Goal: Information Seeking & Learning: Check status

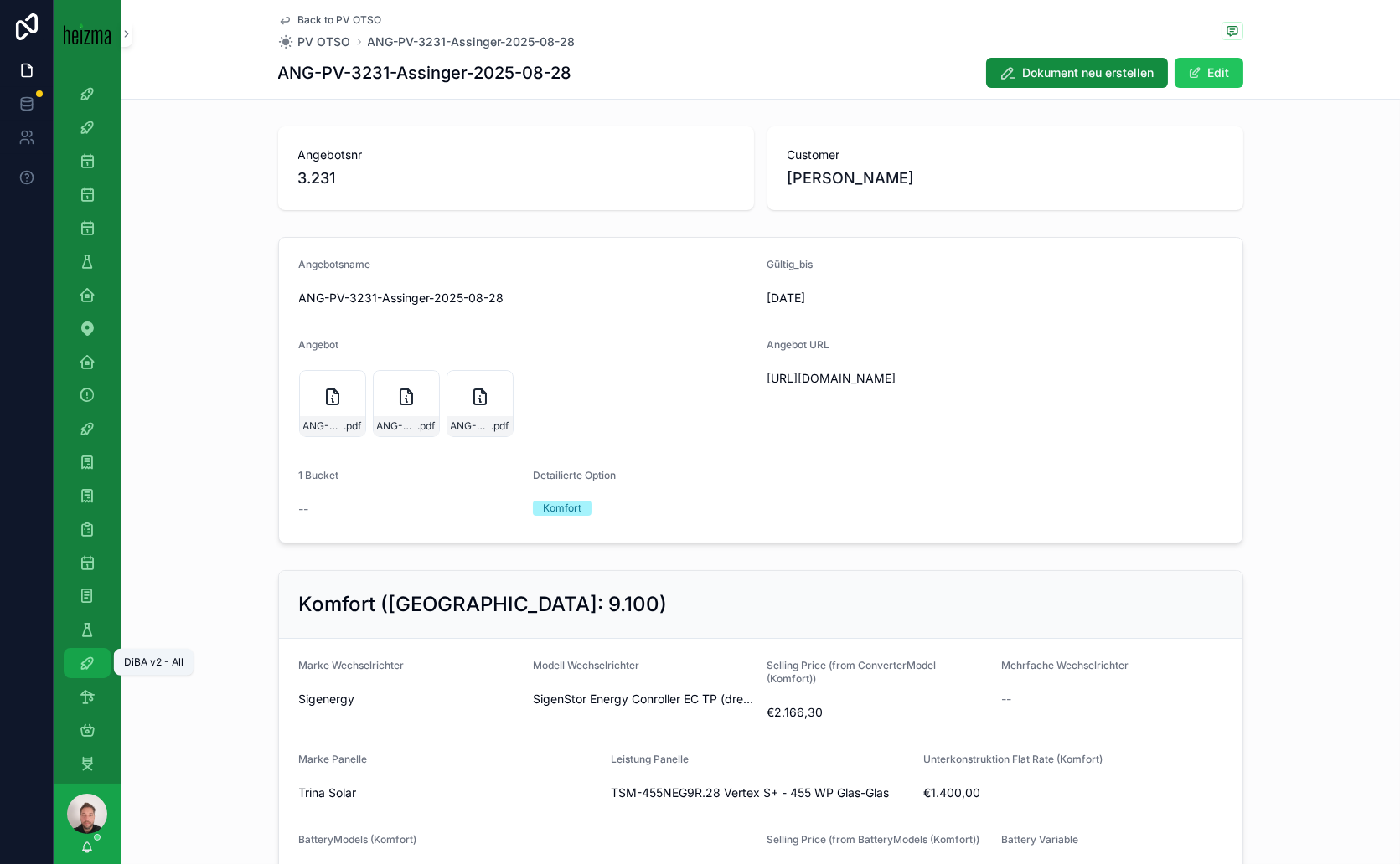
click at [90, 669] on icon "scrollable content" at bounding box center [87, 663] width 17 height 16
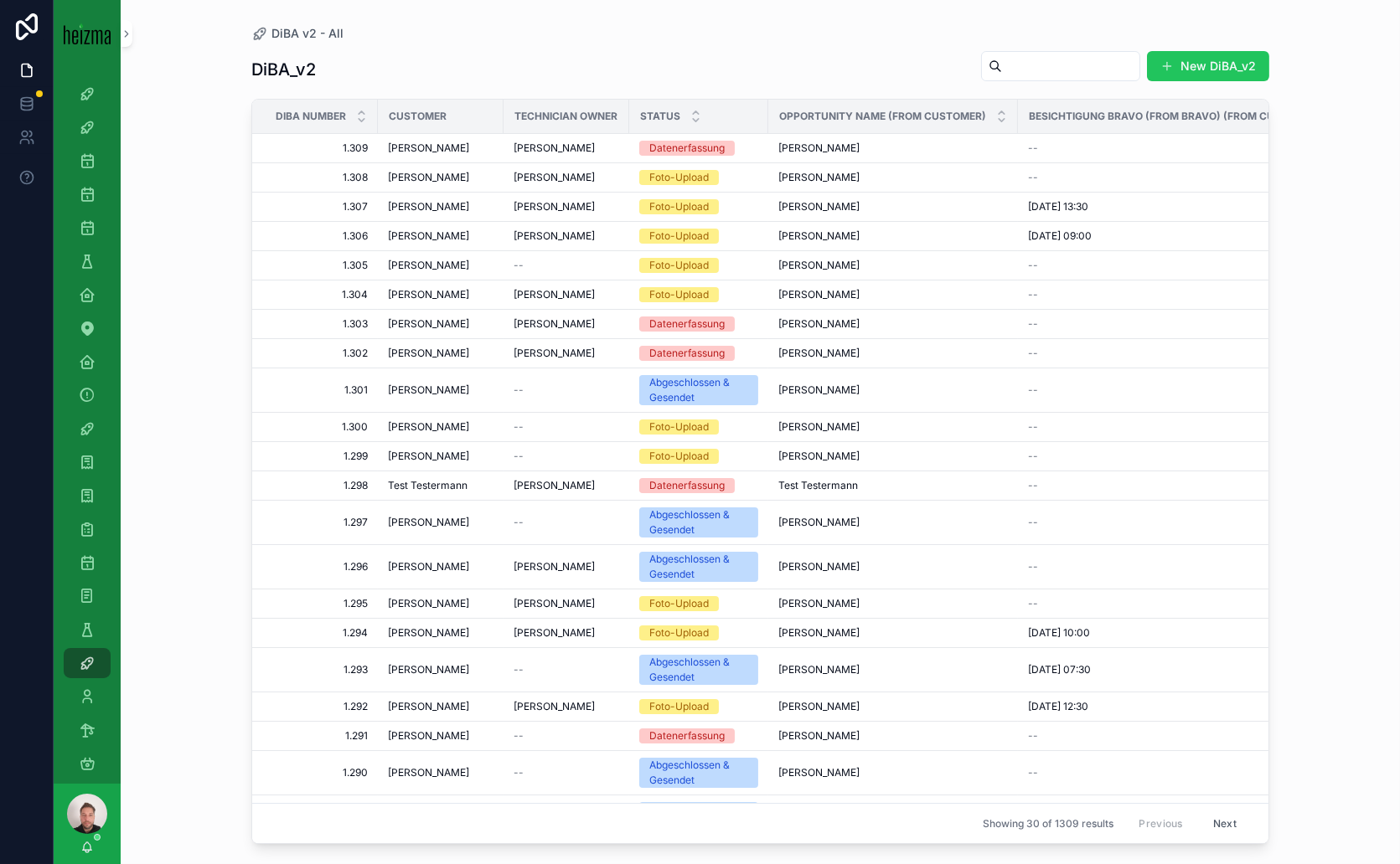
click at [1036, 64] on input "scrollable content" at bounding box center [1071, 66] width 137 height 23
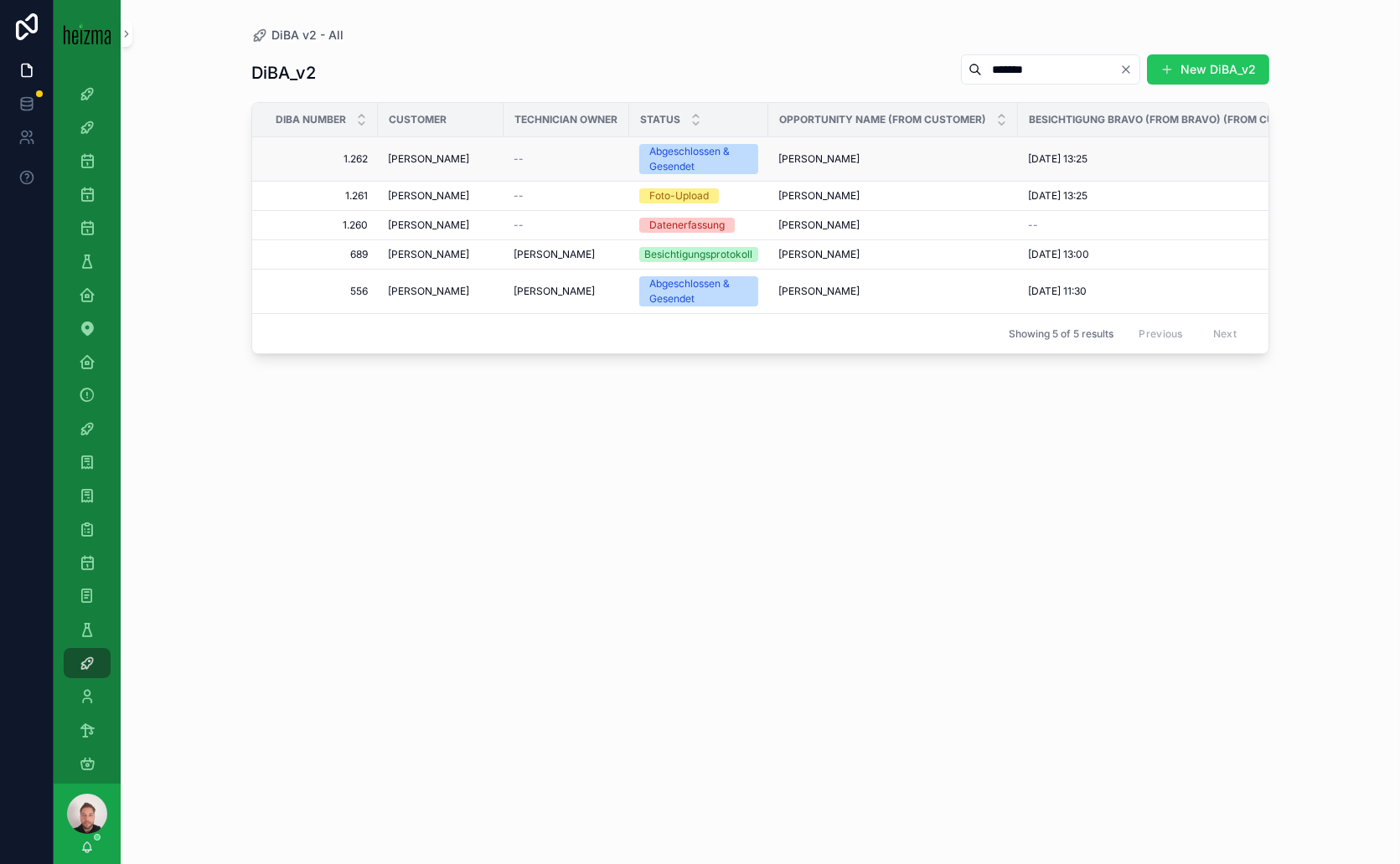
type input "******"
click at [407, 151] on td "[PERSON_NAME]" at bounding box center [440, 159] width 126 height 44
click at [438, 155] on span "[PERSON_NAME]" at bounding box center [429, 159] width 82 height 13
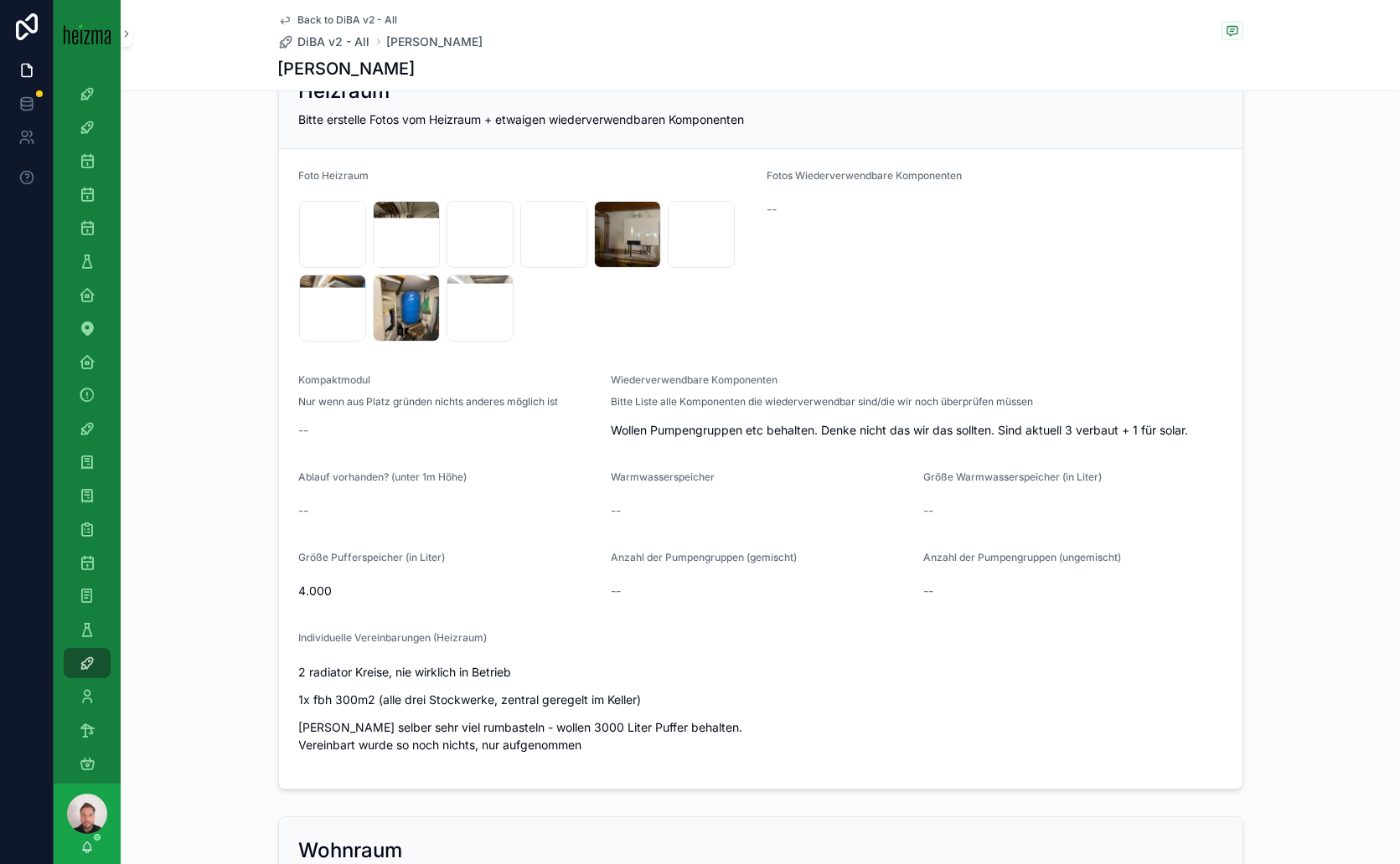
scroll to position [2534, 0]
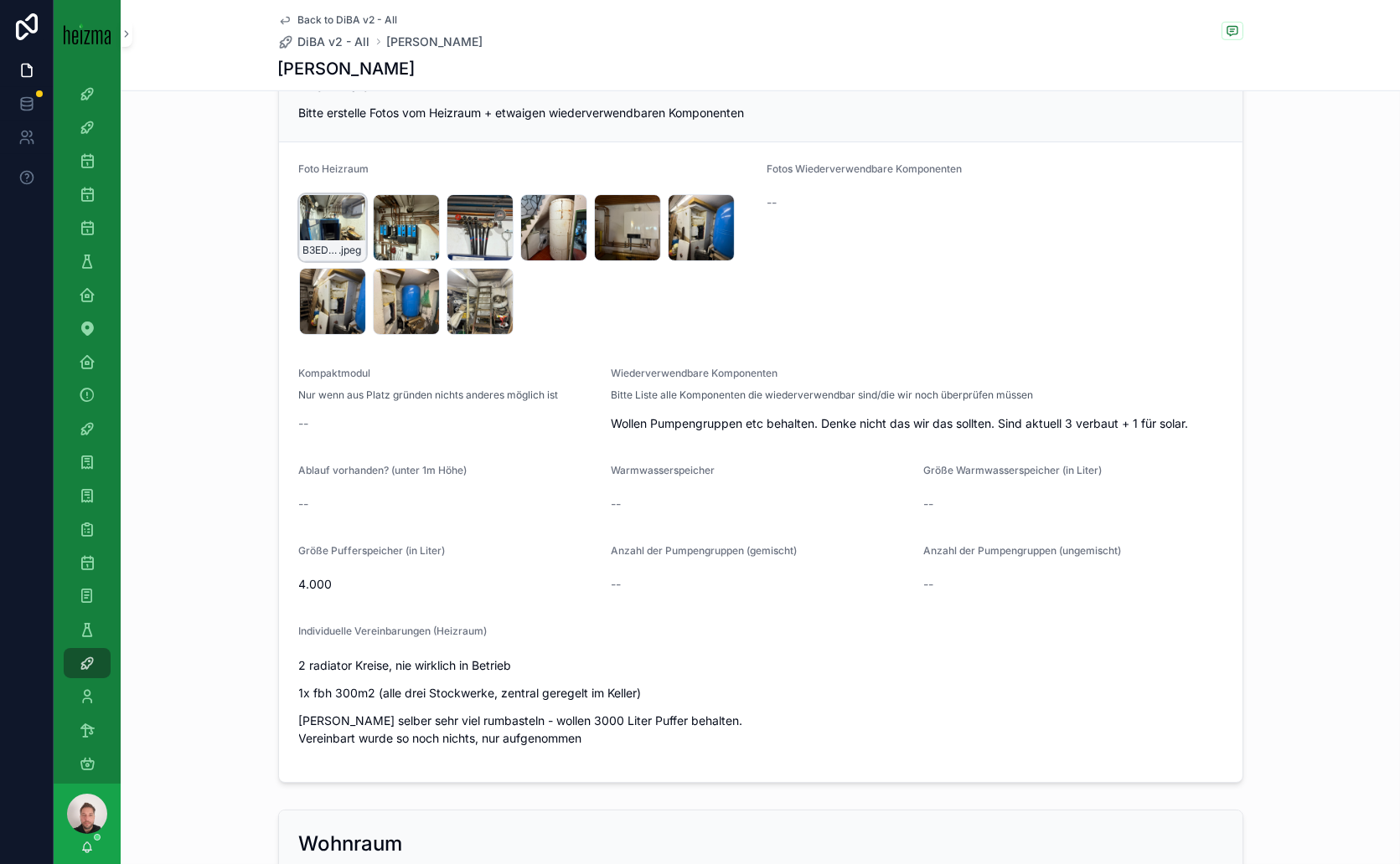
click at [340, 221] on div "B3ED14ED-3648-47DC-BCDA-5AC99724AC57_1_105_c .jpeg" at bounding box center [332, 228] width 67 height 67
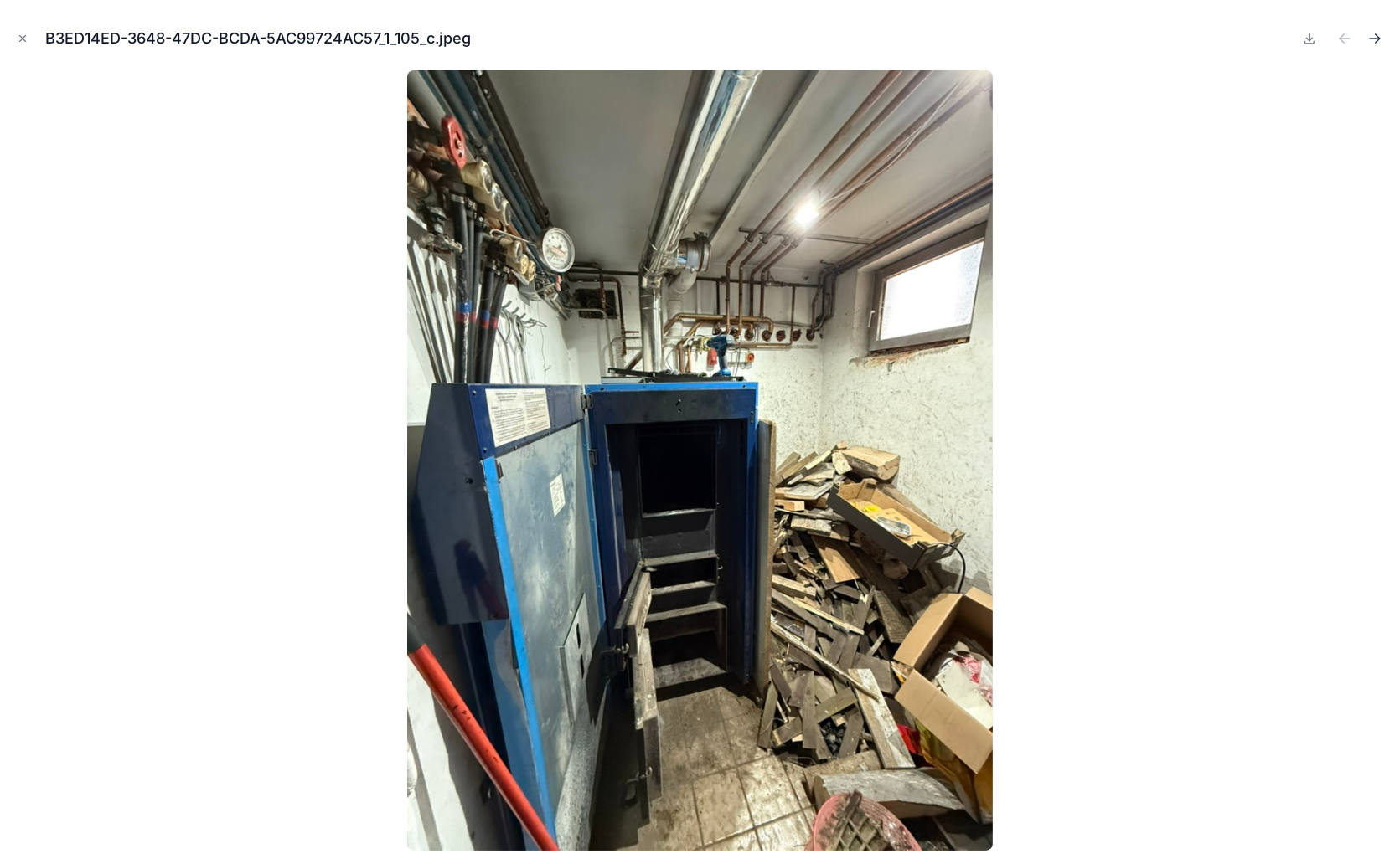
click at [1377, 38] on icon "Next file" at bounding box center [1375, 38] width 10 height 0
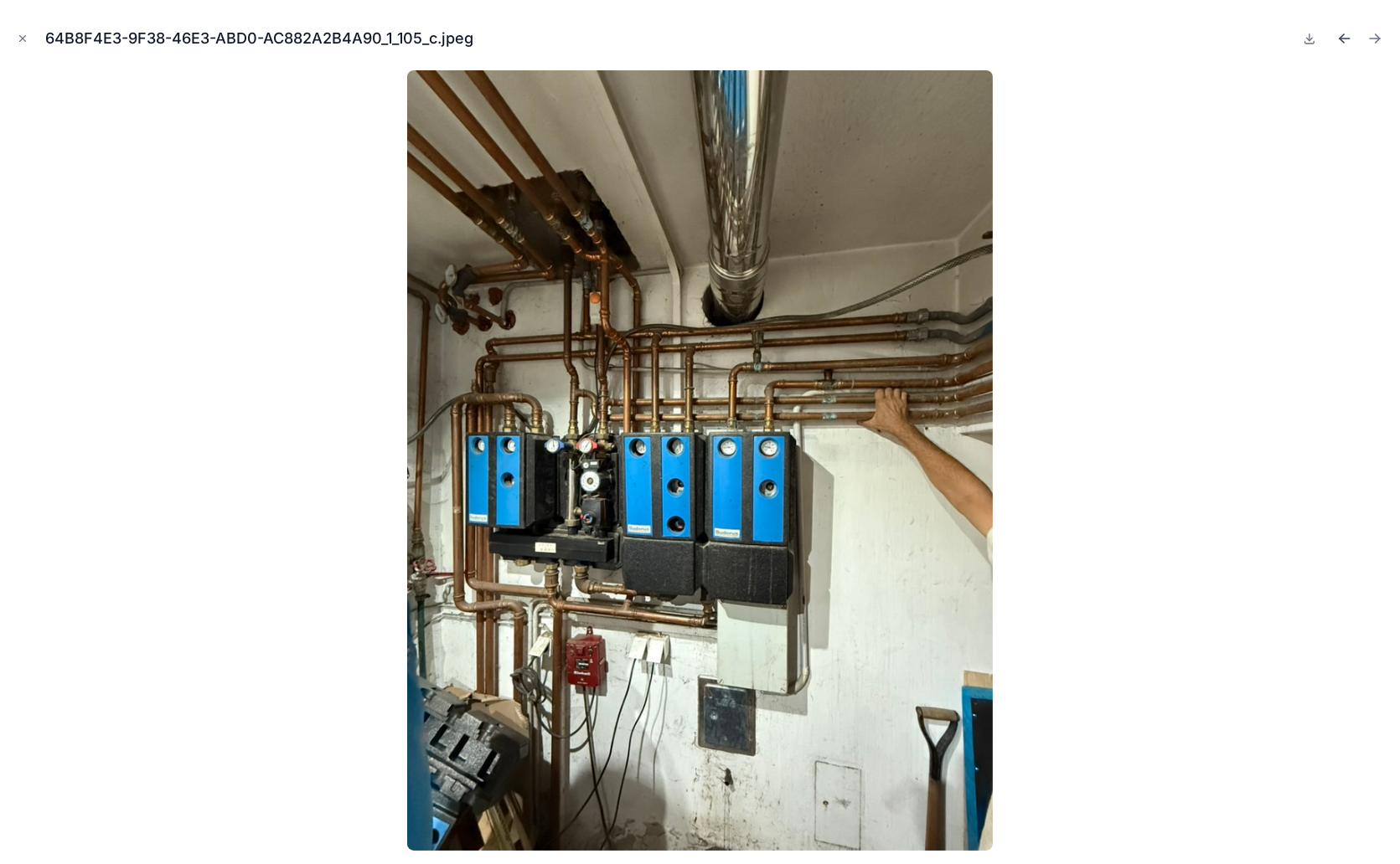
click at [1343, 35] on icon "Previous file" at bounding box center [1341, 36] width 4 height 4
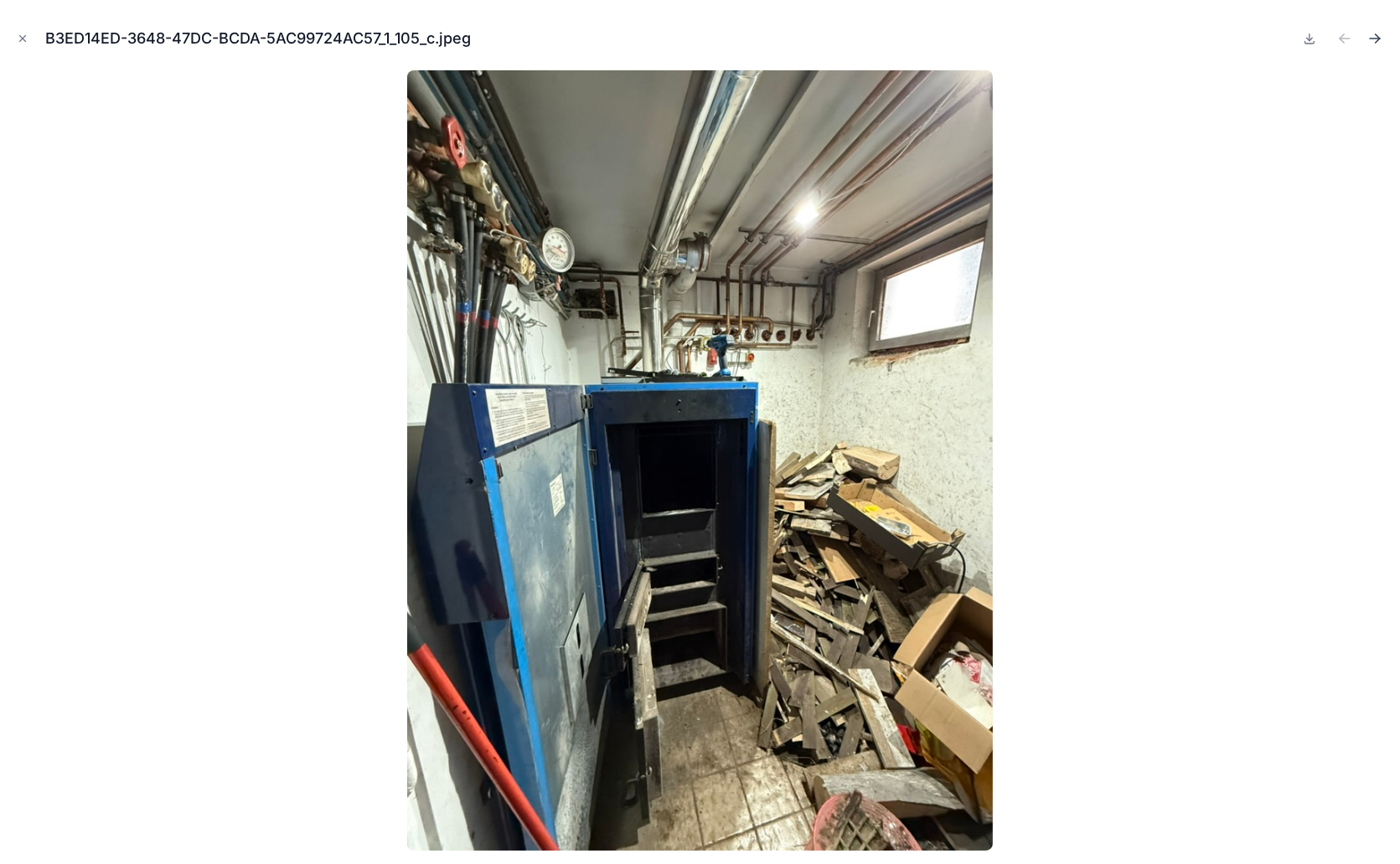
click at [1376, 38] on icon "Next file" at bounding box center [1375, 38] width 10 height 0
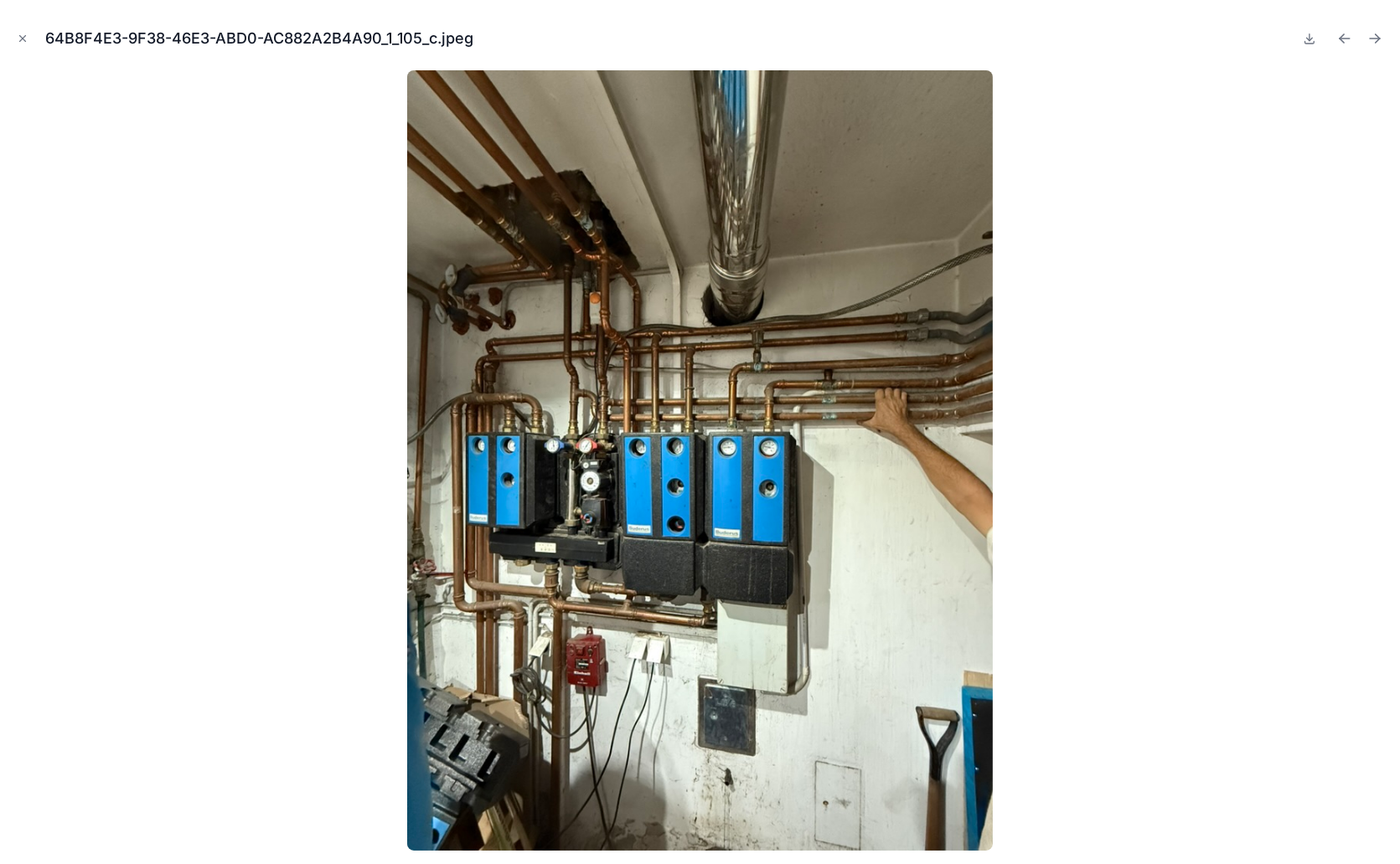
click at [1376, 38] on icon "Next file" at bounding box center [1375, 38] width 10 height 0
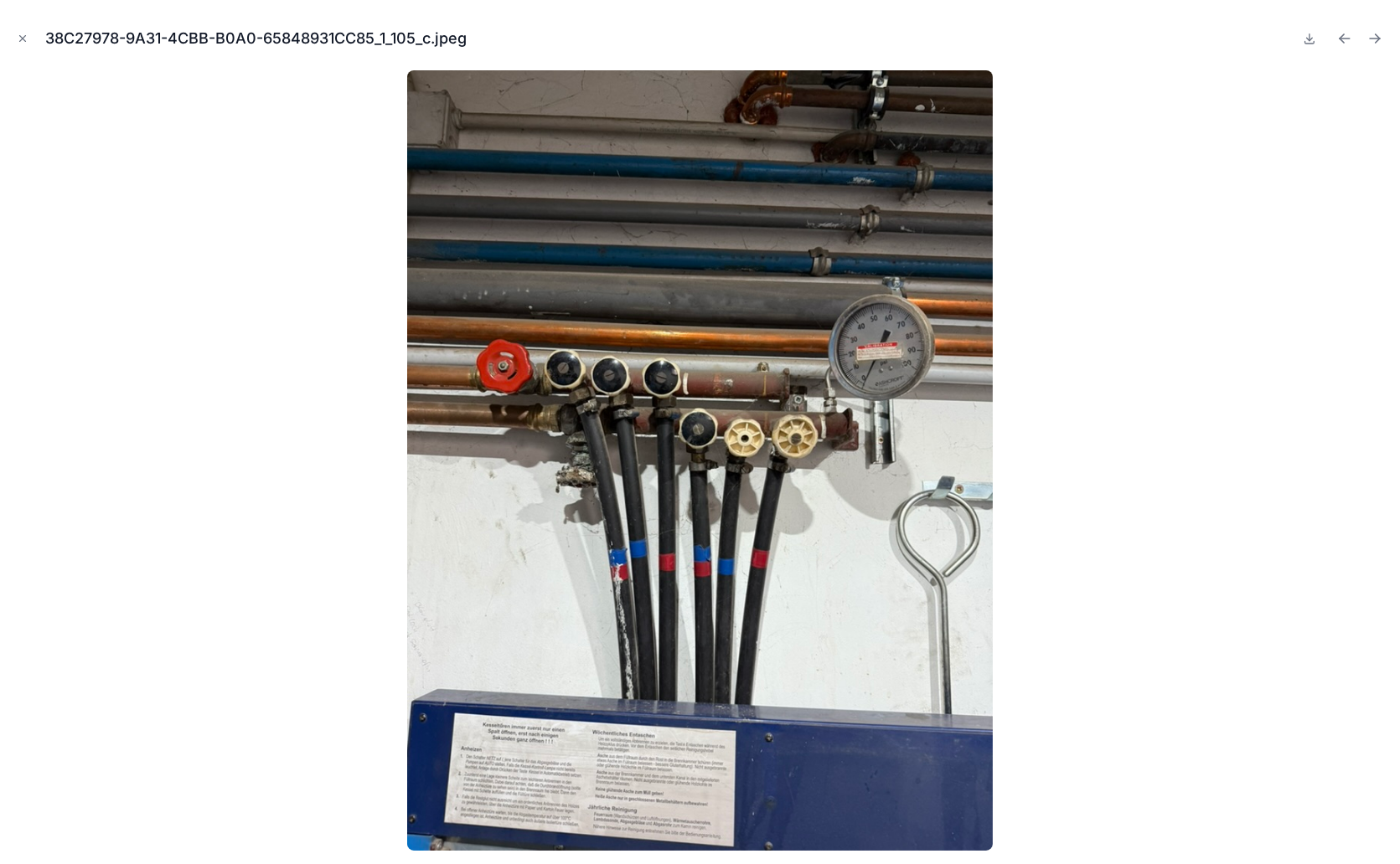
click at [1376, 38] on icon "Next file" at bounding box center [1375, 38] width 10 height 0
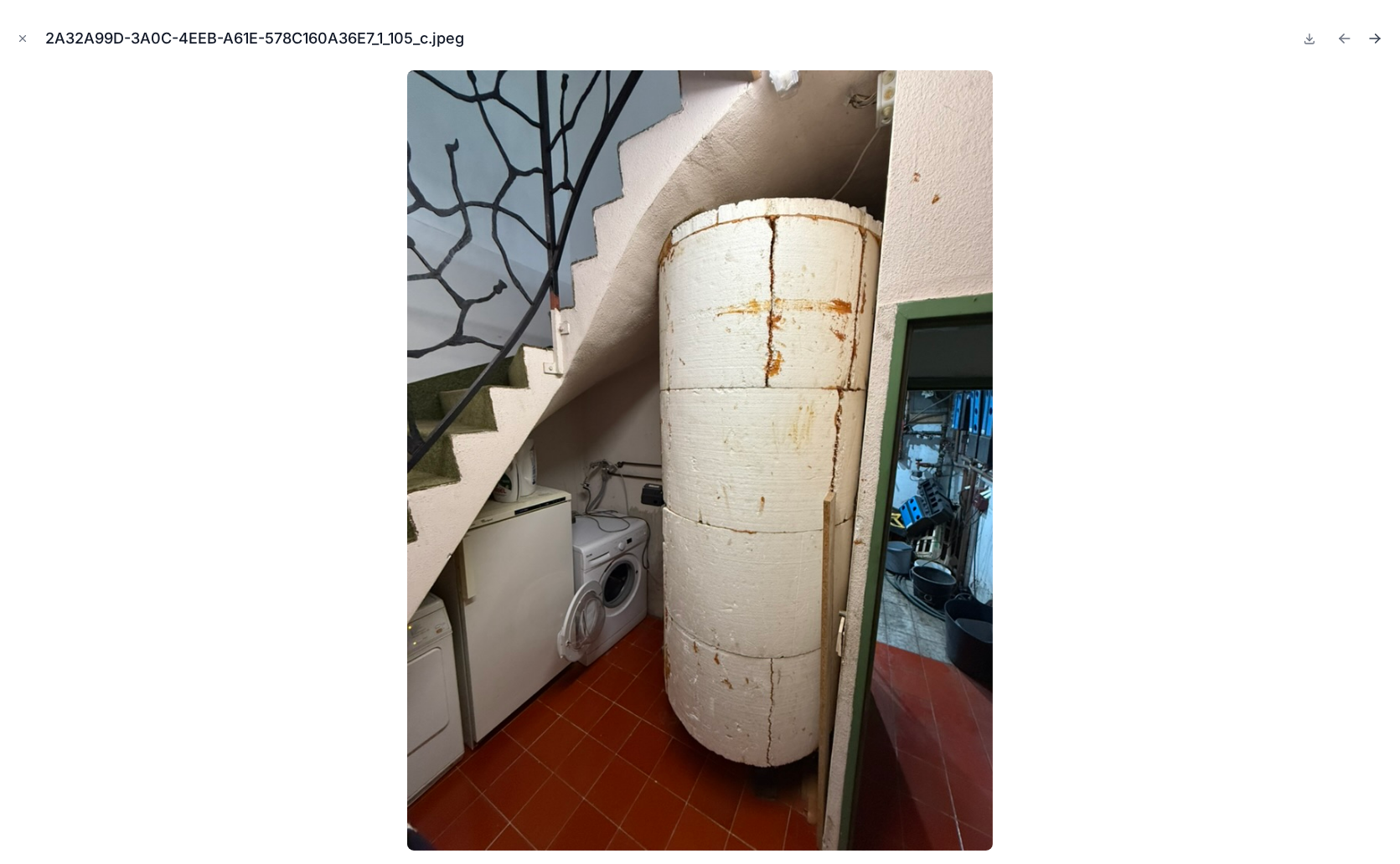
click at [1378, 37] on icon "Next file" at bounding box center [1377, 36] width 4 height 4
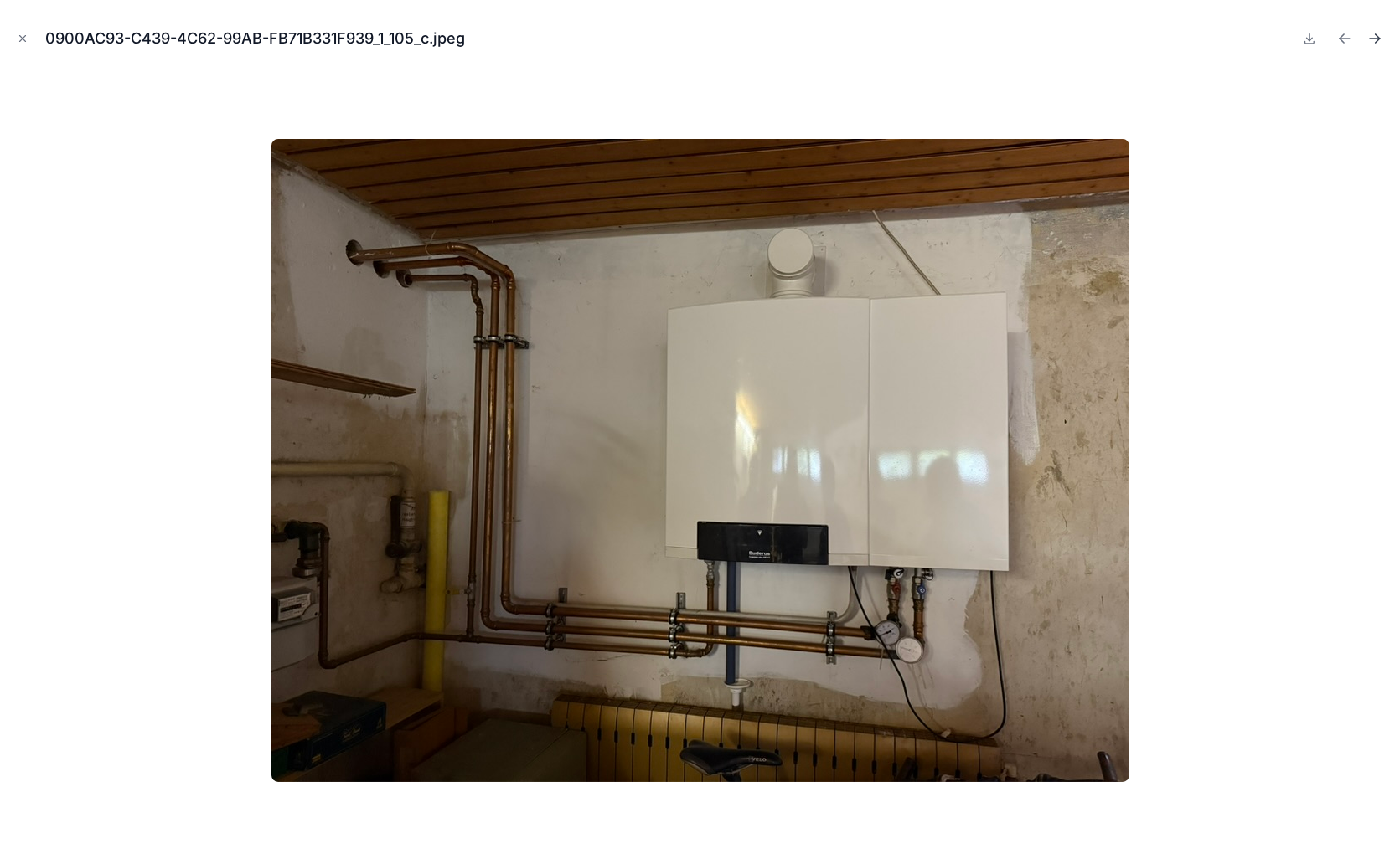
click at [1381, 37] on icon "Next file" at bounding box center [1374, 38] width 17 height 16
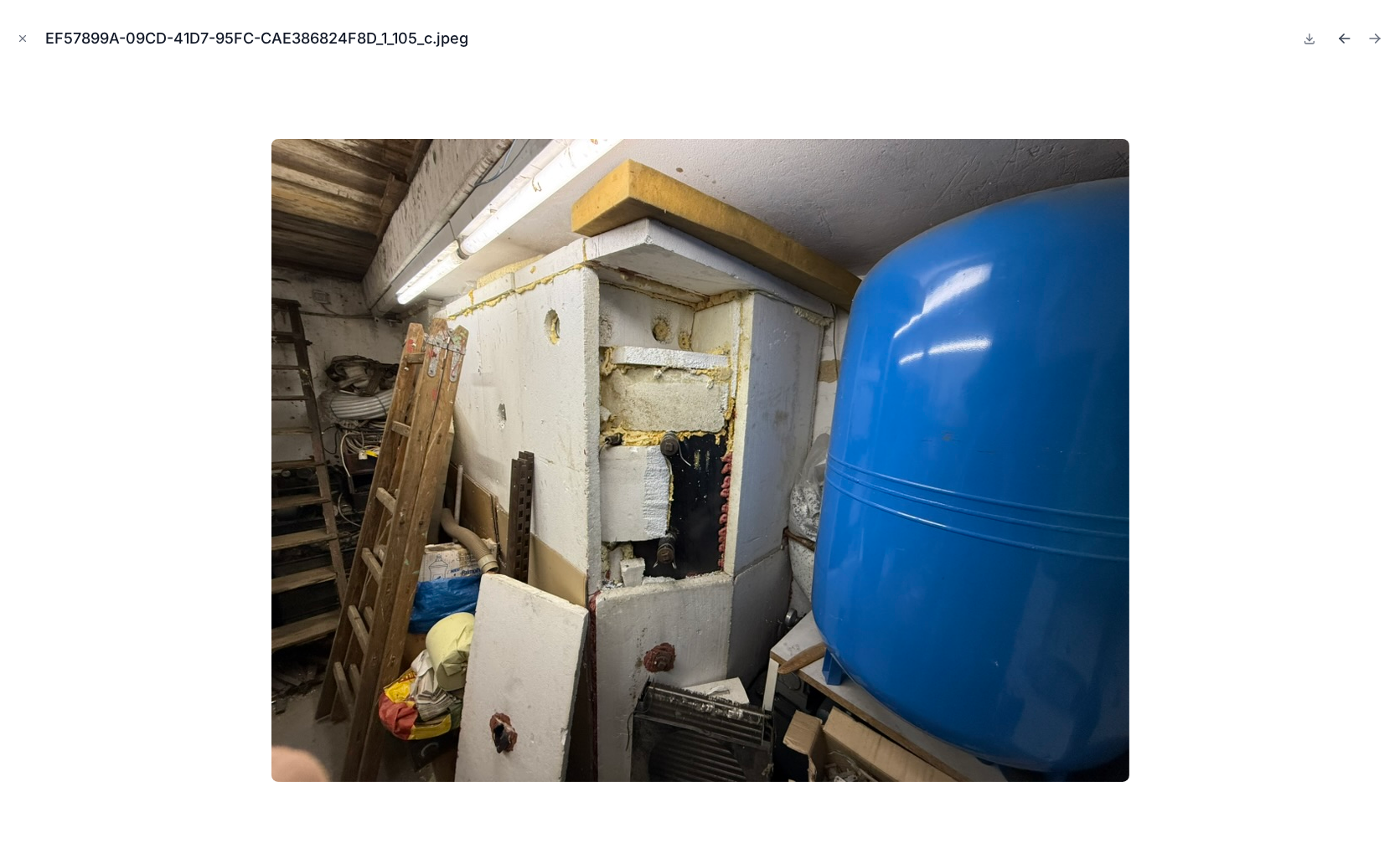
click at [1340, 36] on icon "Previous file" at bounding box center [1344, 38] width 17 height 16
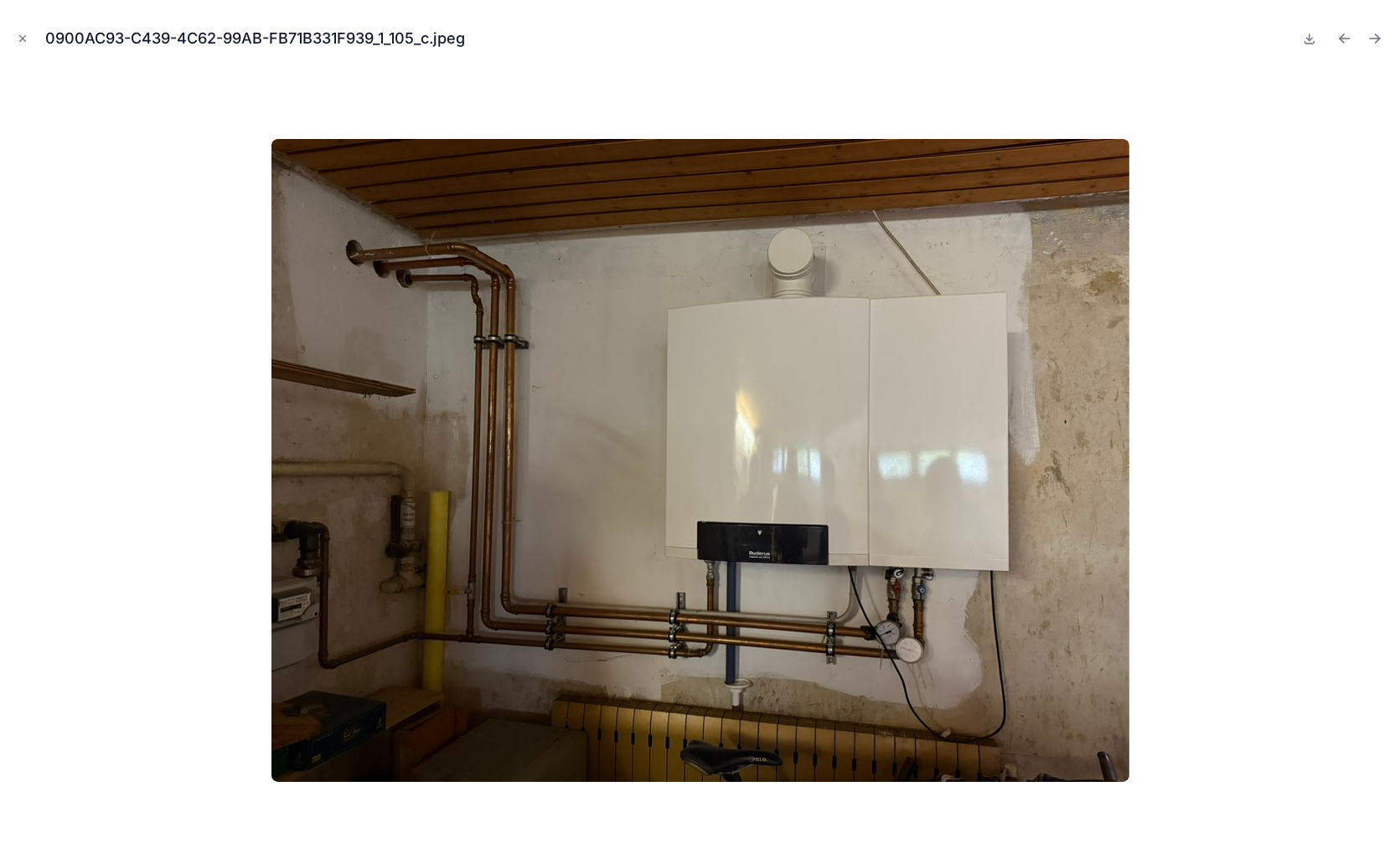
click at [1340, 36] on icon "Previous file" at bounding box center [1344, 38] width 17 height 16
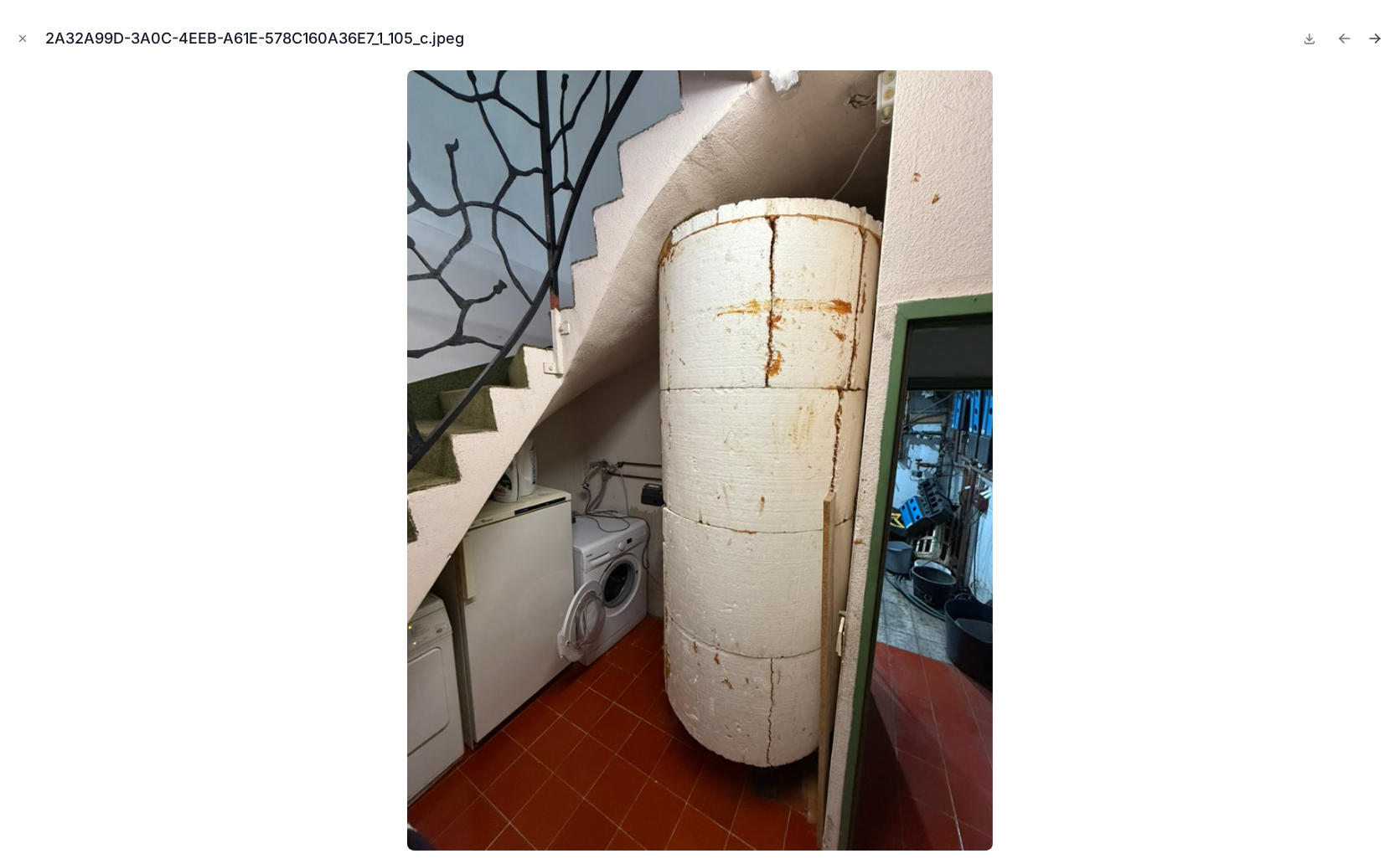
click at [1376, 36] on icon "Next file" at bounding box center [1377, 36] width 4 height 4
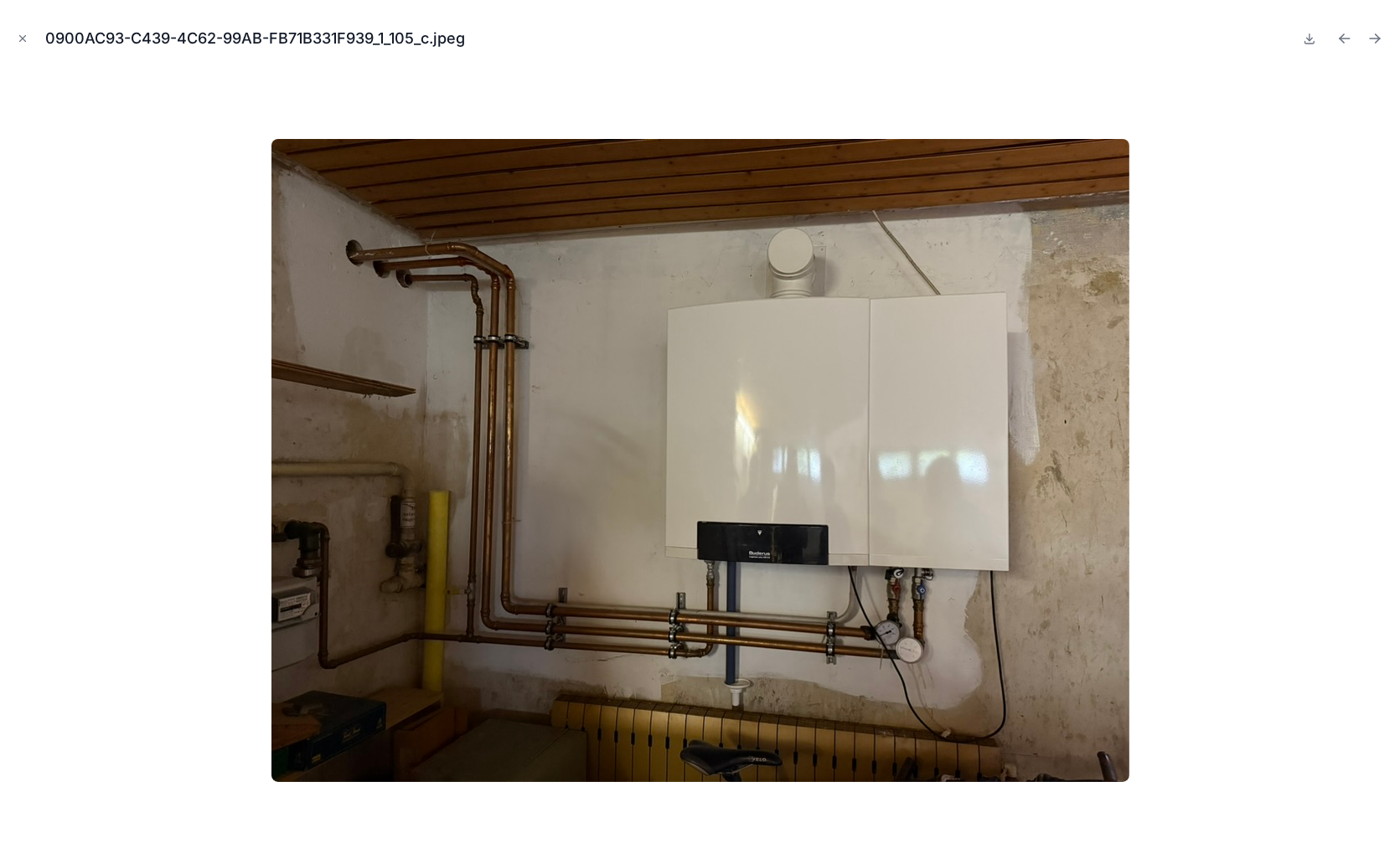
click at [1376, 36] on icon "Next file" at bounding box center [1377, 36] width 4 height 4
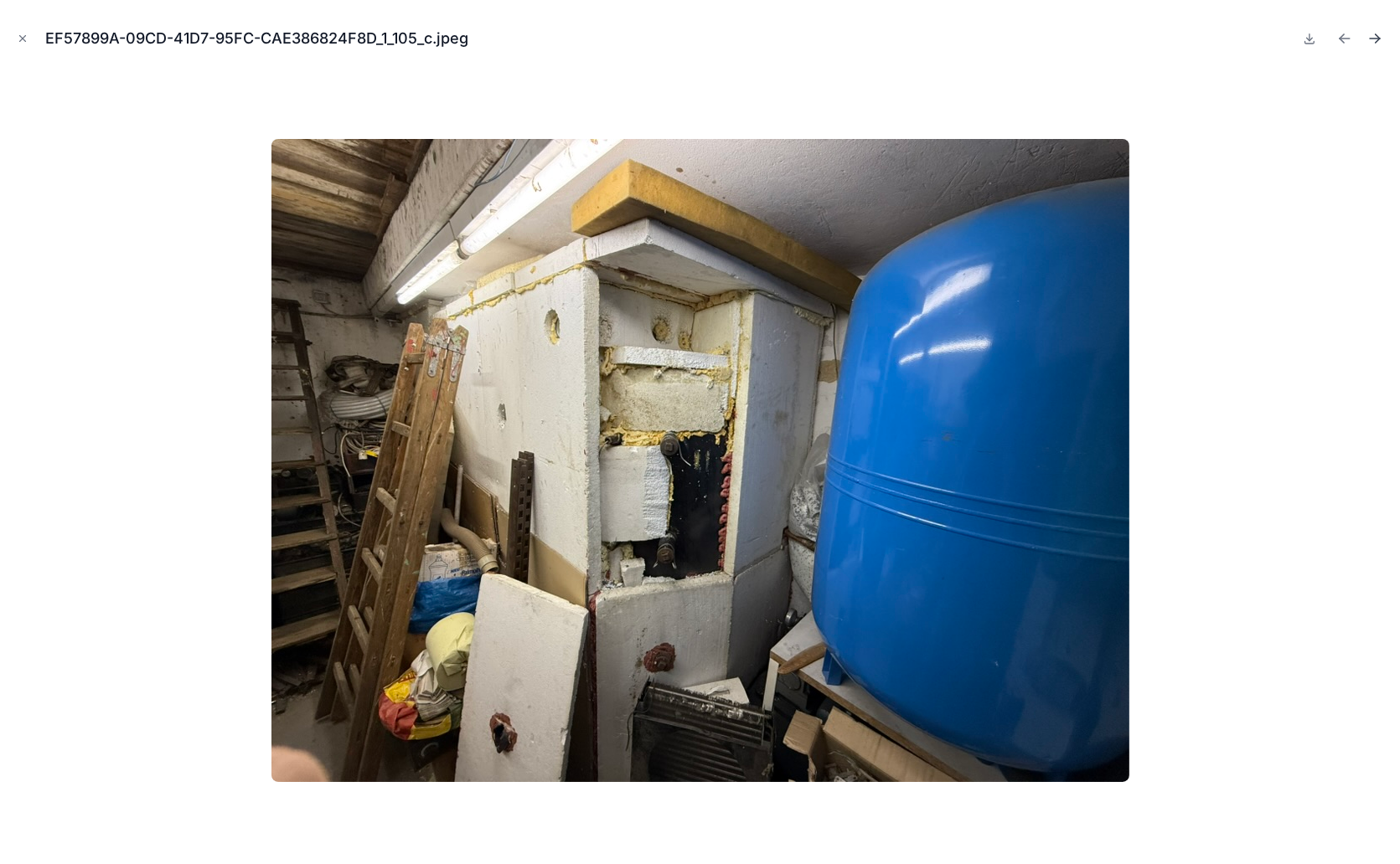
click at [1377, 36] on icon "Next file" at bounding box center [1377, 36] width 4 height 4
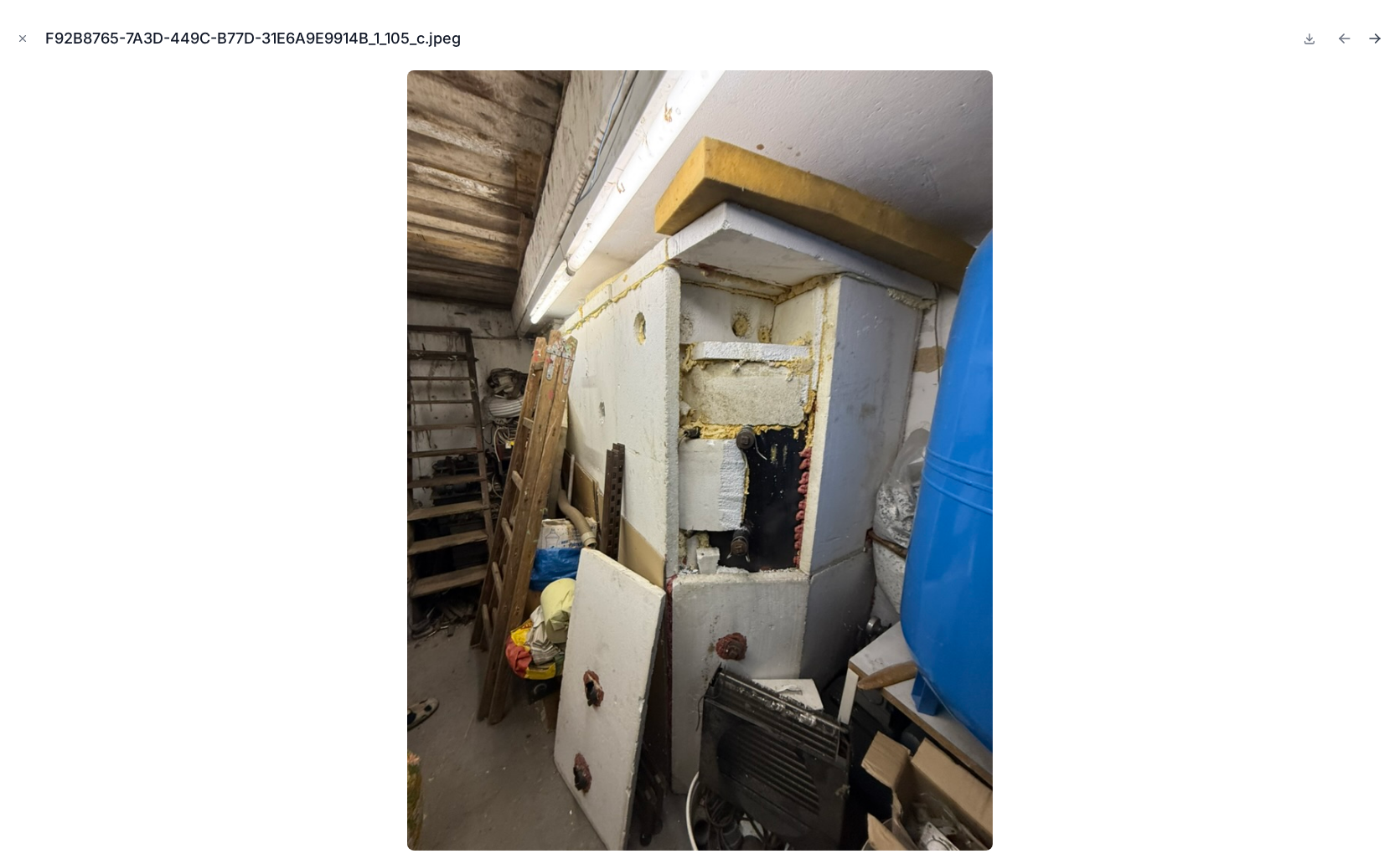
click at [1374, 36] on icon "Next file" at bounding box center [1374, 38] width 17 height 16
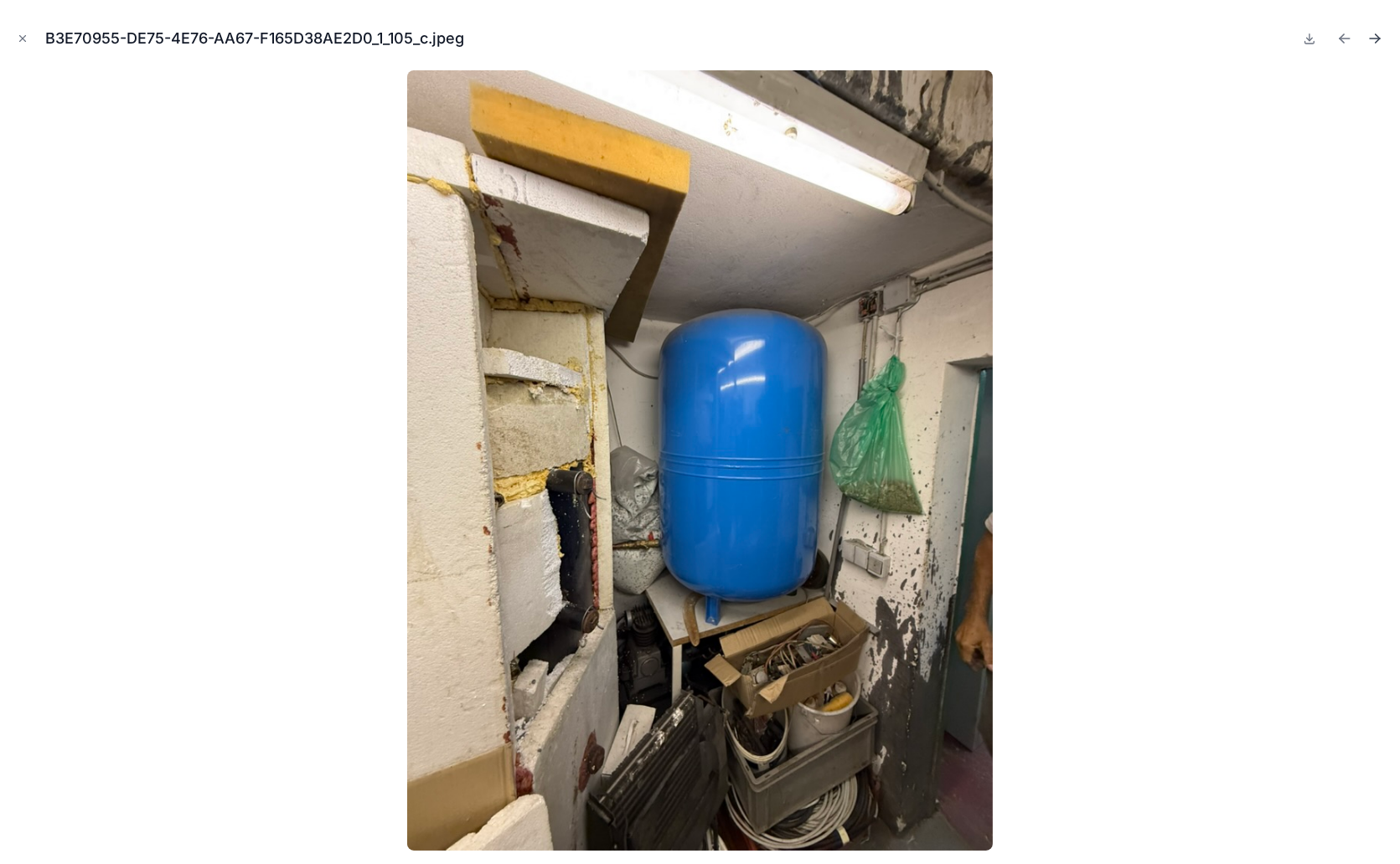
click at [1369, 36] on icon "Next file" at bounding box center [1374, 38] width 17 height 16
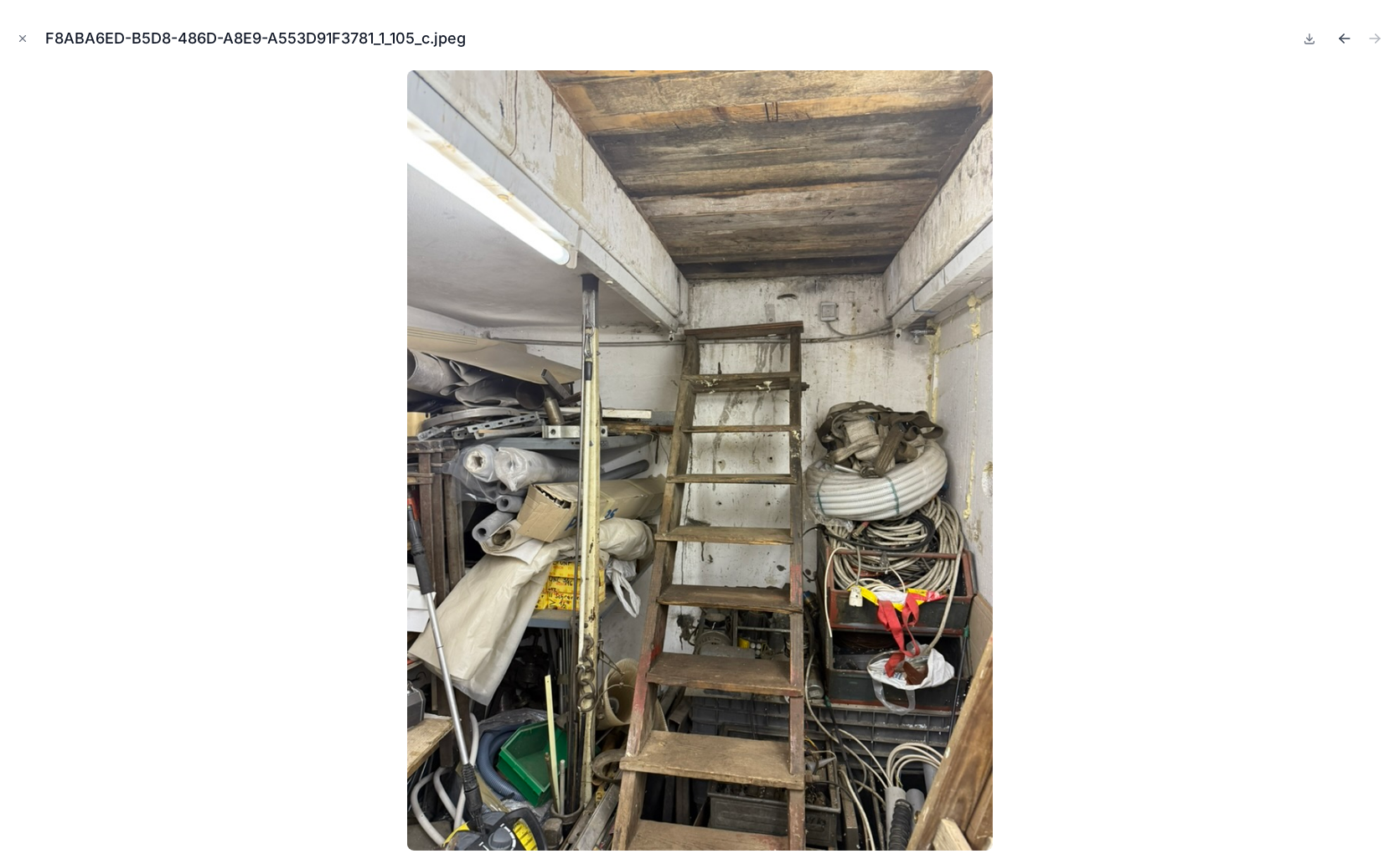
click at [1343, 36] on icon "Previous file" at bounding box center [1341, 36] width 4 height 4
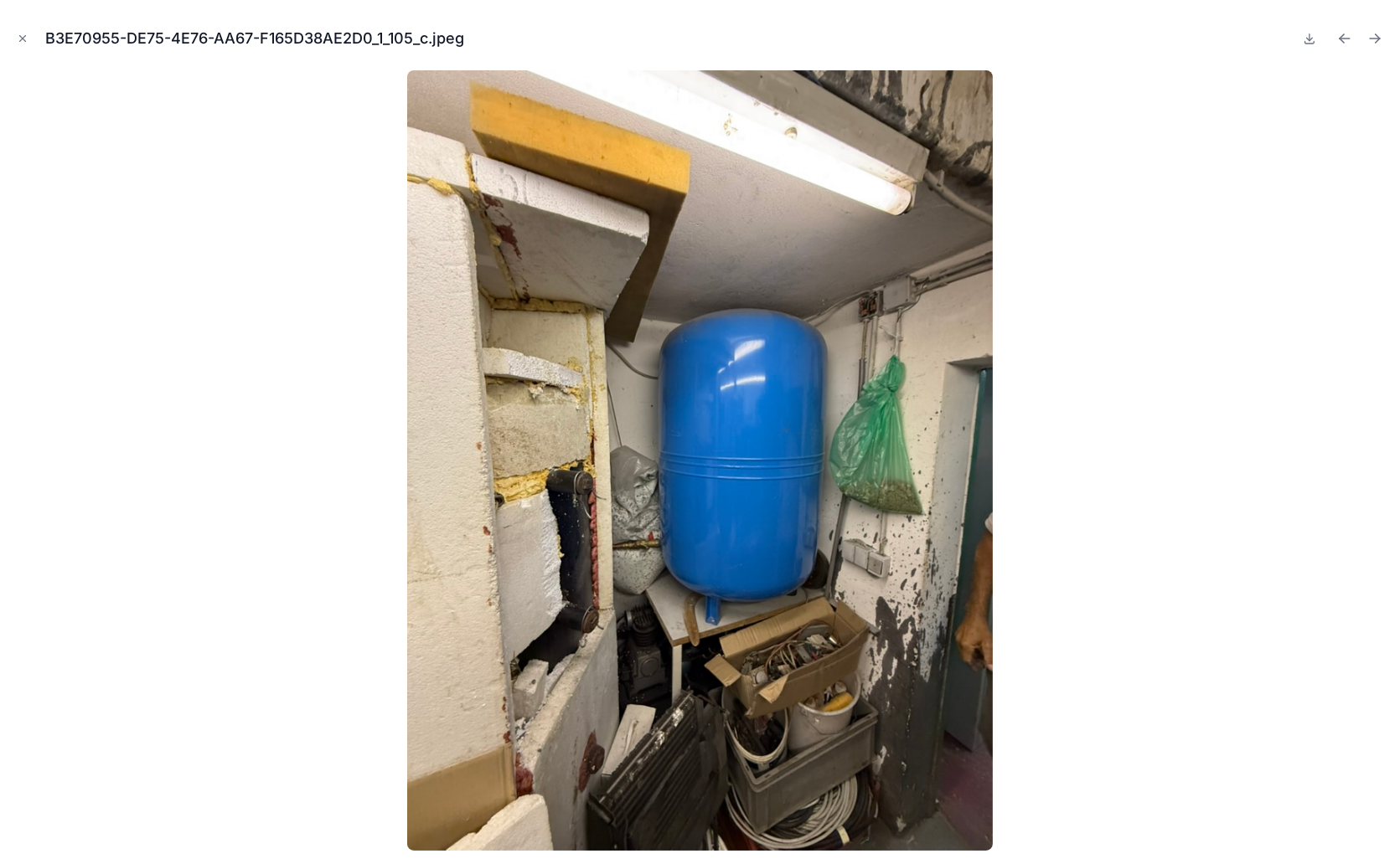
click at [1339, 36] on icon "Previous file" at bounding box center [1344, 38] width 17 height 16
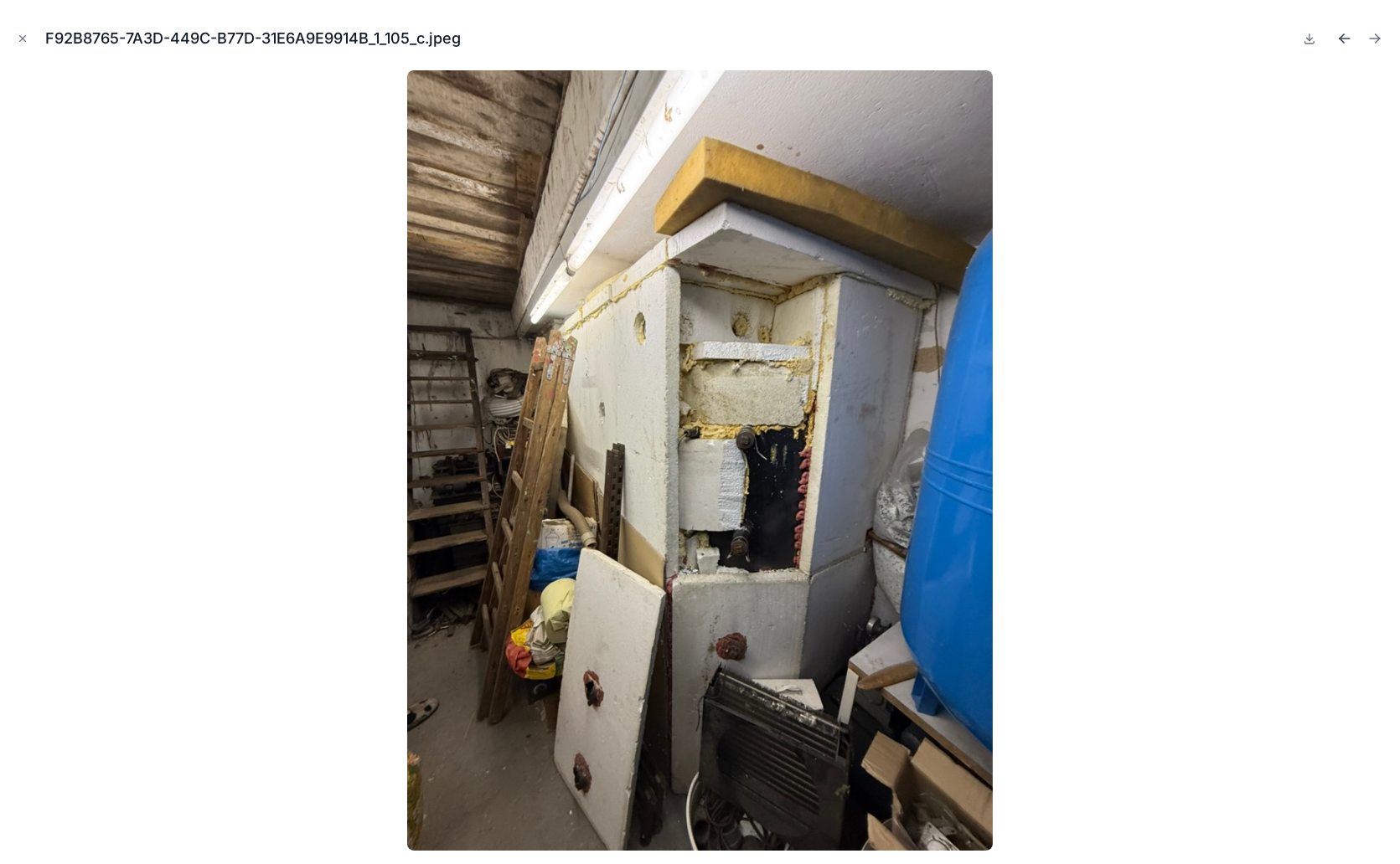
click at [1346, 36] on icon "Previous file" at bounding box center [1344, 38] width 17 height 16
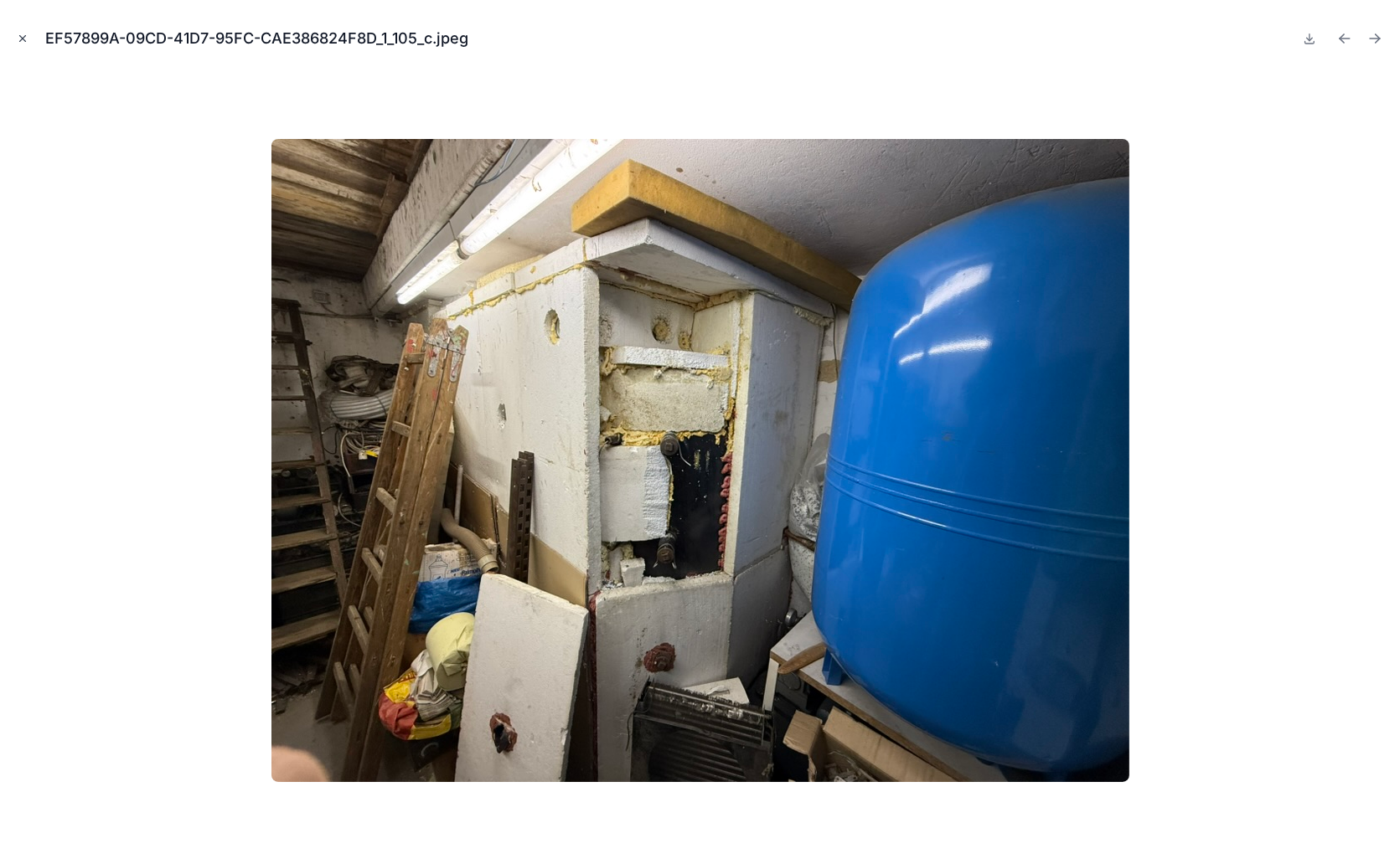
click at [21, 40] on icon "Close modal" at bounding box center [23, 39] width 12 height 12
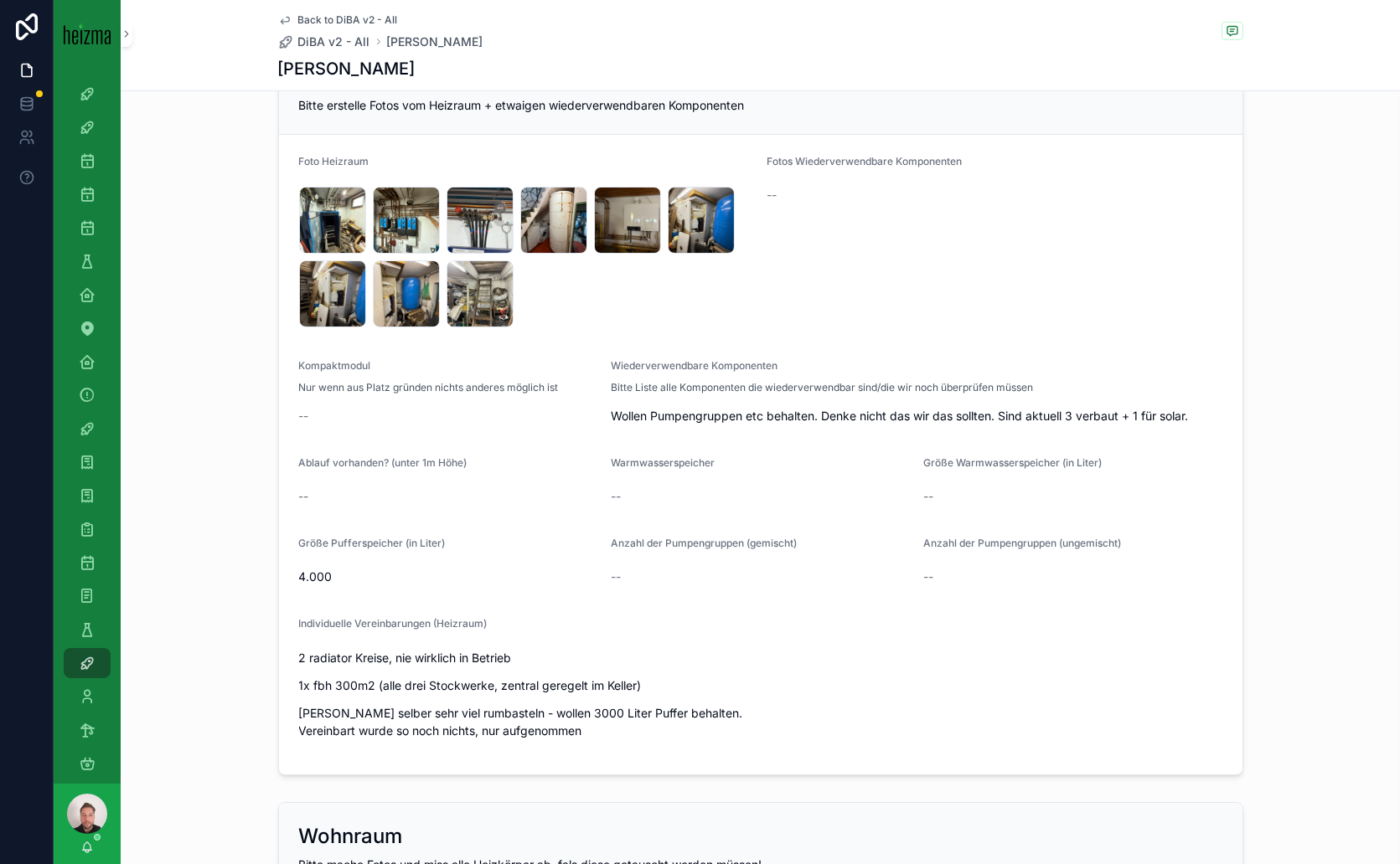
scroll to position [2534, 0]
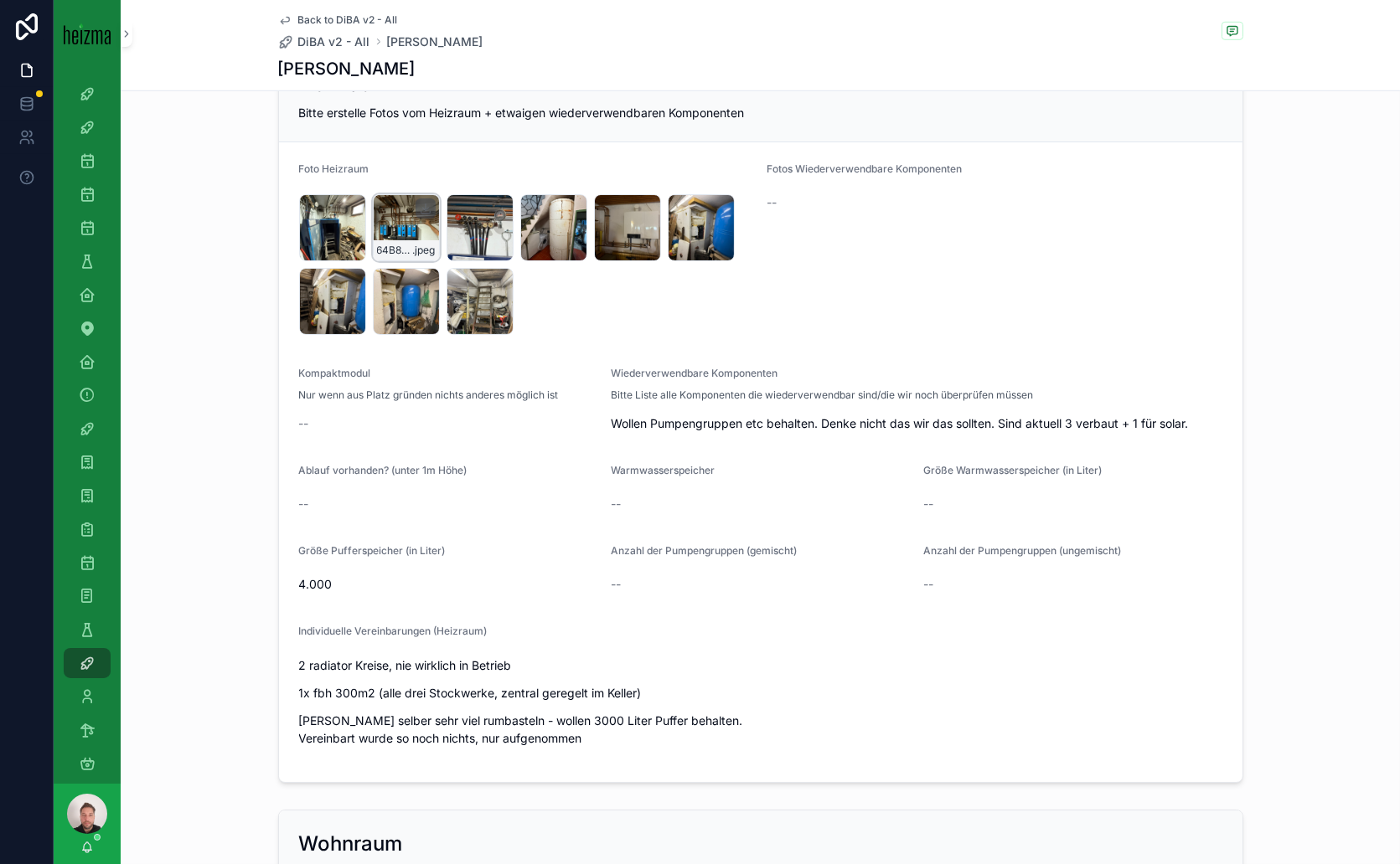
click at [390, 220] on div "64B8F4E3-9F38-46E3-ABD0-AC882A2B4A90_1_105_c .jpeg" at bounding box center [406, 228] width 67 height 67
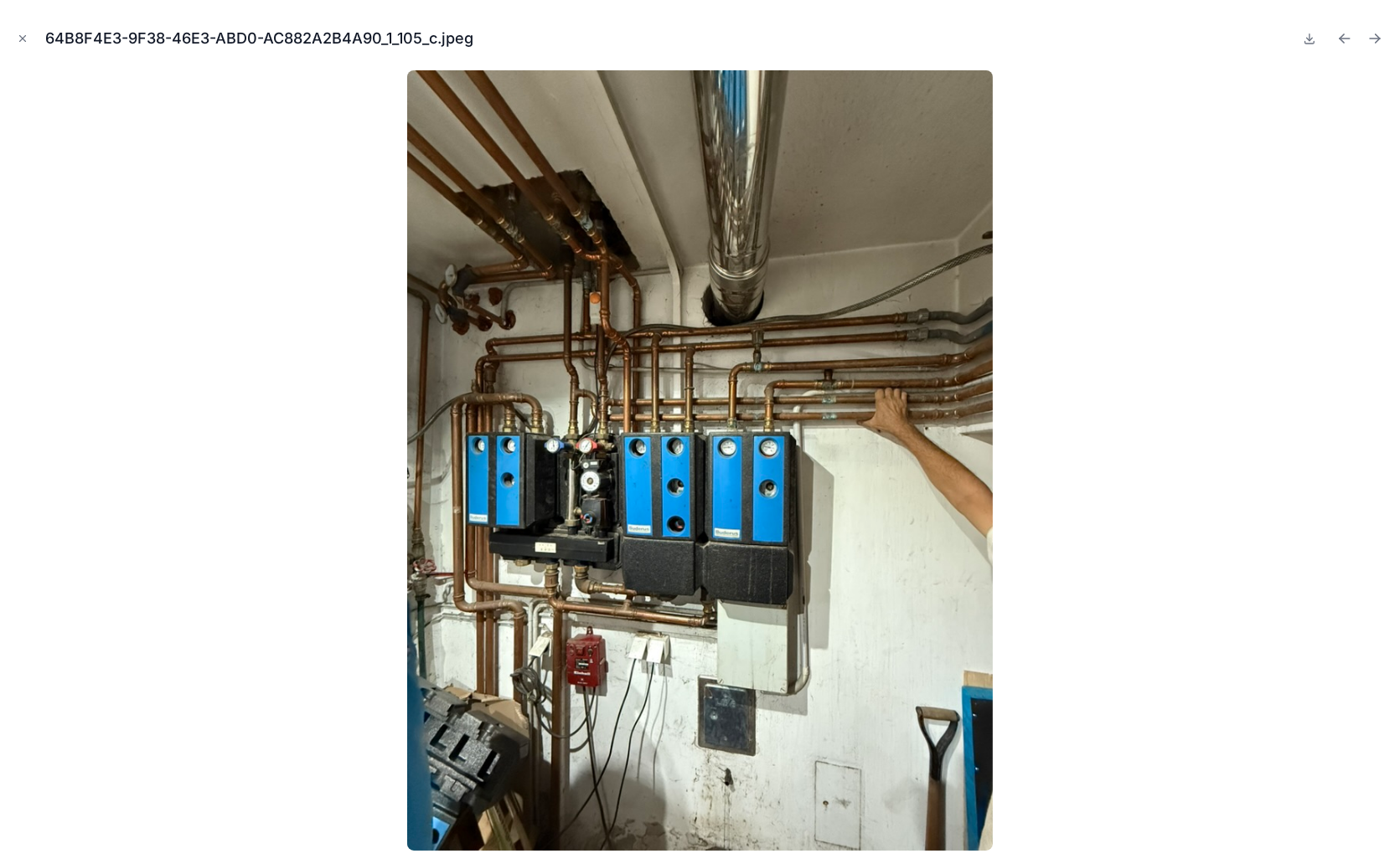
click at [591, 495] on img at bounding box center [700, 460] width 585 height 781
click at [591, 486] on img at bounding box center [700, 460] width 585 height 781
click at [593, 485] on img at bounding box center [700, 460] width 585 height 781
click at [744, 498] on img at bounding box center [700, 460] width 585 height 781
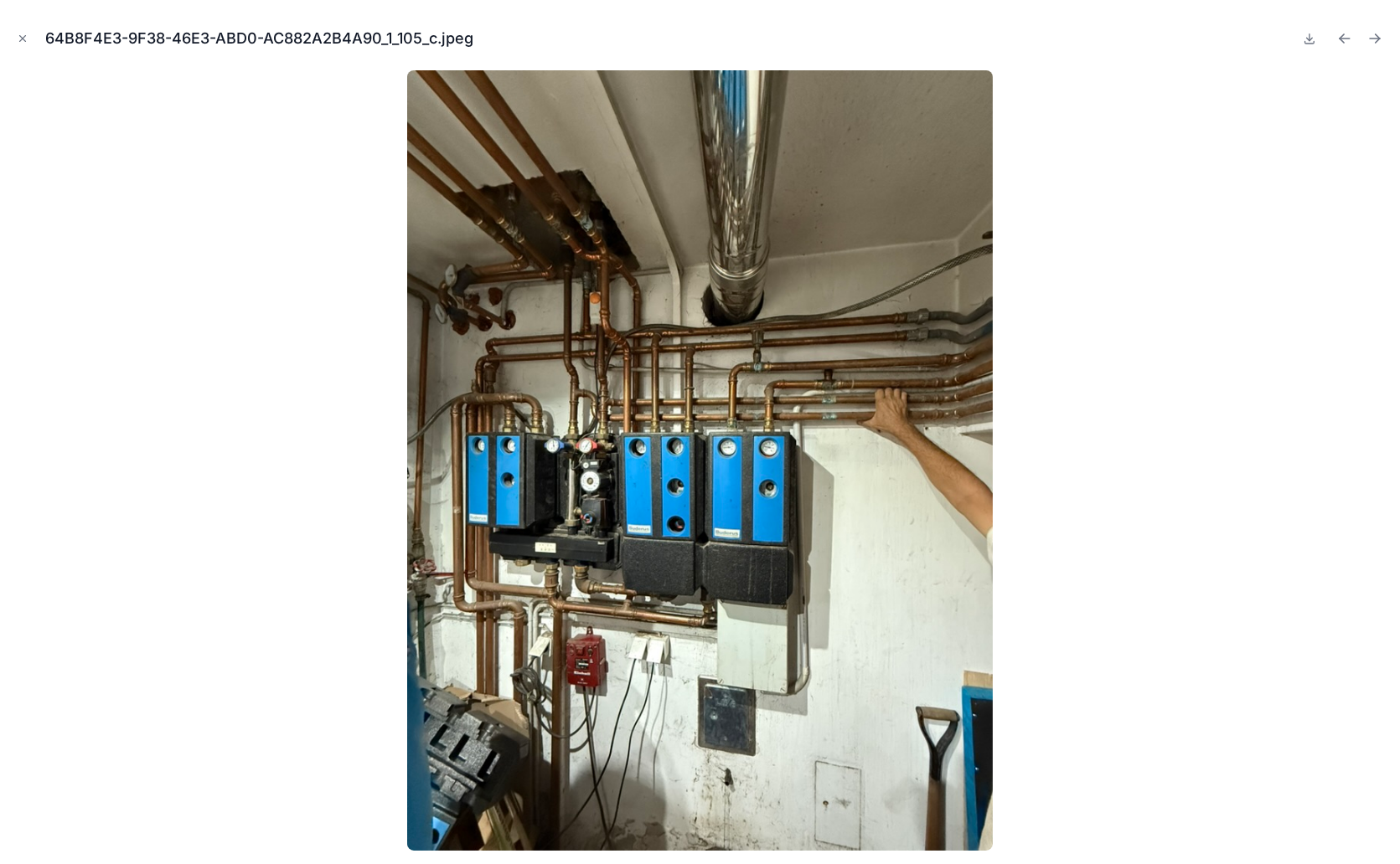
drag, startPoint x: 683, startPoint y: 488, endPoint x: 606, endPoint y: 488, distance: 77.0
click at [683, 488] on img at bounding box center [700, 460] width 585 height 781
click at [593, 487] on img at bounding box center [700, 460] width 585 height 781
click at [24, 36] on icon "Close modal" at bounding box center [23, 38] width 6 height 6
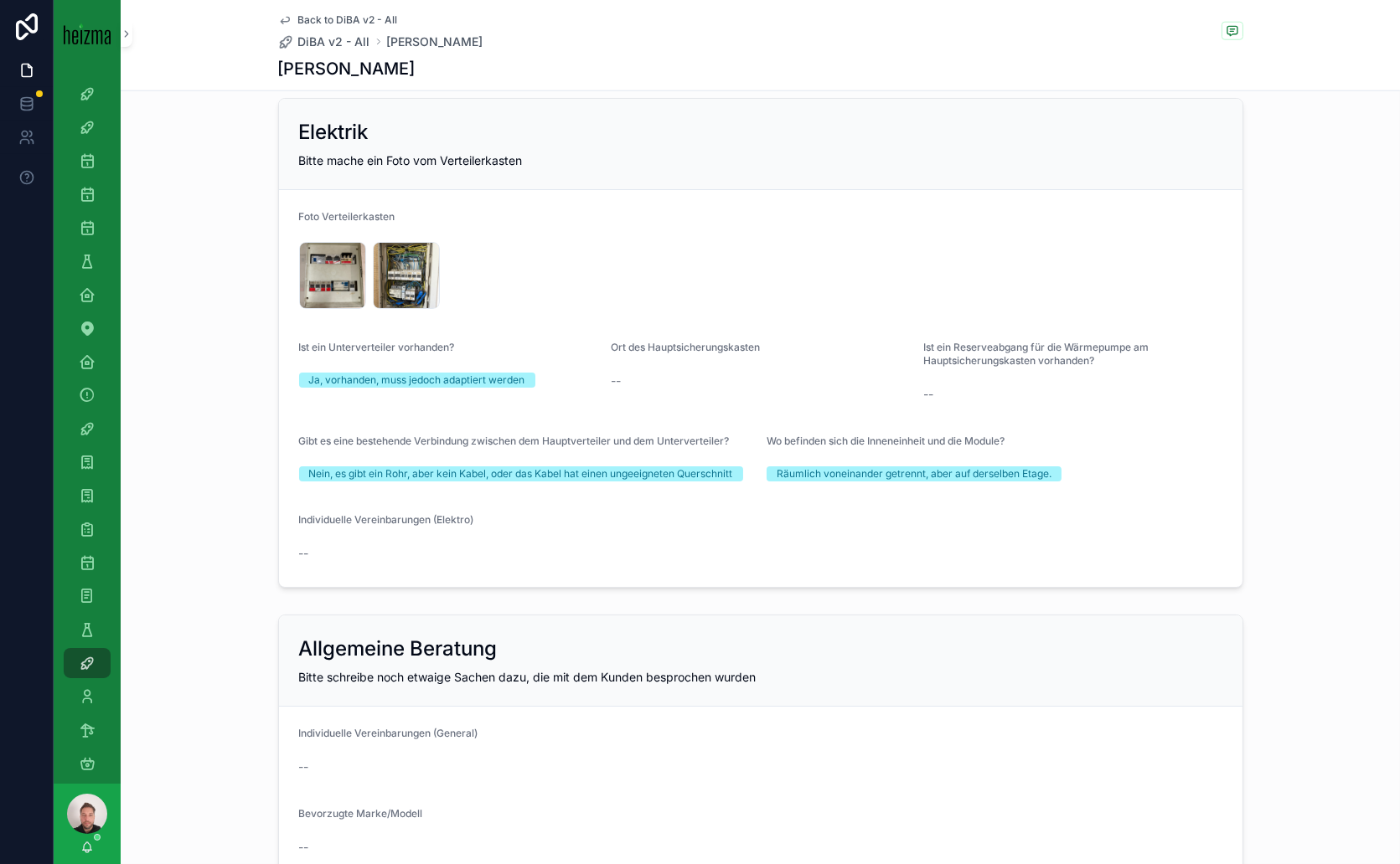
scroll to position [3651, 0]
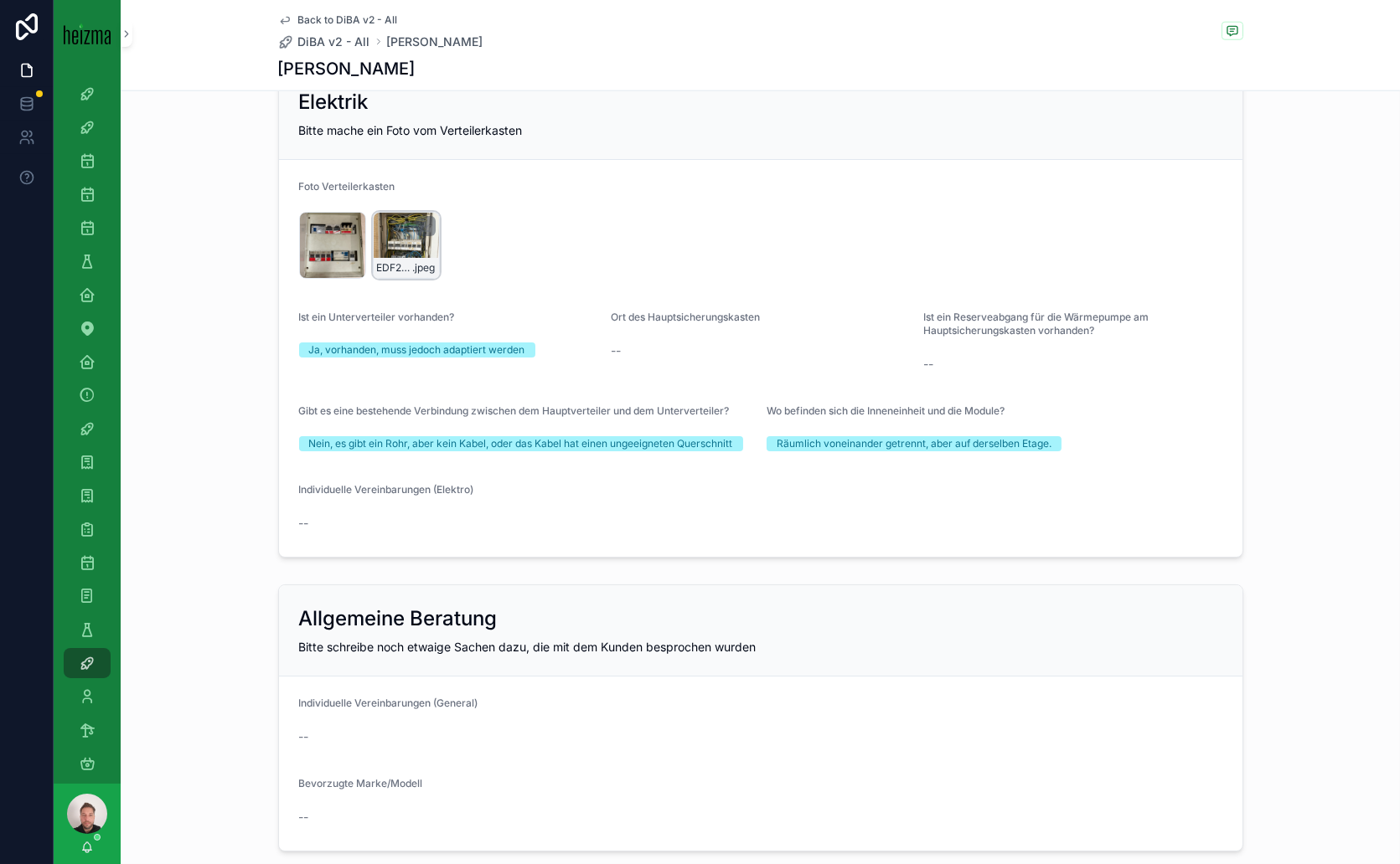
click at [399, 229] on div "EDF283F8-7ABC-42CD-9EF5-57C99266D3F2_1_105_c .jpeg" at bounding box center [406, 245] width 67 height 67
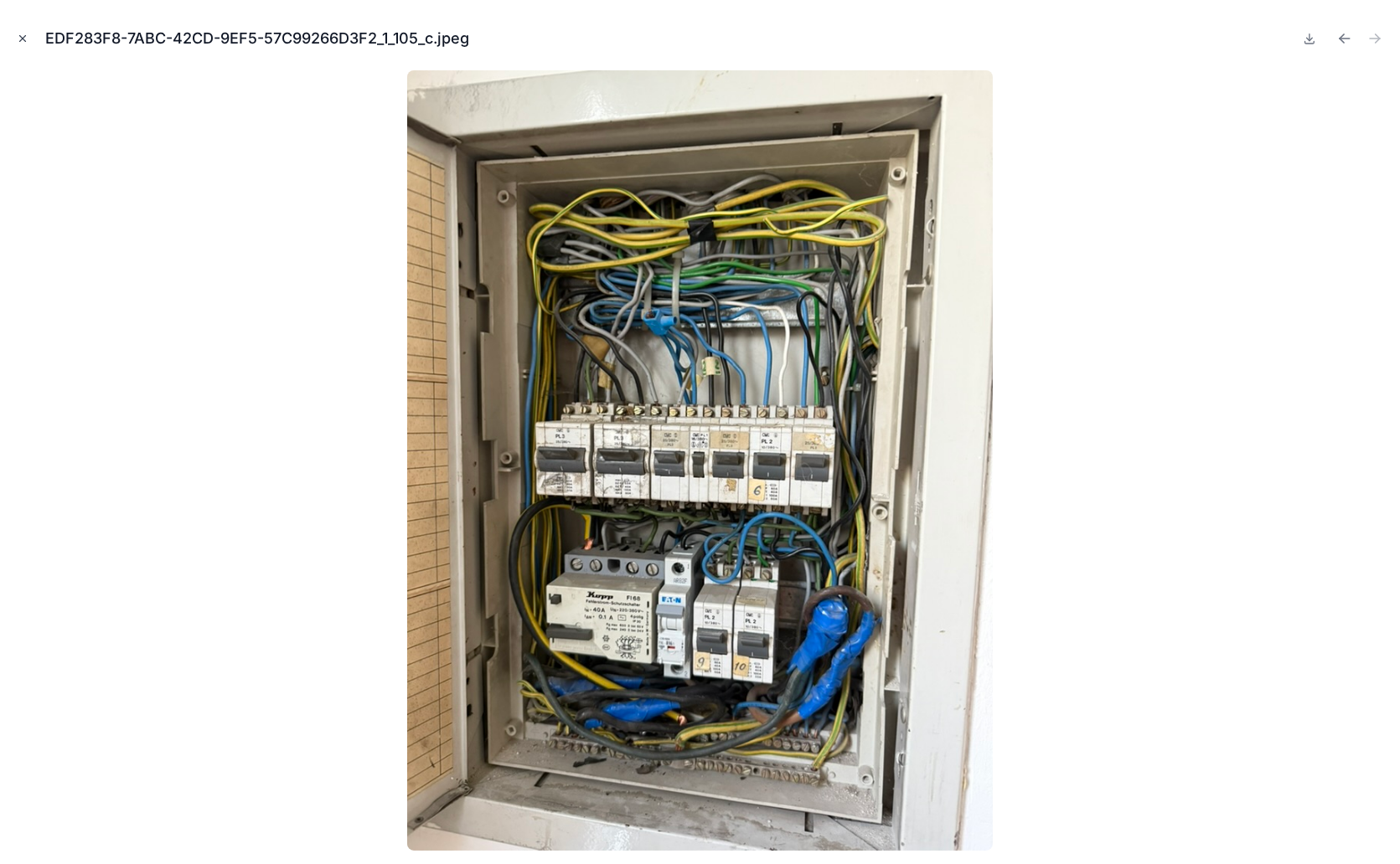
click at [27, 40] on icon "Close modal" at bounding box center [23, 39] width 12 height 12
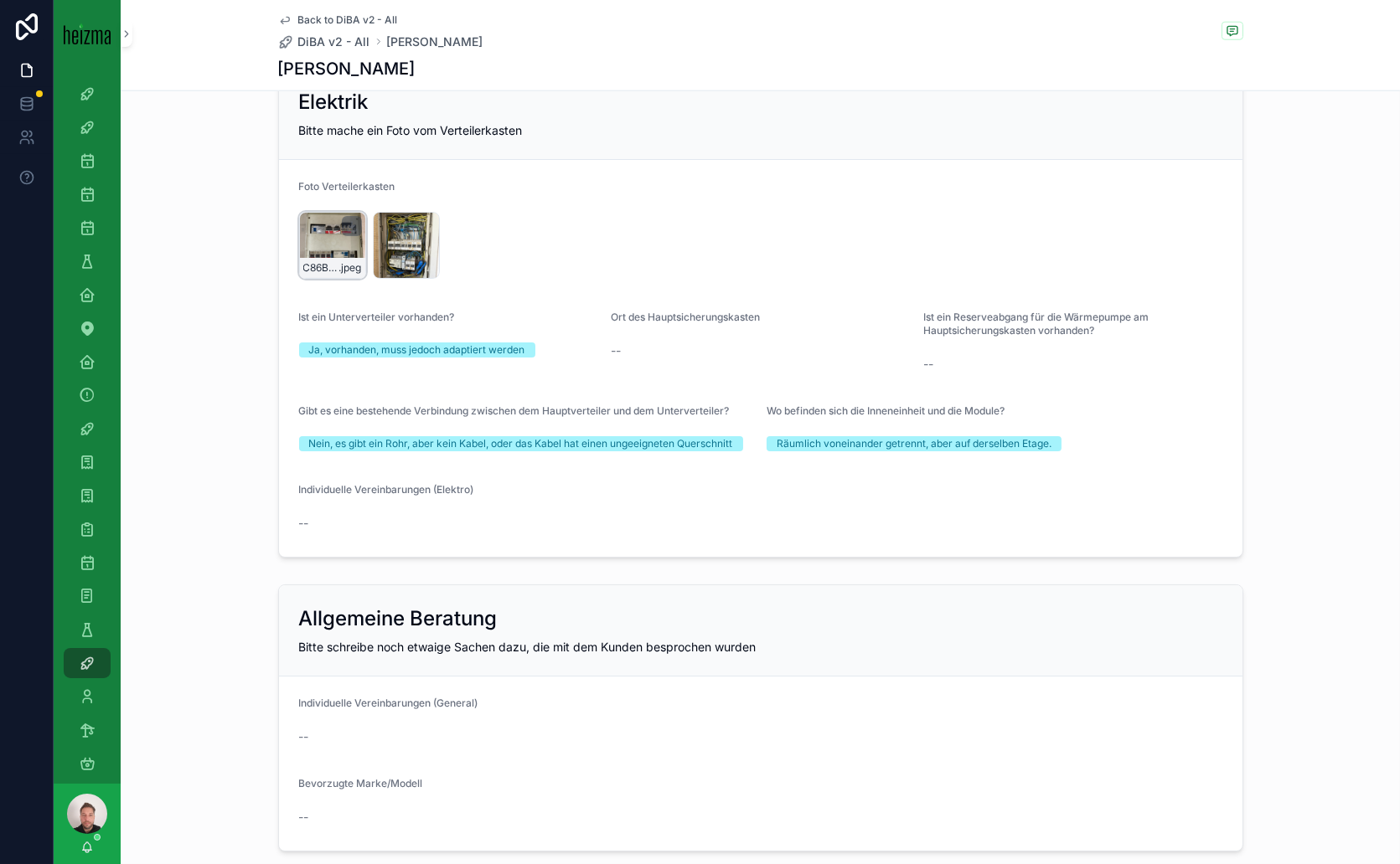
click at [326, 228] on div "C86B9877-0FE2-4A8D-BF2C-F9CCA20C262B_1_105_c .jpeg" at bounding box center [332, 245] width 67 height 67
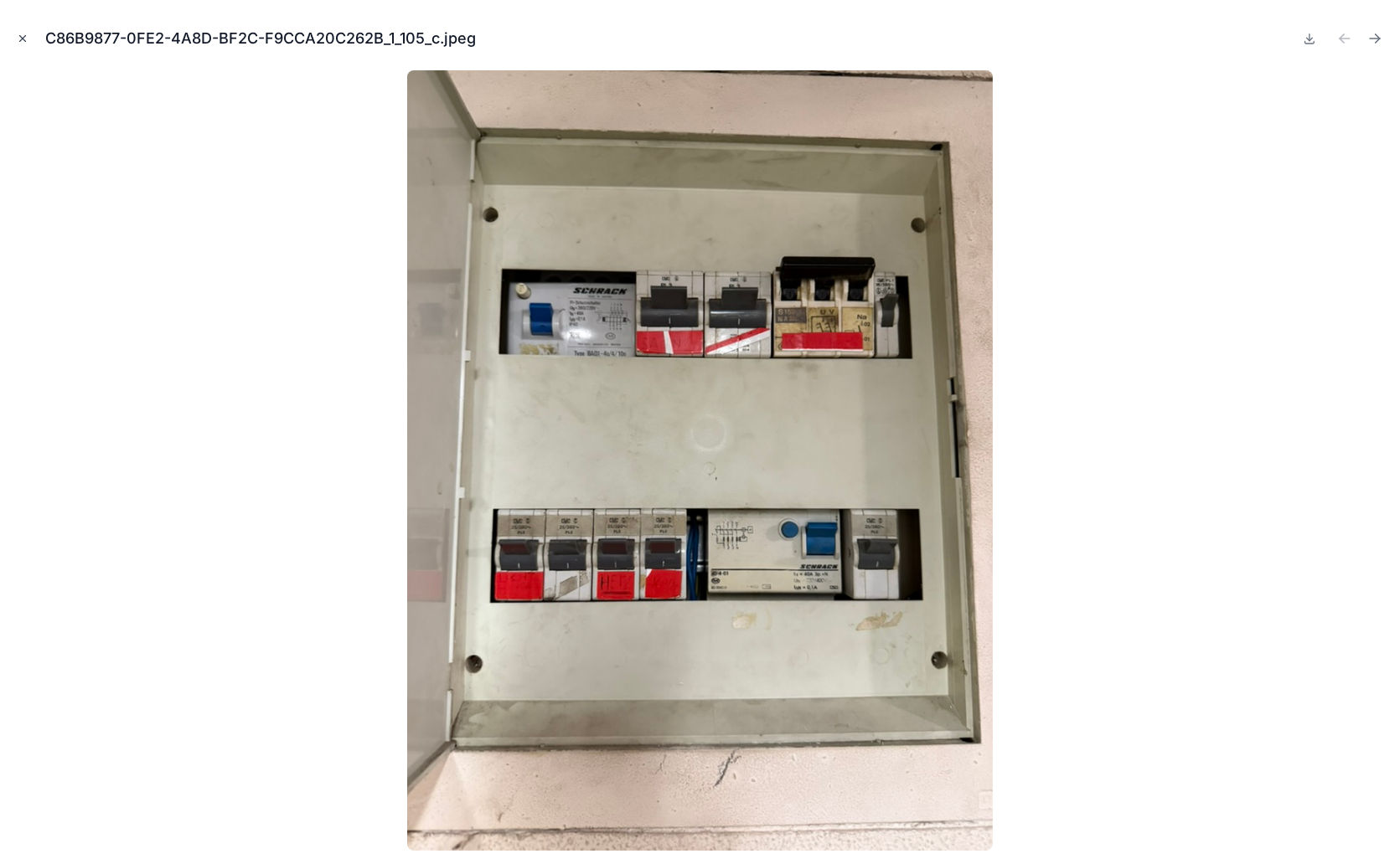
click at [23, 37] on icon "Close modal" at bounding box center [23, 38] width 6 height 6
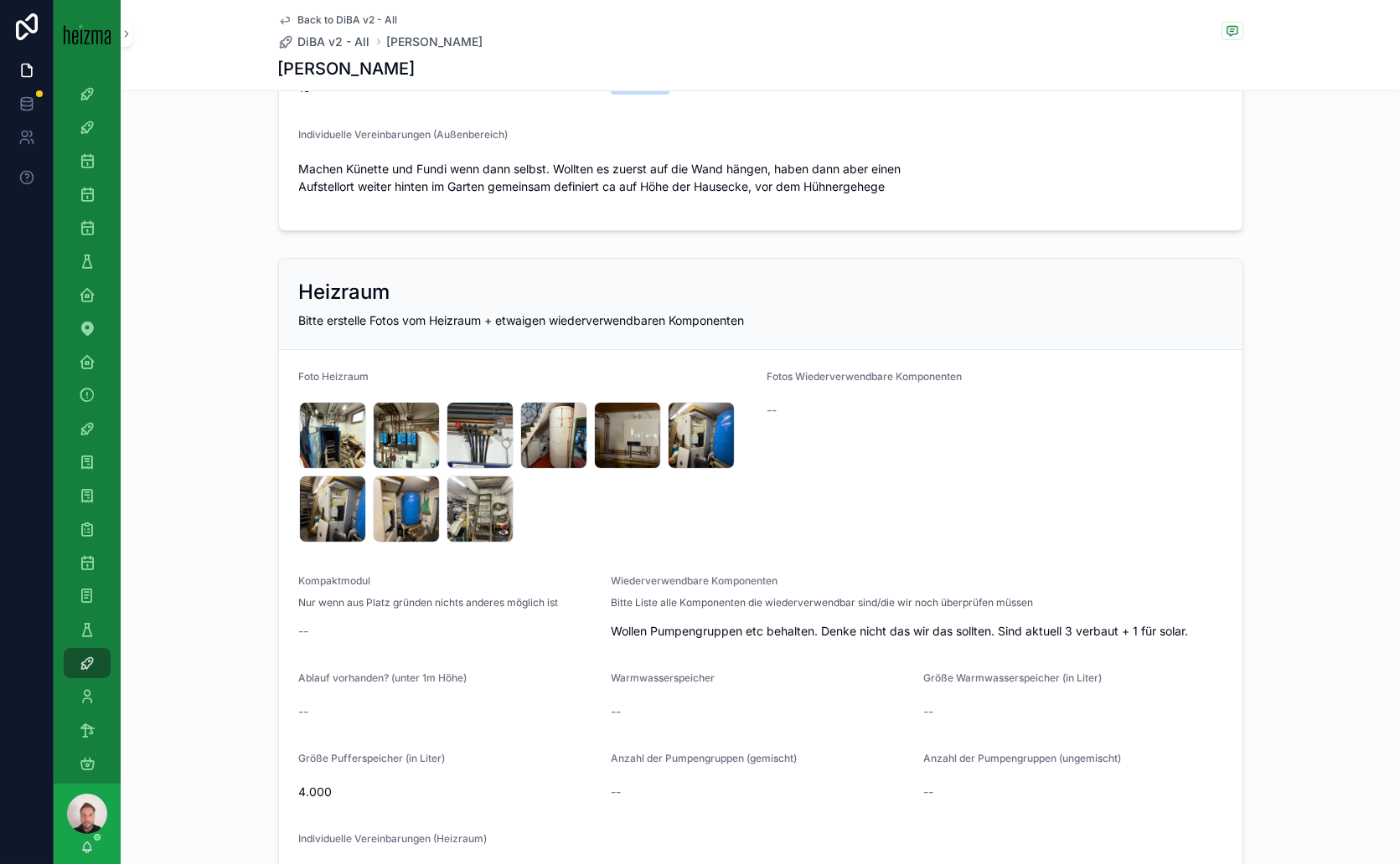
scroll to position [2606, 0]
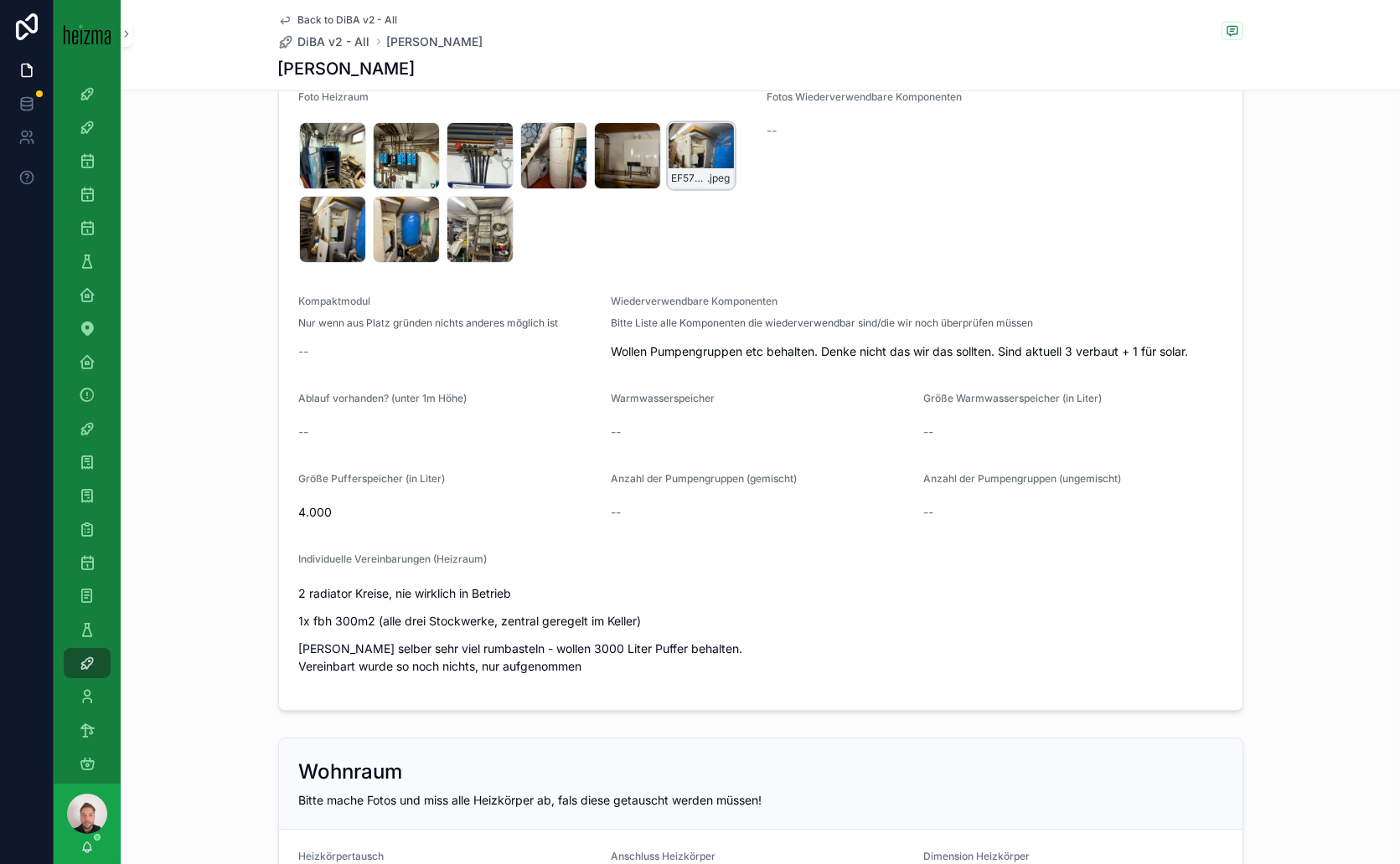
click at [687, 148] on div "EF57899A-09CD-41D7-95FC-CAE386824F8D_1_105_c .jpeg" at bounding box center [701, 155] width 67 height 67
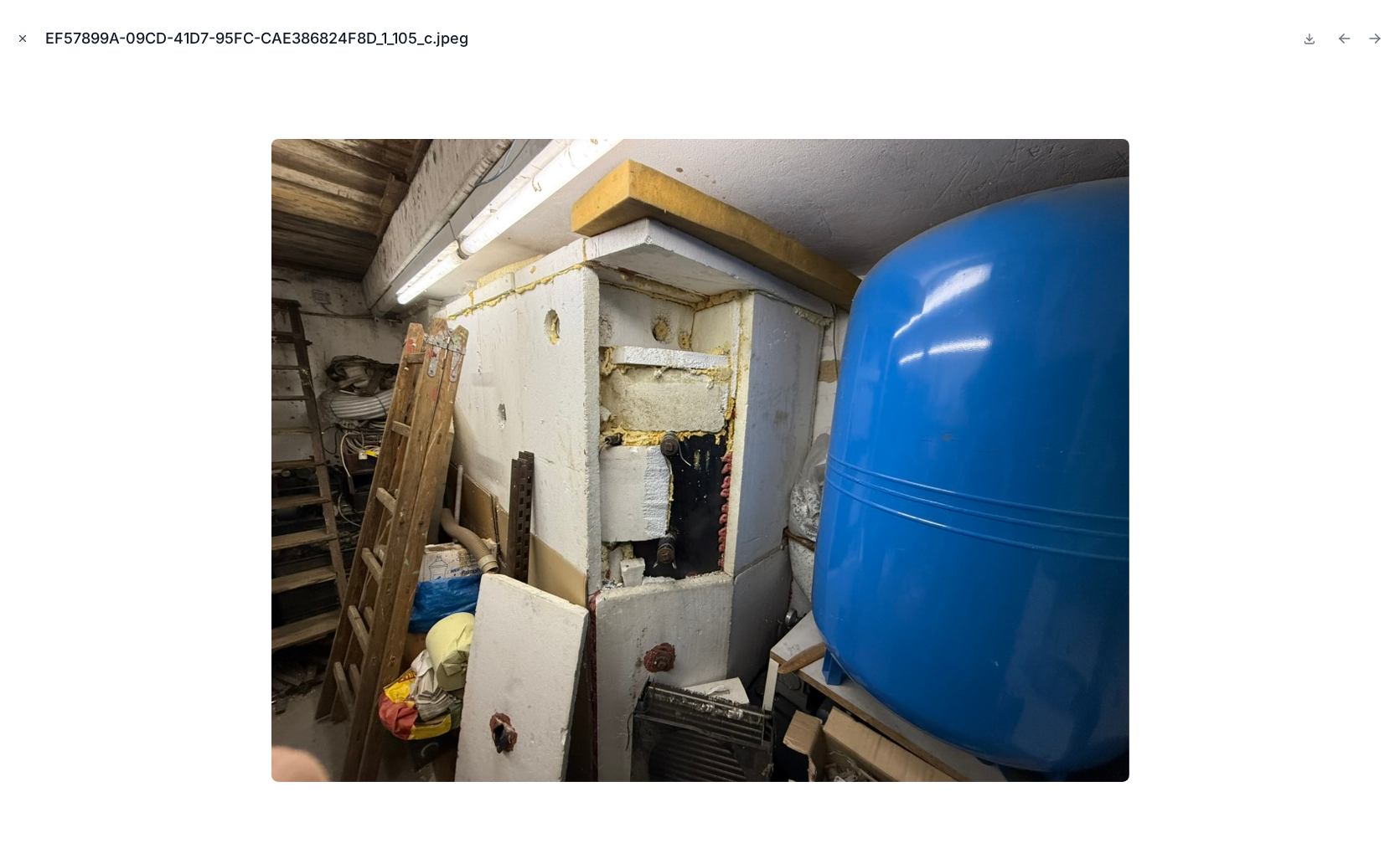
click at [22, 36] on icon "Close modal" at bounding box center [23, 39] width 12 height 12
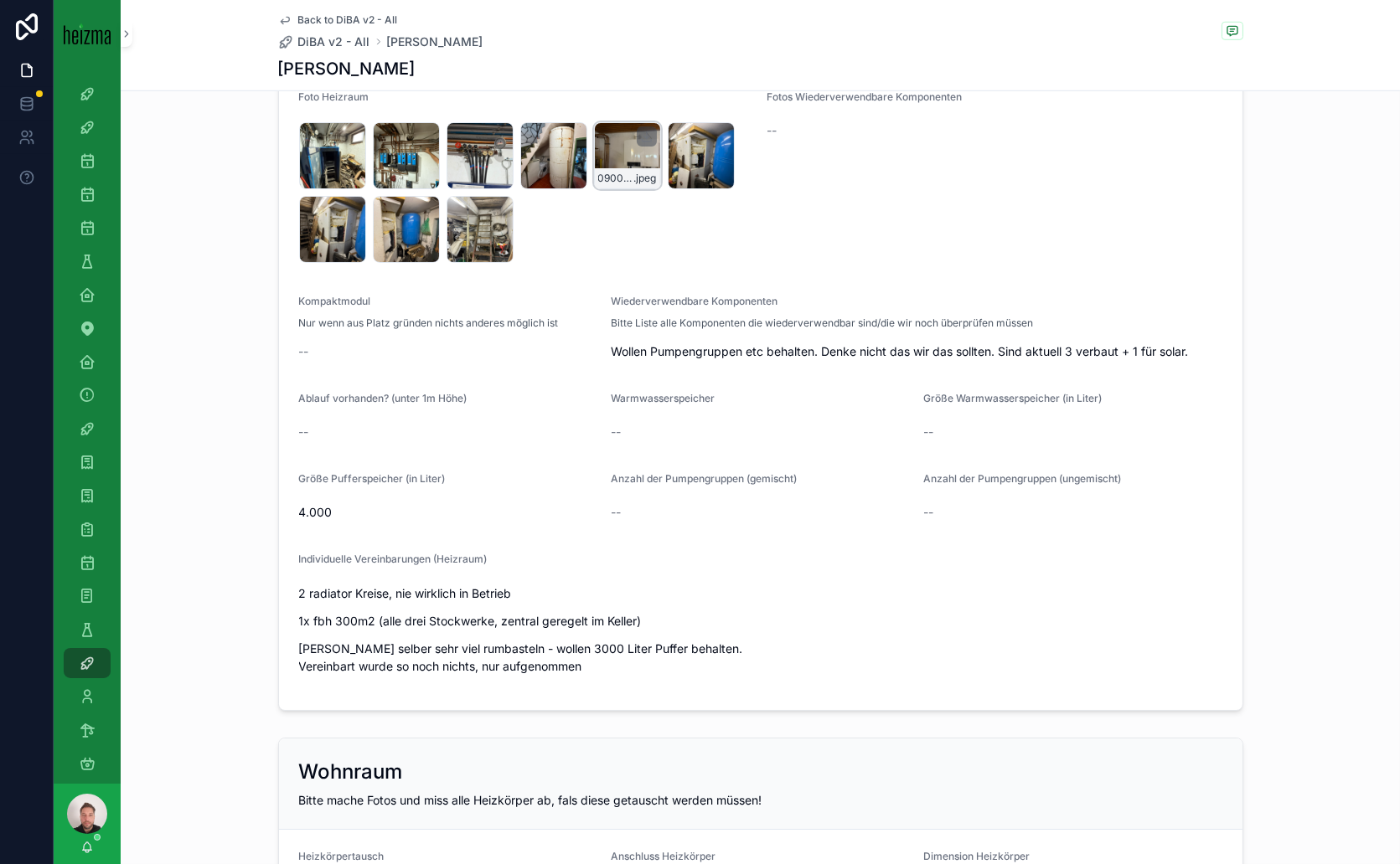
click at [637, 141] on div "scrollable content" at bounding box center [646, 136] width 20 height 20
click at [481, 221] on div "F8ABA6ED-B5D8-486D-A8E9-A553D91F3781_1_105_c .jpeg" at bounding box center [479, 229] width 67 height 67
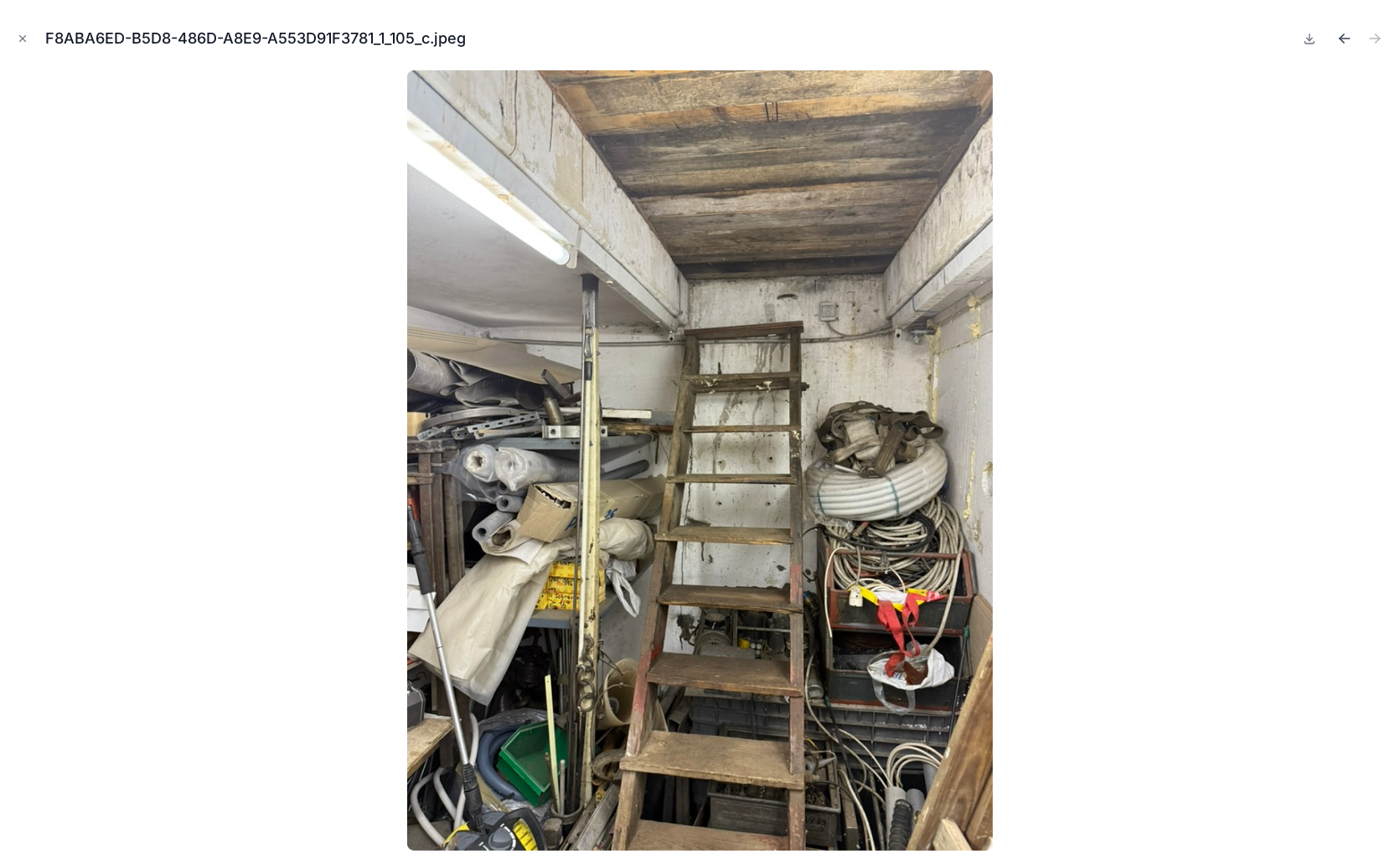
click at [1344, 39] on icon "Previous file" at bounding box center [1344, 38] width 17 height 16
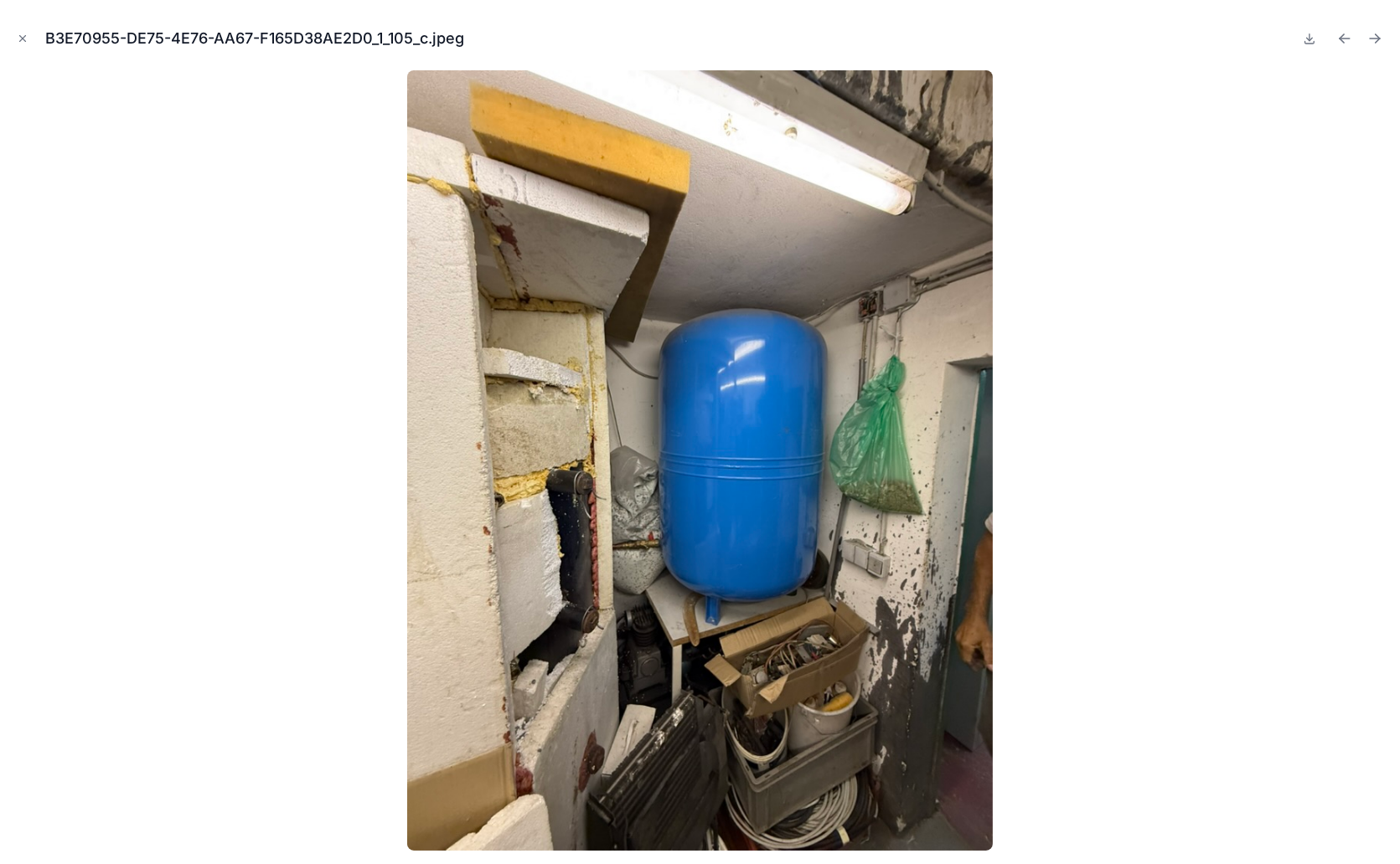
click at [1344, 39] on icon "Previous file" at bounding box center [1344, 38] width 17 height 16
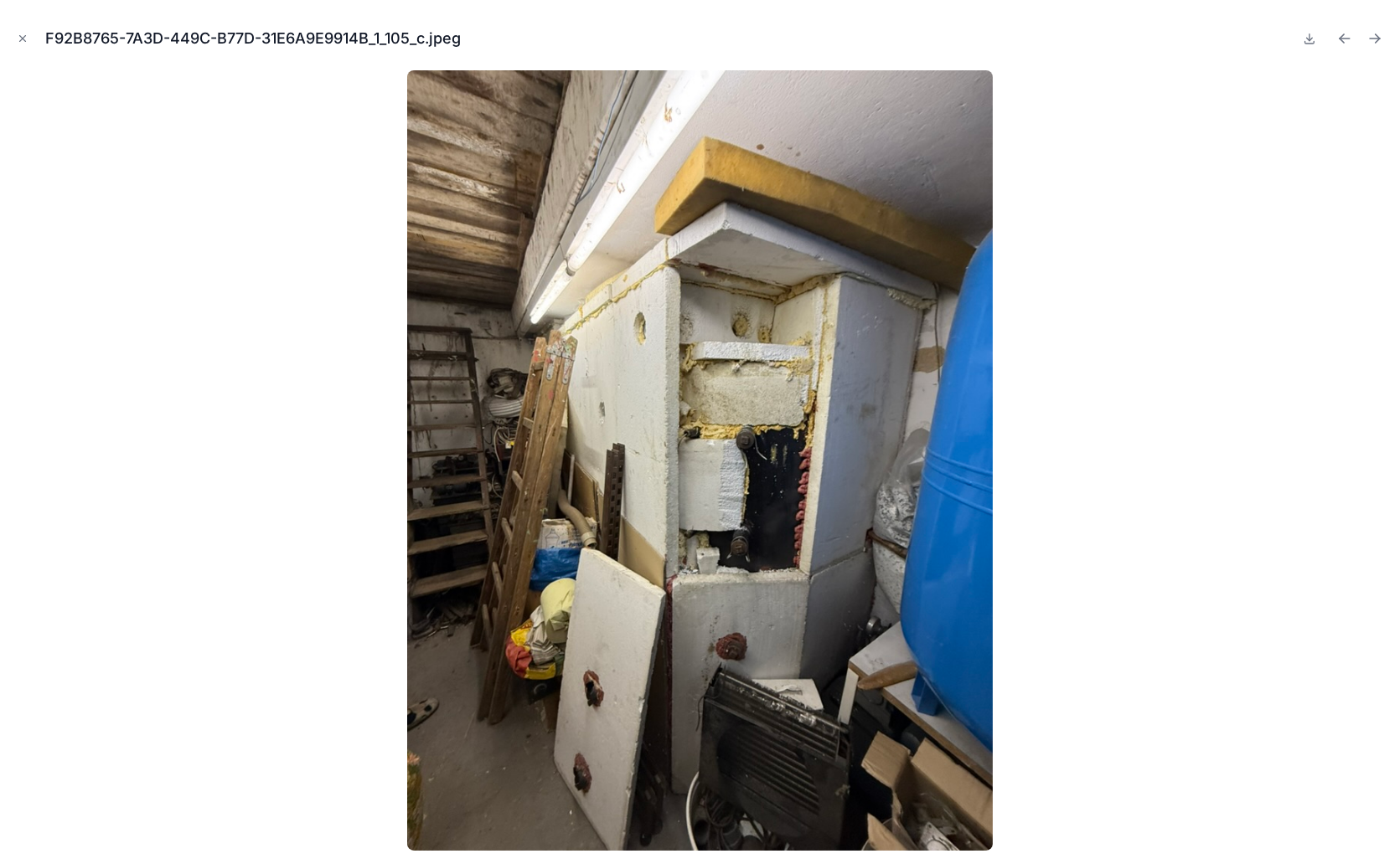
click at [1347, 39] on icon "Previous file" at bounding box center [1344, 38] width 17 height 16
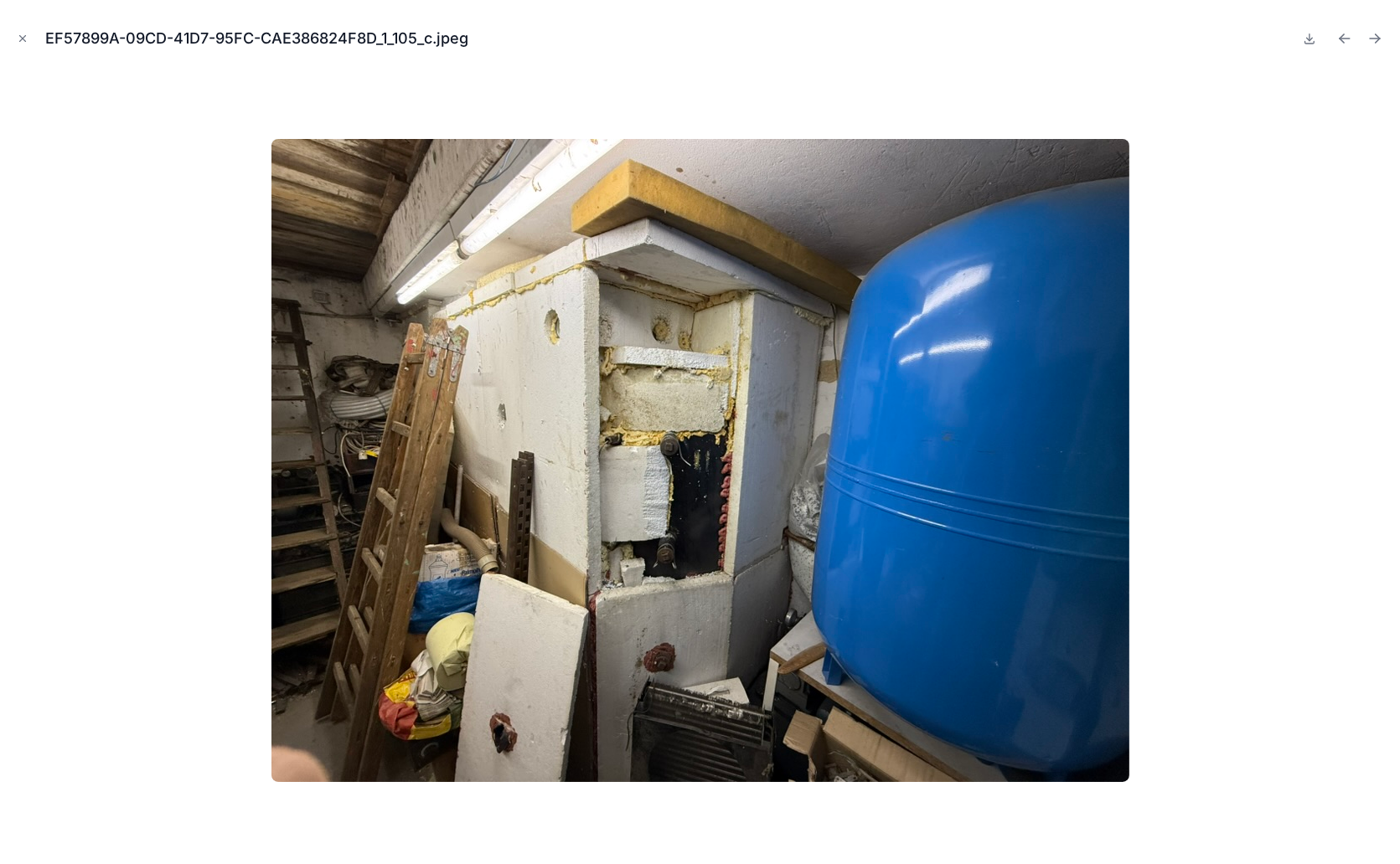
click at [1347, 39] on icon "Previous file" at bounding box center [1344, 38] width 17 height 16
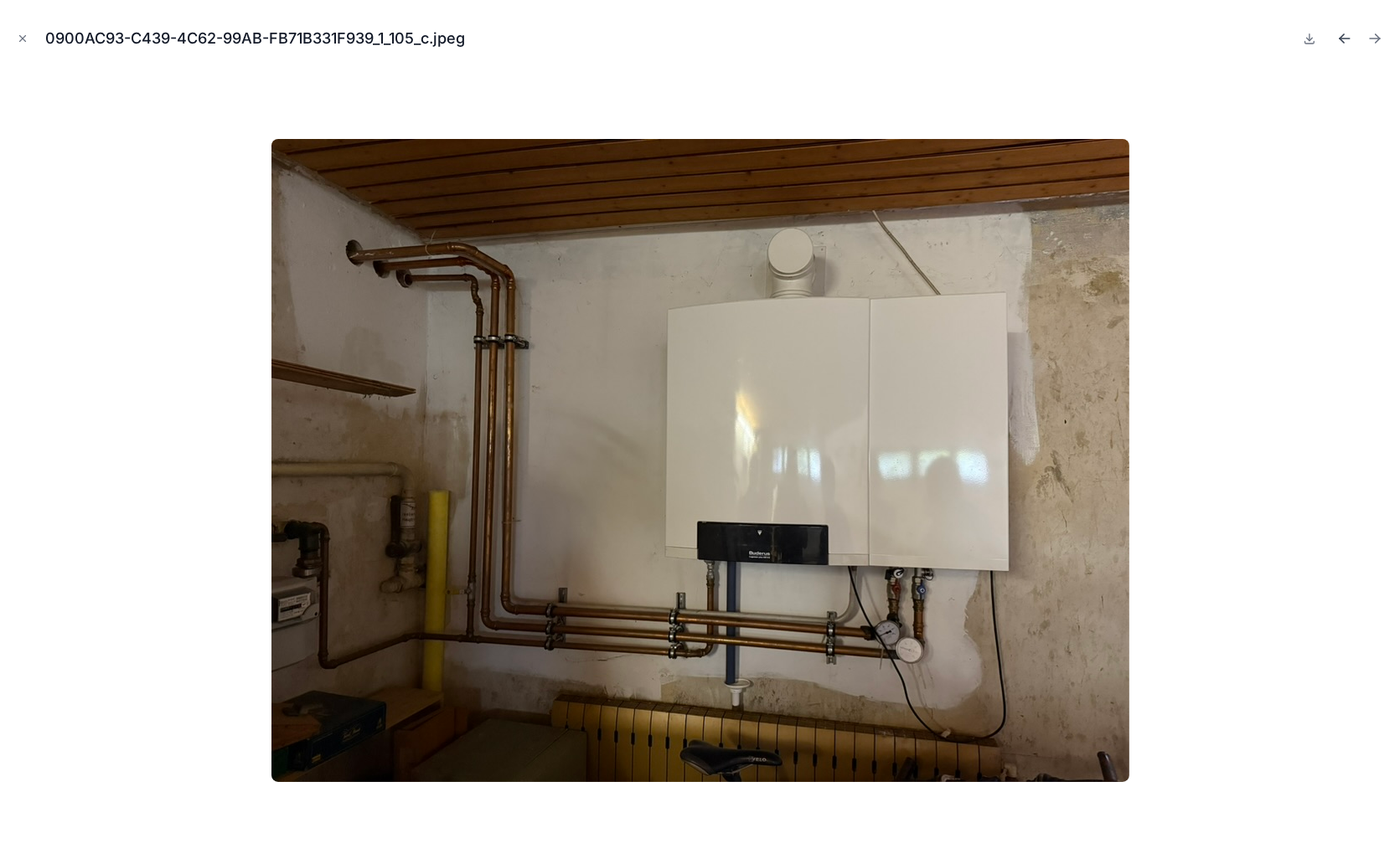
click at [1346, 39] on icon "Previous file" at bounding box center [1344, 38] width 17 height 16
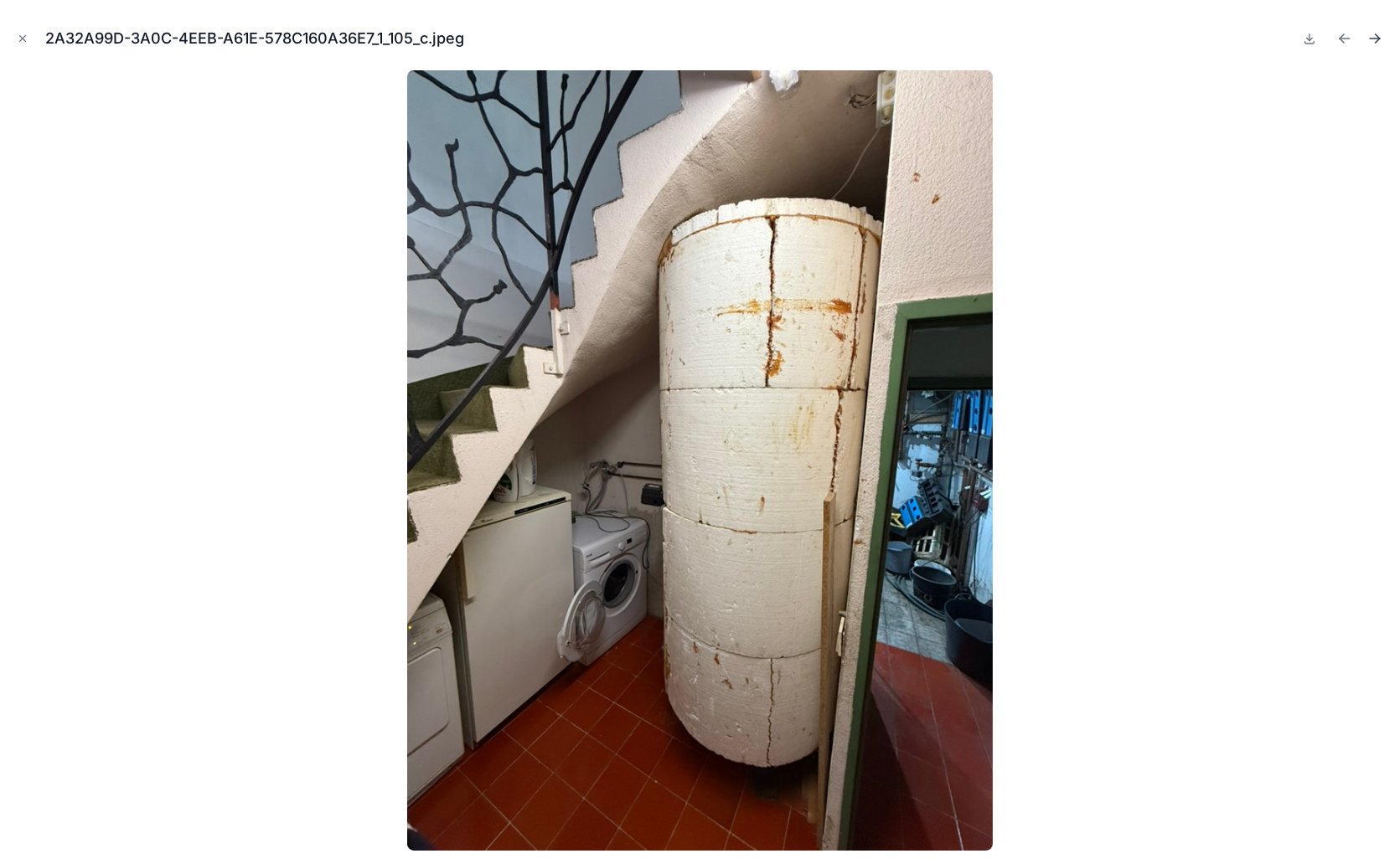
click at [1375, 36] on icon "Next file" at bounding box center [1374, 38] width 17 height 16
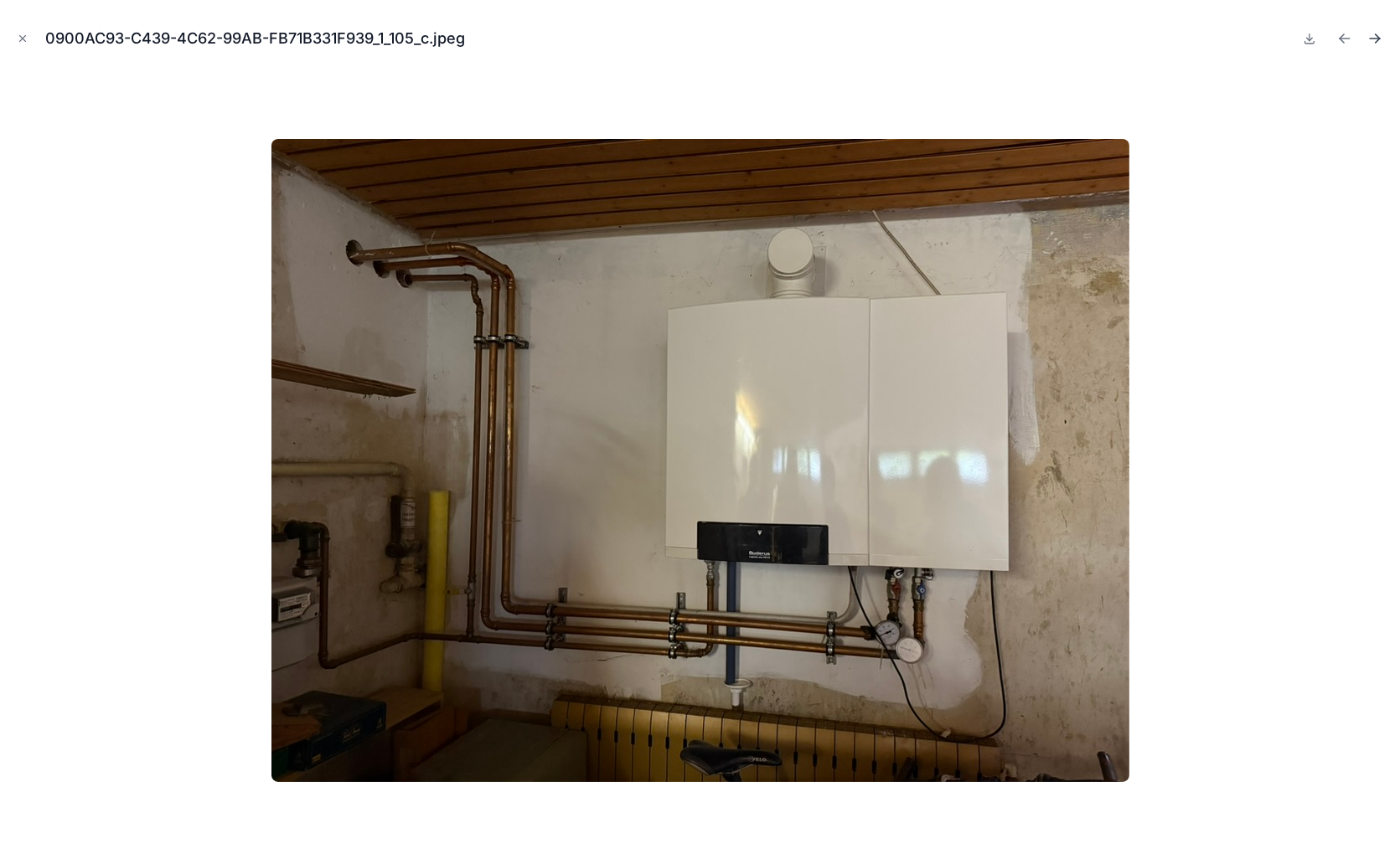
click at [1377, 36] on icon "Next file" at bounding box center [1377, 36] width 4 height 4
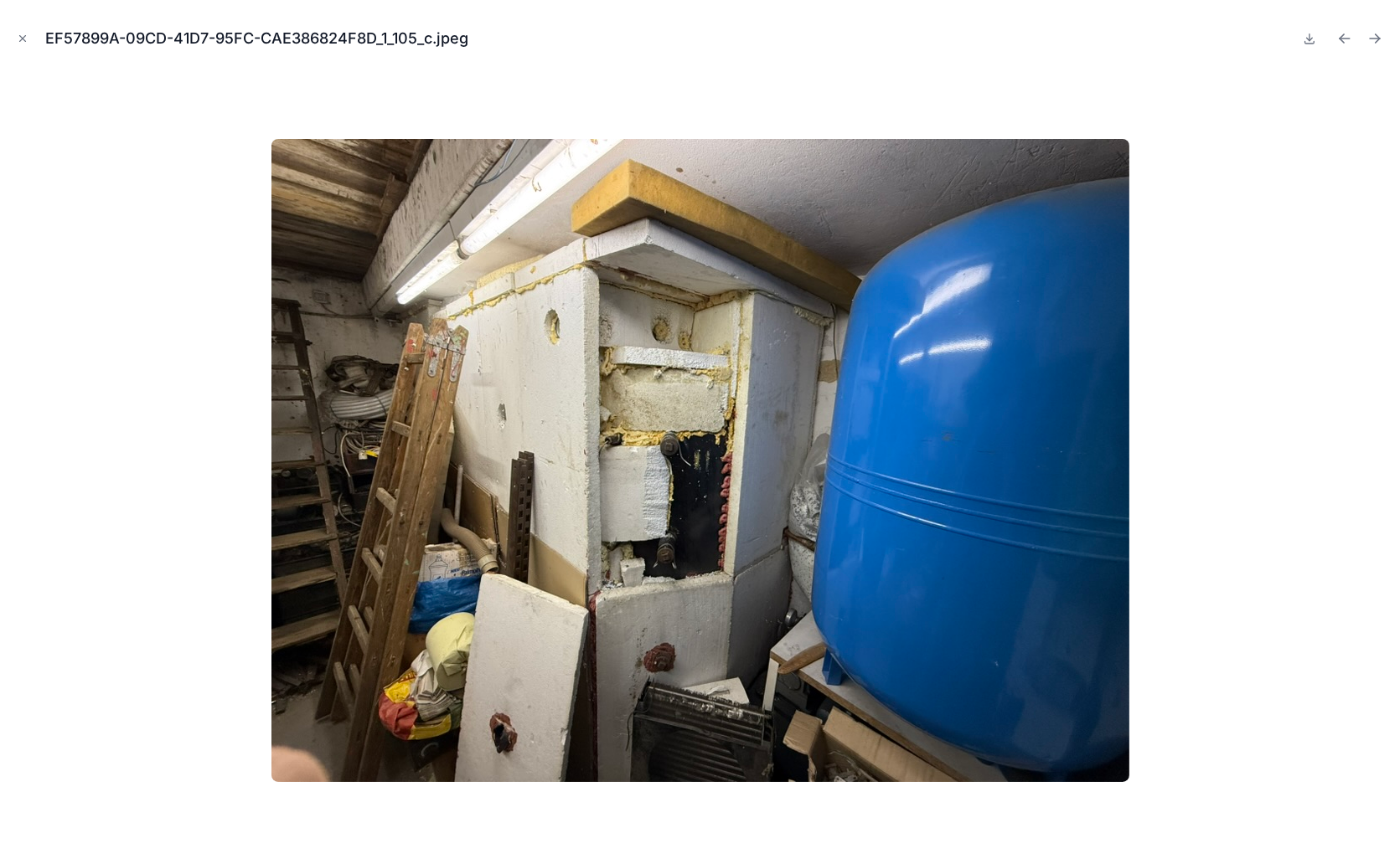
click at [1377, 36] on icon "Next file" at bounding box center [1377, 36] width 4 height 4
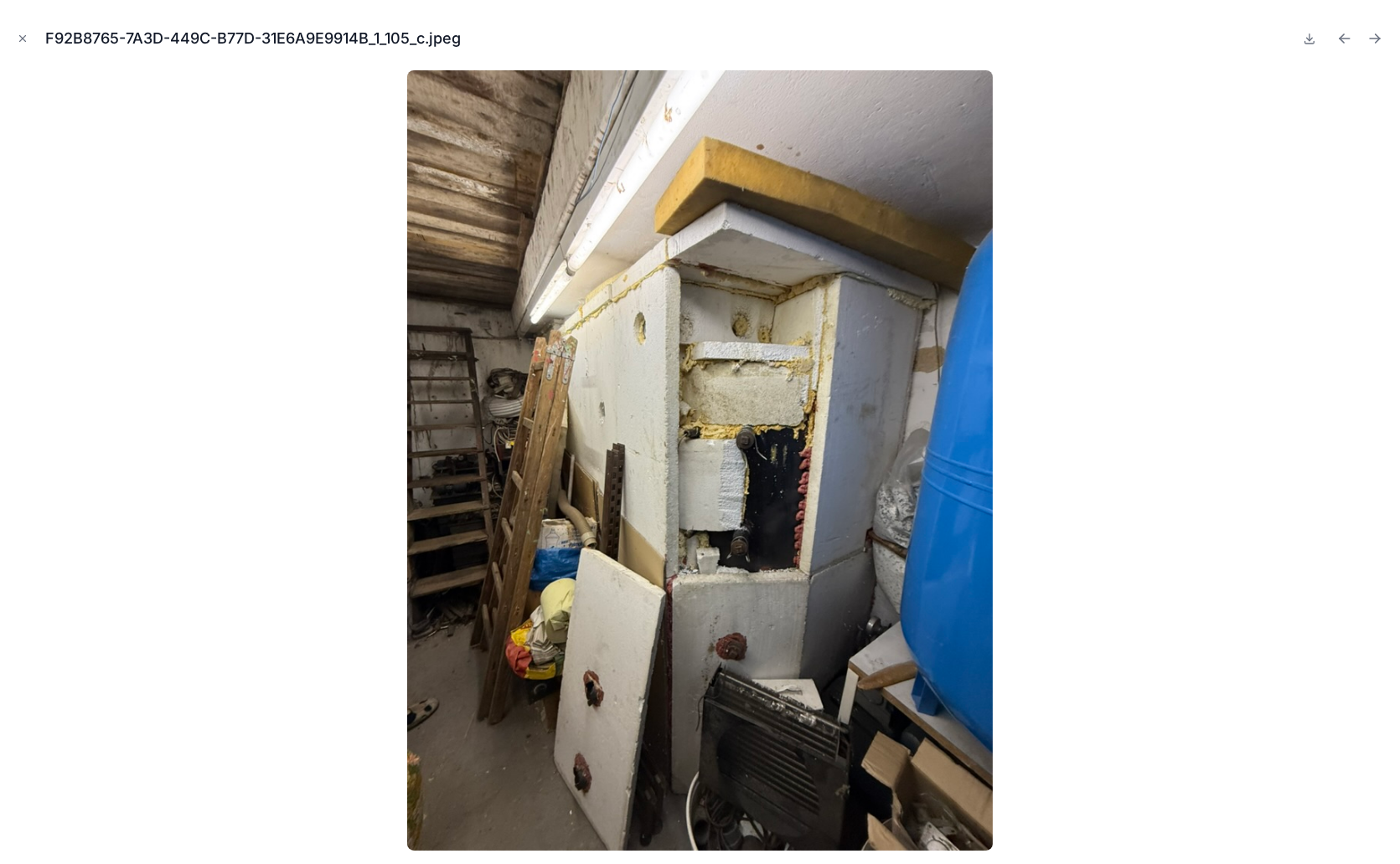
click at [1377, 36] on icon "Next file" at bounding box center [1377, 36] width 4 height 4
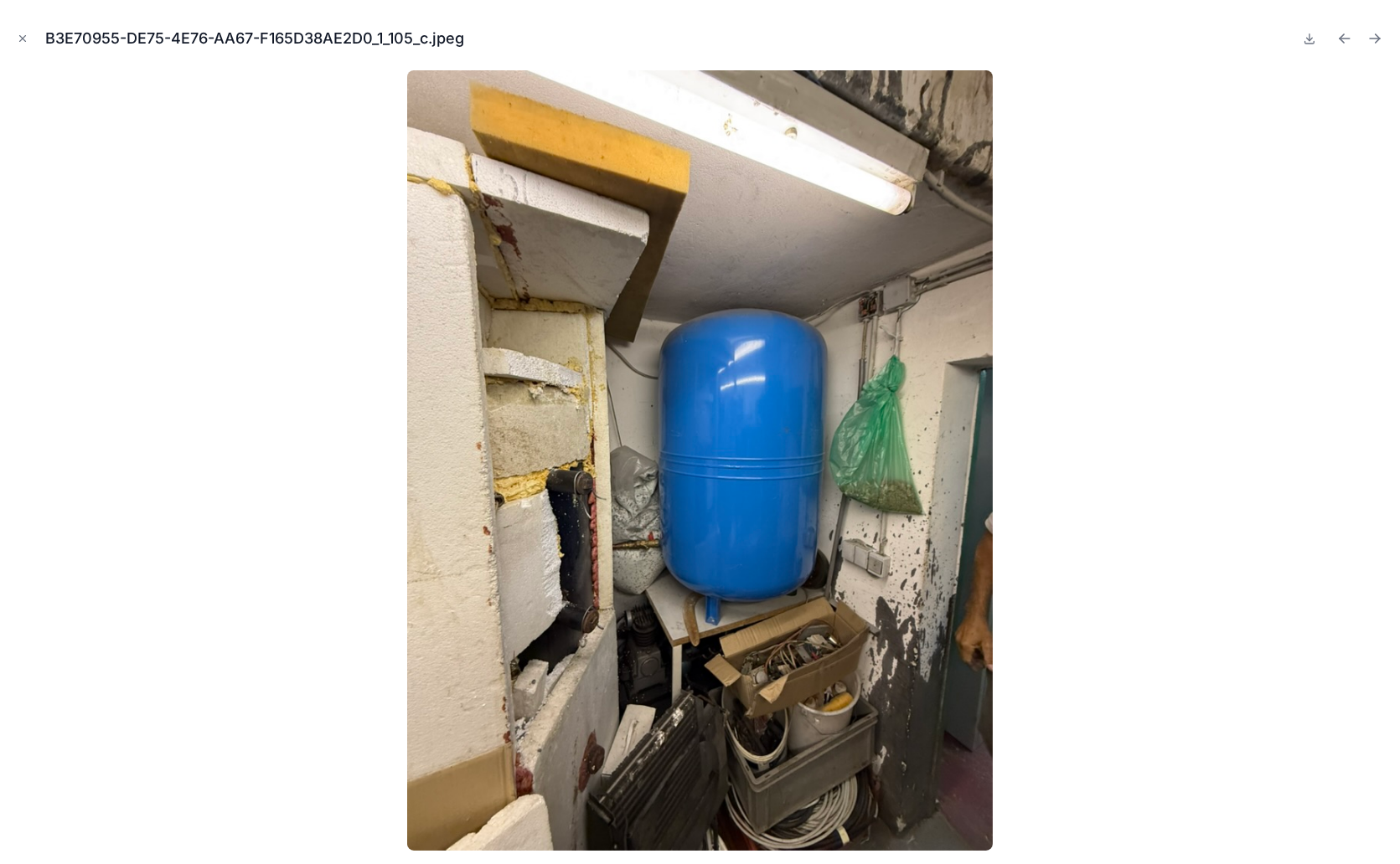
click at [1377, 36] on icon "Next file" at bounding box center [1377, 36] width 4 height 4
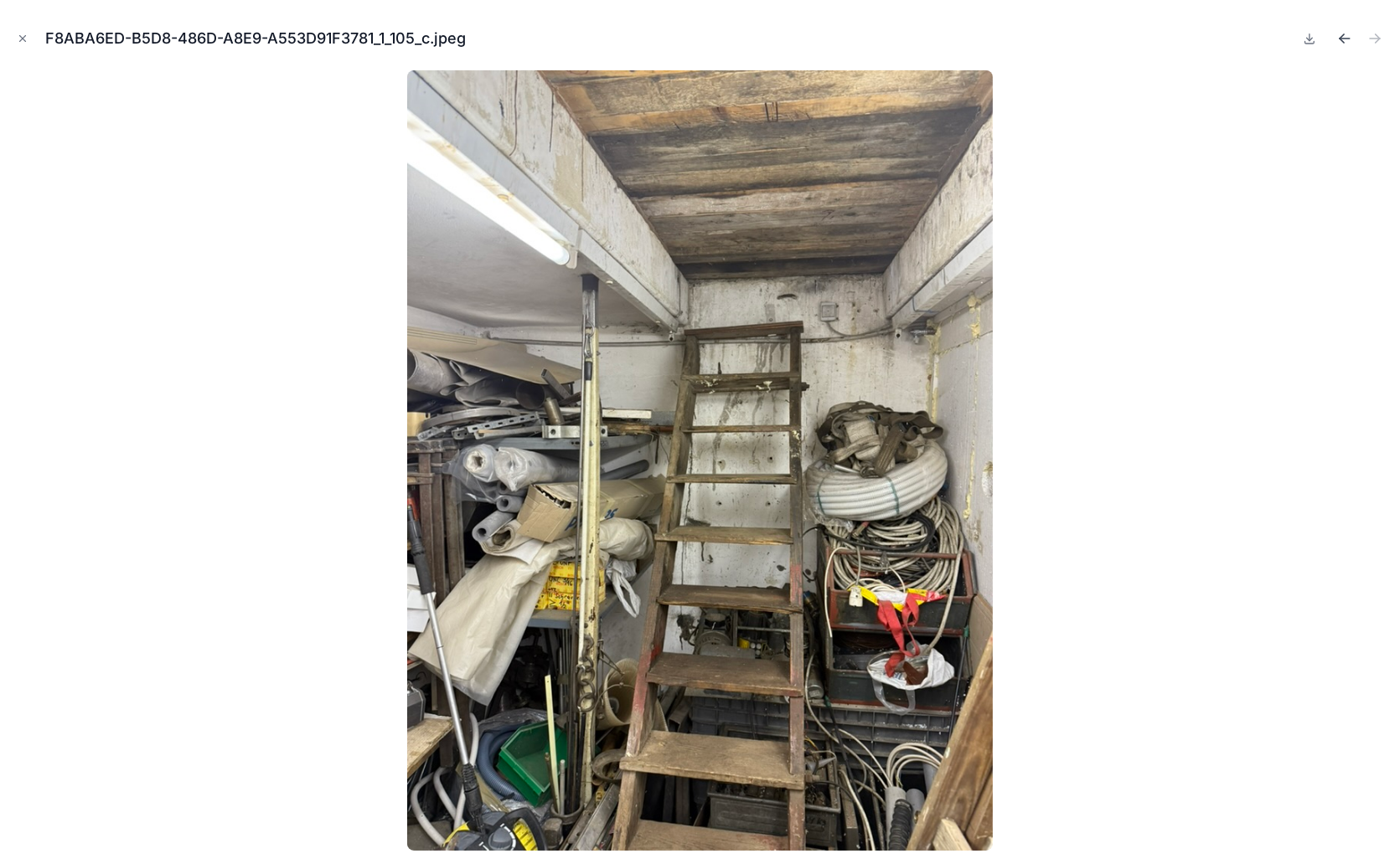
click at [1340, 36] on icon "Previous file" at bounding box center [1341, 36] width 4 height 4
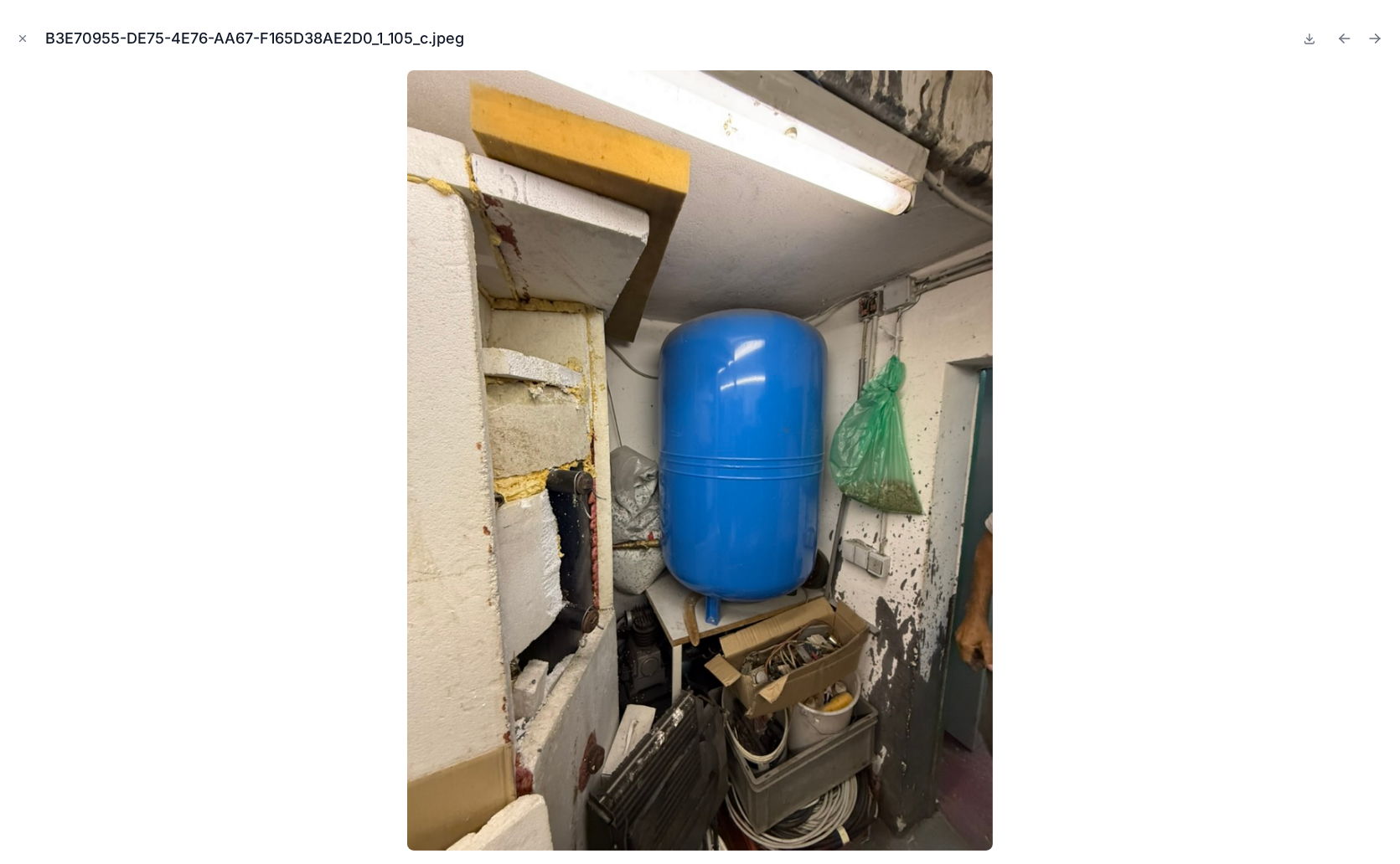
click at [1340, 36] on icon "Previous file" at bounding box center [1341, 36] width 4 height 4
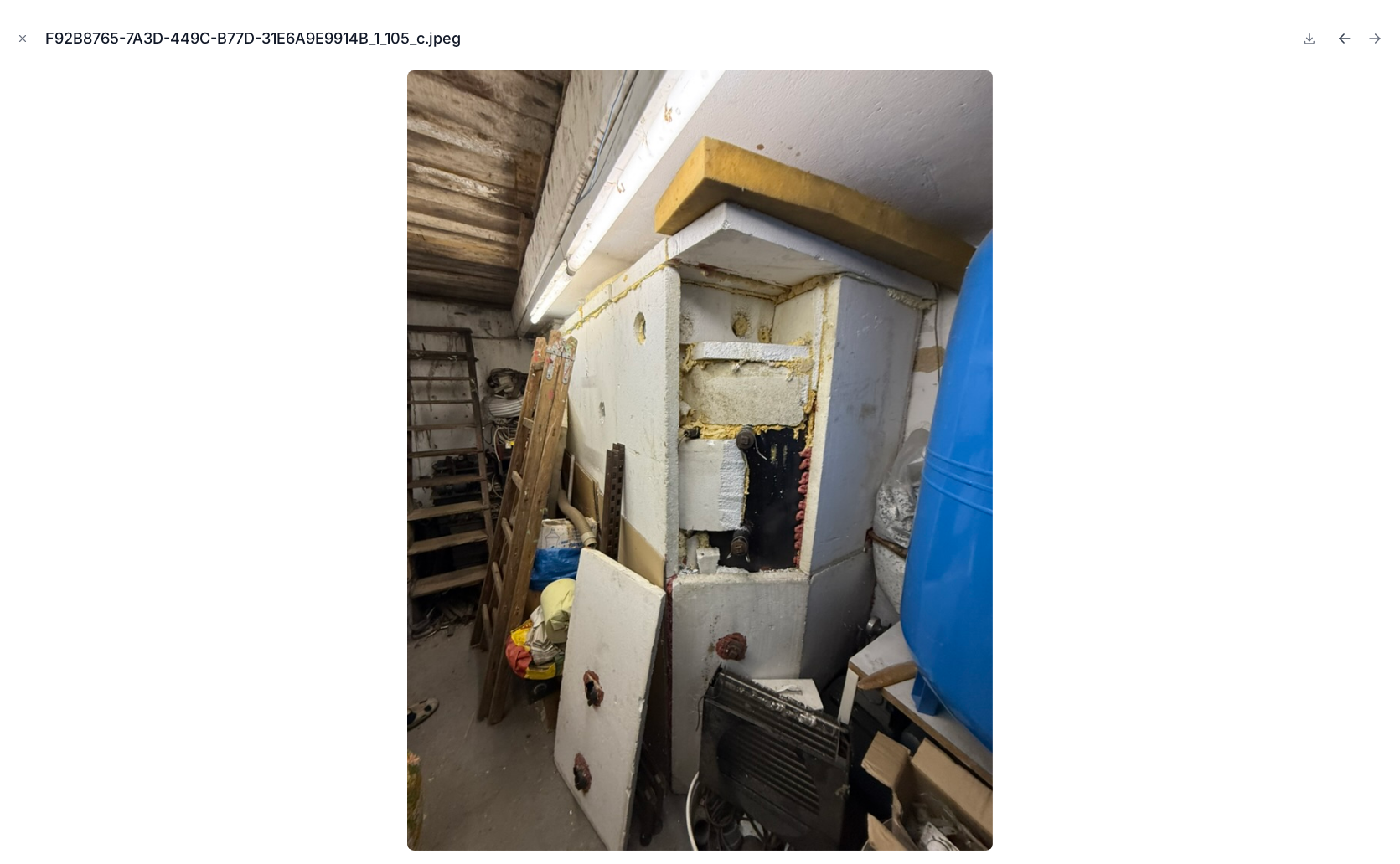
click at [1337, 37] on icon "Previous file" at bounding box center [1344, 38] width 17 height 16
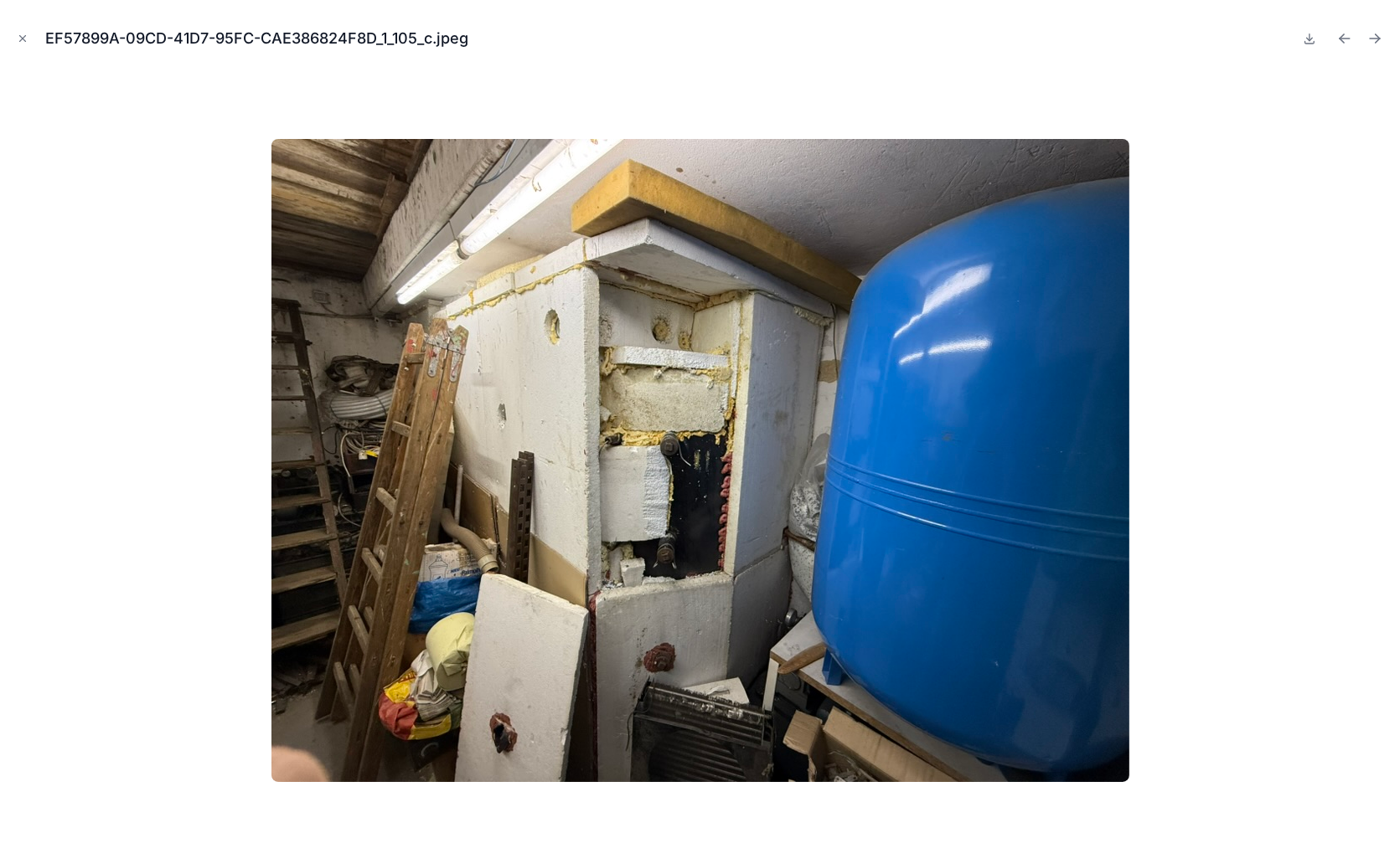
click at [1337, 37] on icon "Previous file" at bounding box center [1344, 38] width 17 height 16
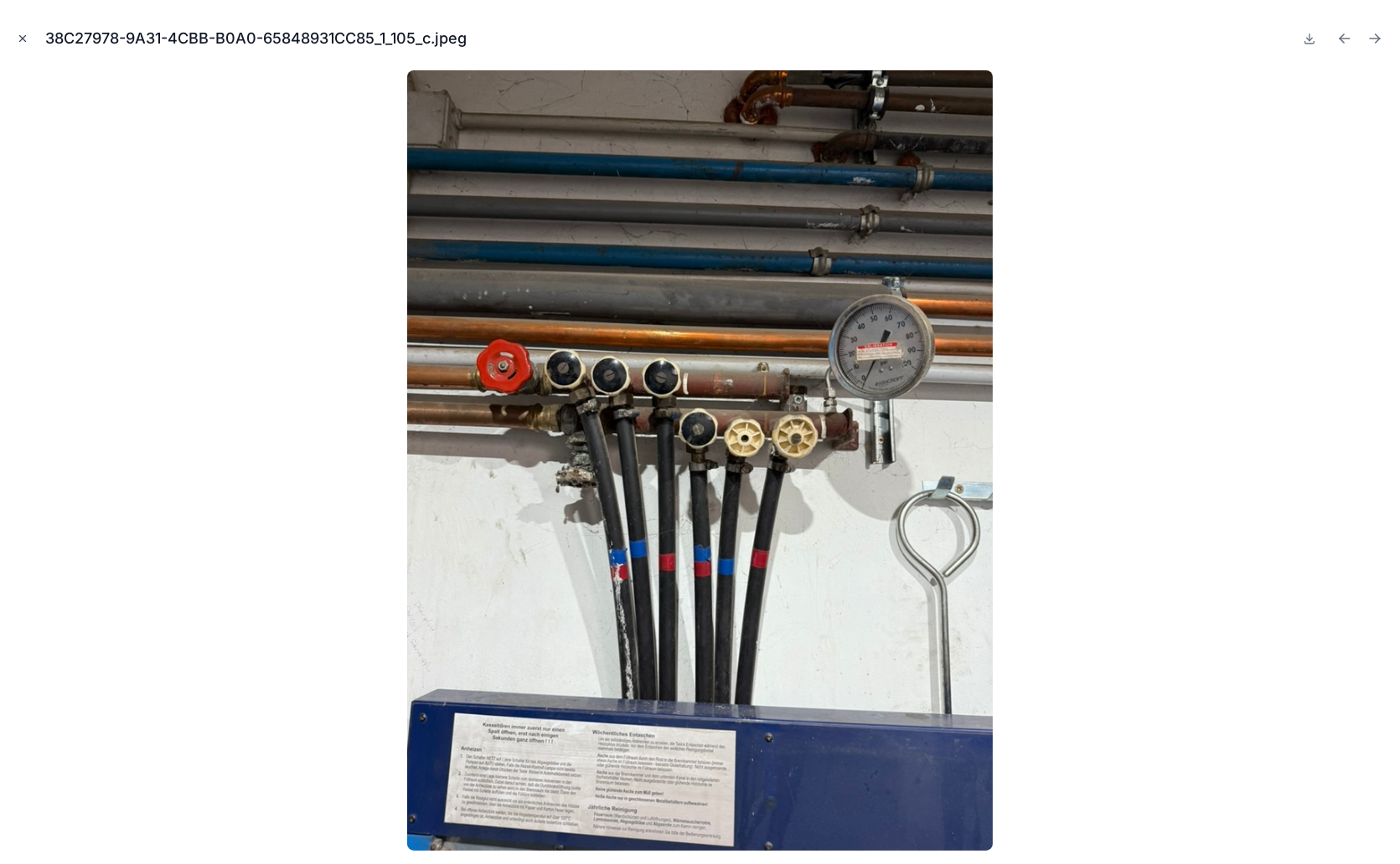
click at [17, 36] on icon "Close modal" at bounding box center [23, 39] width 12 height 12
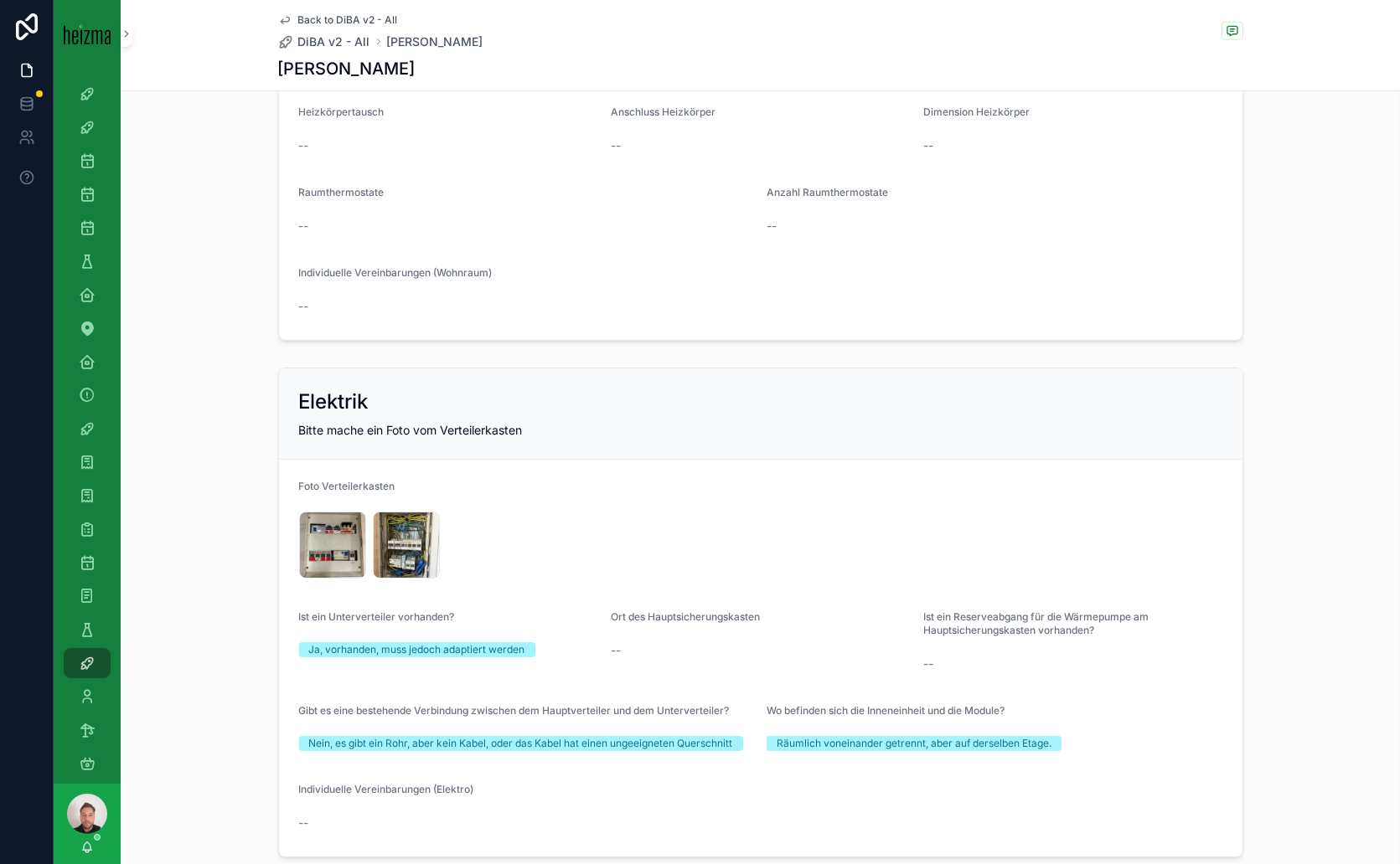
scroll to position [3536, 0]
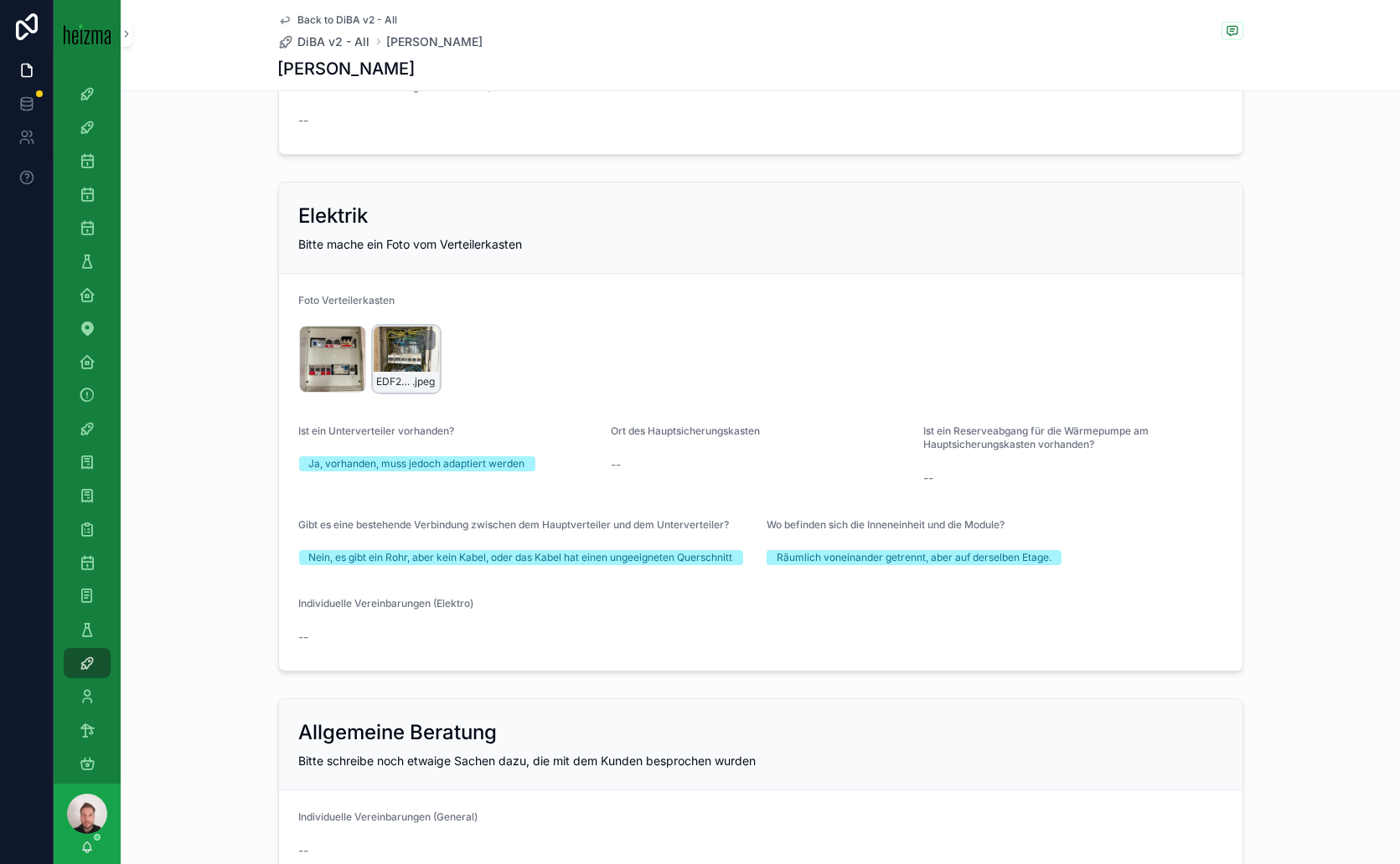
click at [389, 349] on div "EDF283F8-7ABC-42CD-9EF5-57C99266D3F2_1_105_c .jpeg" at bounding box center [406, 359] width 67 height 67
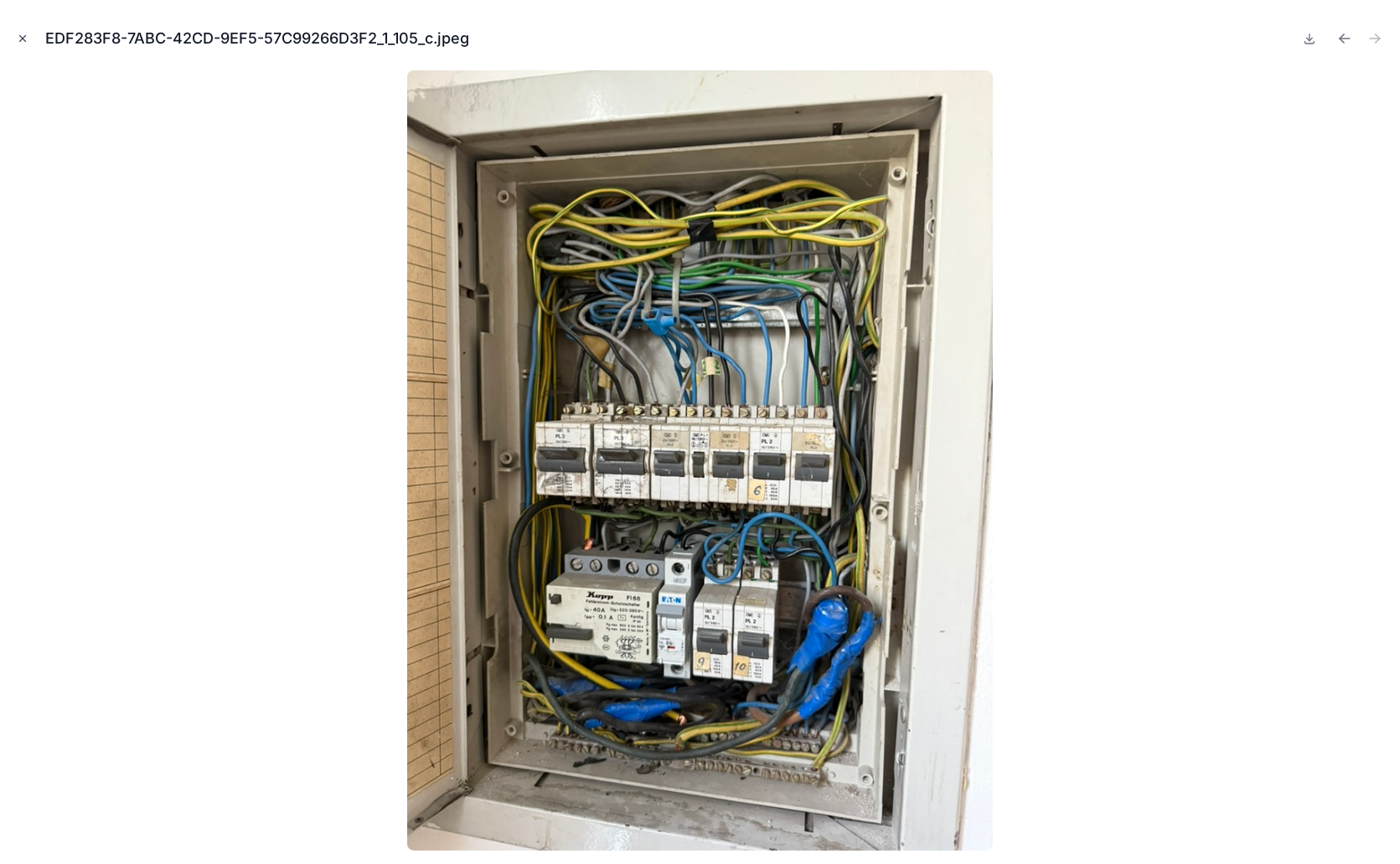
click at [28, 37] on icon "Close modal" at bounding box center [23, 39] width 12 height 12
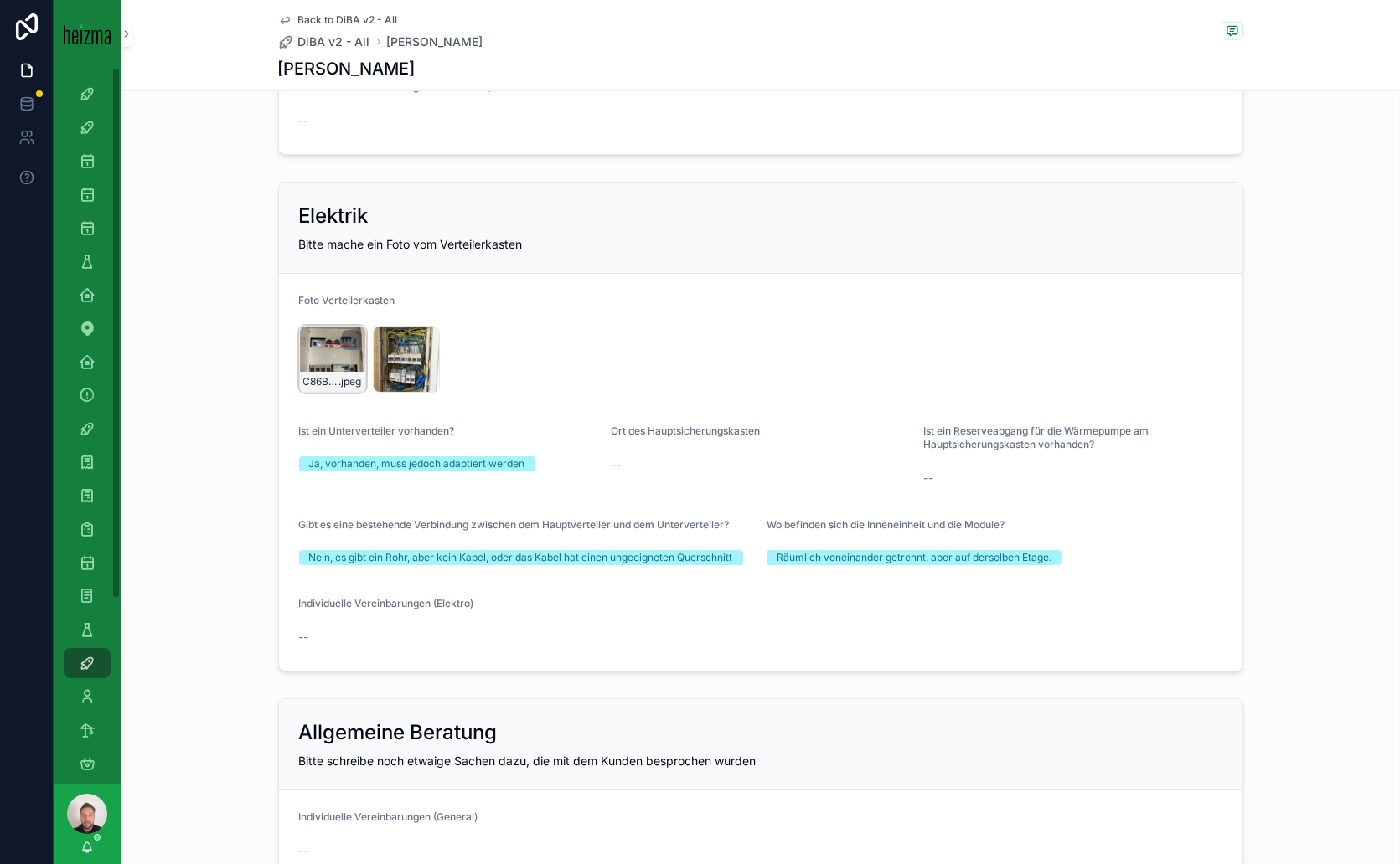
click at [317, 344] on div "C86B9877-0FE2-4A8D-BF2C-F9CCA20C262B_1_105_c .jpeg" at bounding box center [332, 359] width 67 height 67
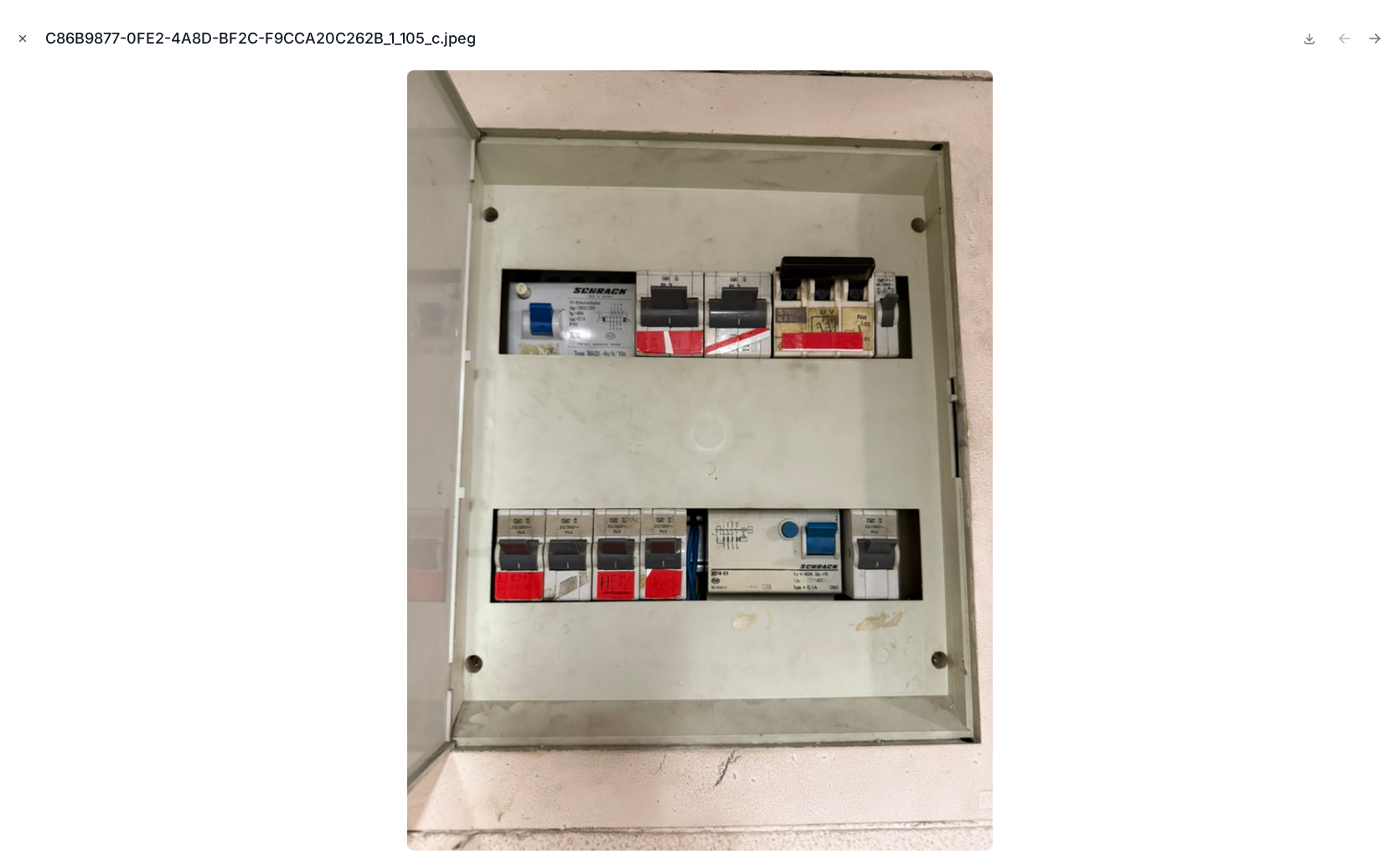
click at [21, 37] on icon "Close modal" at bounding box center [23, 39] width 12 height 12
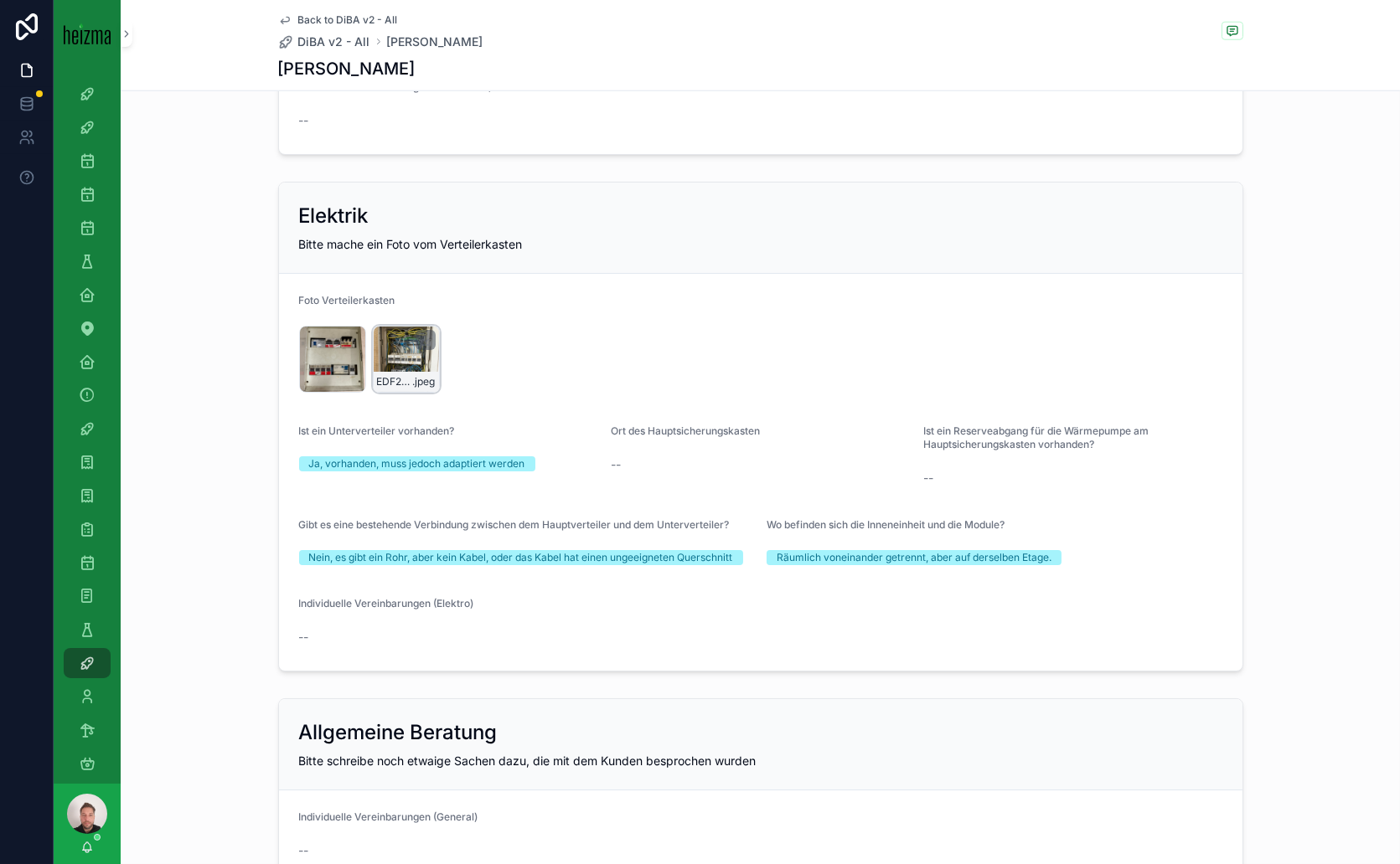
click at [386, 350] on div "EDF283F8-7ABC-42CD-9EF5-57C99266D3F2_1_105_c .jpeg" at bounding box center [406, 359] width 67 height 67
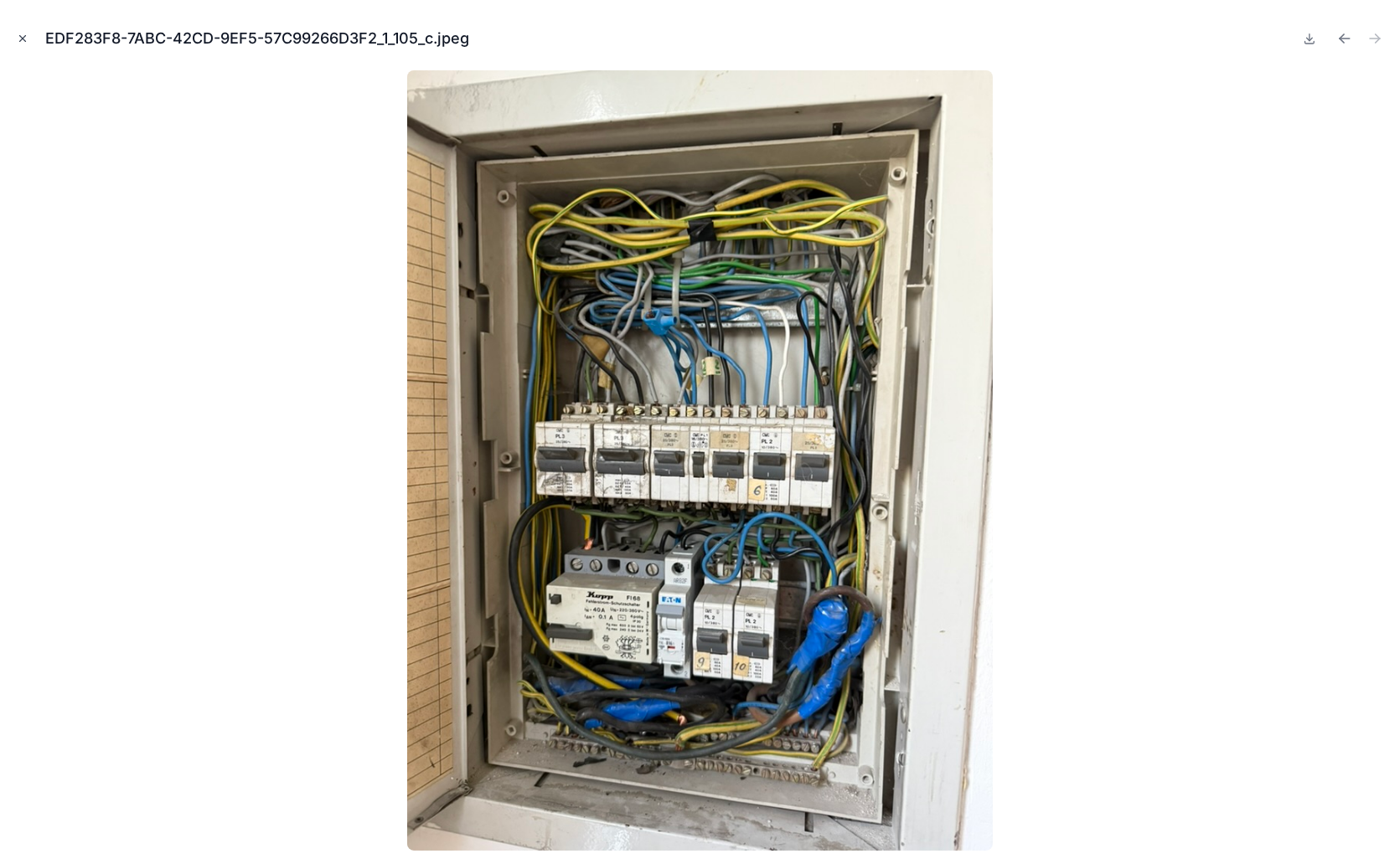
click at [25, 37] on icon "Close modal" at bounding box center [23, 39] width 12 height 12
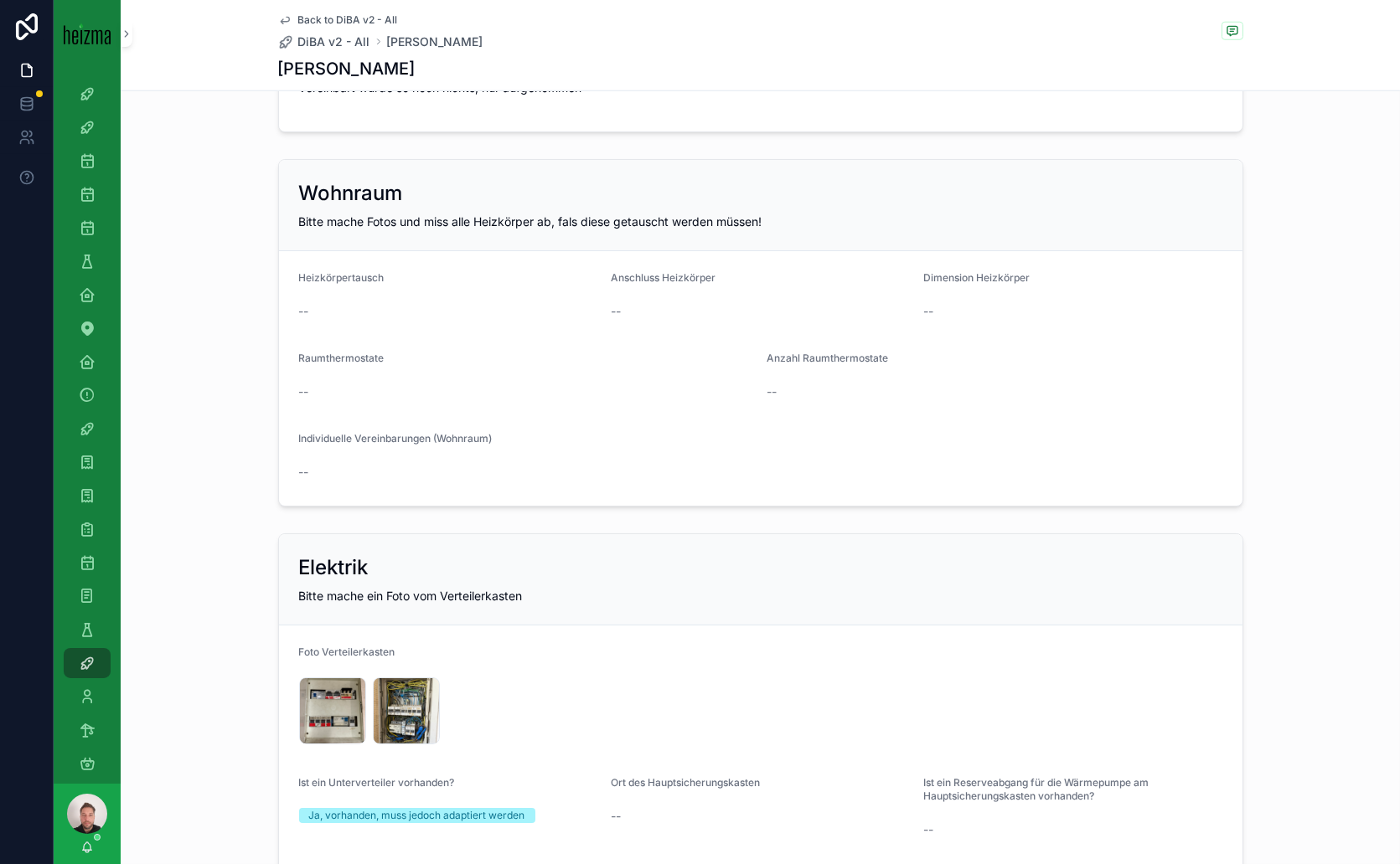
scroll to position [3743, 0]
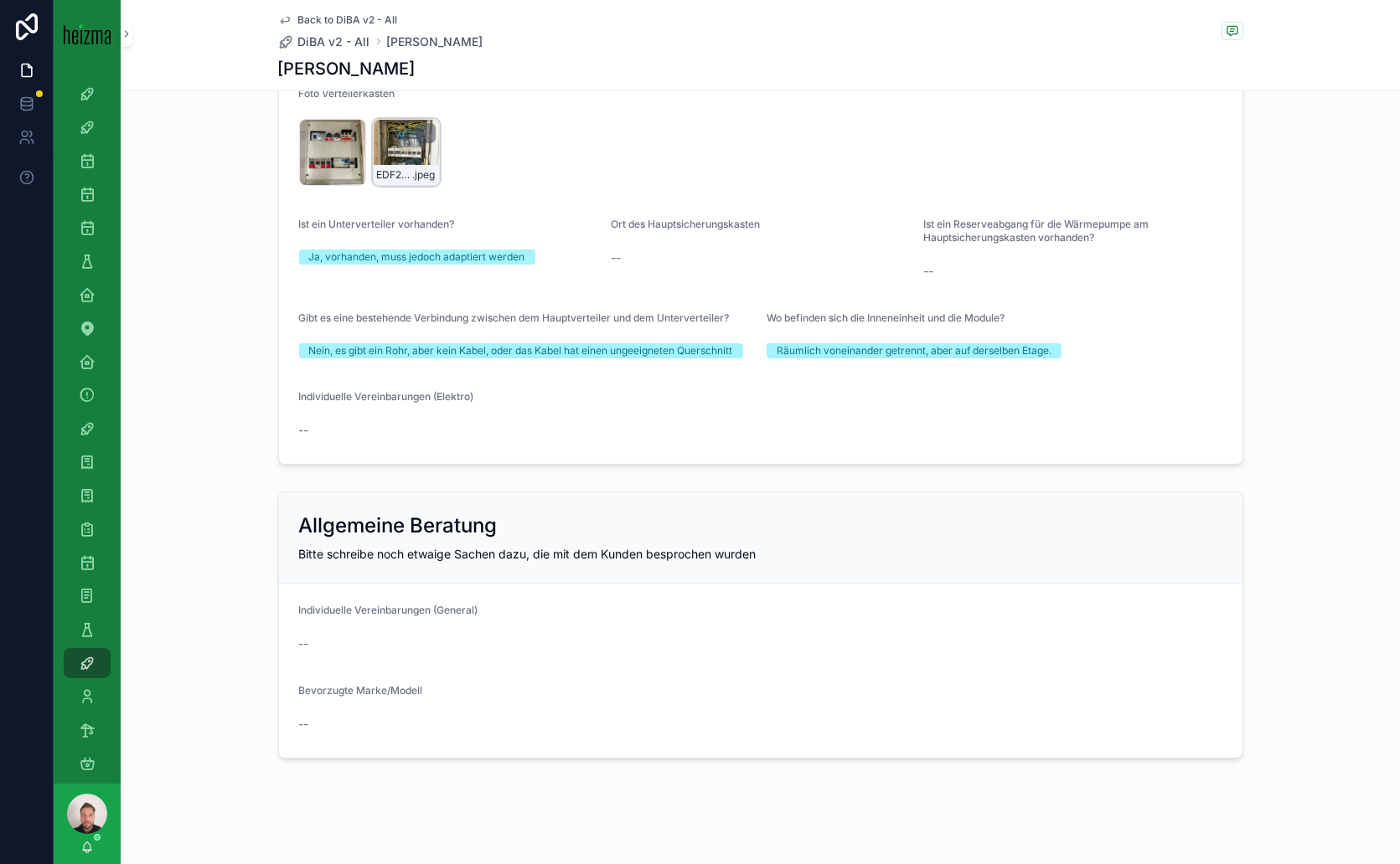
click at [391, 129] on div "EDF283F8-7ABC-42CD-9EF5-57C99266D3F2_1_105_c .jpeg" at bounding box center [406, 152] width 67 height 67
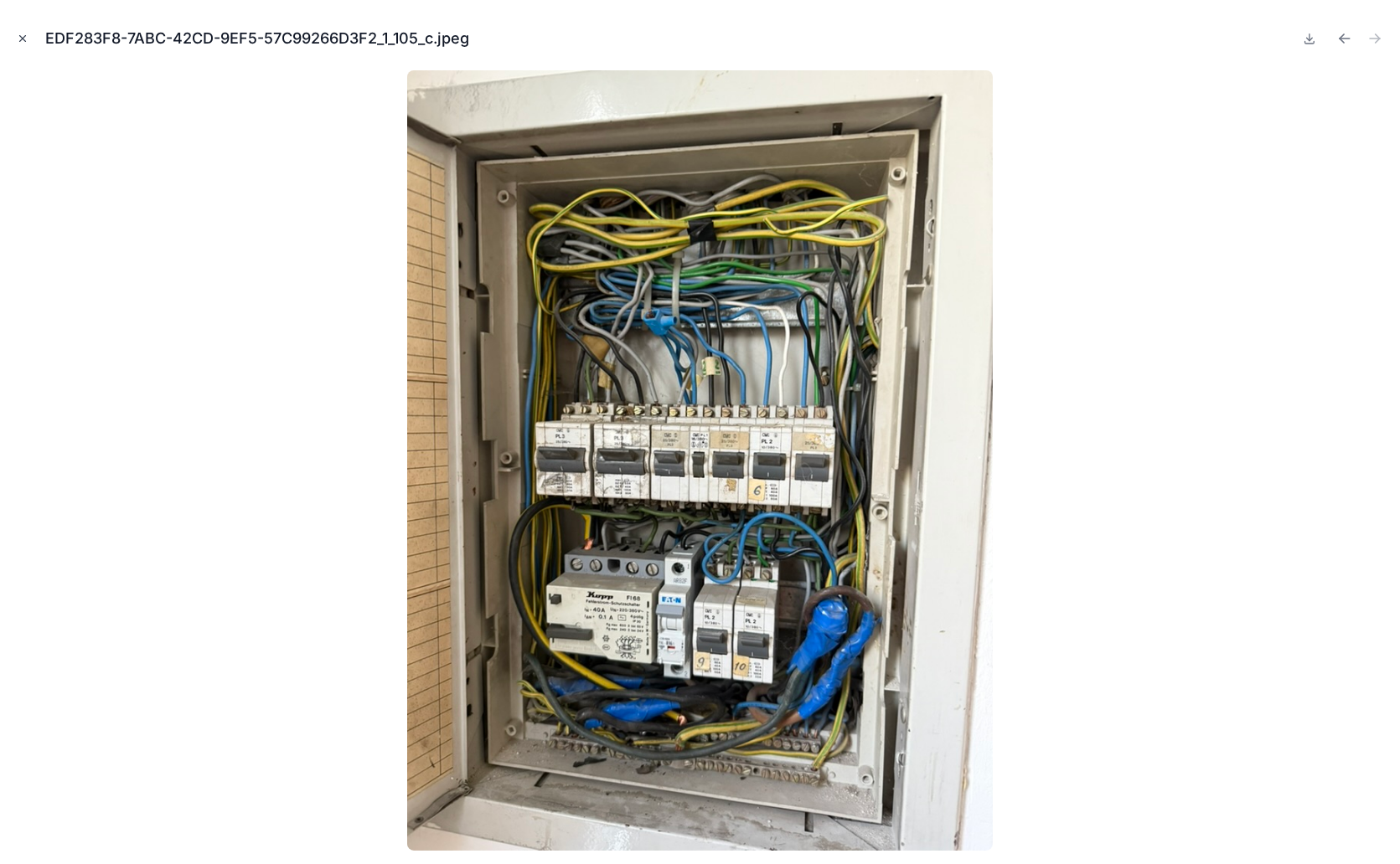
click at [22, 36] on icon "Close modal" at bounding box center [23, 39] width 12 height 12
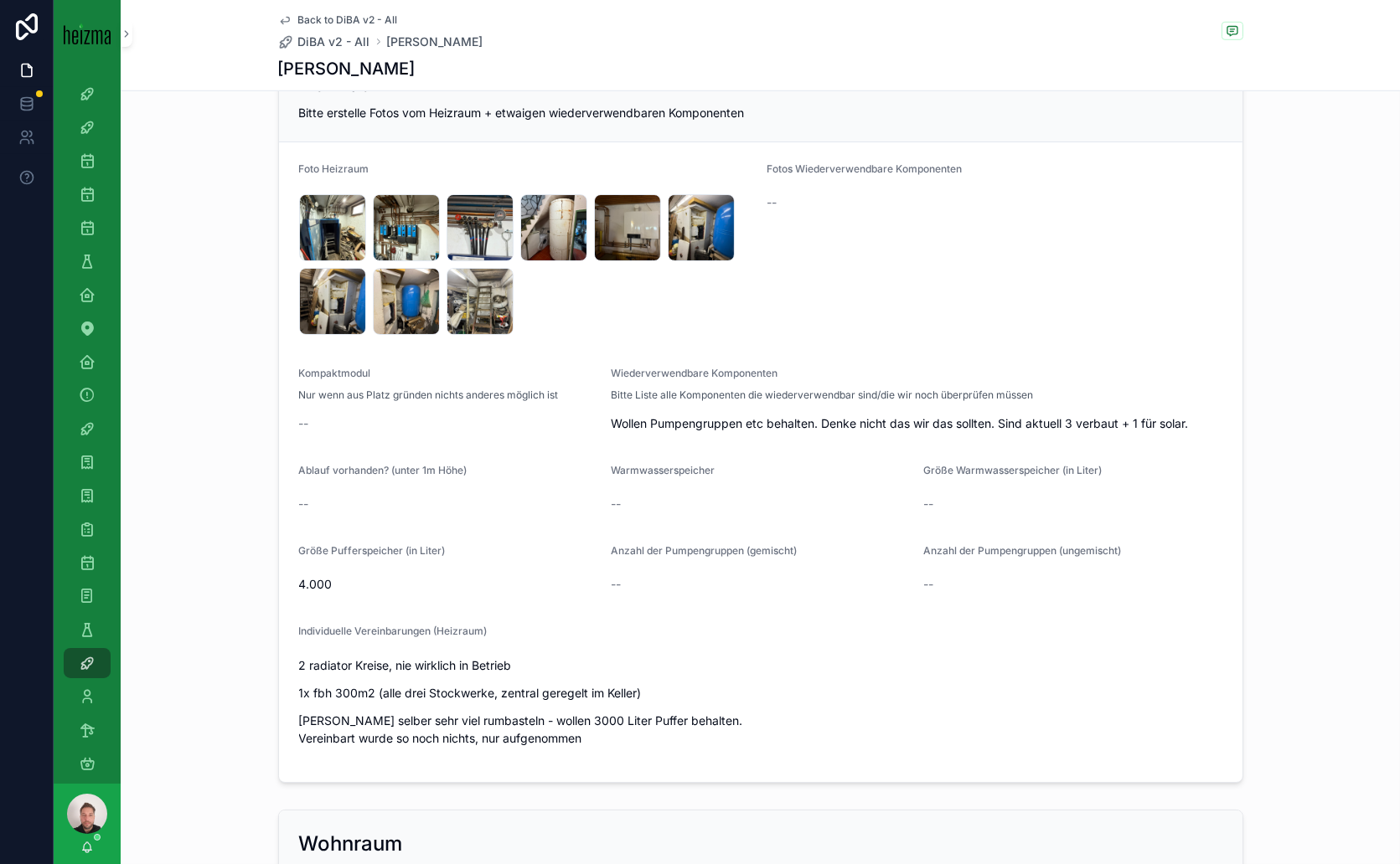
scroll to position [2441, 0]
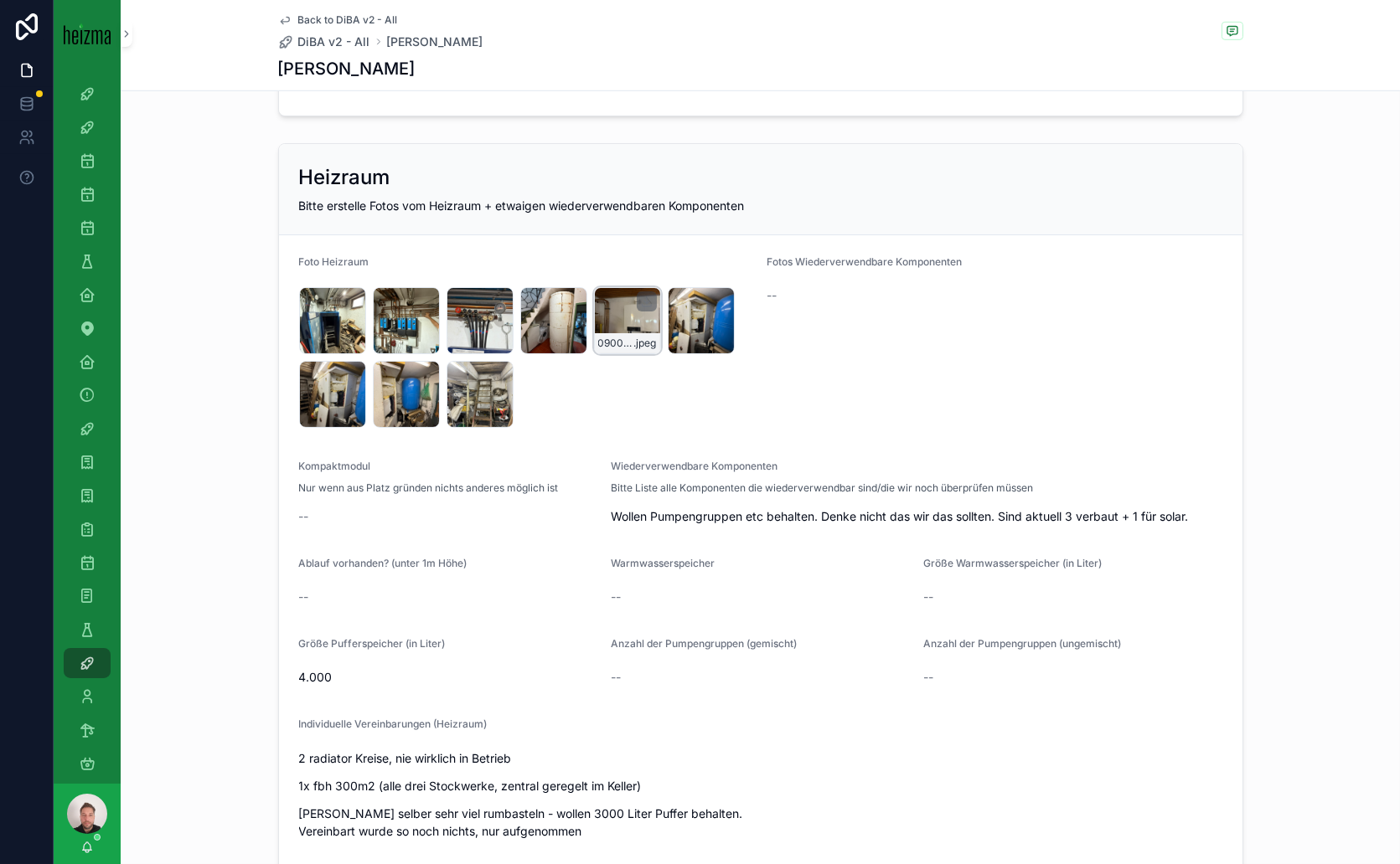
click at [613, 308] on div "0900AC93-C439-4C62-99AB-FB71B331F939_1_105_c .jpeg" at bounding box center [627, 320] width 67 height 67
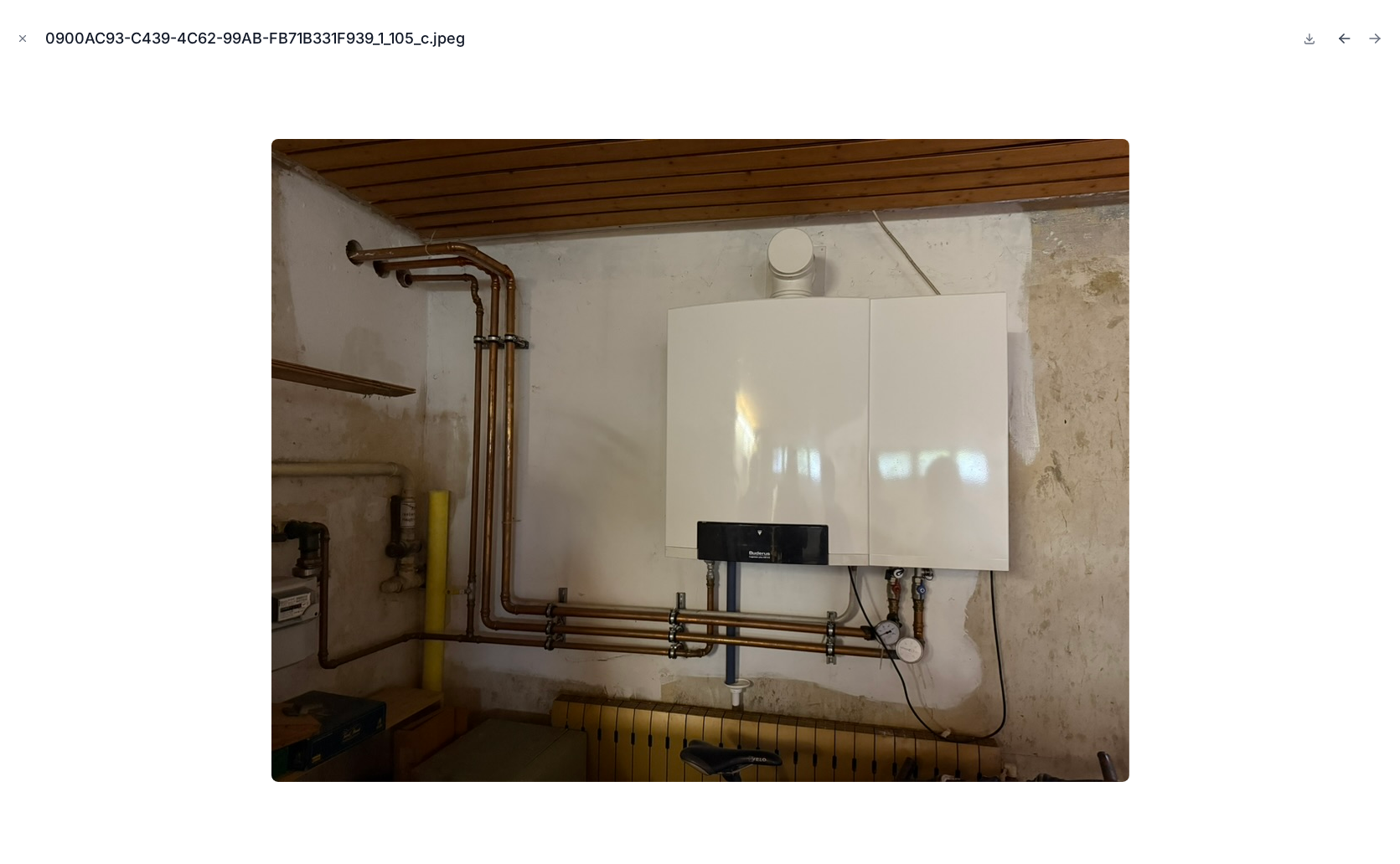
click at [1342, 36] on icon "Previous file" at bounding box center [1341, 36] width 4 height 4
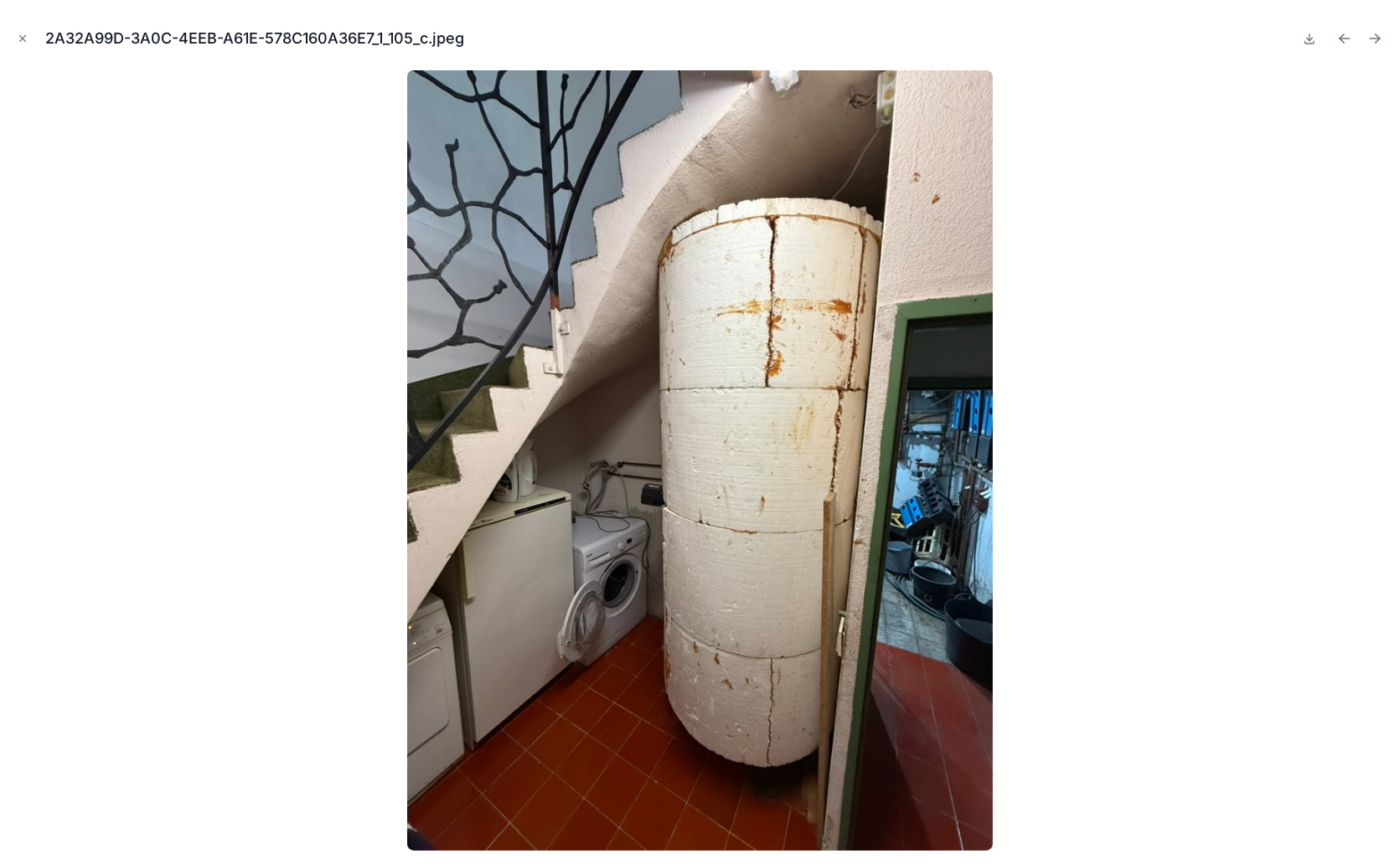
click at [1341, 36] on icon "Previous file" at bounding box center [1344, 38] width 17 height 16
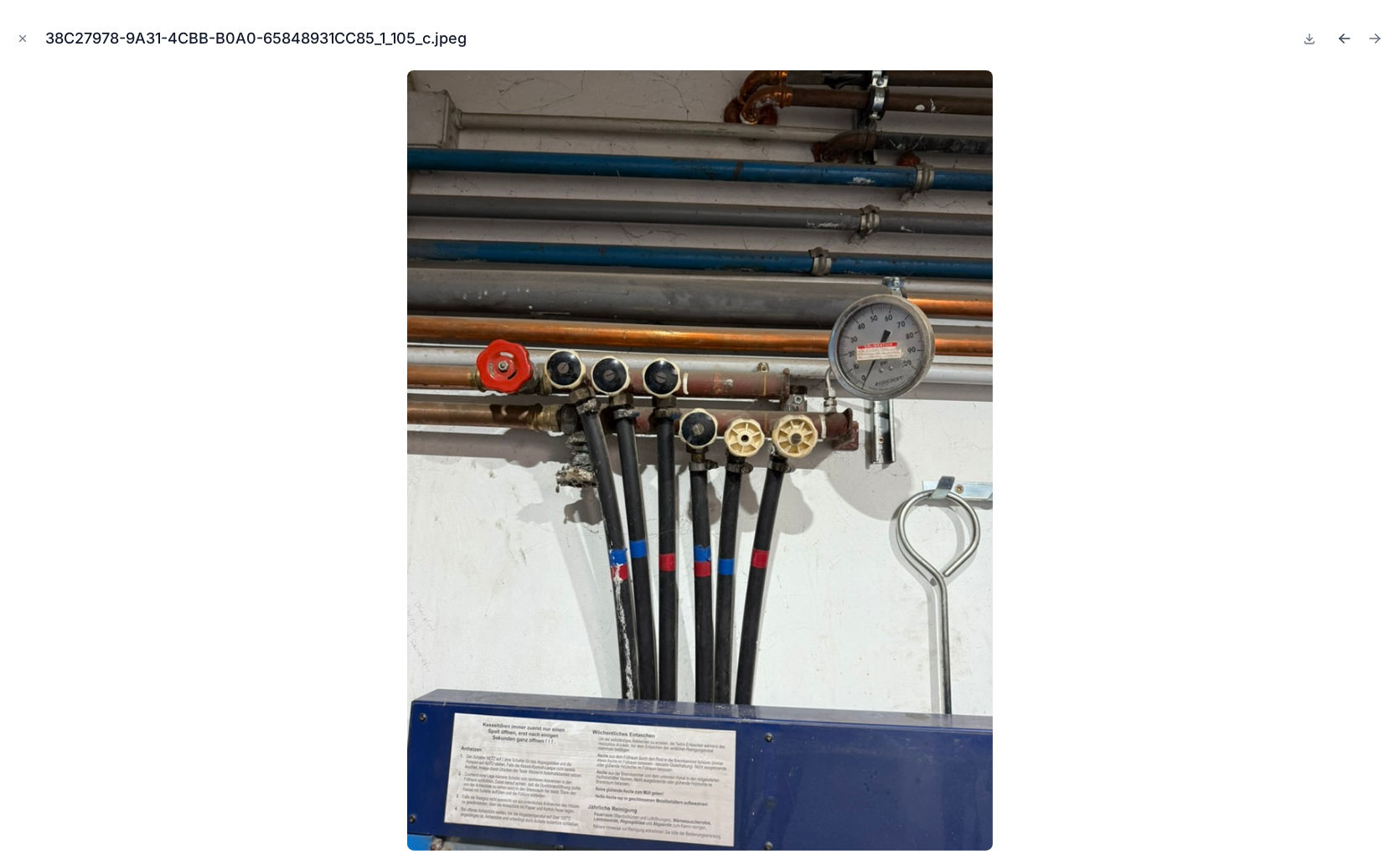
click at [1350, 36] on icon "Previous file" at bounding box center [1344, 38] width 17 height 16
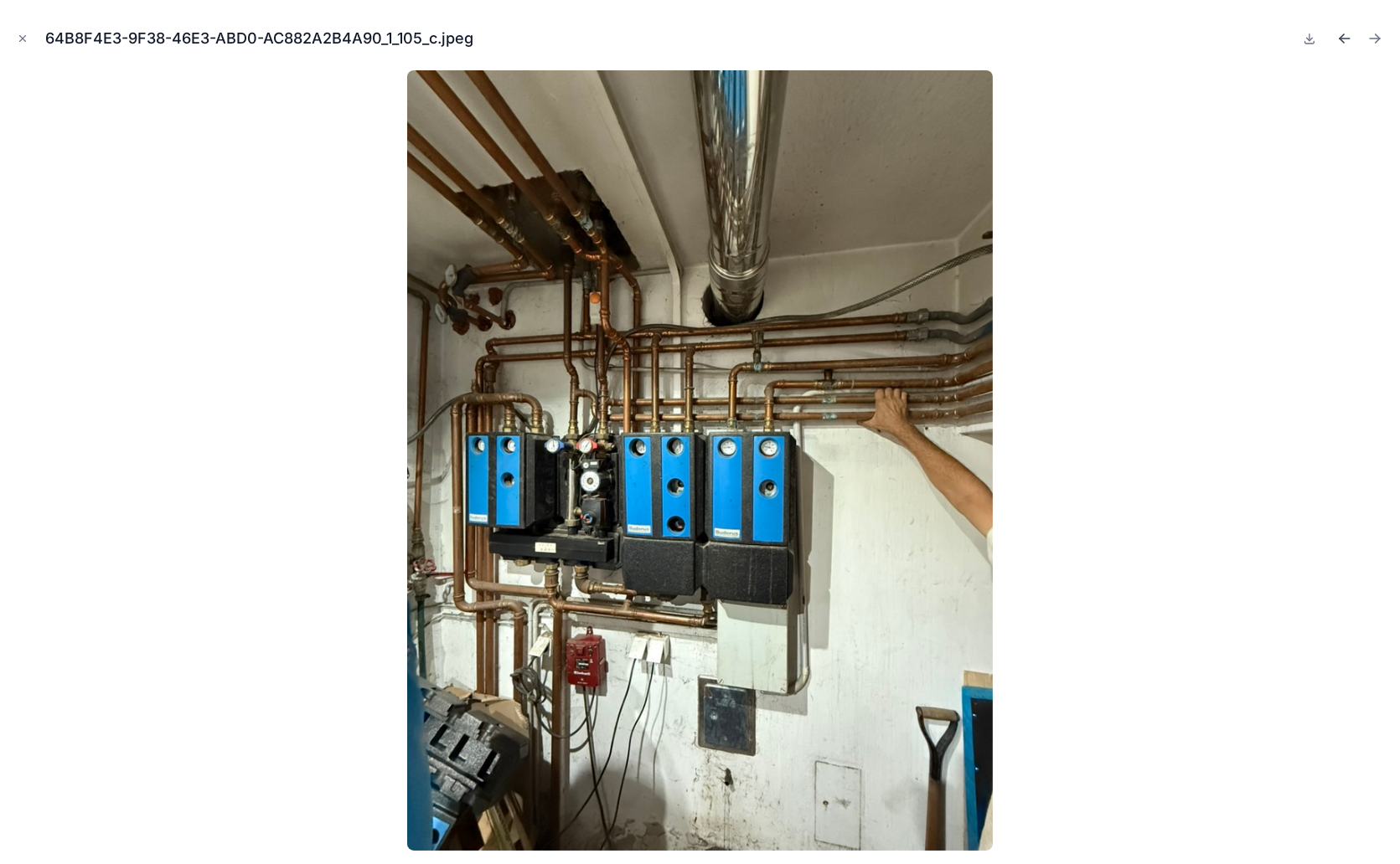
click at [1343, 38] on icon "Previous file" at bounding box center [1344, 38] width 10 height 0
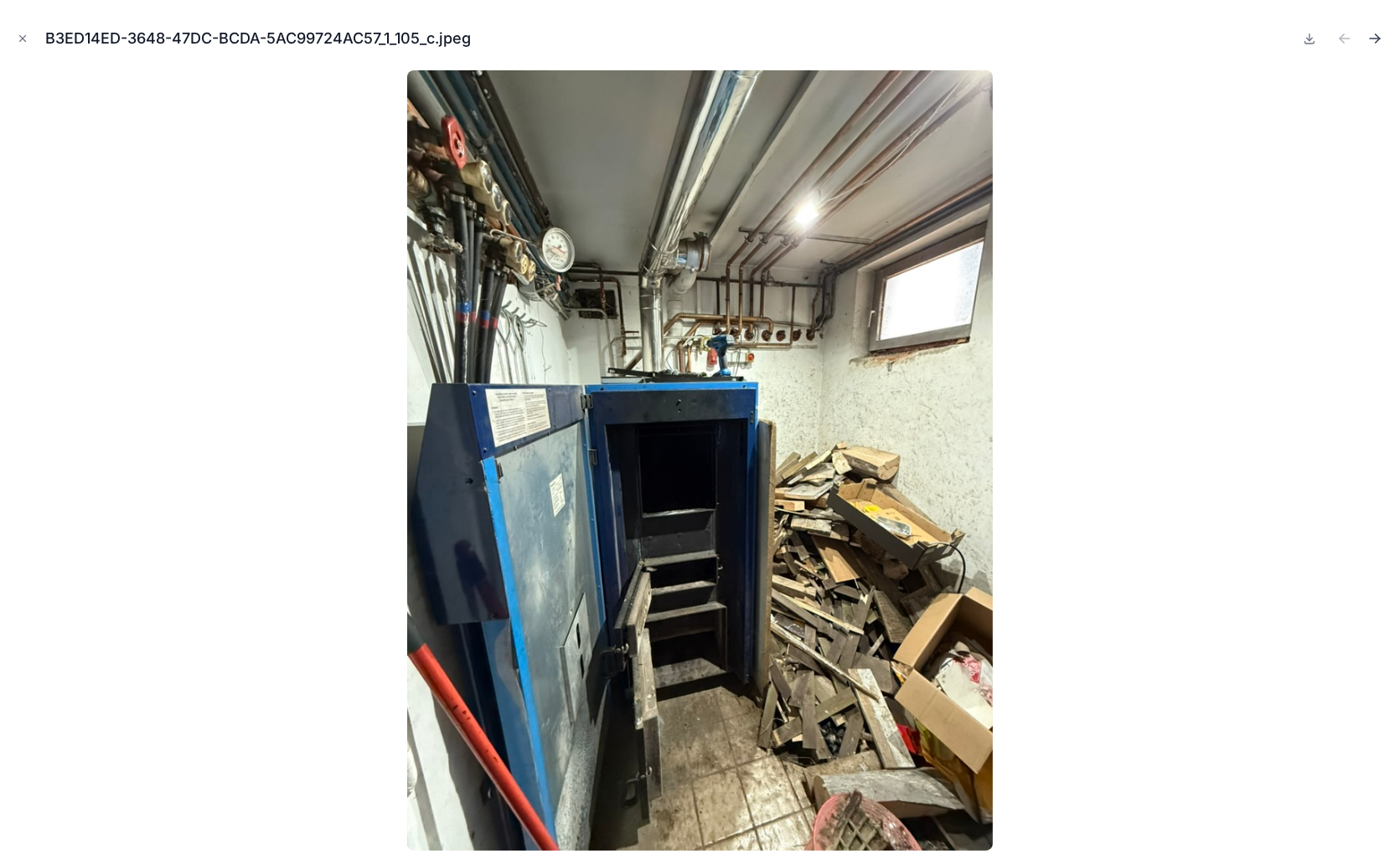
click at [1377, 38] on icon "Next file" at bounding box center [1375, 38] width 10 height 0
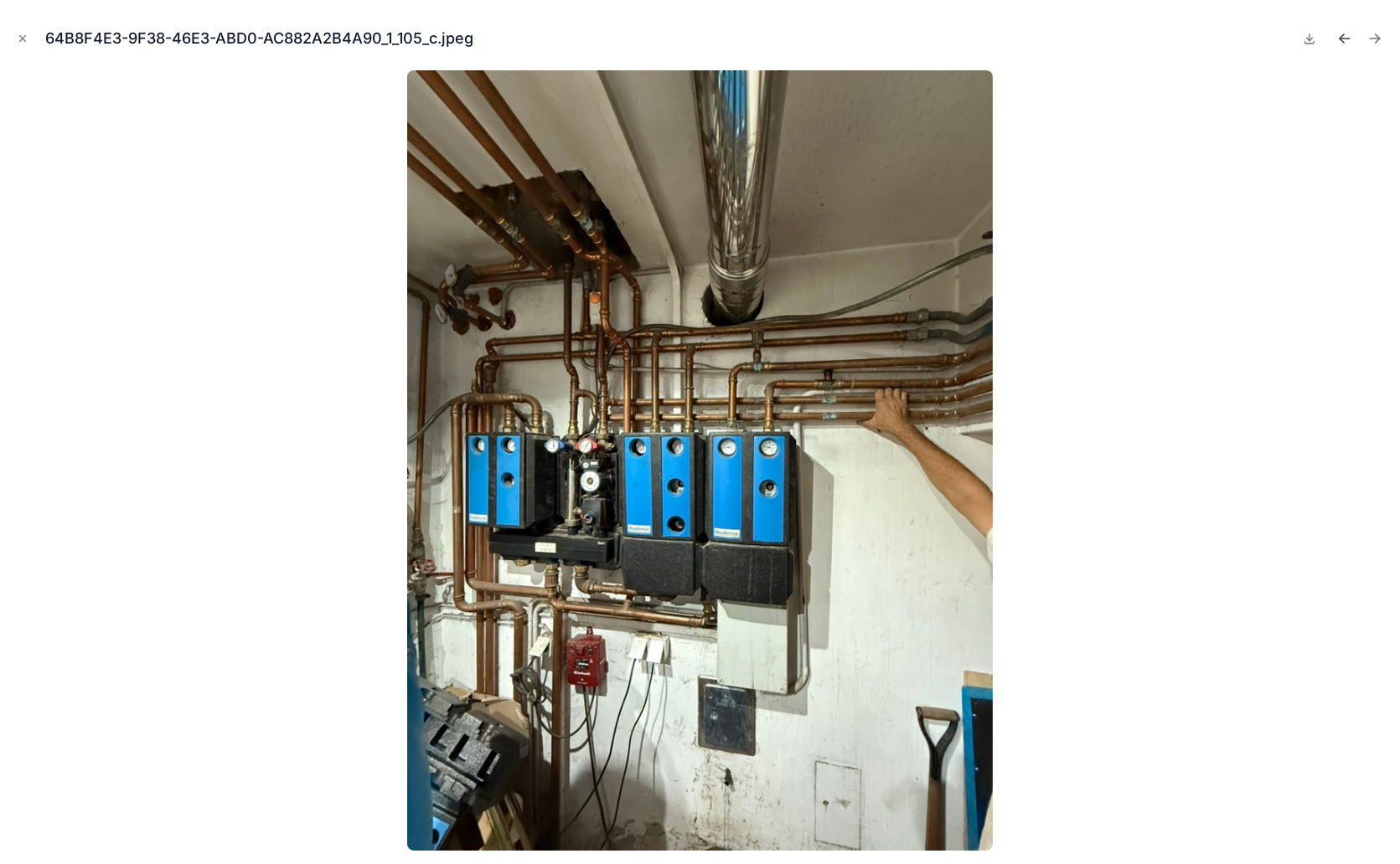
click at [1342, 39] on icon "Previous file" at bounding box center [1344, 38] width 17 height 16
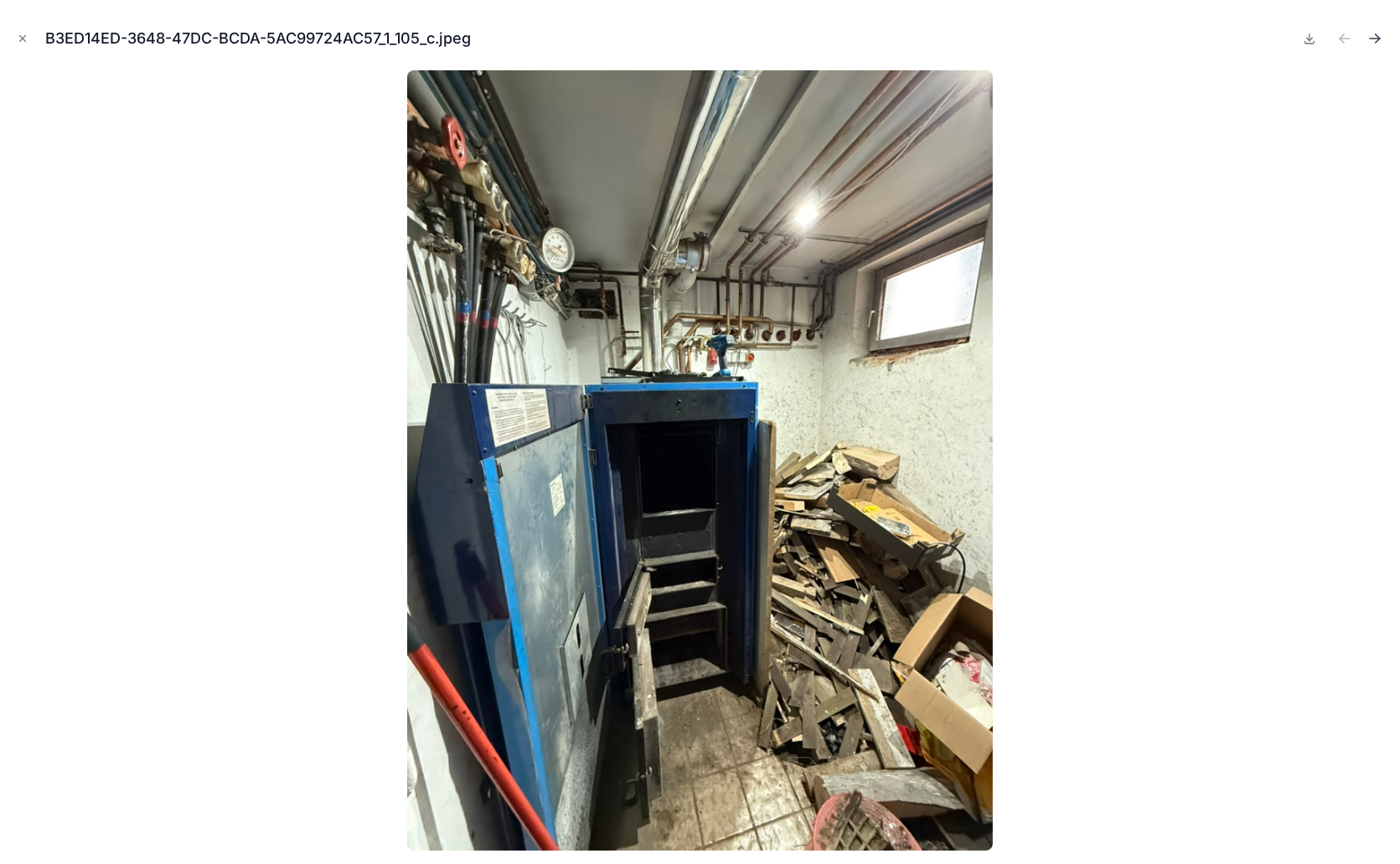
click at [1374, 40] on icon "Next file" at bounding box center [1374, 38] width 17 height 16
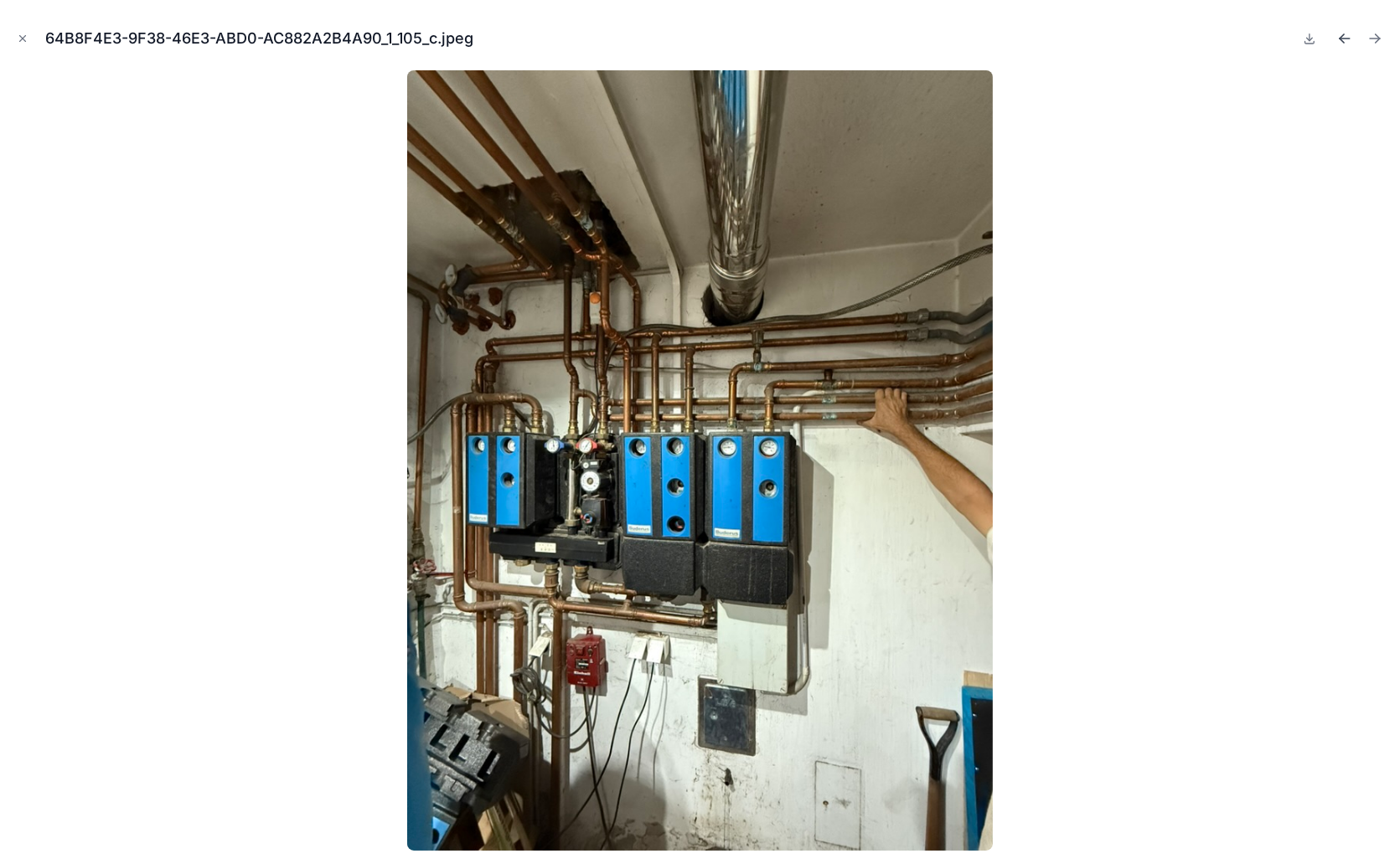
click at [1350, 39] on icon "Previous file" at bounding box center [1344, 38] width 17 height 16
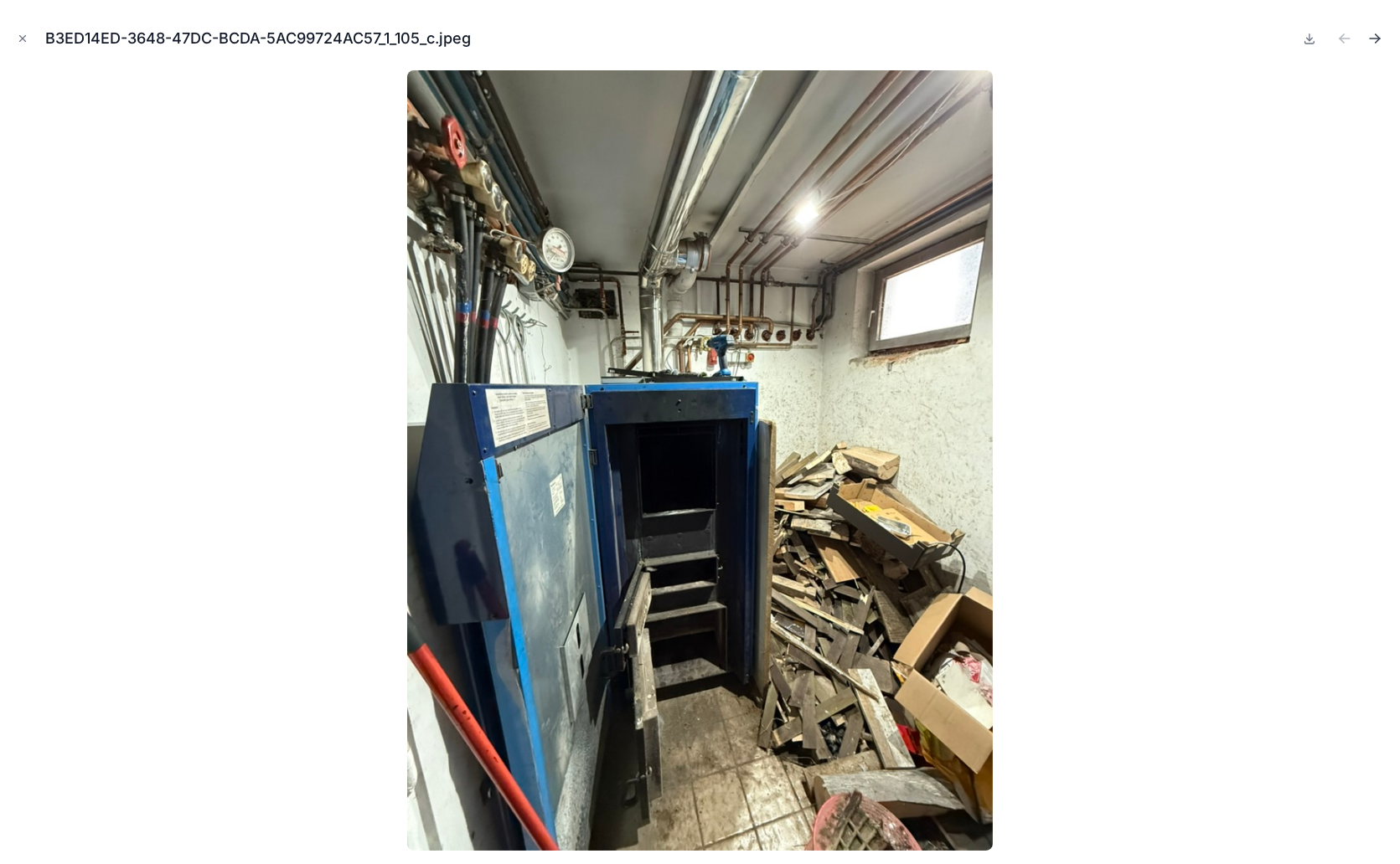
click at [1376, 40] on icon "Next file" at bounding box center [1374, 38] width 17 height 16
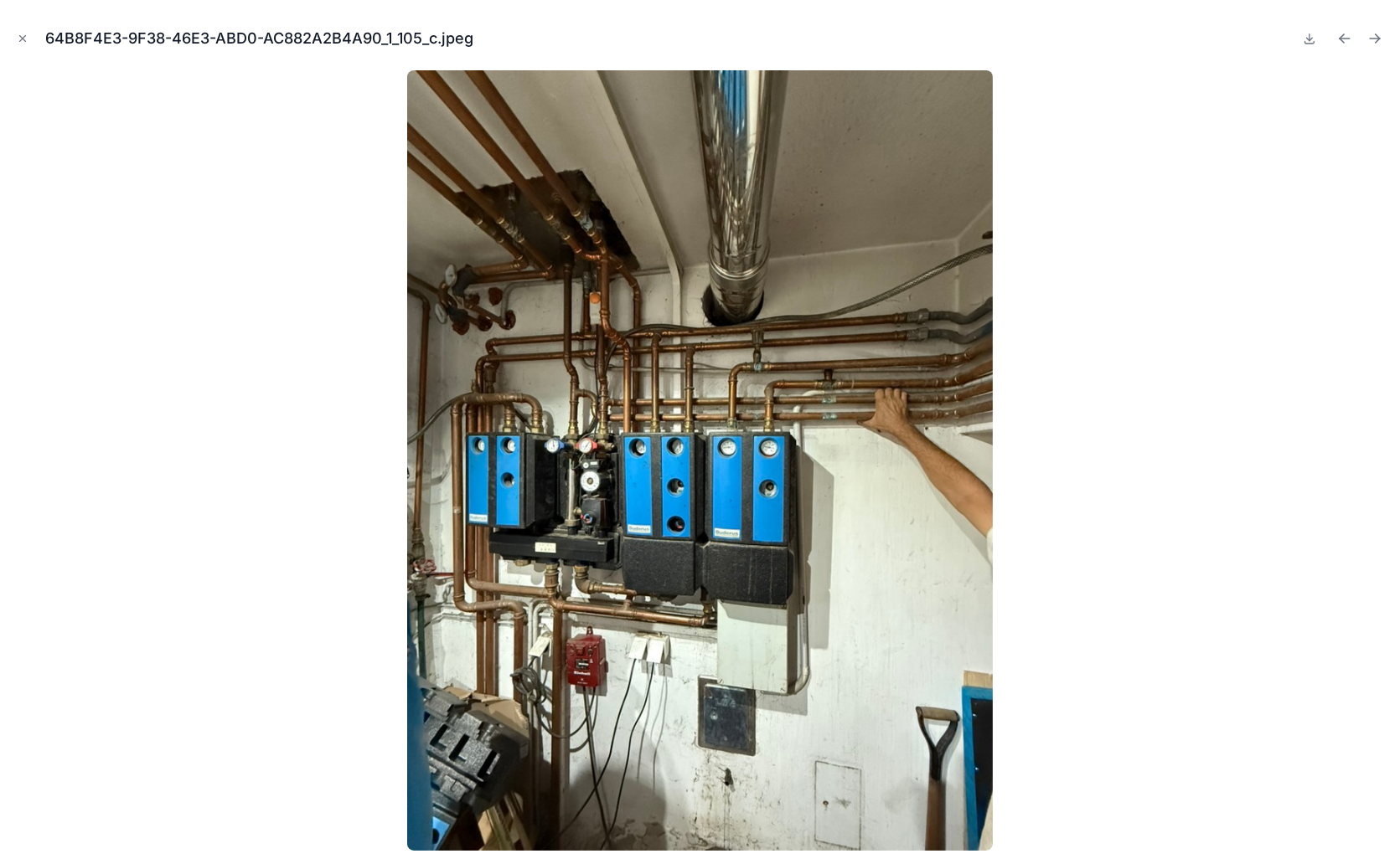
click at [1376, 40] on icon "Next file" at bounding box center [1374, 38] width 17 height 16
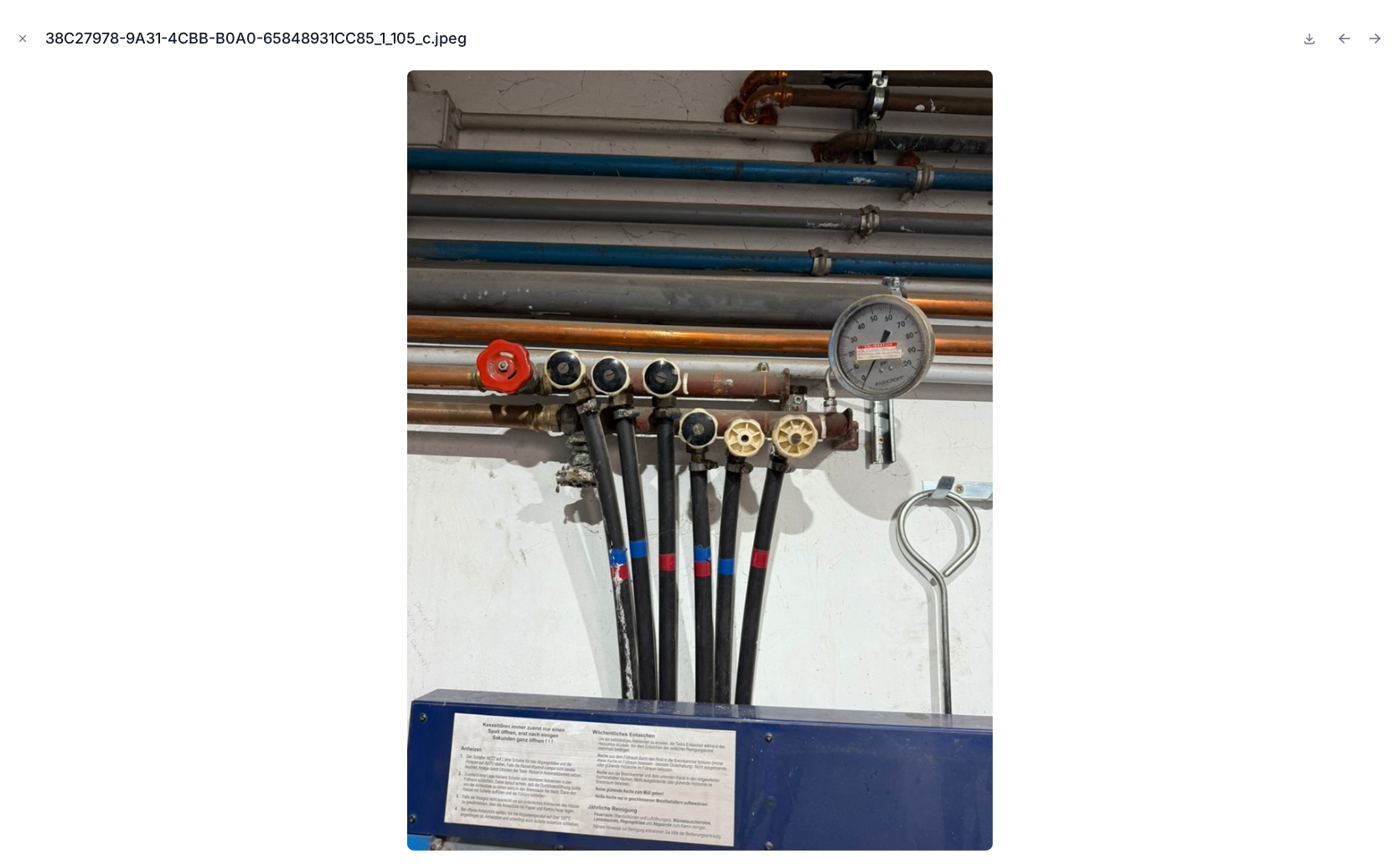
click at [1376, 40] on icon "Next file" at bounding box center [1374, 38] width 17 height 16
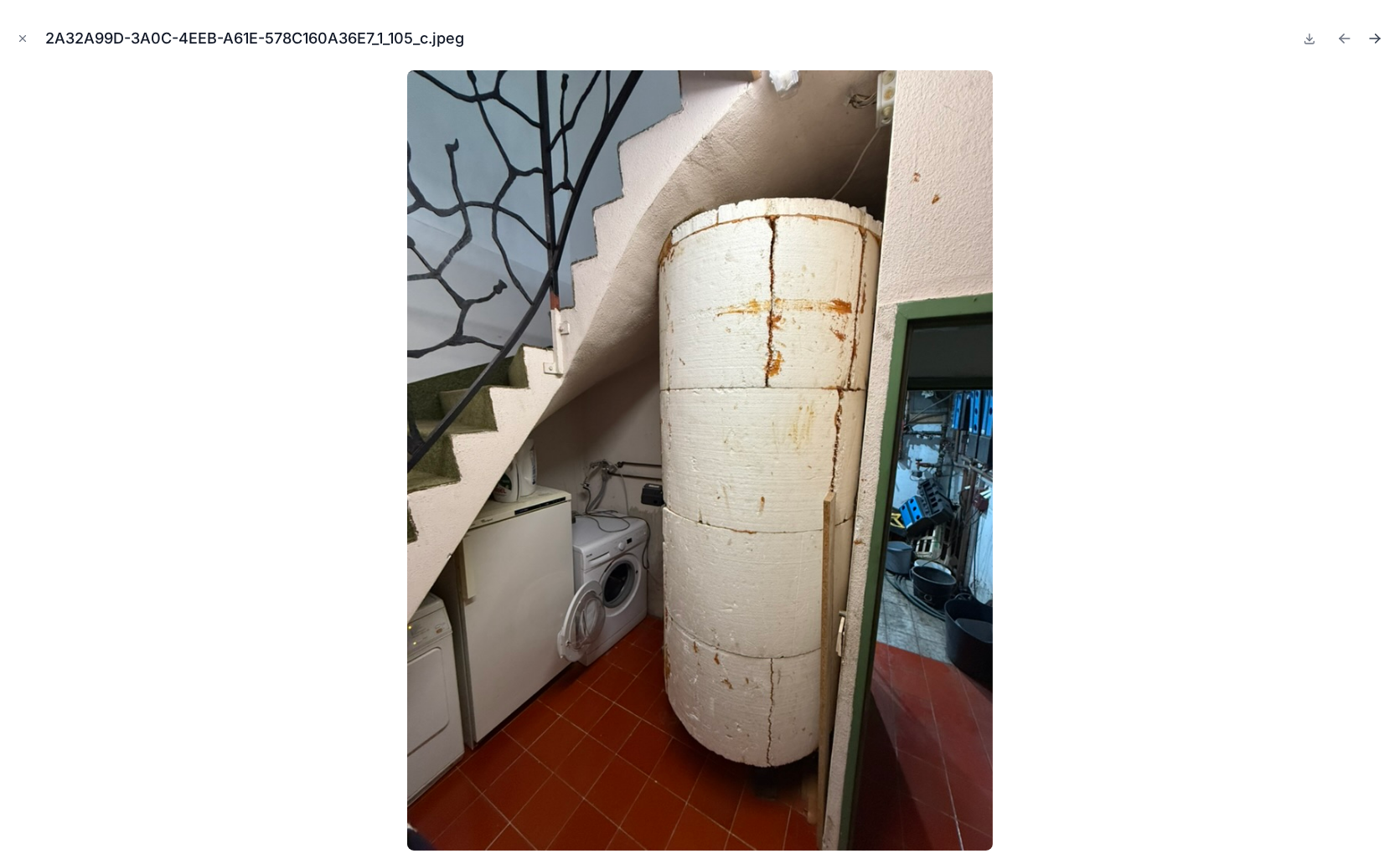
click at [1372, 39] on icon "Next file" at bounding box center [1374, 38] width 17 height 16
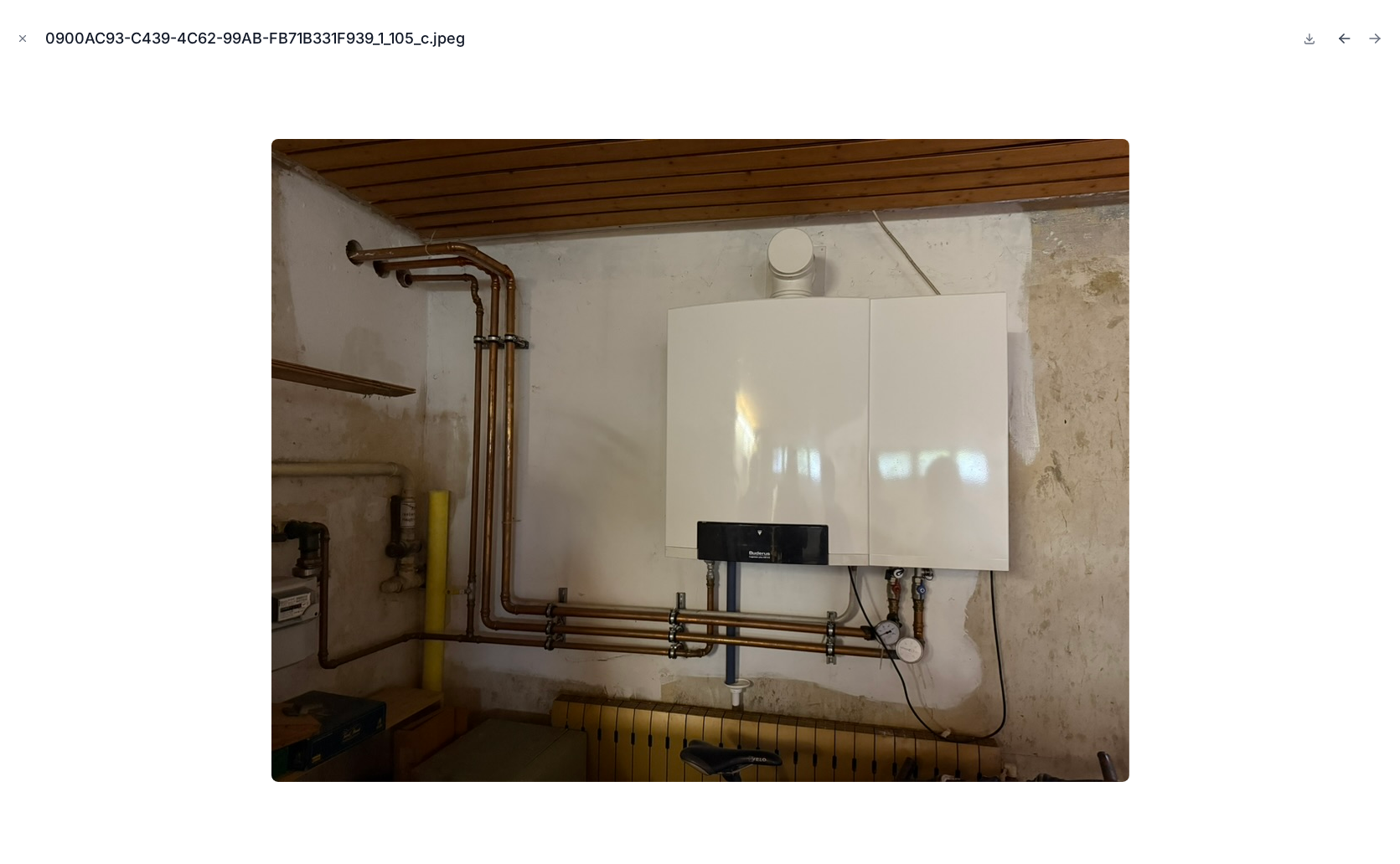
click at [1341, 39] on icon "Previous file" at bounding box center [1341, 40] width 4 height 4
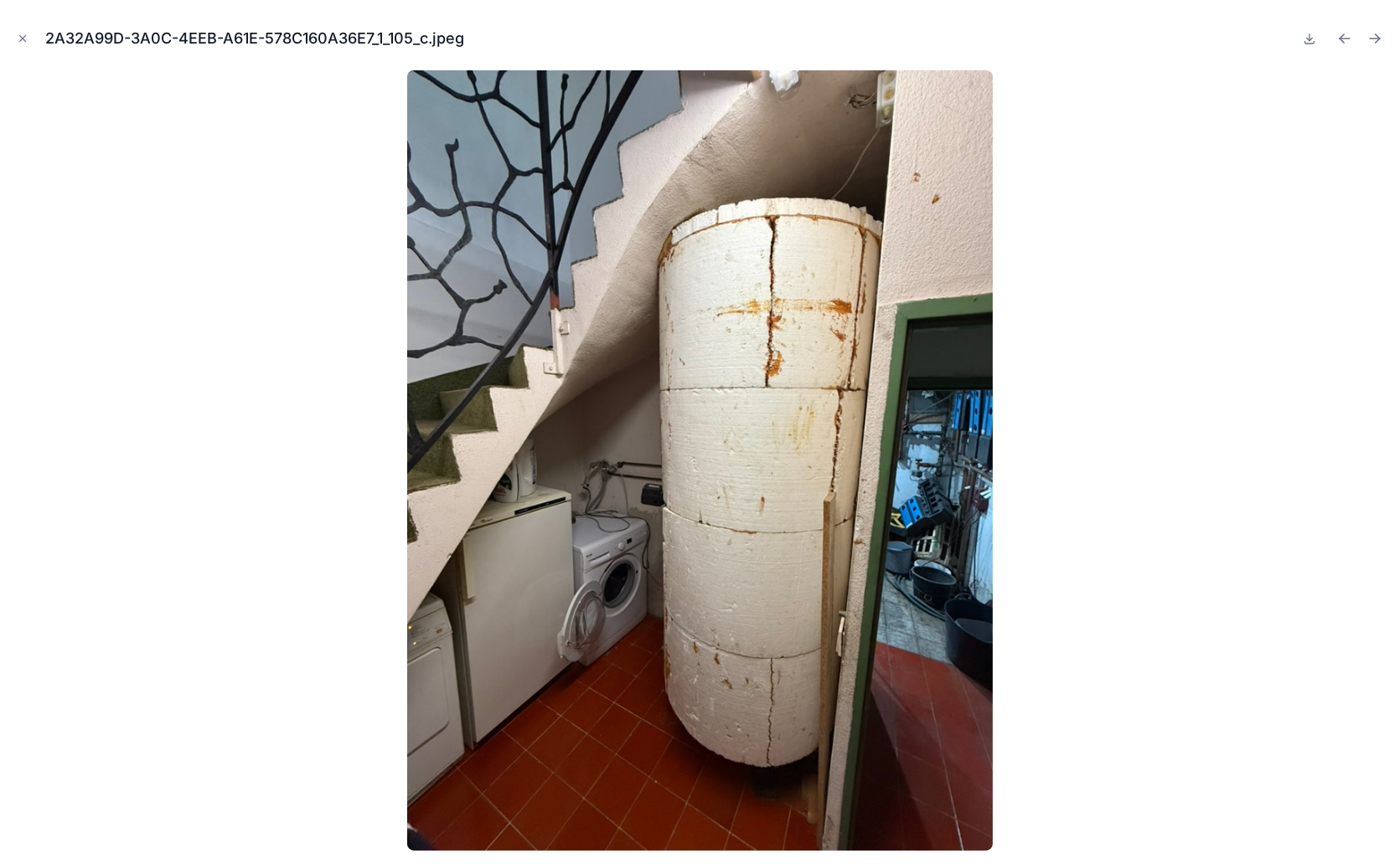
click at [1341, 39] on icon "Previous file" at bounding box center [1341, 40] width 4 height 4
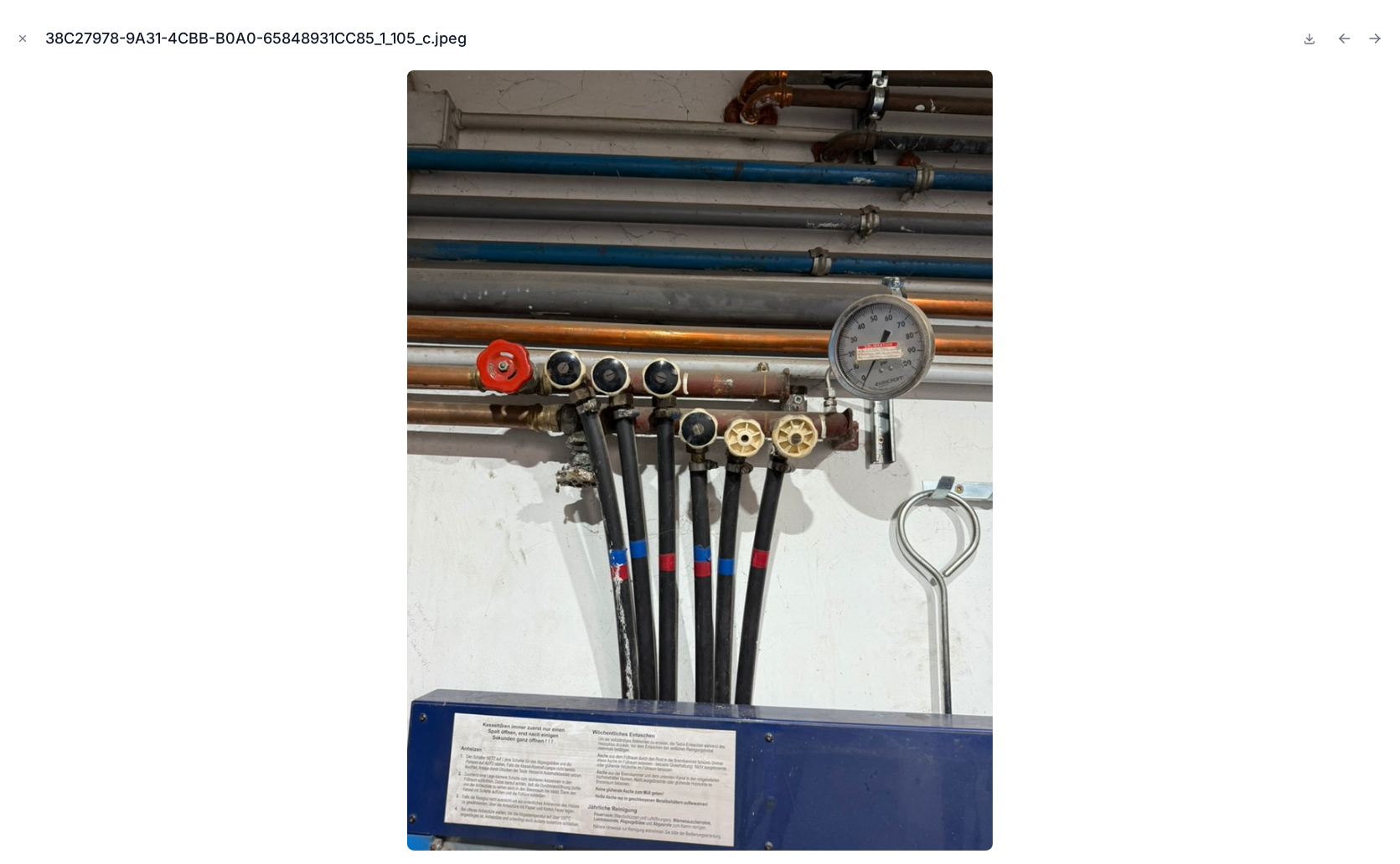
click at [1341, 39] on icon "Previous file" at bounding box center [1341, 40] width 4 height 4
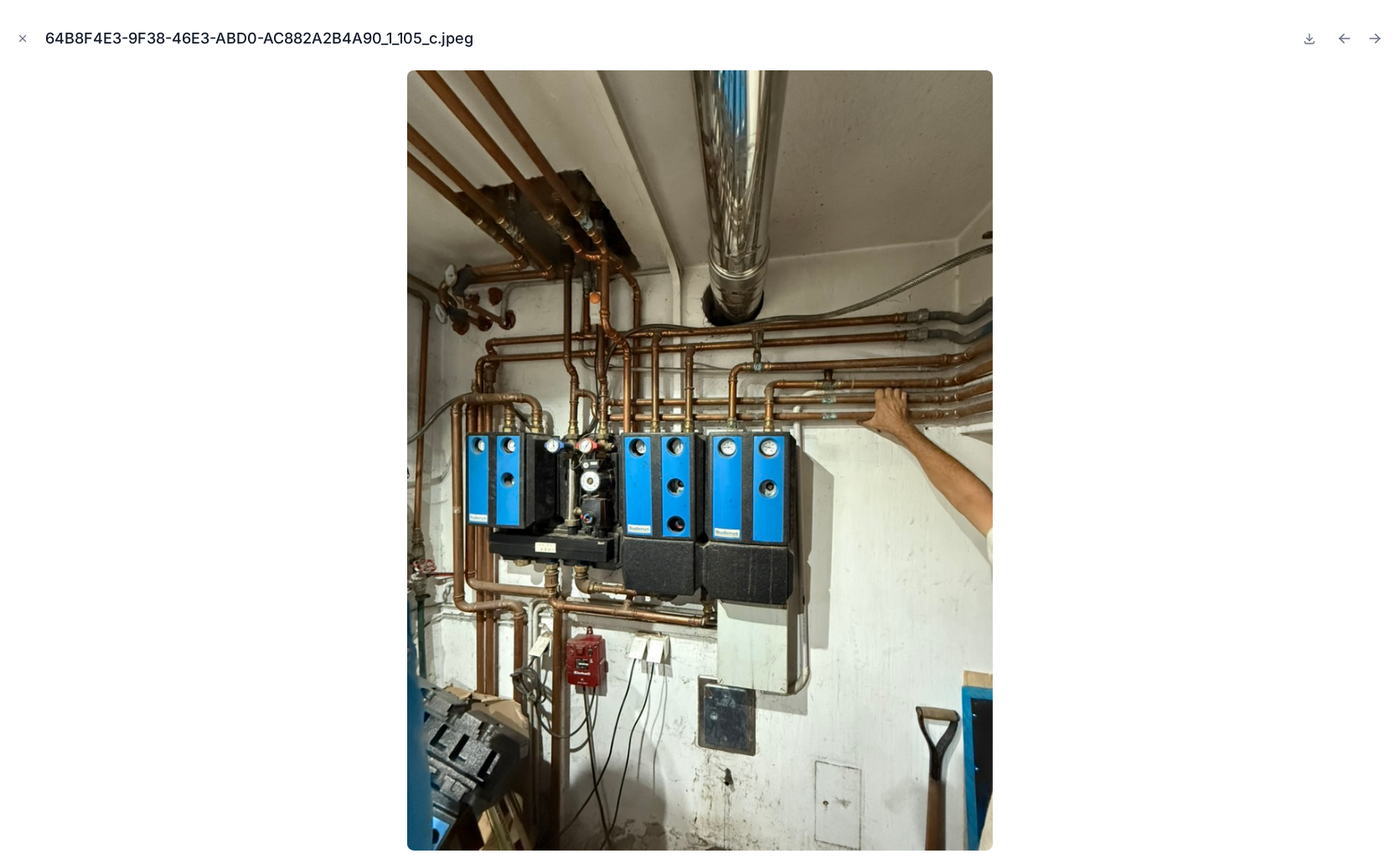
click at [1341, 39] on icon "Previous file" at bounding box center [1341, 40] width 4 height 4
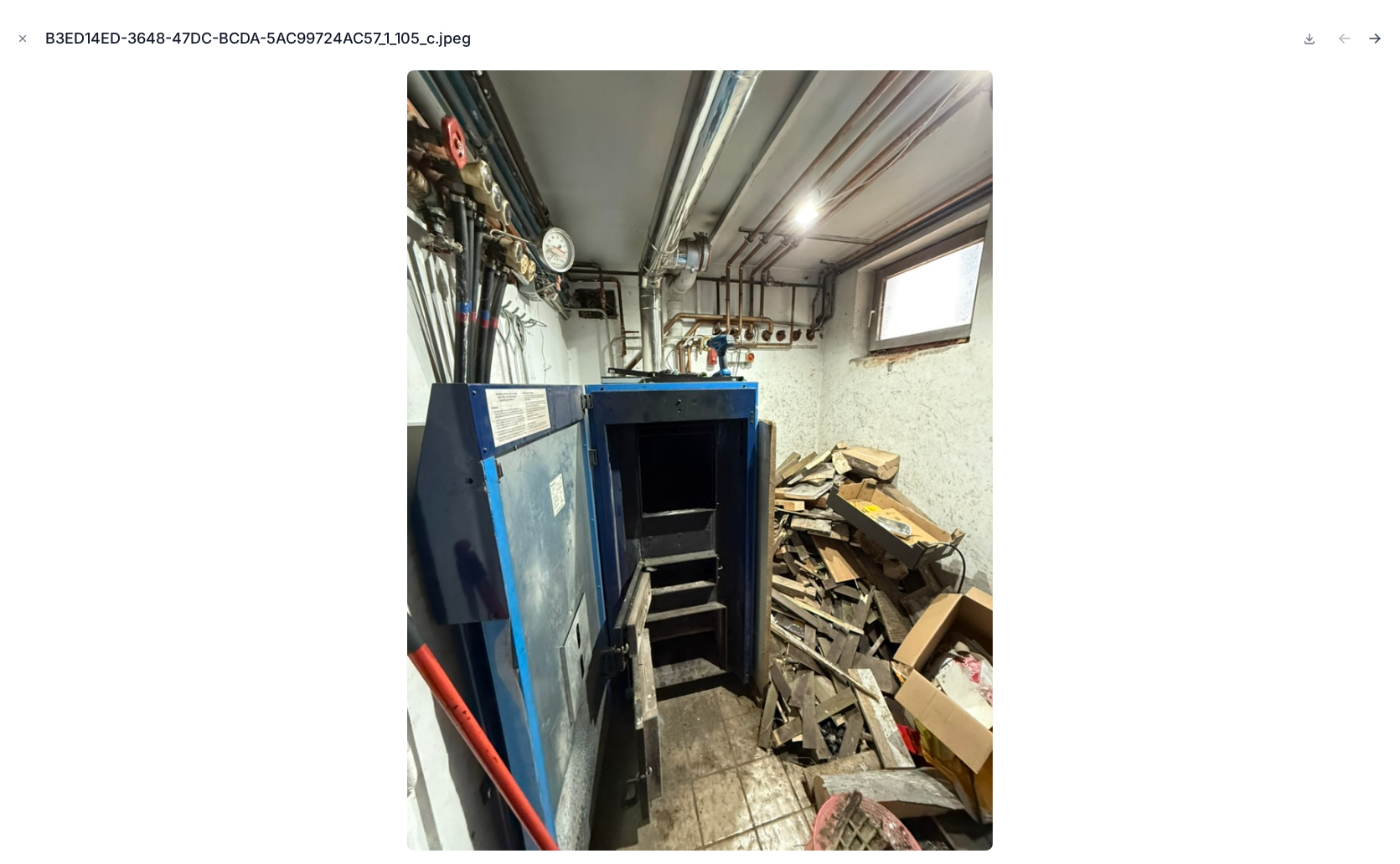
click at [1376, 38] on icon "Next file" at bounding box center [1375, 38] width 10 height 0
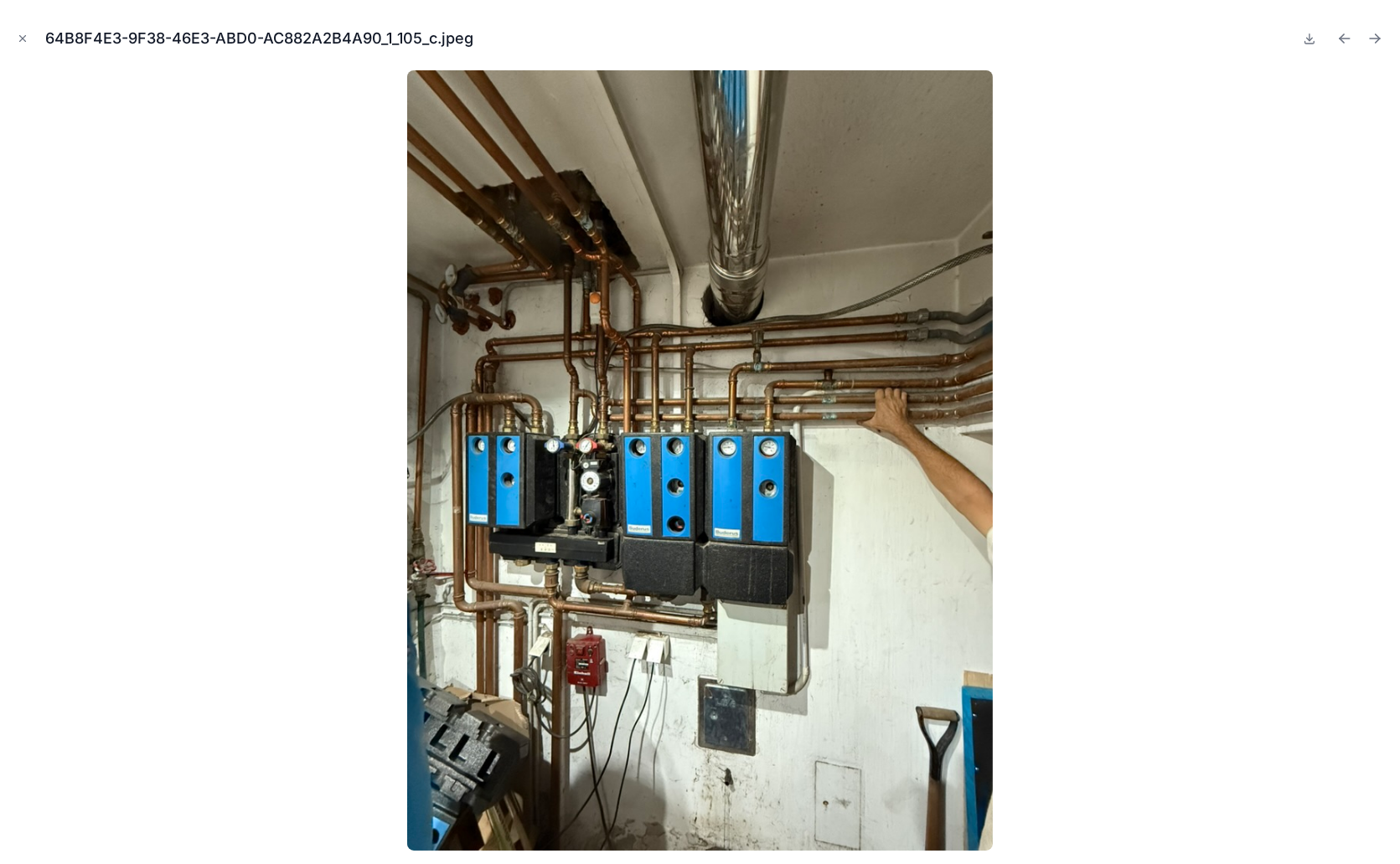
click at [1376, 38] on icon "Next file" at bounding box center [1375, 38] width 10 height 0
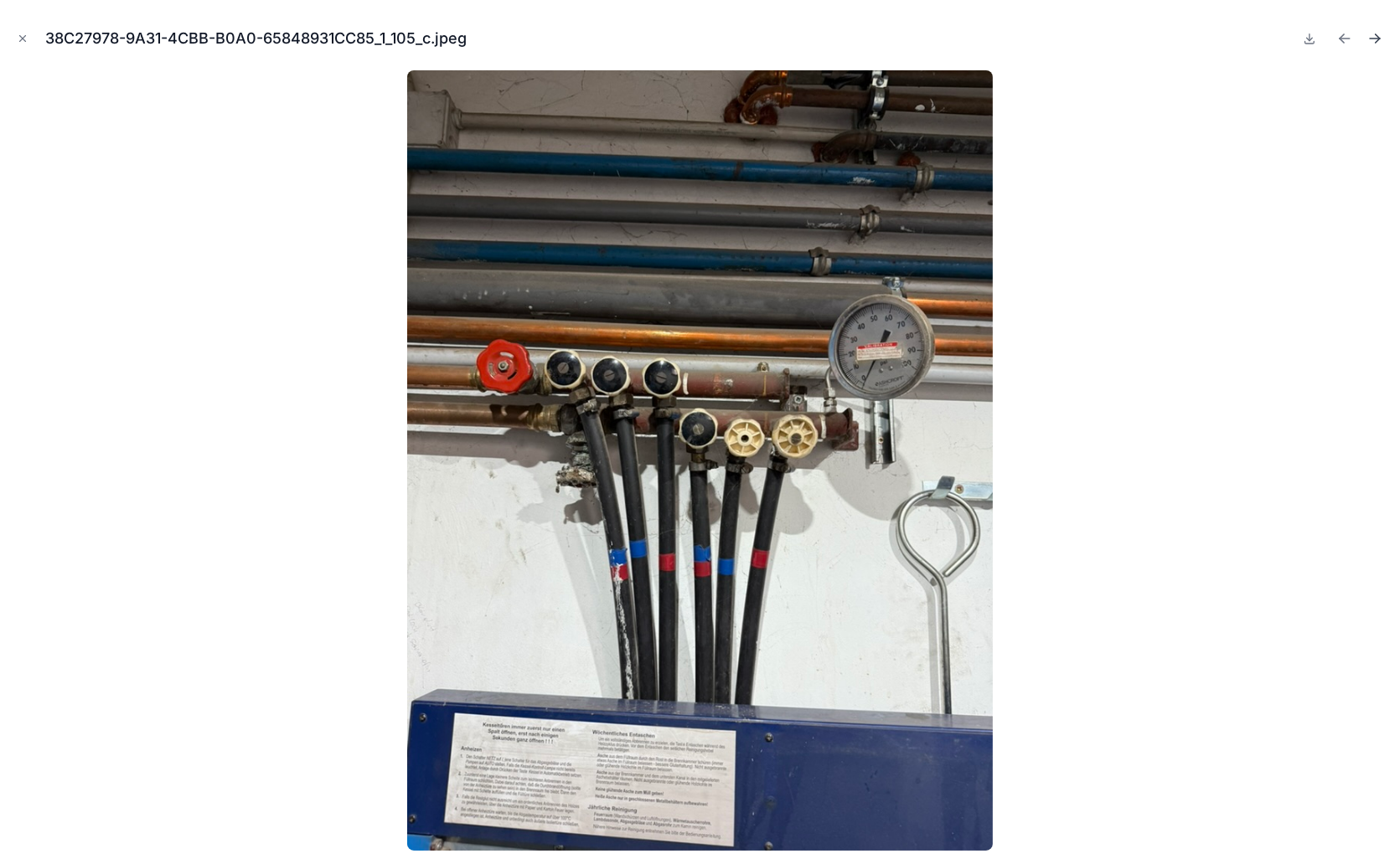
click at [1371, 36] on icon "Next file" at bounding box center [1374, 38] width 17 height 16
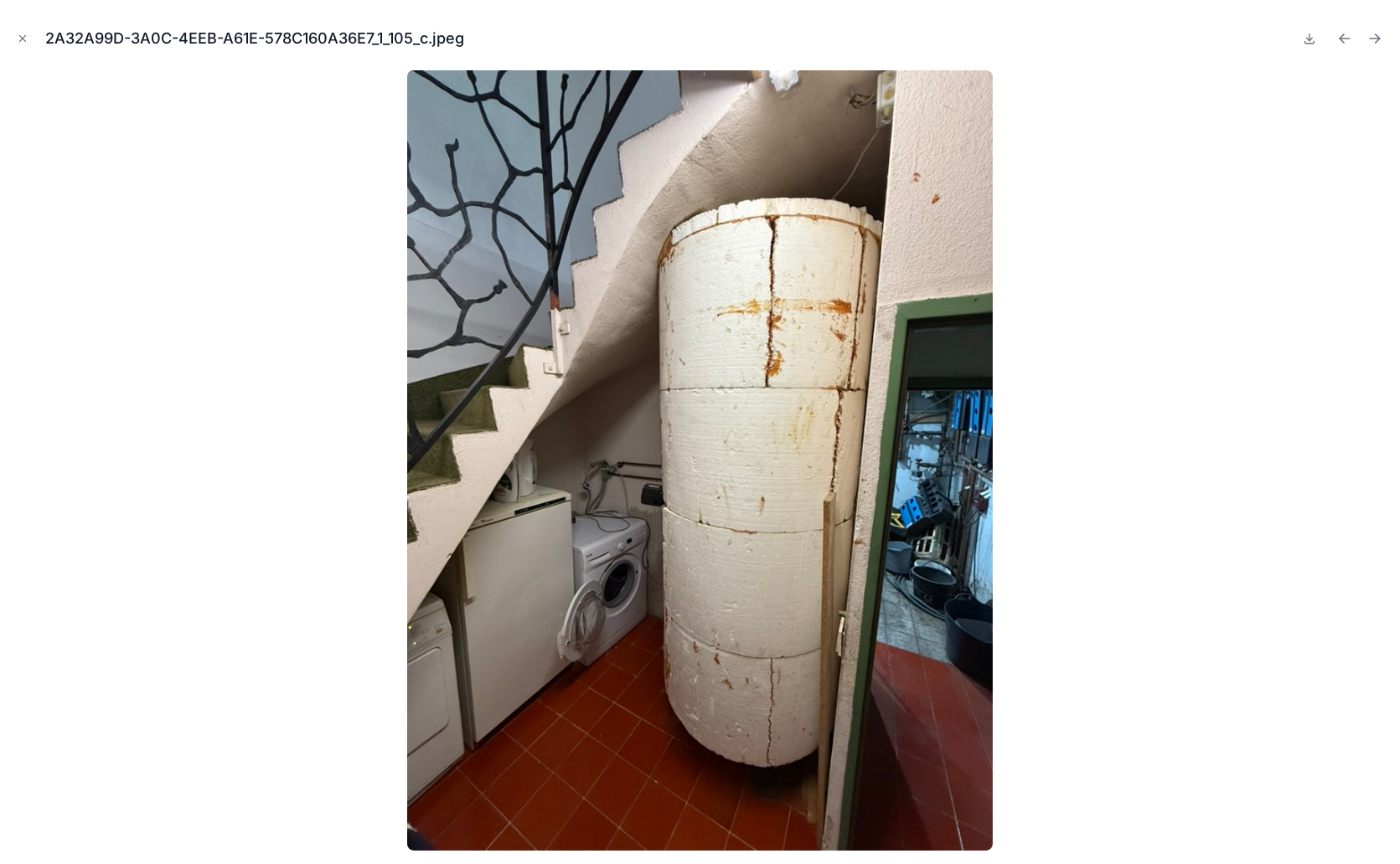
click at [1369, 36] on icon "Next file" at bounding box center [1374, 38] width 17 height 16
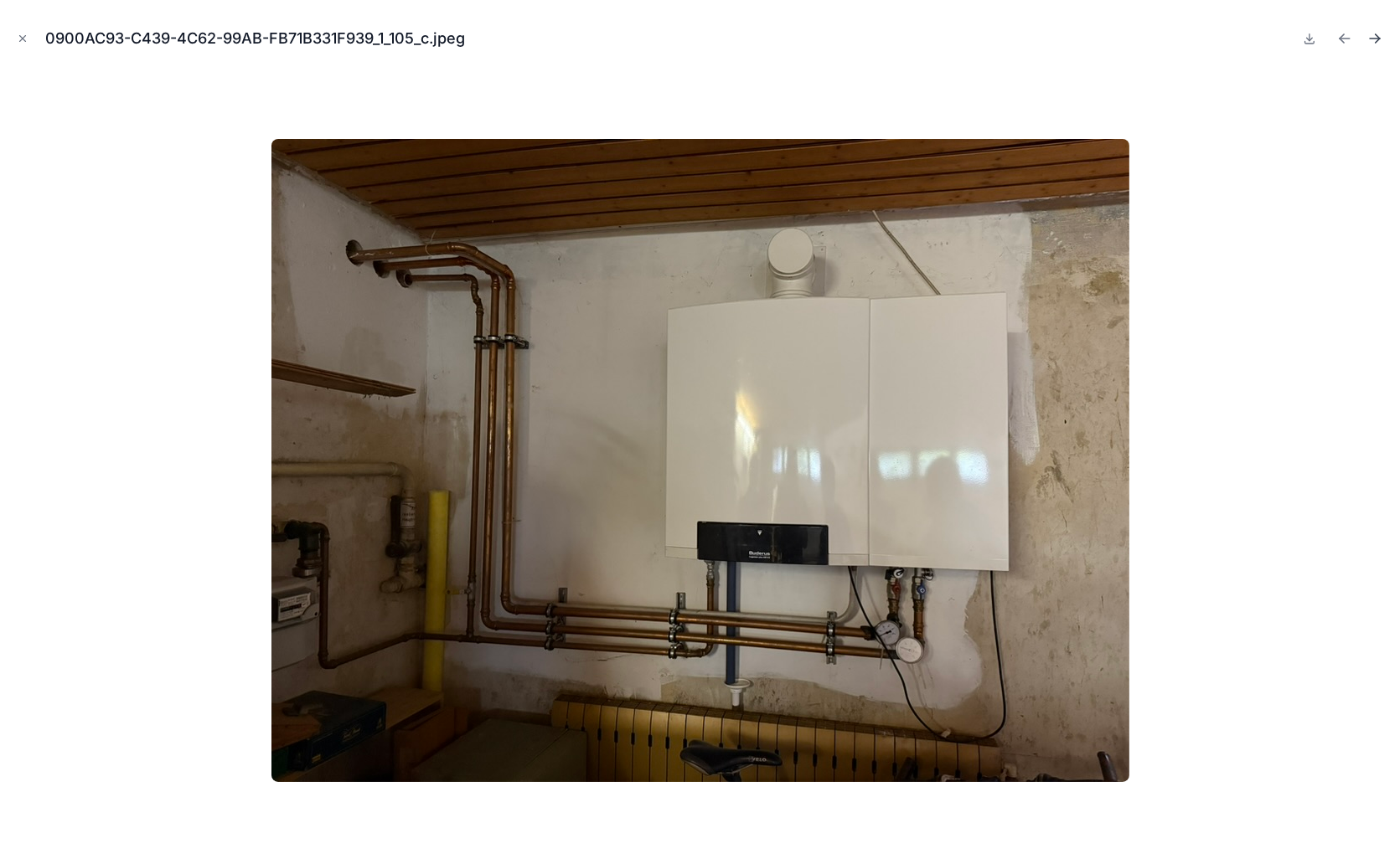
click at [1372, 36] on icon "Next file" at bounding box center [1374, 38] width 17 height 16
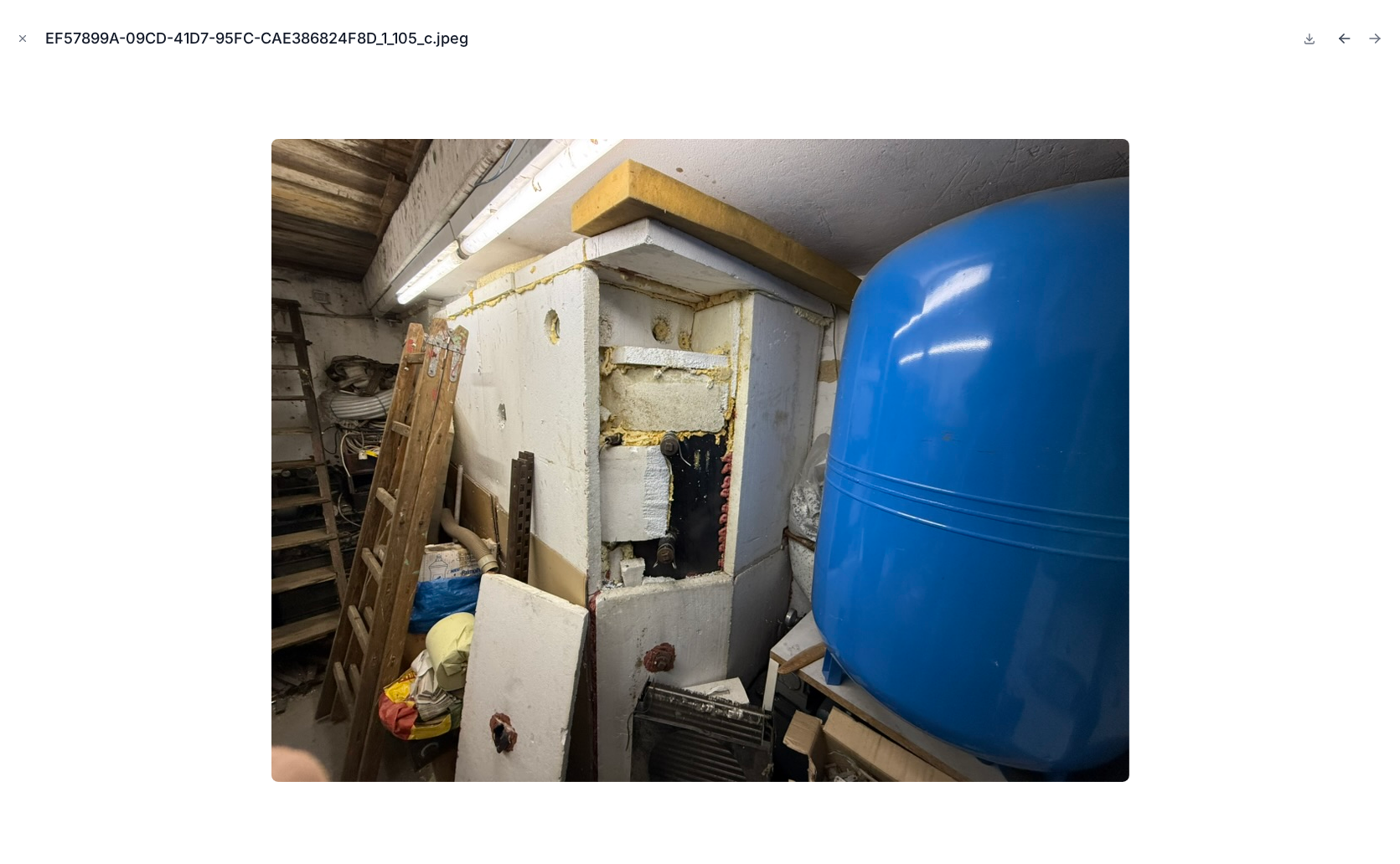
click at [1342, 38] on icon "Previous file" at bounding box center [1344, 38] width 10 height 0
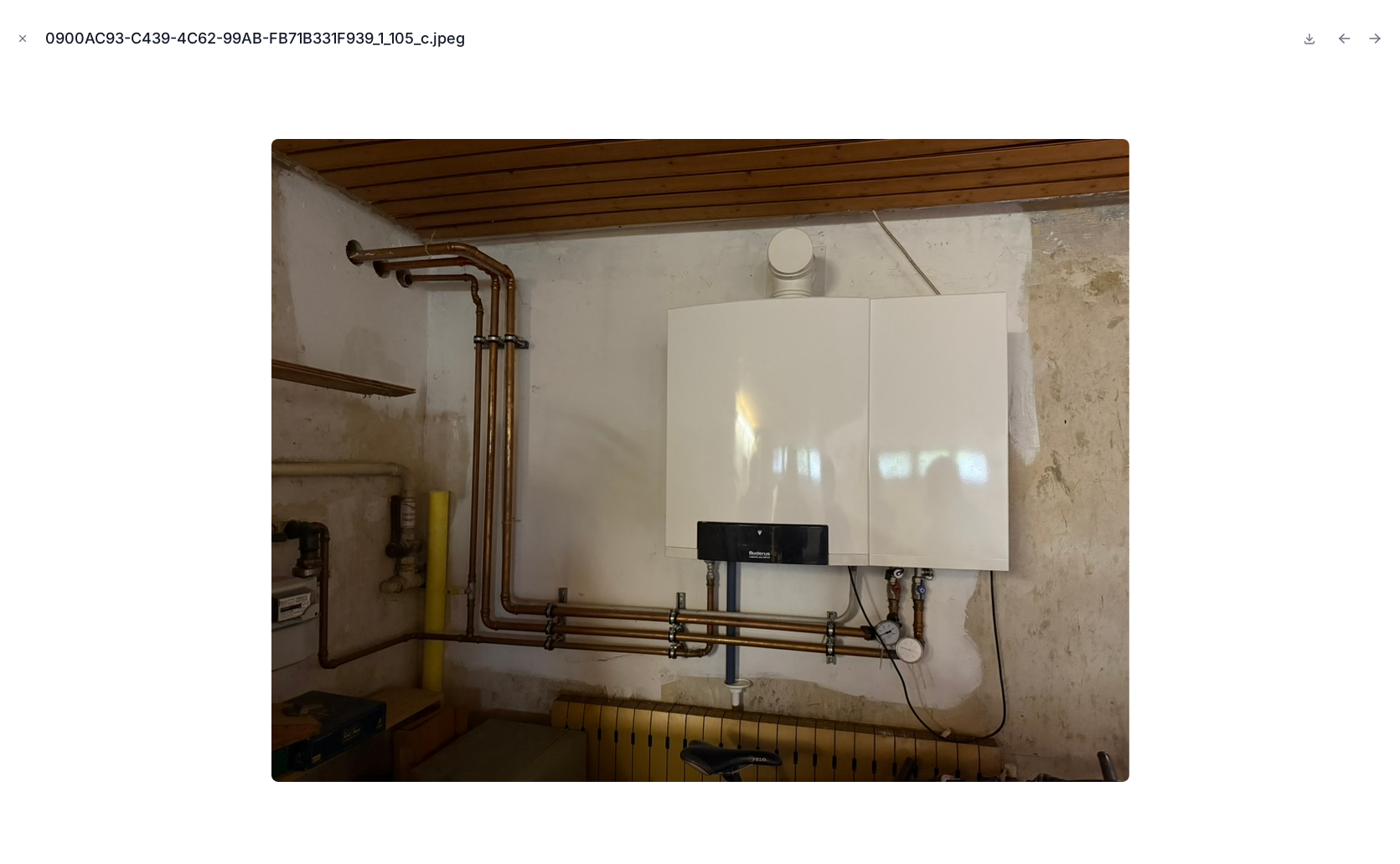
click at [1342, 38] on icon "Previous file" at bounding box center [1344, 38] width 10 height 0
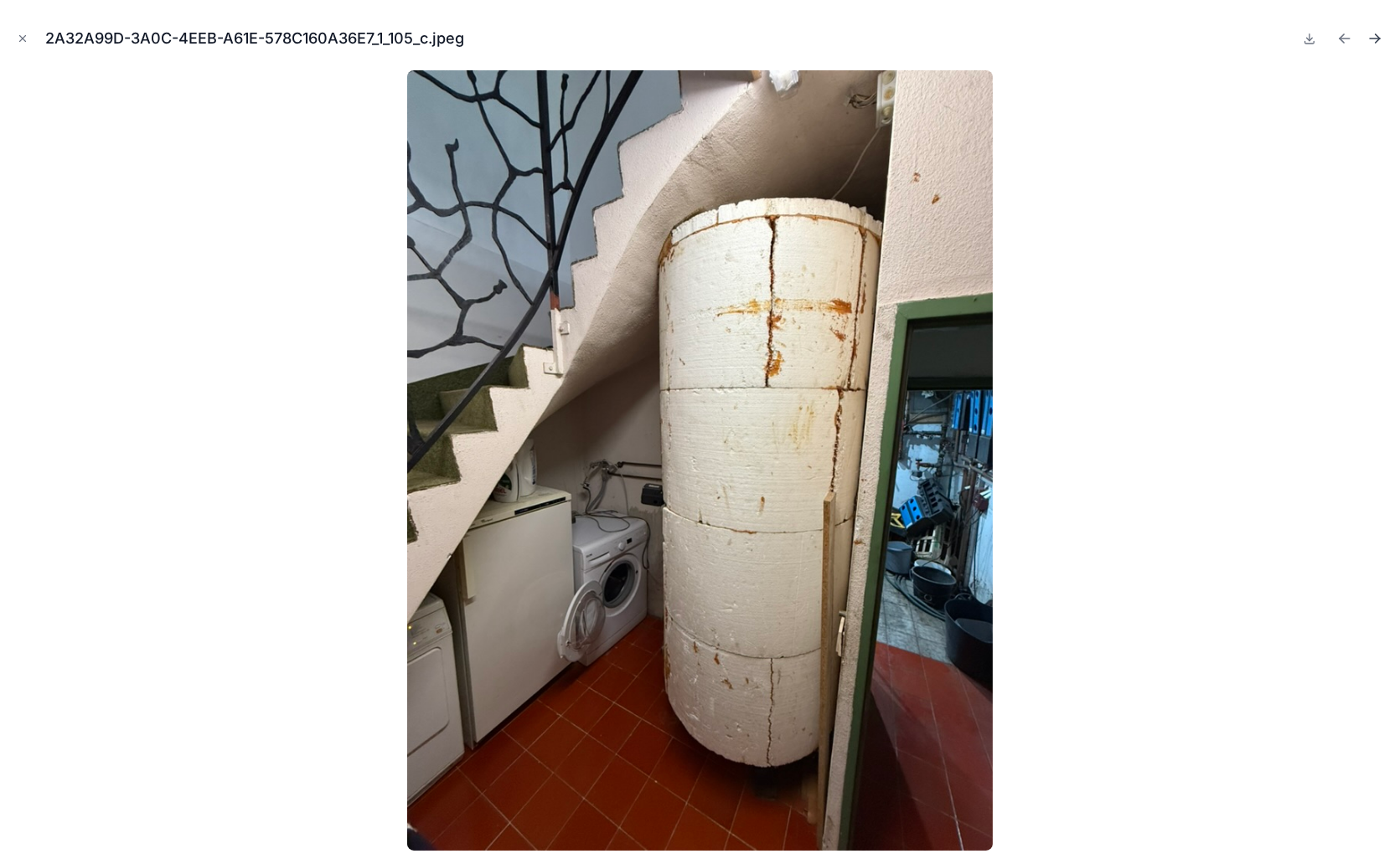
click at [1370, 36] on icon "Next file" at bounding box center [1374, 38] width 17 height 16
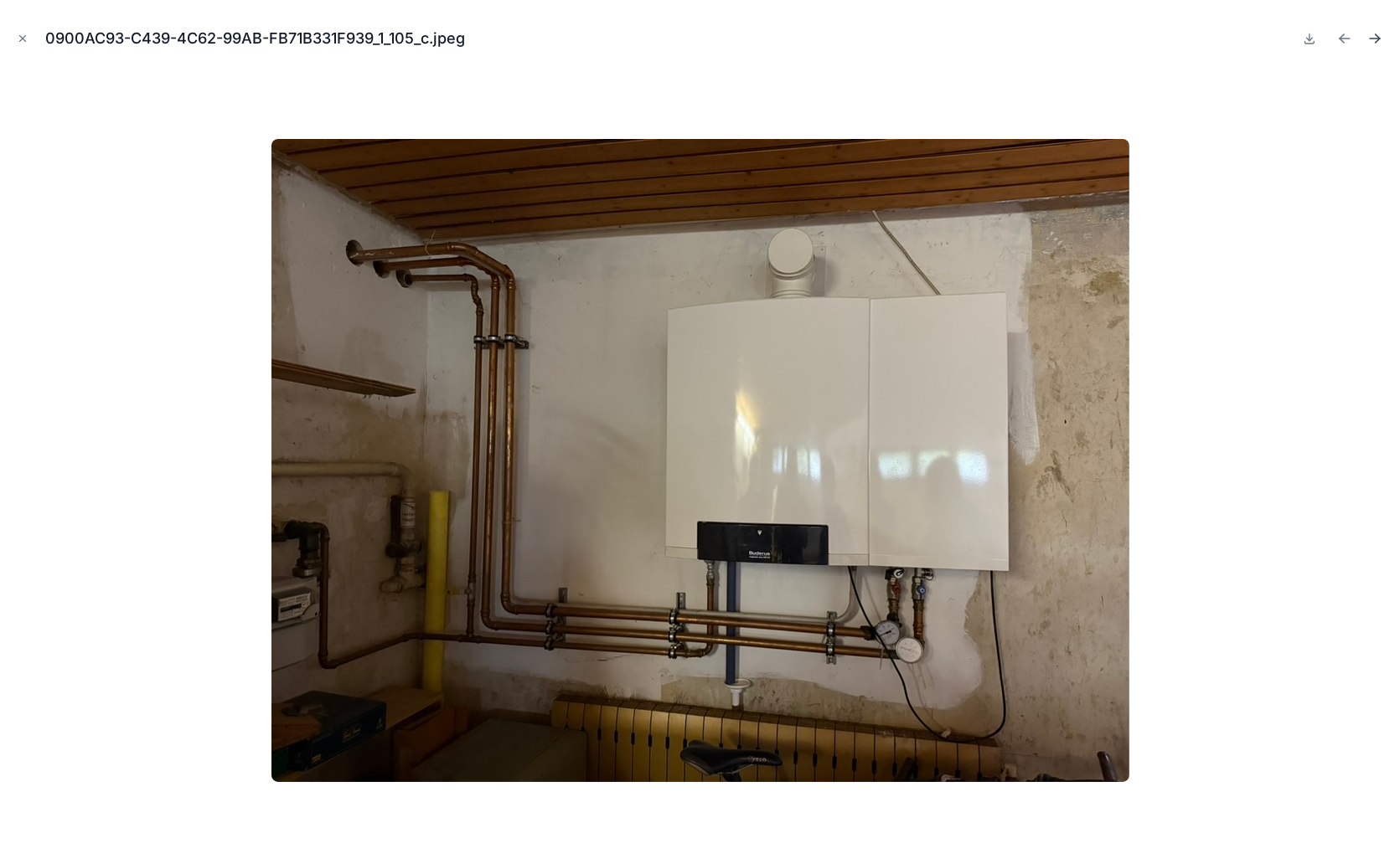
click at [1374, 38] on icon "Next file" at bounding box center [1375, 38] width 10 height 0
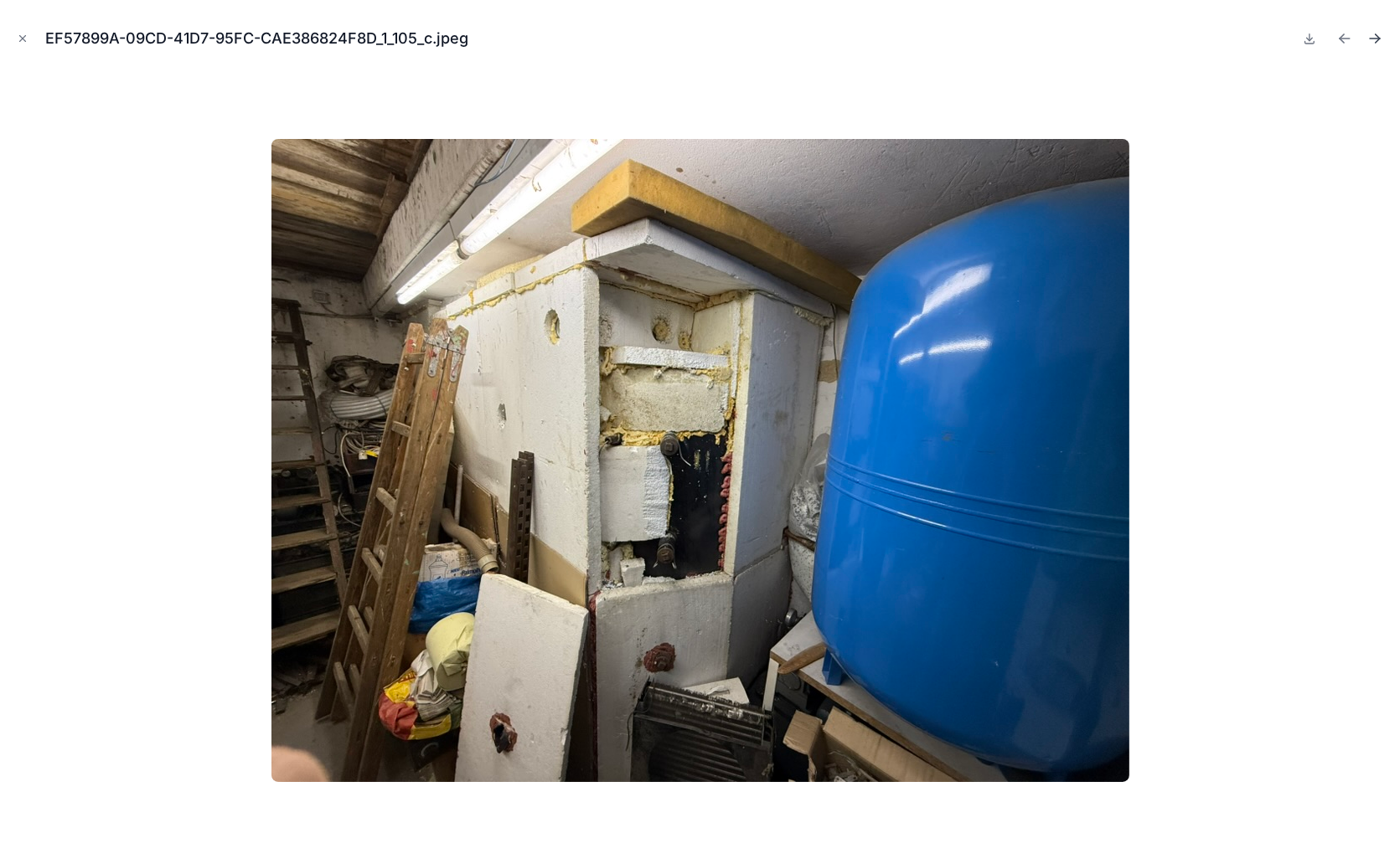
click at [1376, 38] on icon "Next file" at bounding box center [1375, 38] width 10 height 0
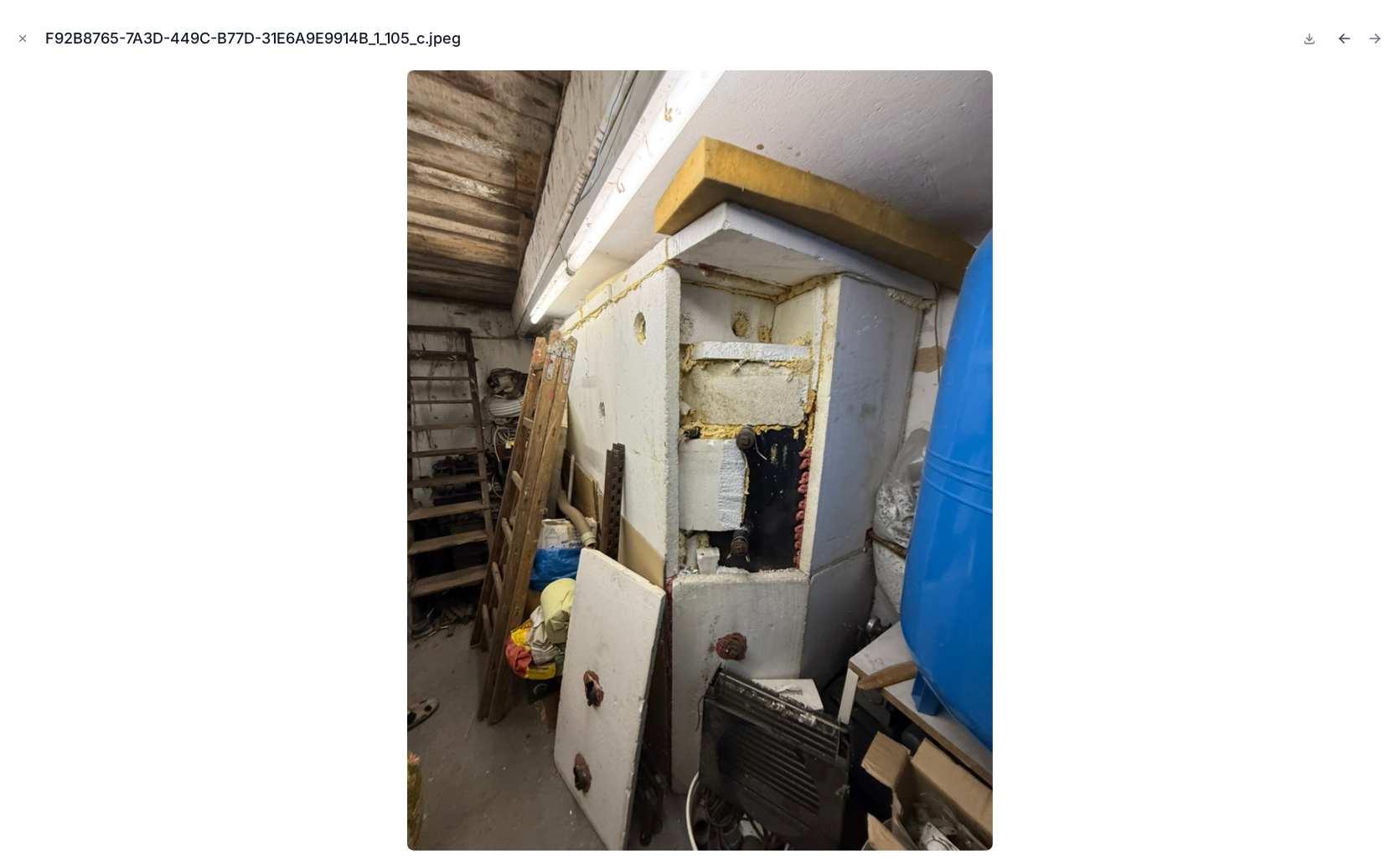
click at [1344, 36] on icon "Previous file" at bounding box center [1344, 38] width 17 height 16
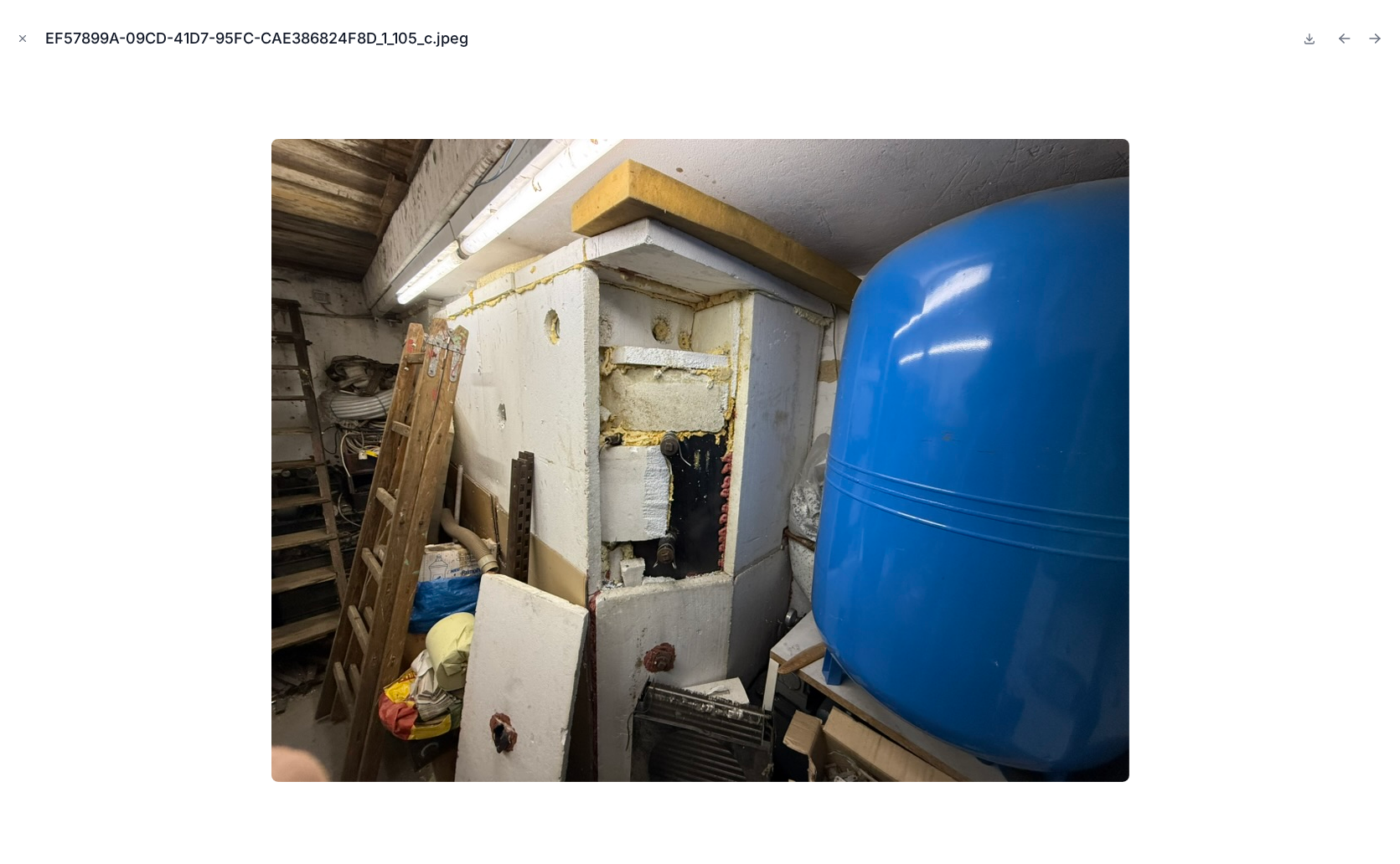
click at [1342, 36] on icon "Previous file" at bounding box center [1341, 36] width 4 height 4
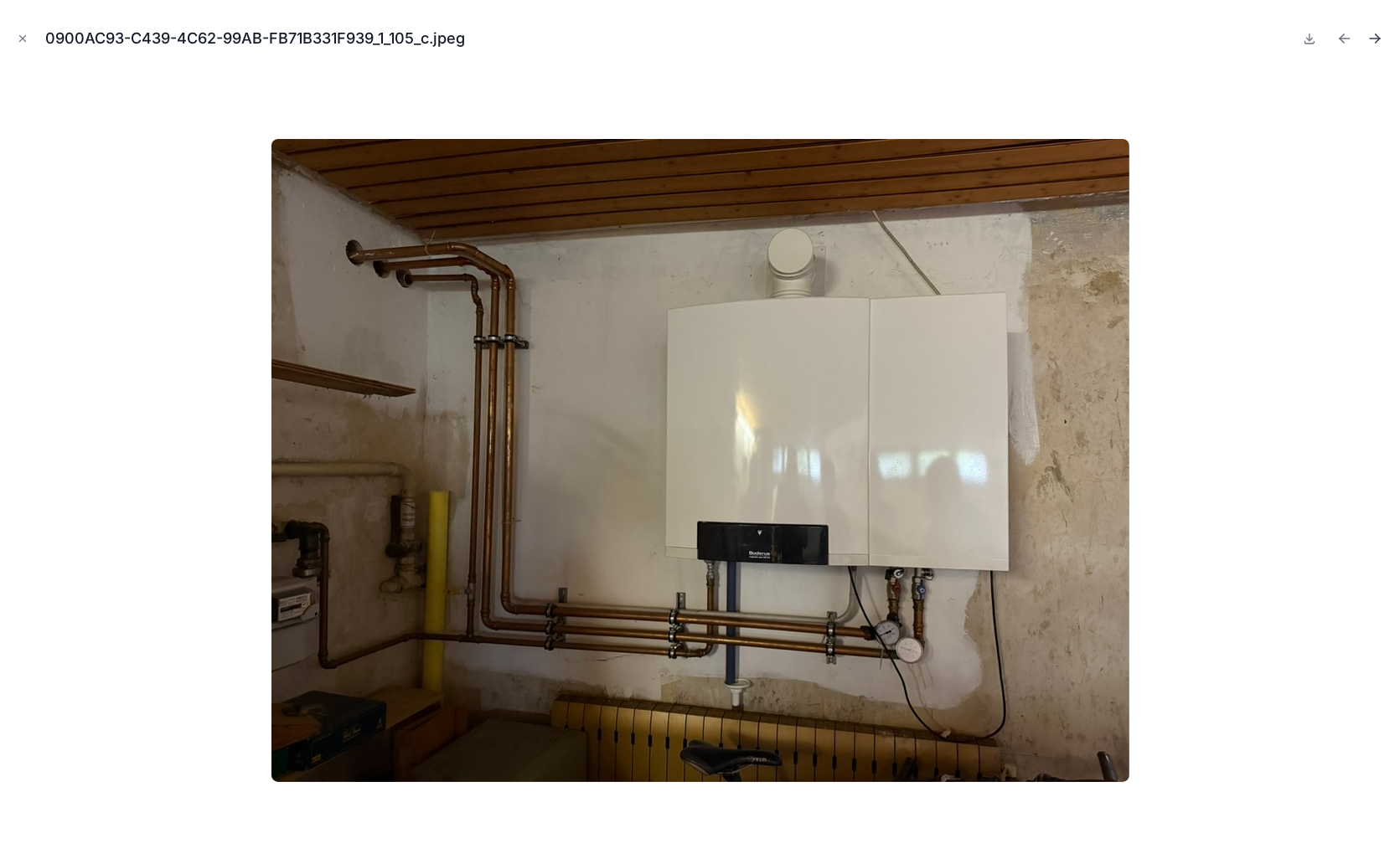
click at [1373, 36] on icon "Next file" at bounding box center [1374, 38] width 17 height 16
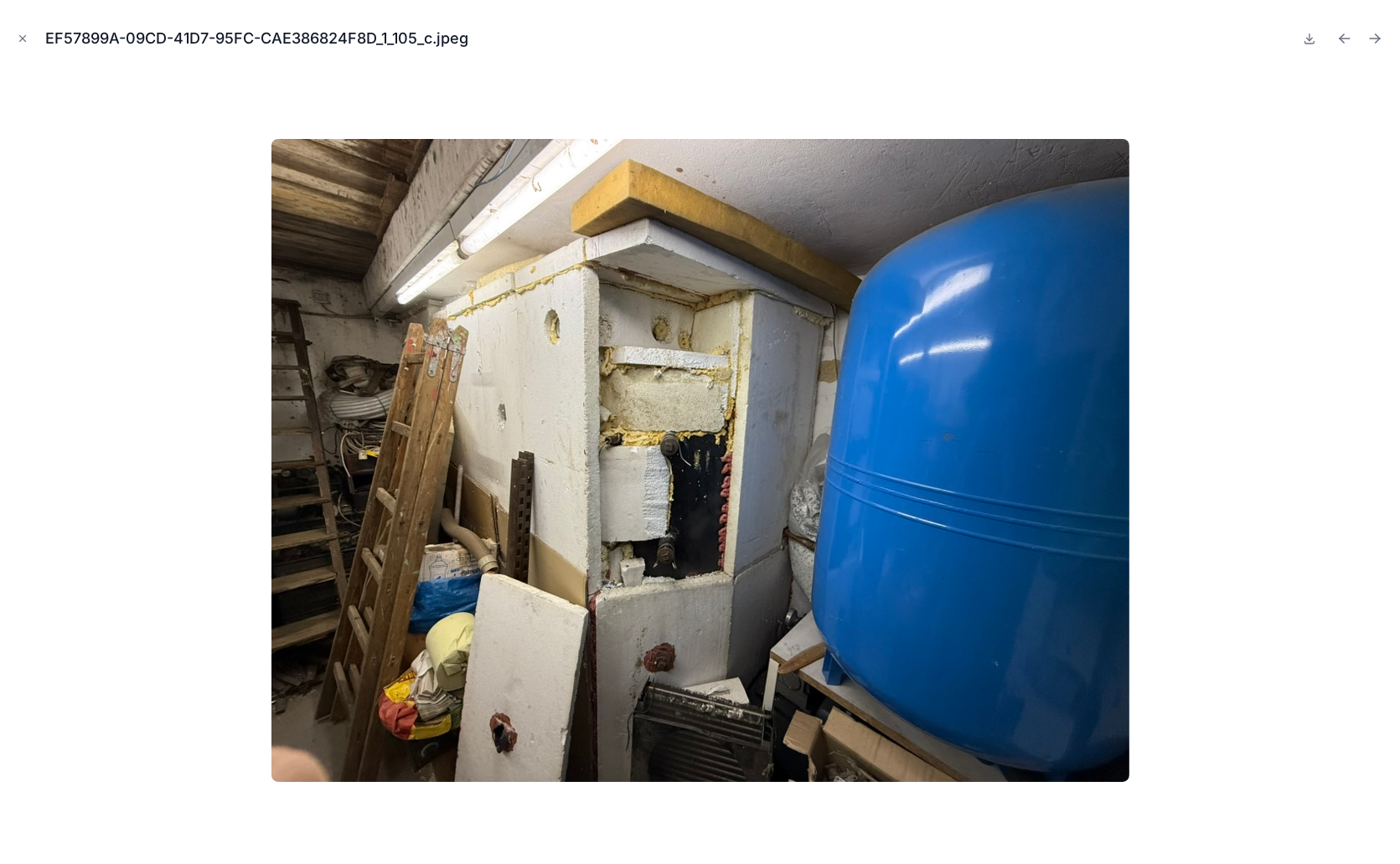
click at [1373, 36] on icon "Next file" at bounding box center [1374, 38] width 17 height 16
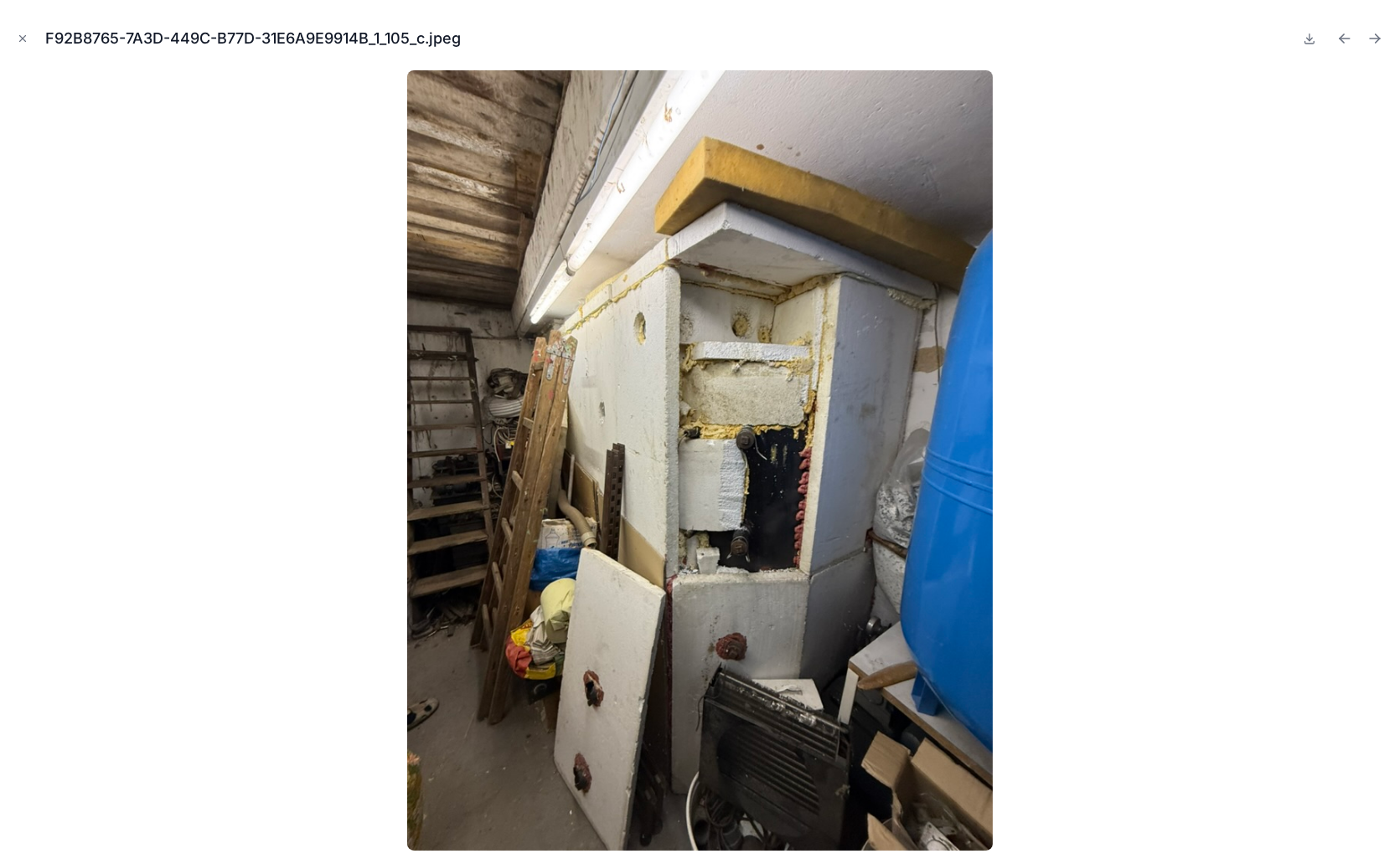
click at [1373, 36] on icon "Next file" at bounding box center [1374, 38] width 17 height 16
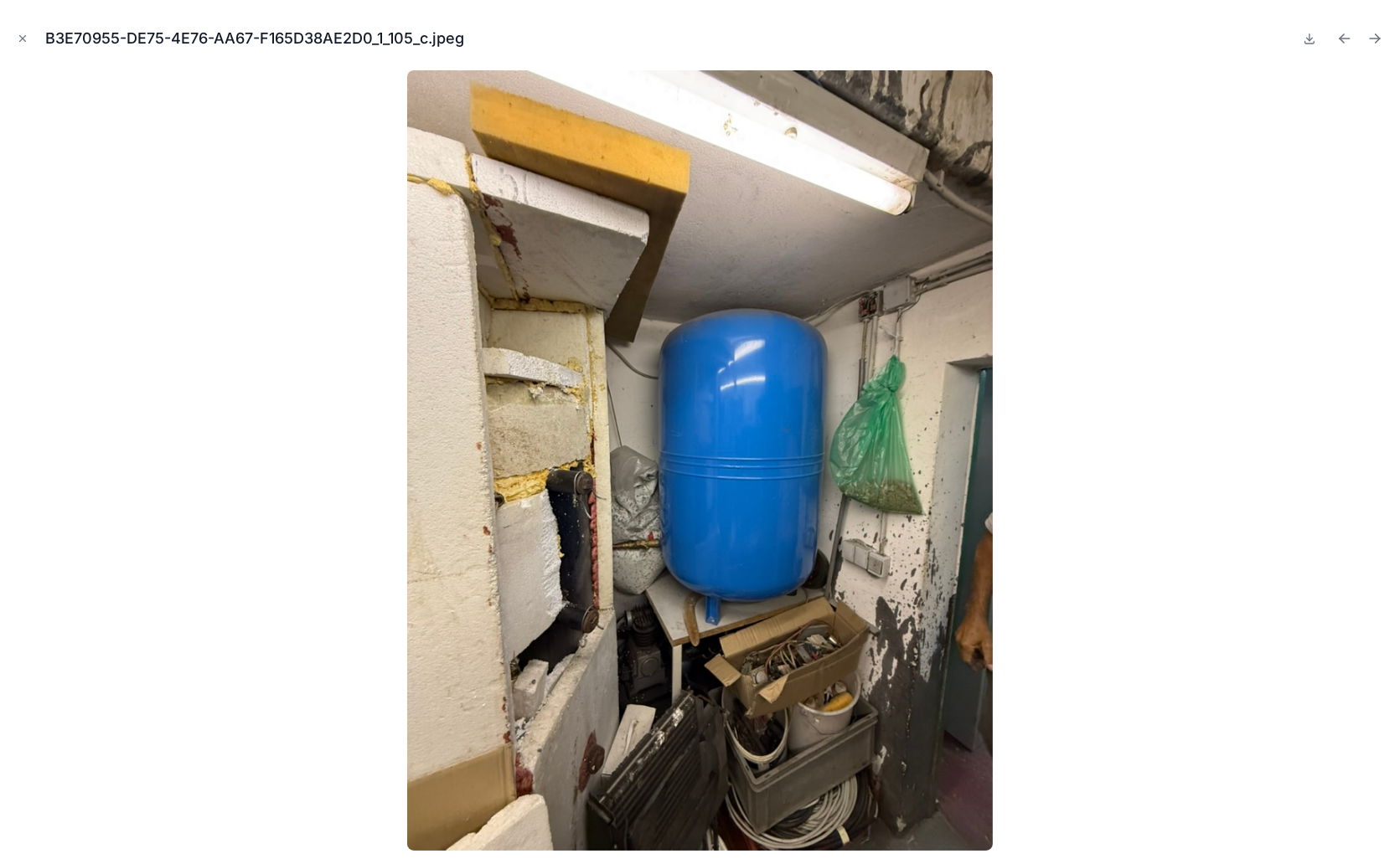
click at [1373, 36] on icon "Next file" at bounding box center [1374, 38] width 17 height 16
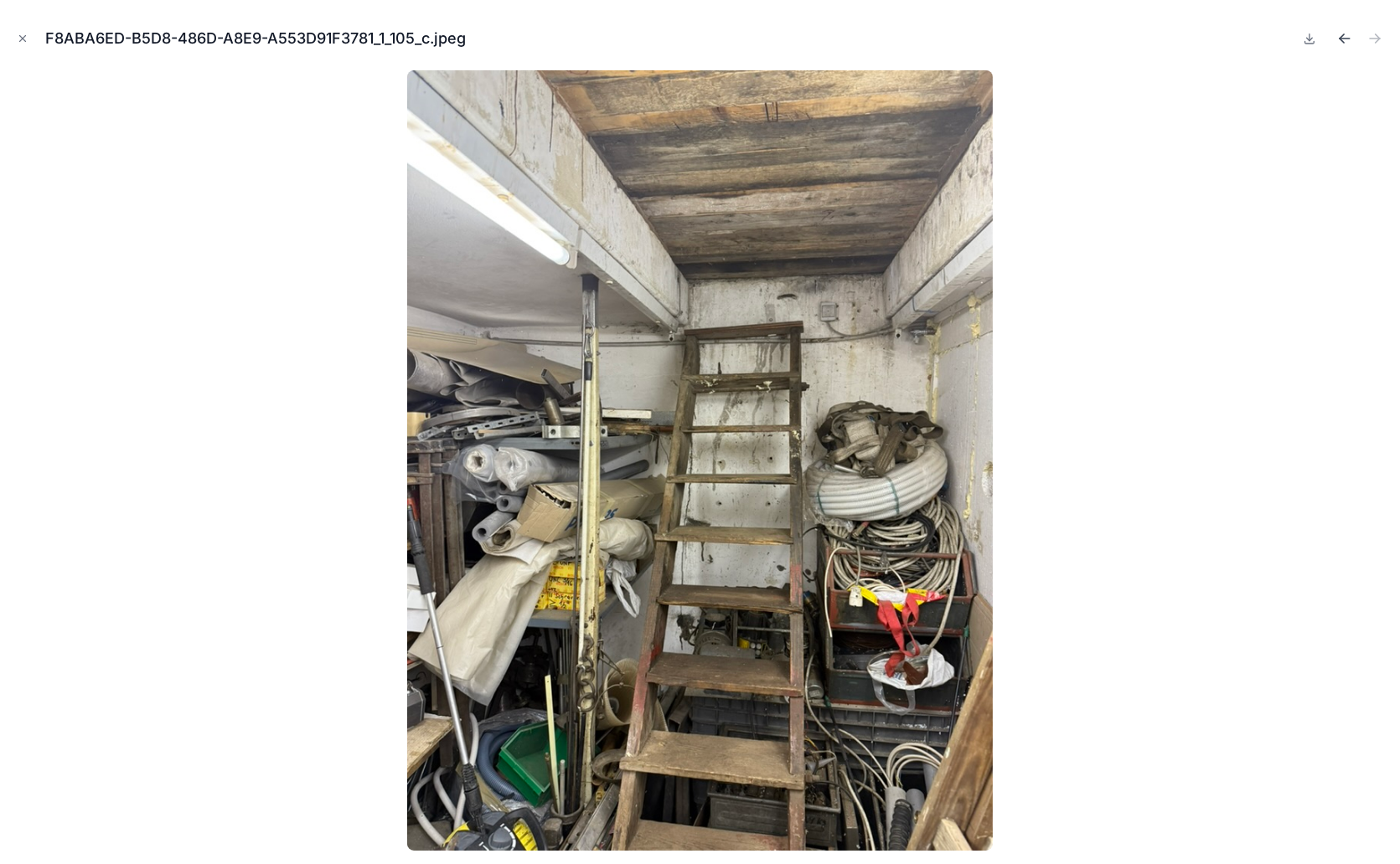
click at [1344, 36] on icon "Previous file" at bounding box center [1344, 38] width 17 height 16
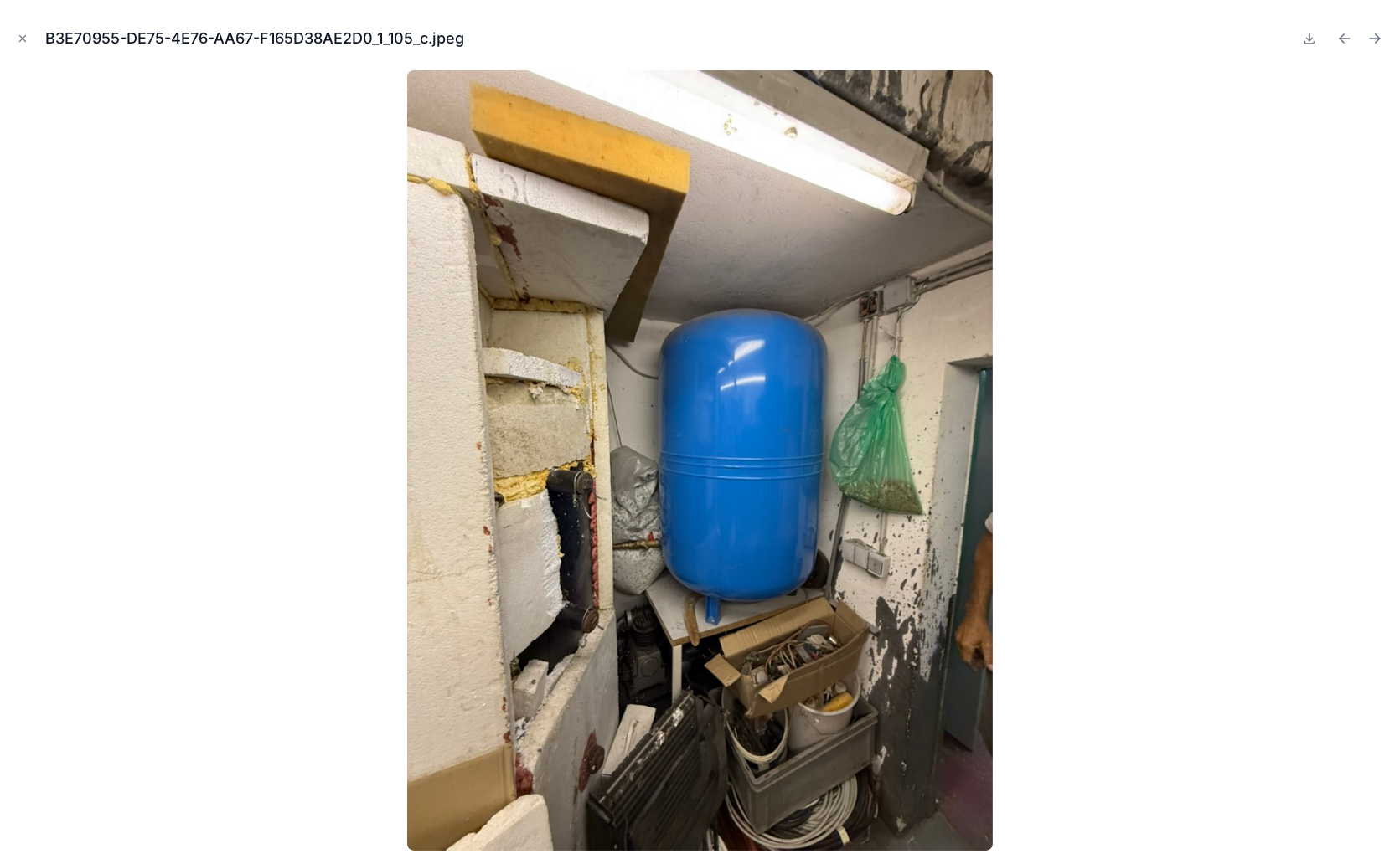
click at [1344, 36] on icon "Previous file" at bounding box center [1344, 38] width 17 height 16
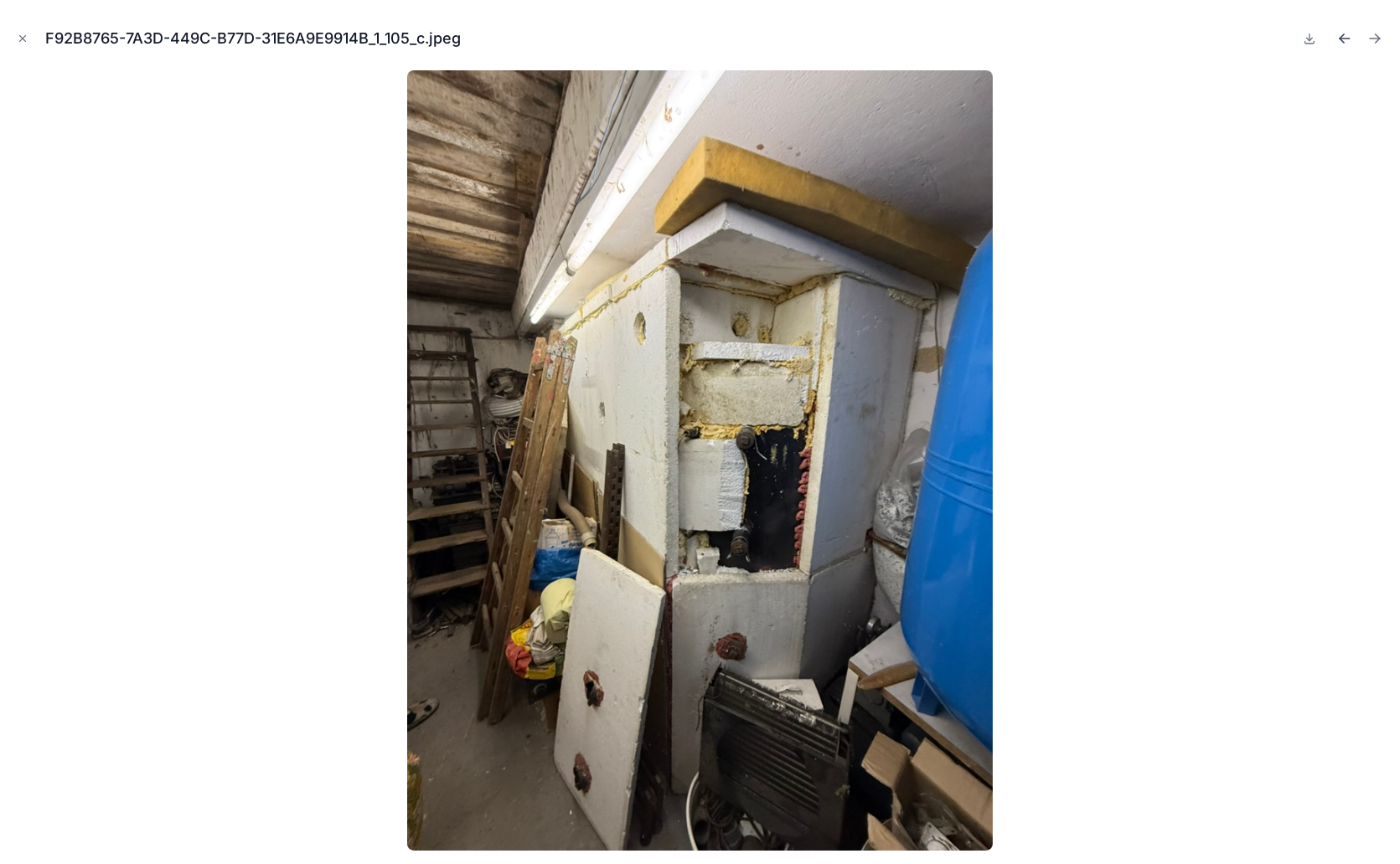
click at [1350, 41] on icon "Previous file" at bounding box center [1344, 38] width 17 height 16
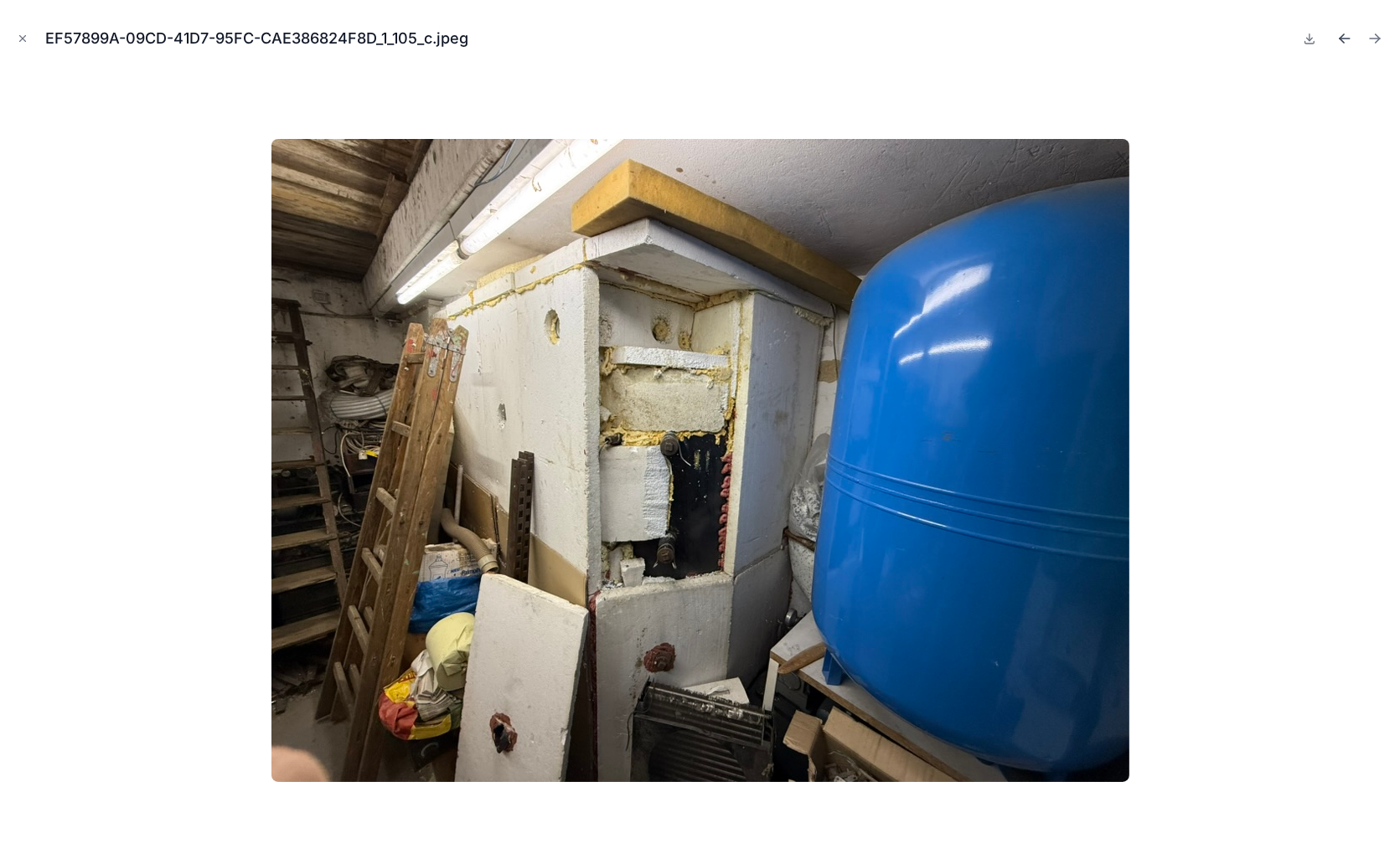
click at [1340, 38] on icon "Previous file" at bounding box center [1341, 40] width 4 height 4
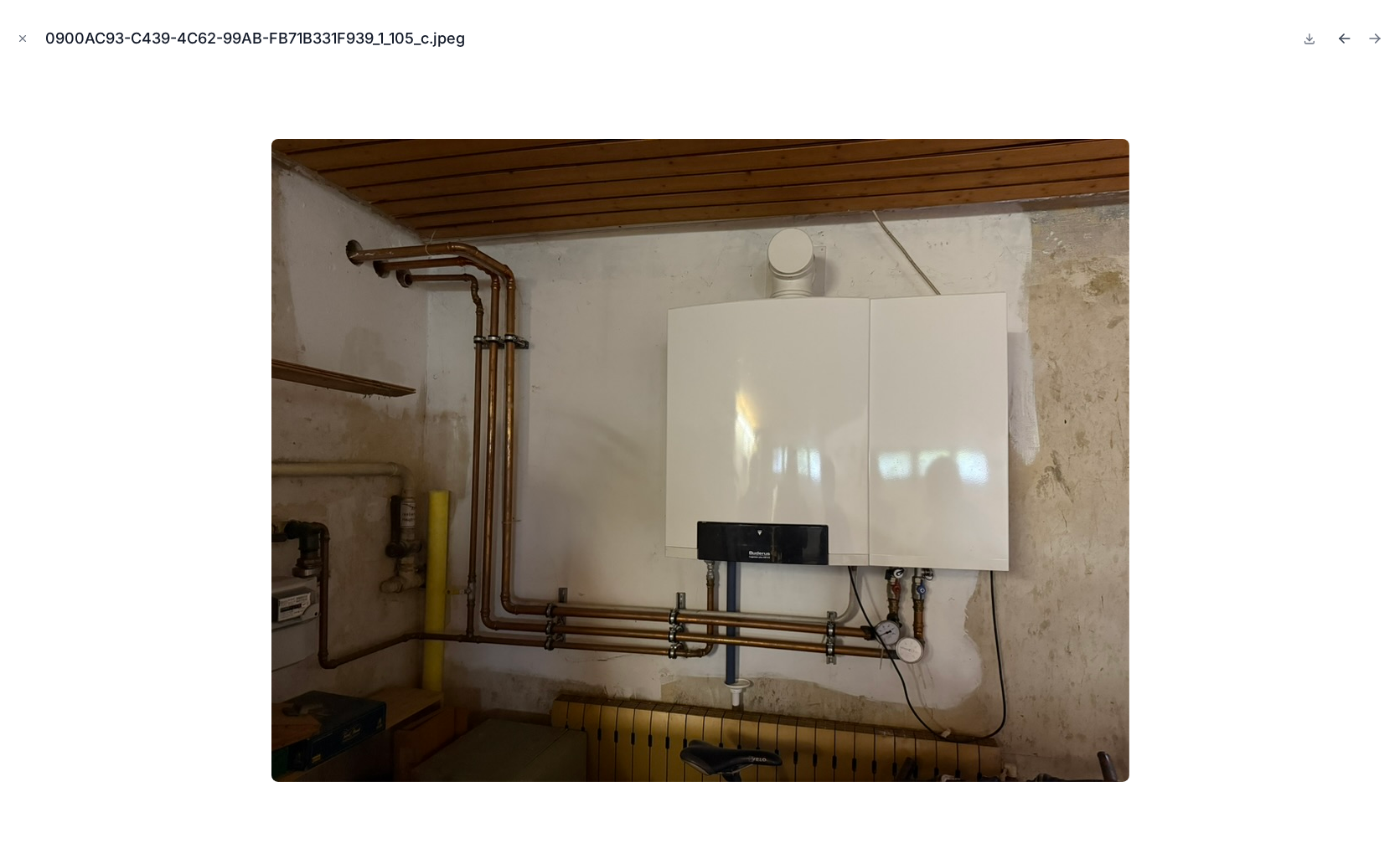
click at [1347, 39] on icon "Previous file" at bounding box center [1344, 38] width 17 height 16
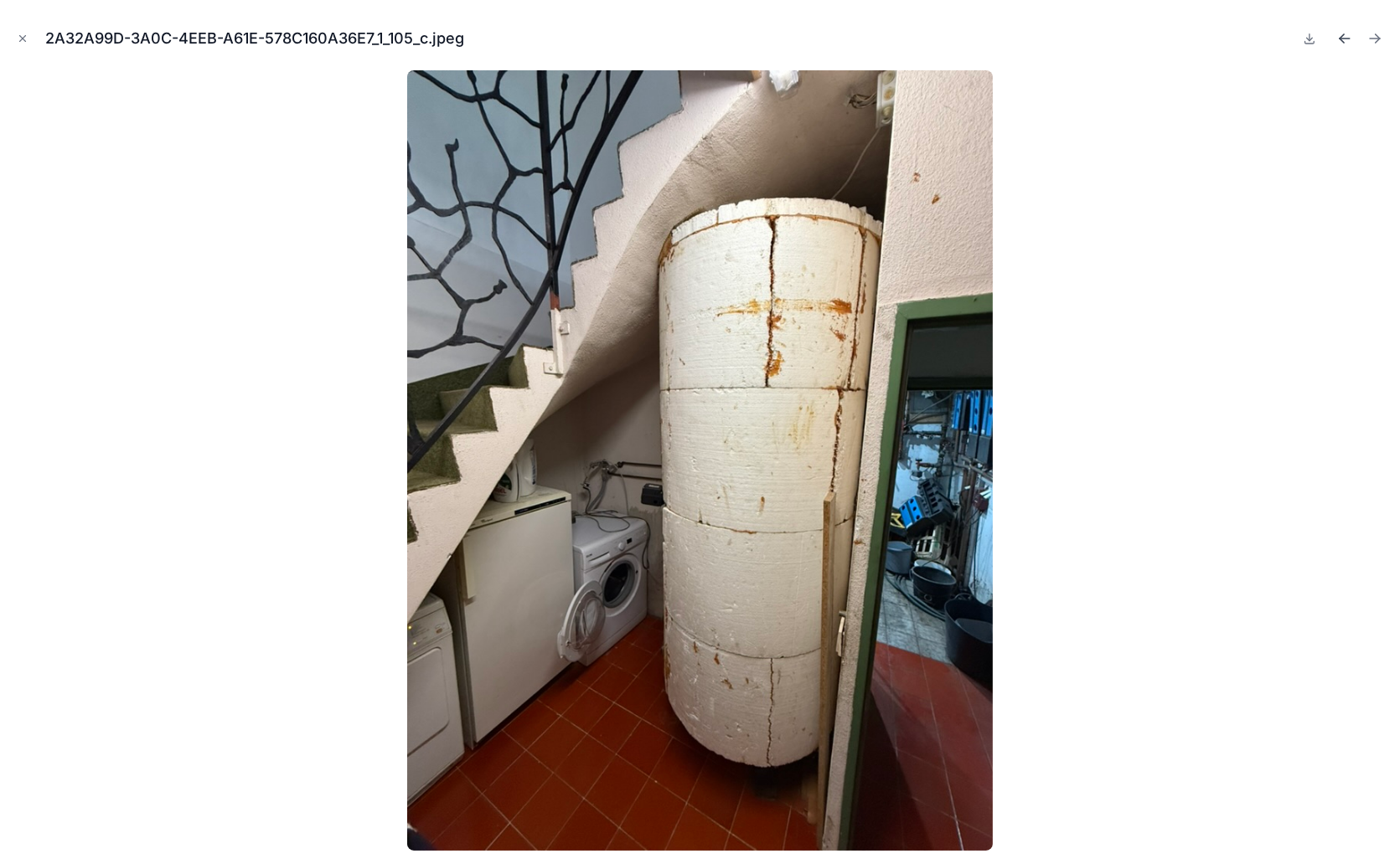
click at [1343, 40] on icon "Previous file" at bounding box center [1344, 38] width 17 height 16
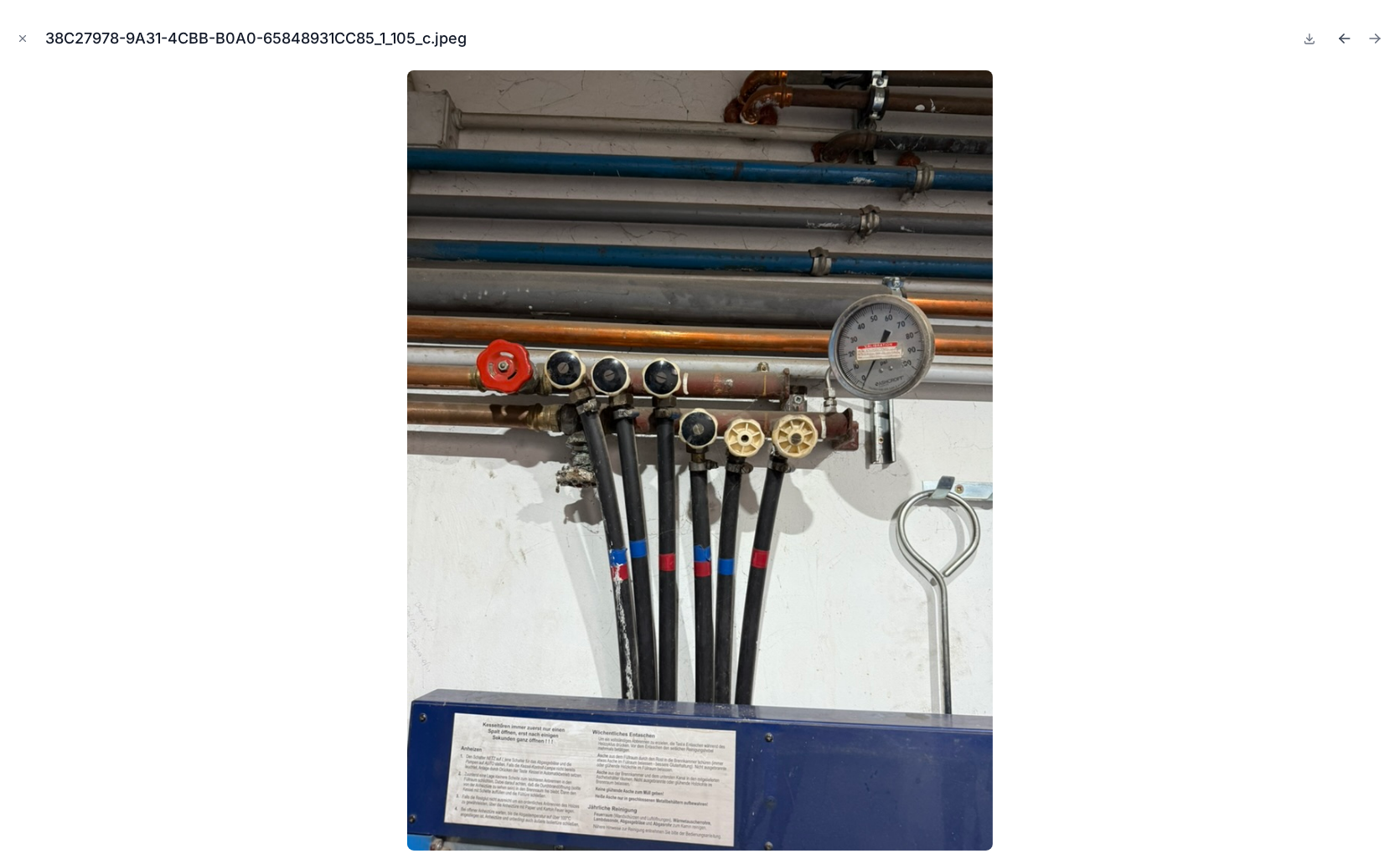
click at [1339, 33] on icon "Previous file" at bounding box center [1344, 38] width 17 height 16
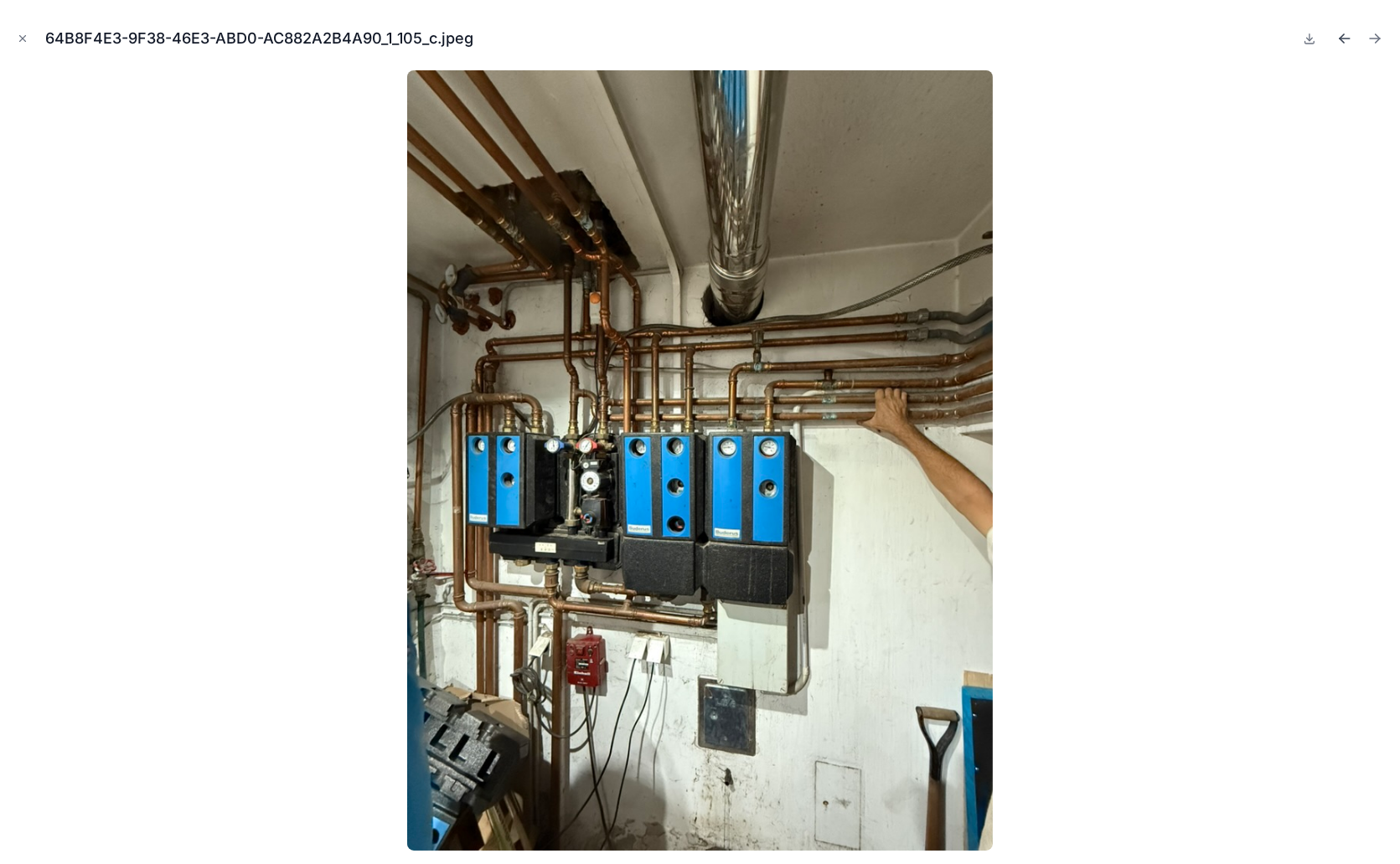
click at [1342, 38] on icon "Previous file" at bounding box center [1344, 38] width 10 height 0
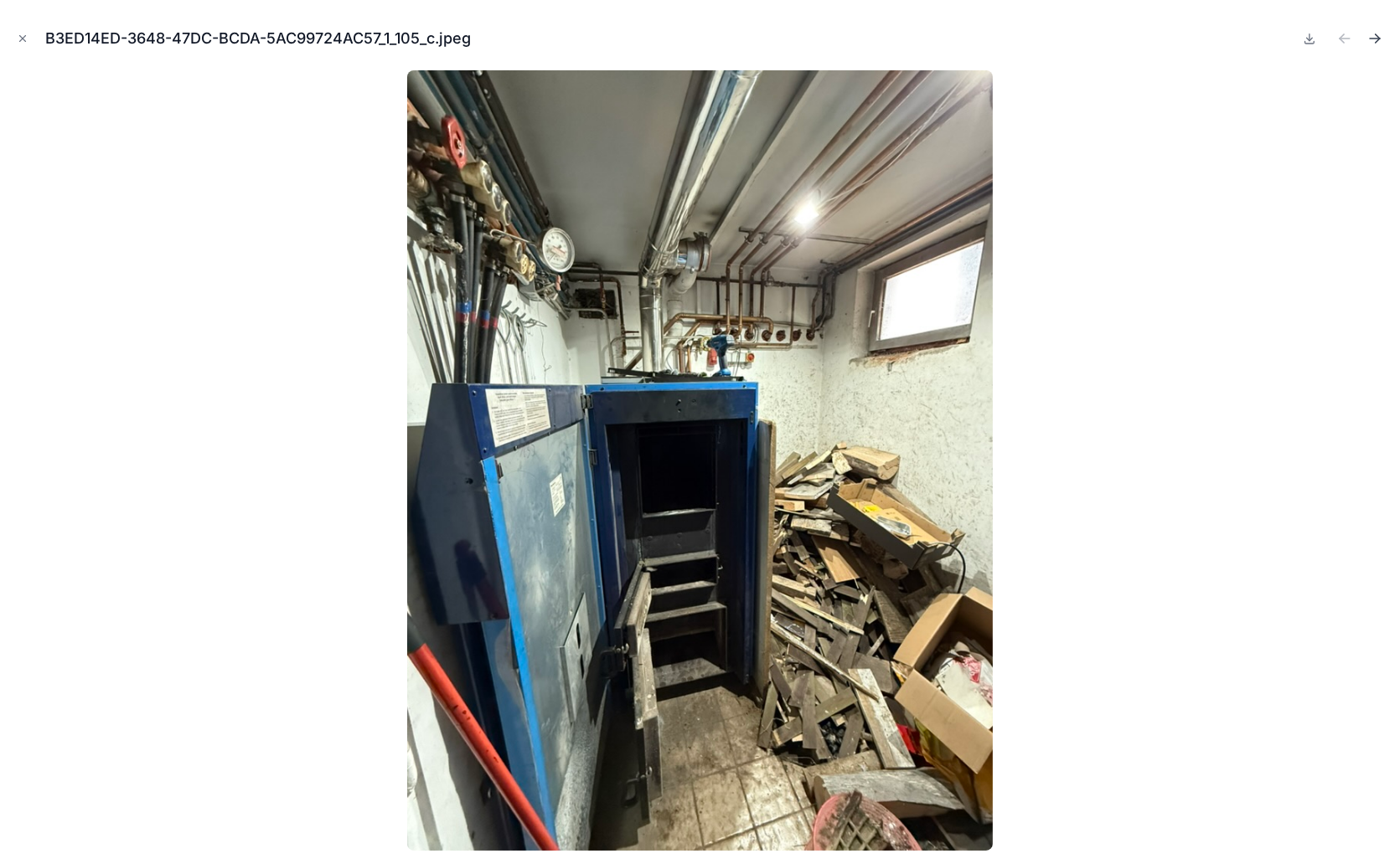
click at [1378, 36] on icon "Next file" at bounding box center [1374, 38] width 17 height 16
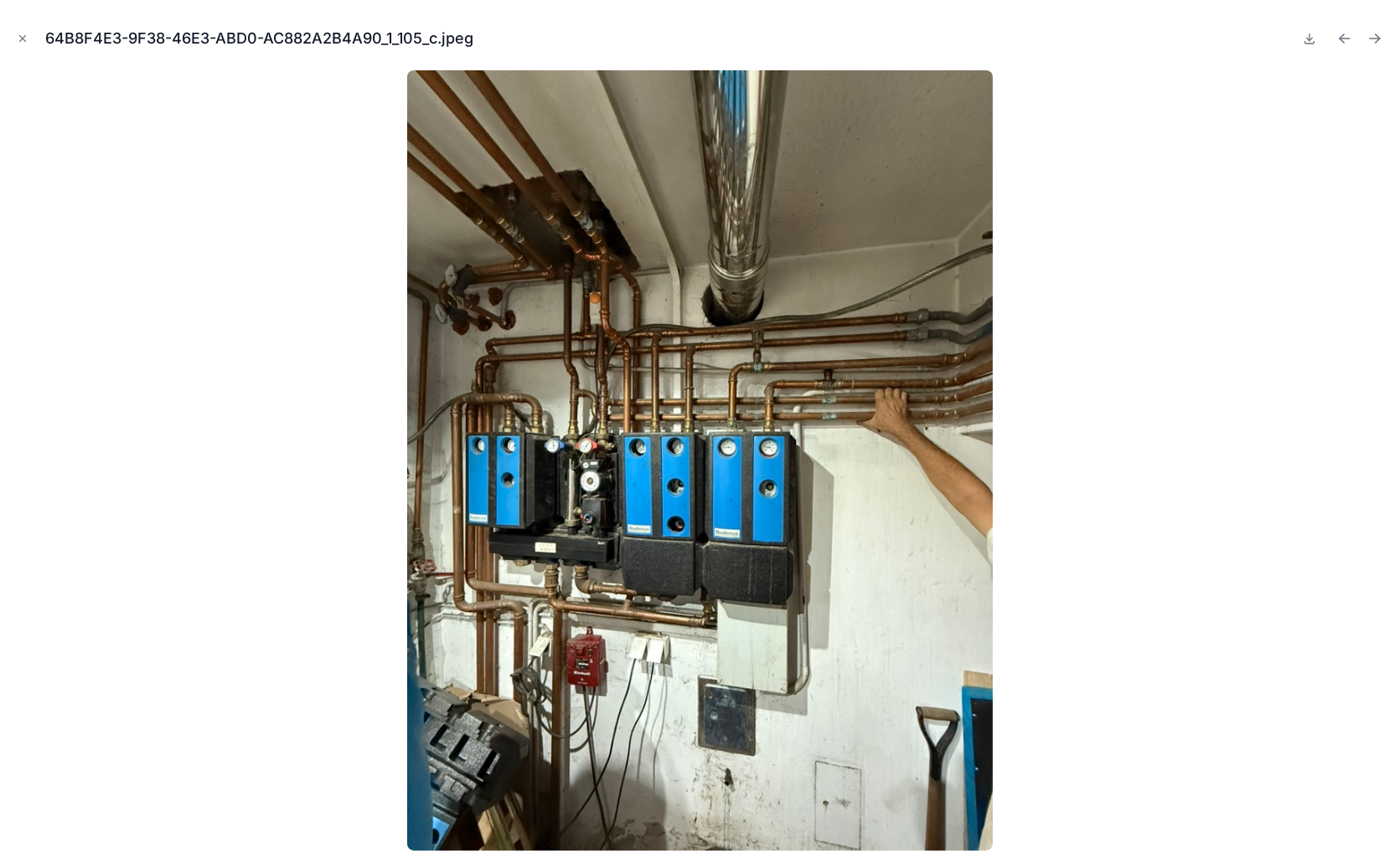
click at [1378, 36] on icon "Next file" at bounding box center [1374, 38] width 17 height 16
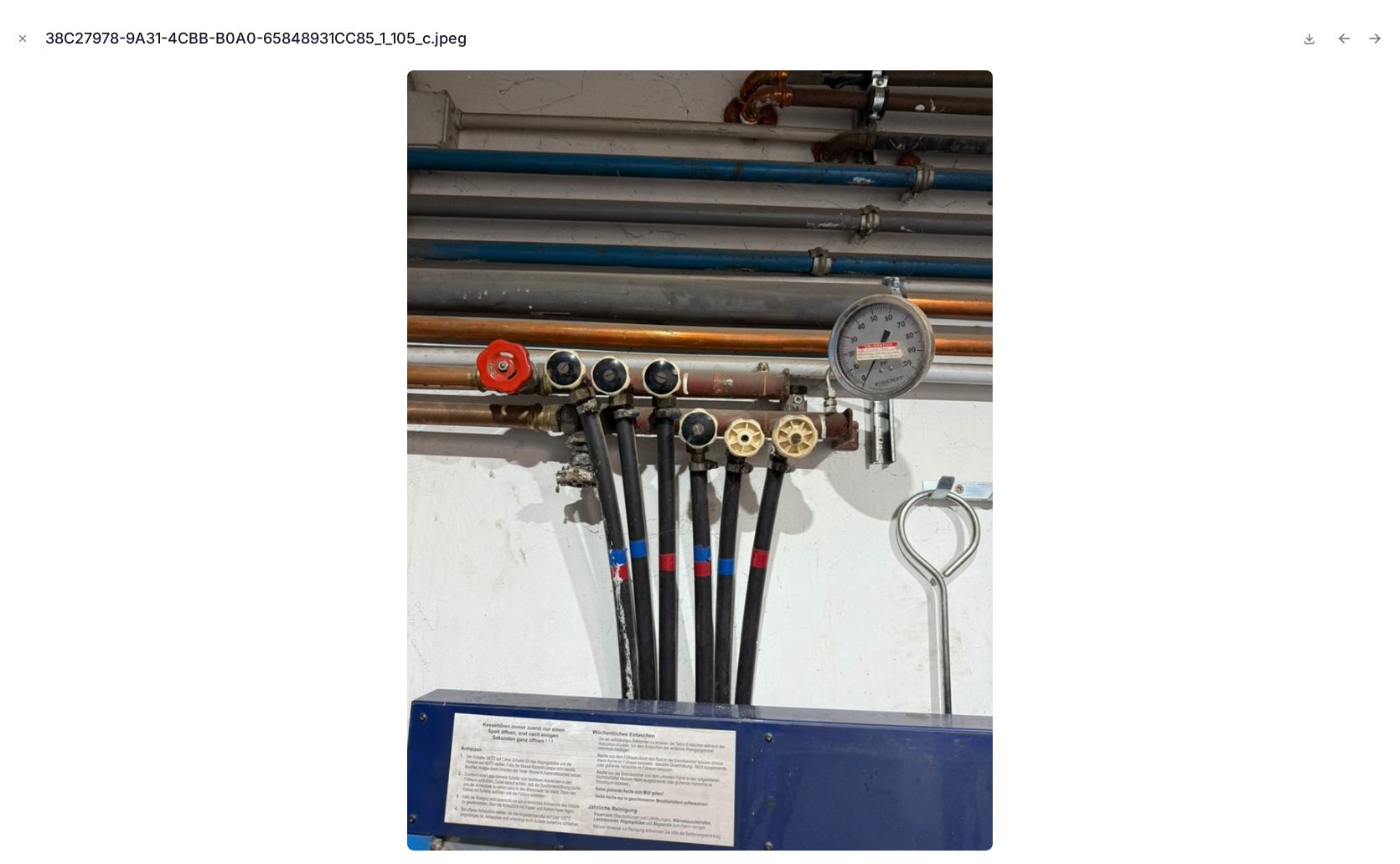
click at [1378, 36] on icon "Next file" at bounding box center [1374, 38] width 17 height 16
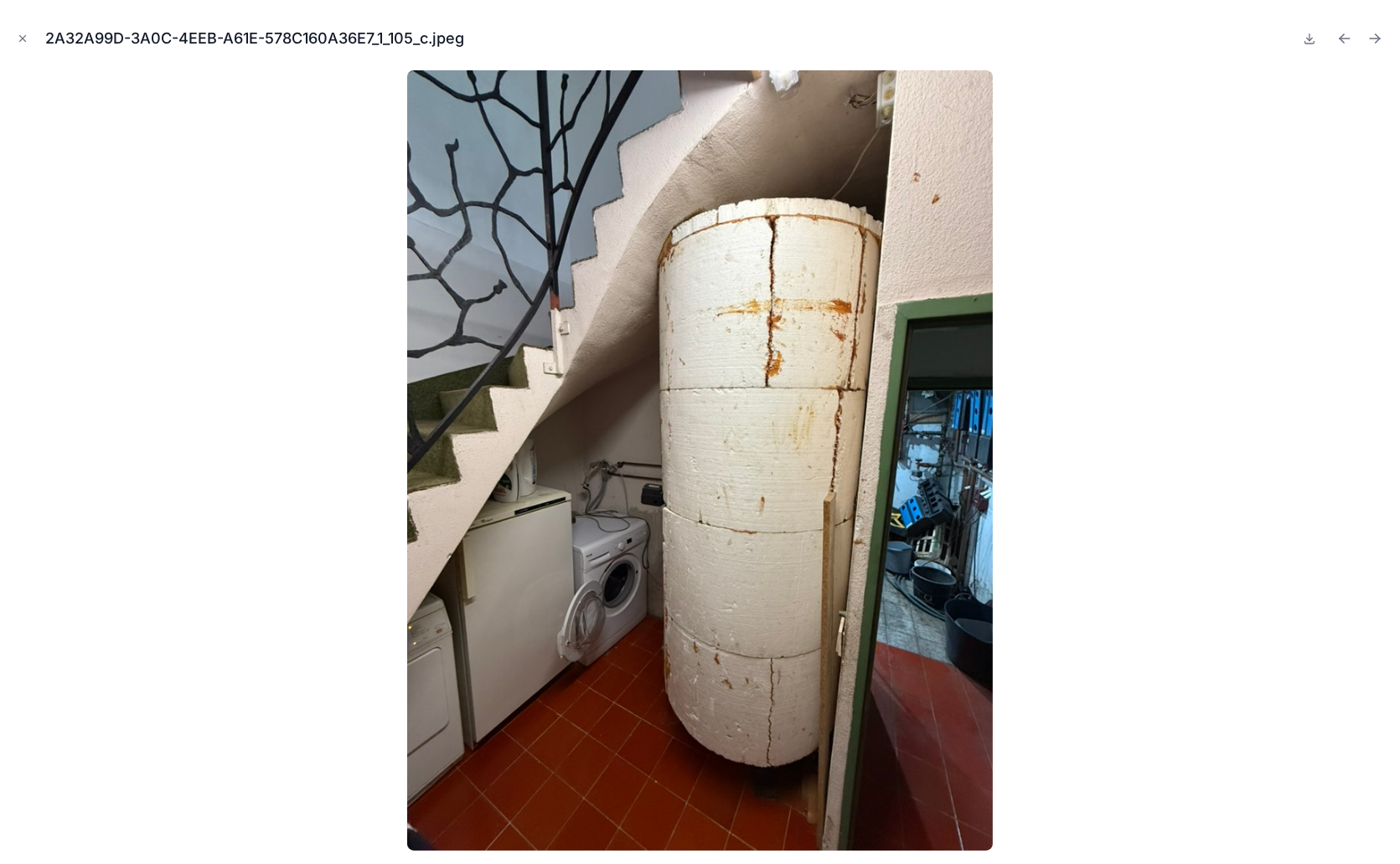
click at [1378, 36] on icon "Next file" at bounding box center [1374, 38] width 17 height 16
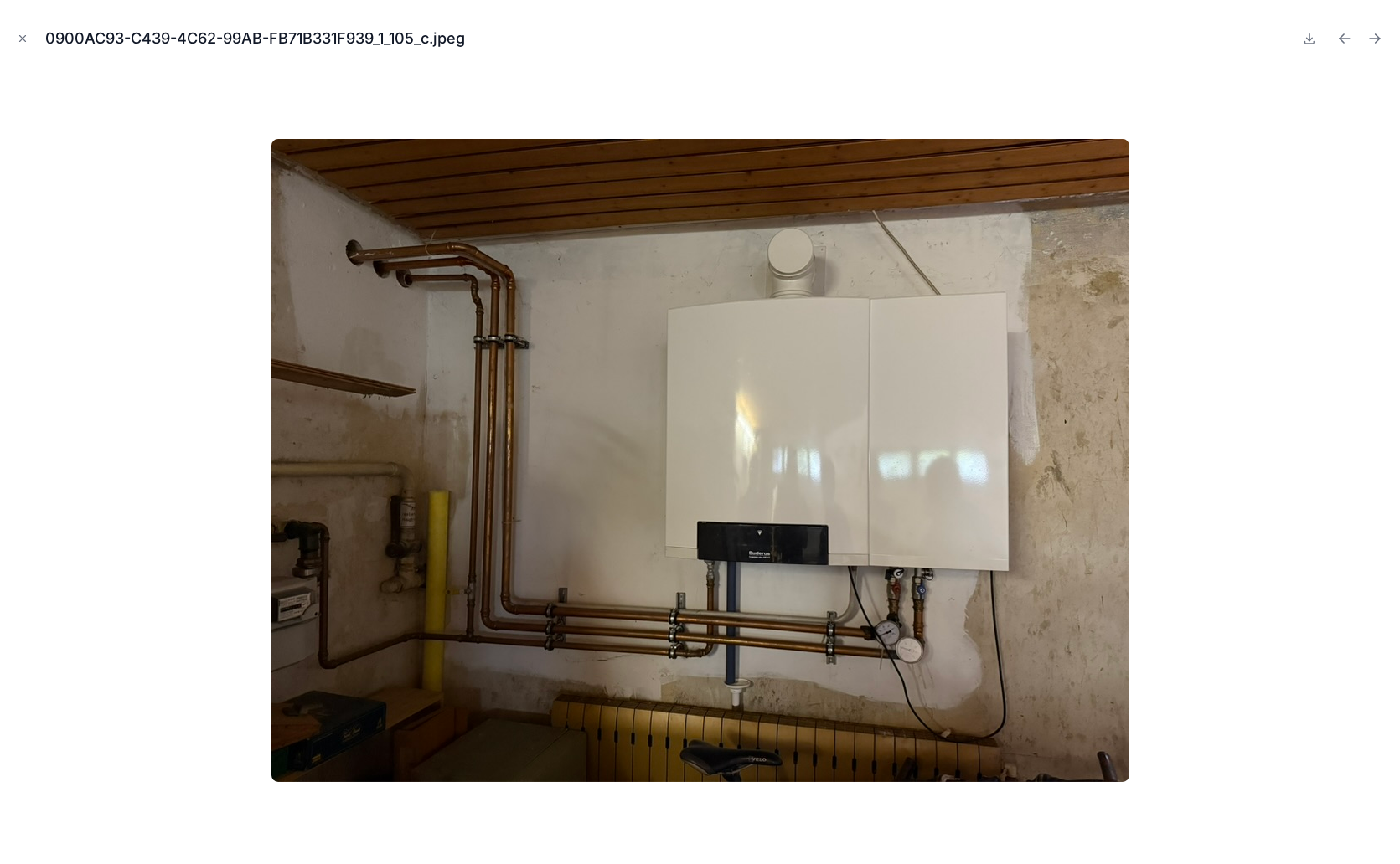
click at [1378, 36] on icon "Next file" at bounding box center [1374, 38] width 17 height 16
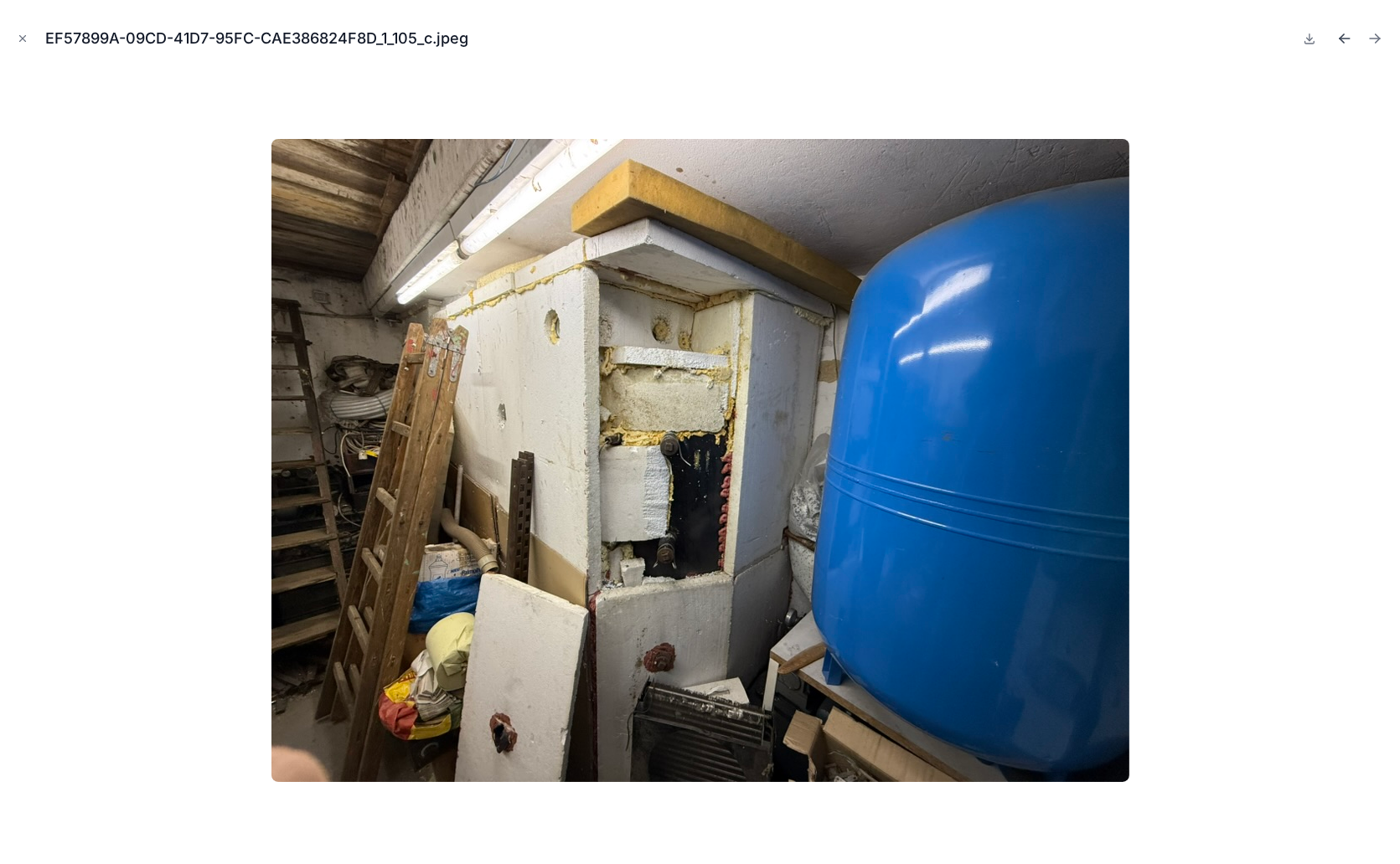
click at [1344, 42] on icon "Previous file" at bounding box center [1344, 38] width 17 height 16
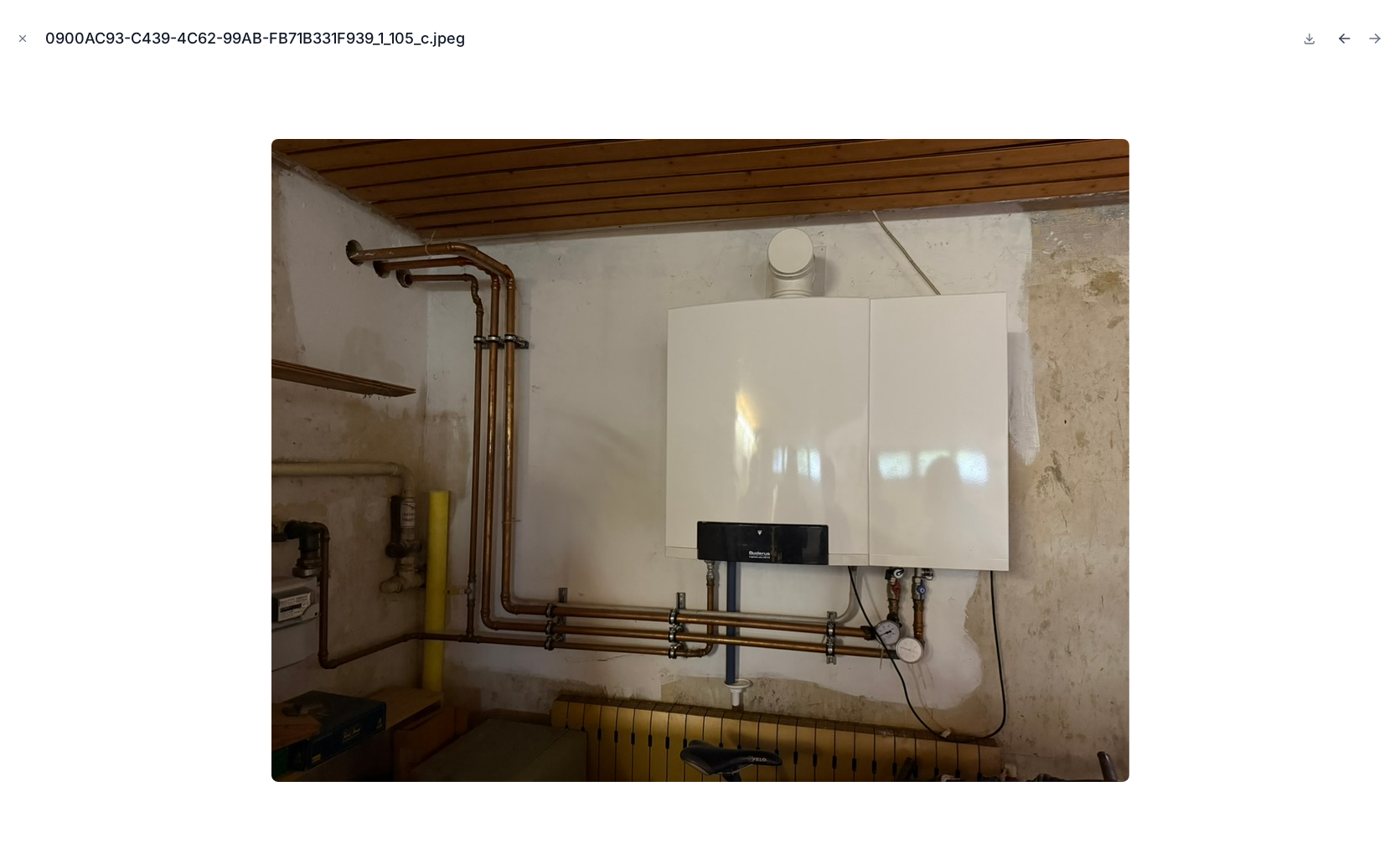
click at [1344, 42] on icon "Previous file" at bounding box center [1344, 38] width 17 height 16
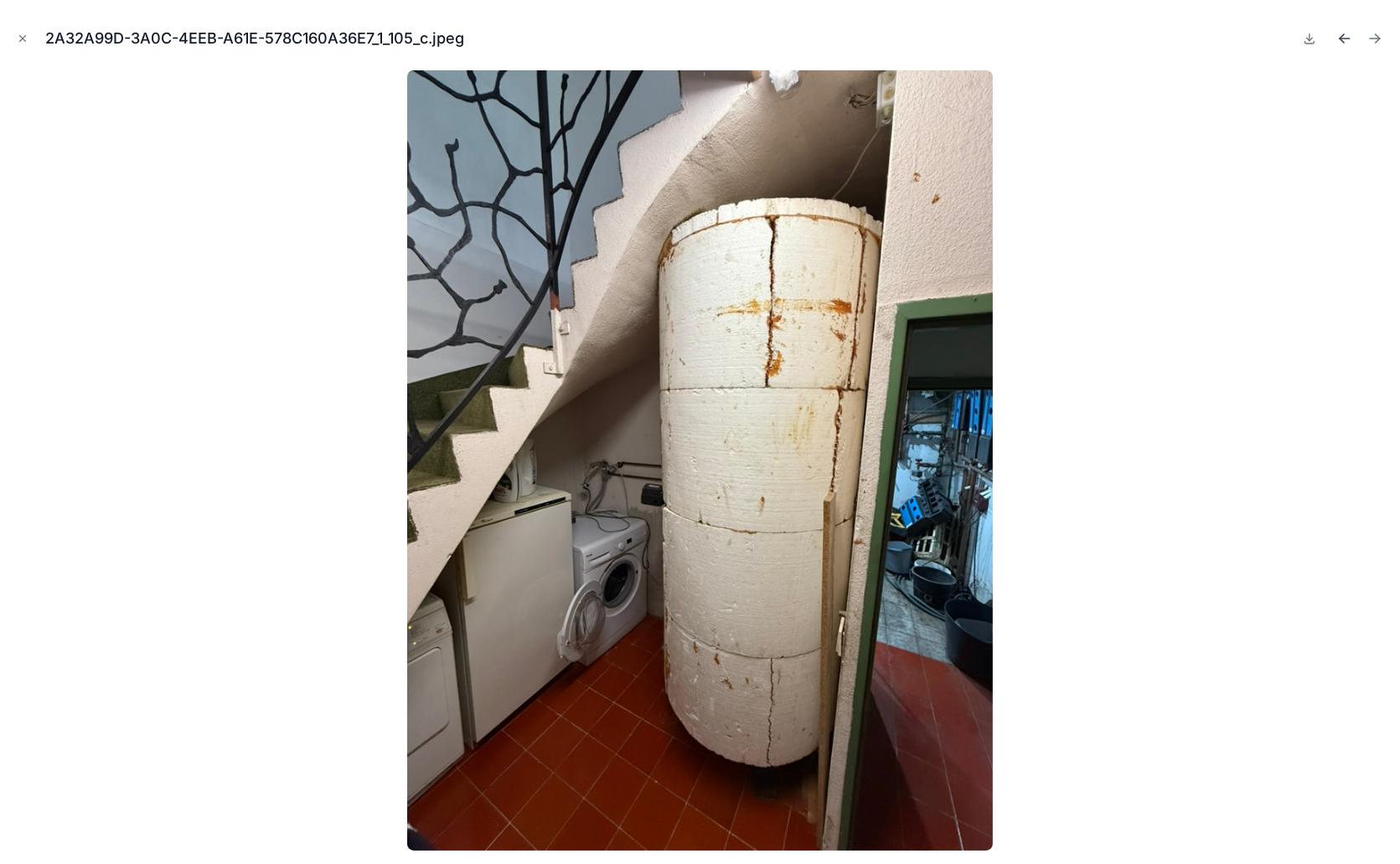
click at [1344, 40] on icon "Previous file" at bounding box center [1344, 38] width 17 height 16
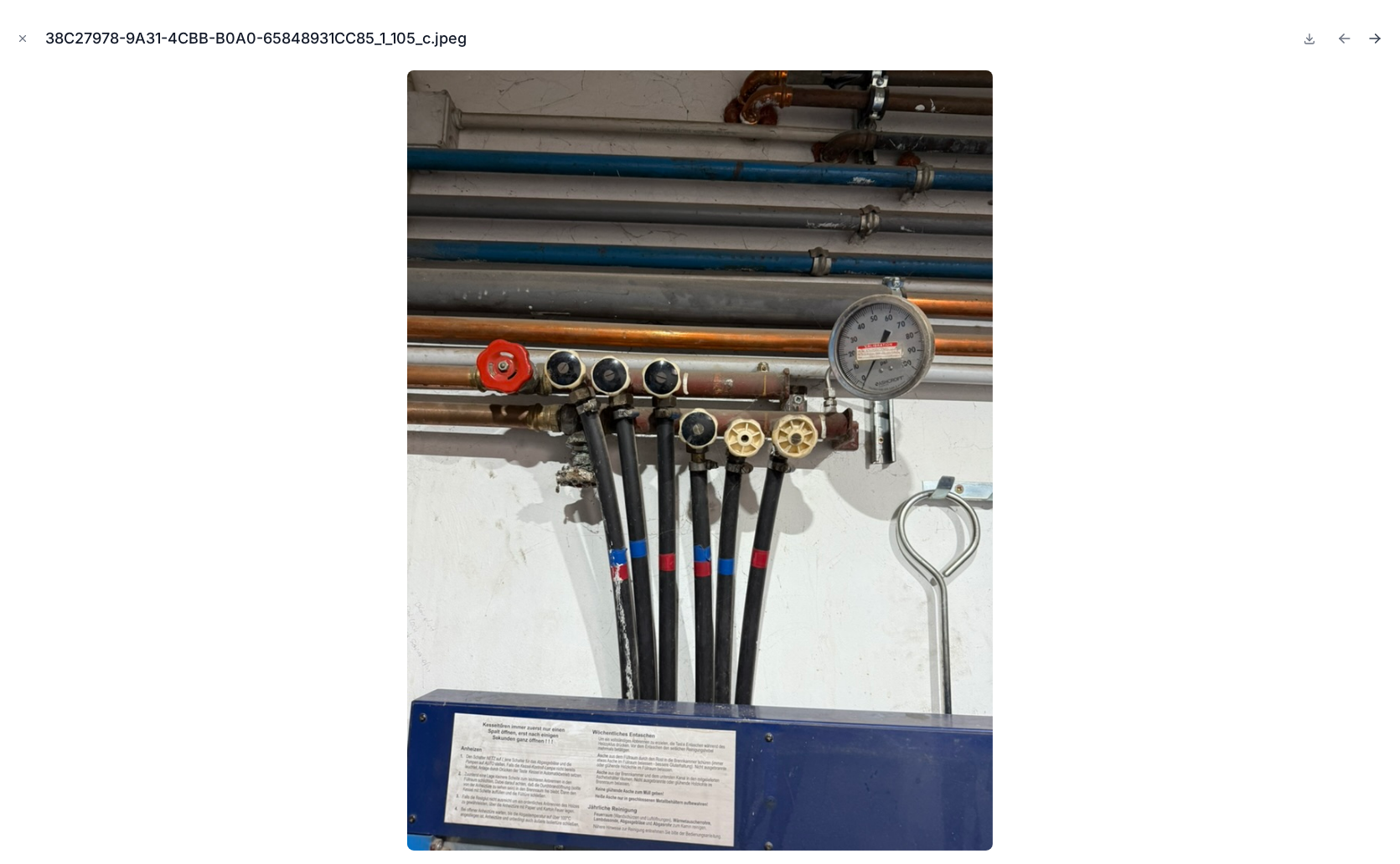
click at [1378, 38] on icon "Next file" at bounding box center [1377, 40] width 4 height 4
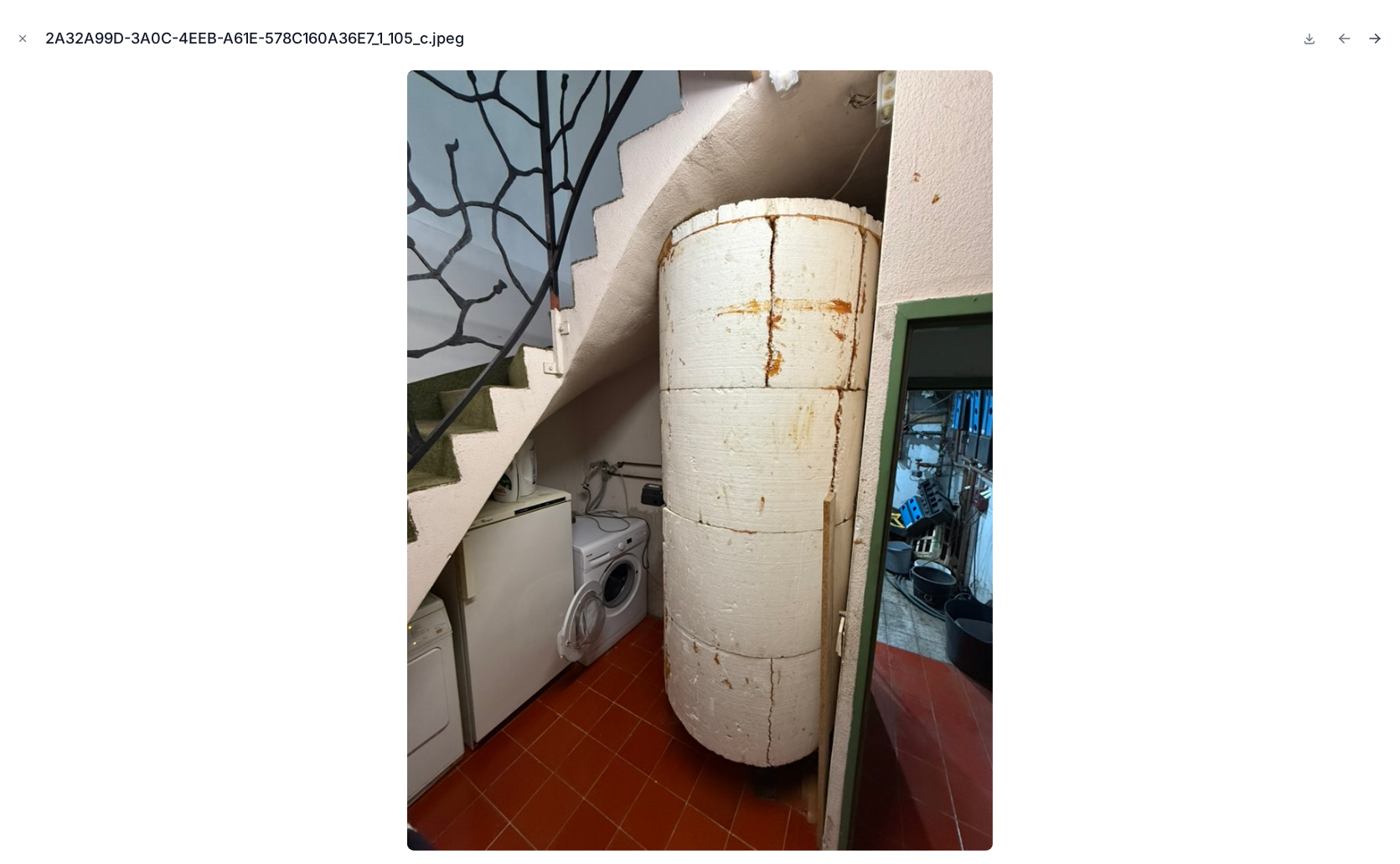
click at [1368, 43] on icon "Next file" at bounding box center [1374, 38] width 17 height 16
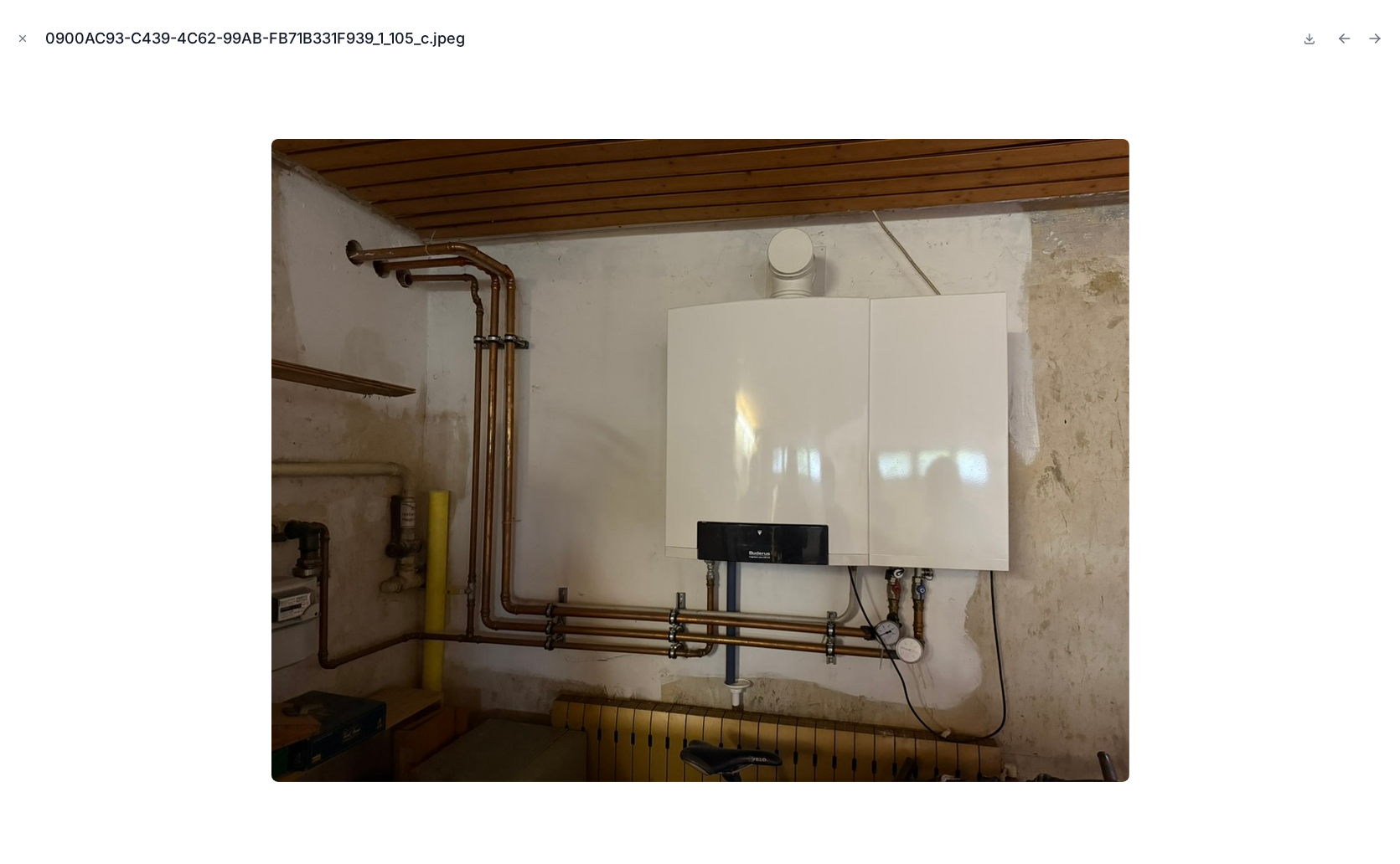
click at [1364, 45] on button "Next file" at bounding box center [1374, 38] width 23 height 23
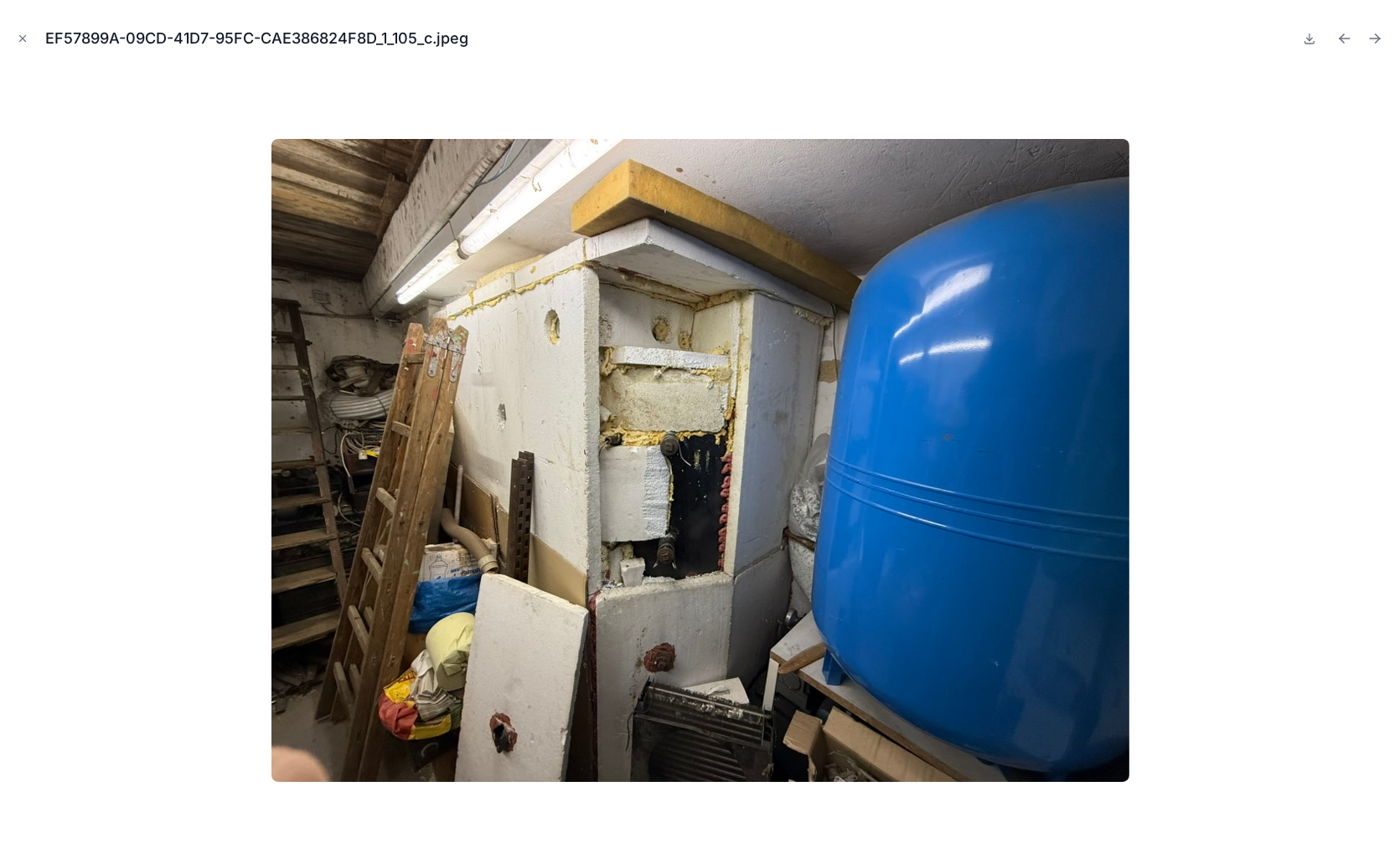
click at [1364, 45] on button "Next file" at bounding box center [1374, 38] width 23 height 23
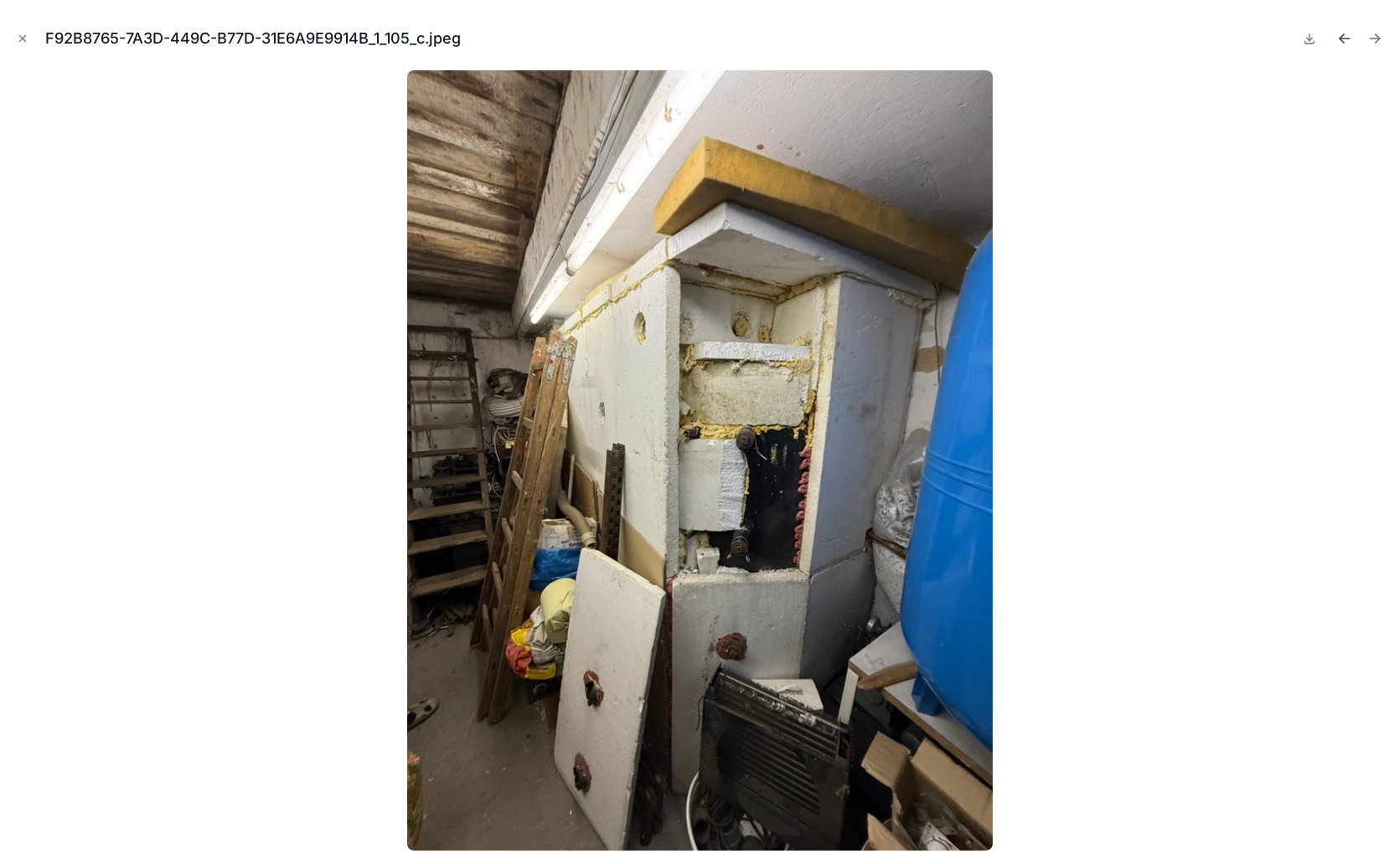
click at [1344, 38] on icon "Previous file" at bounding box center [1344, 38] width 10 height 0
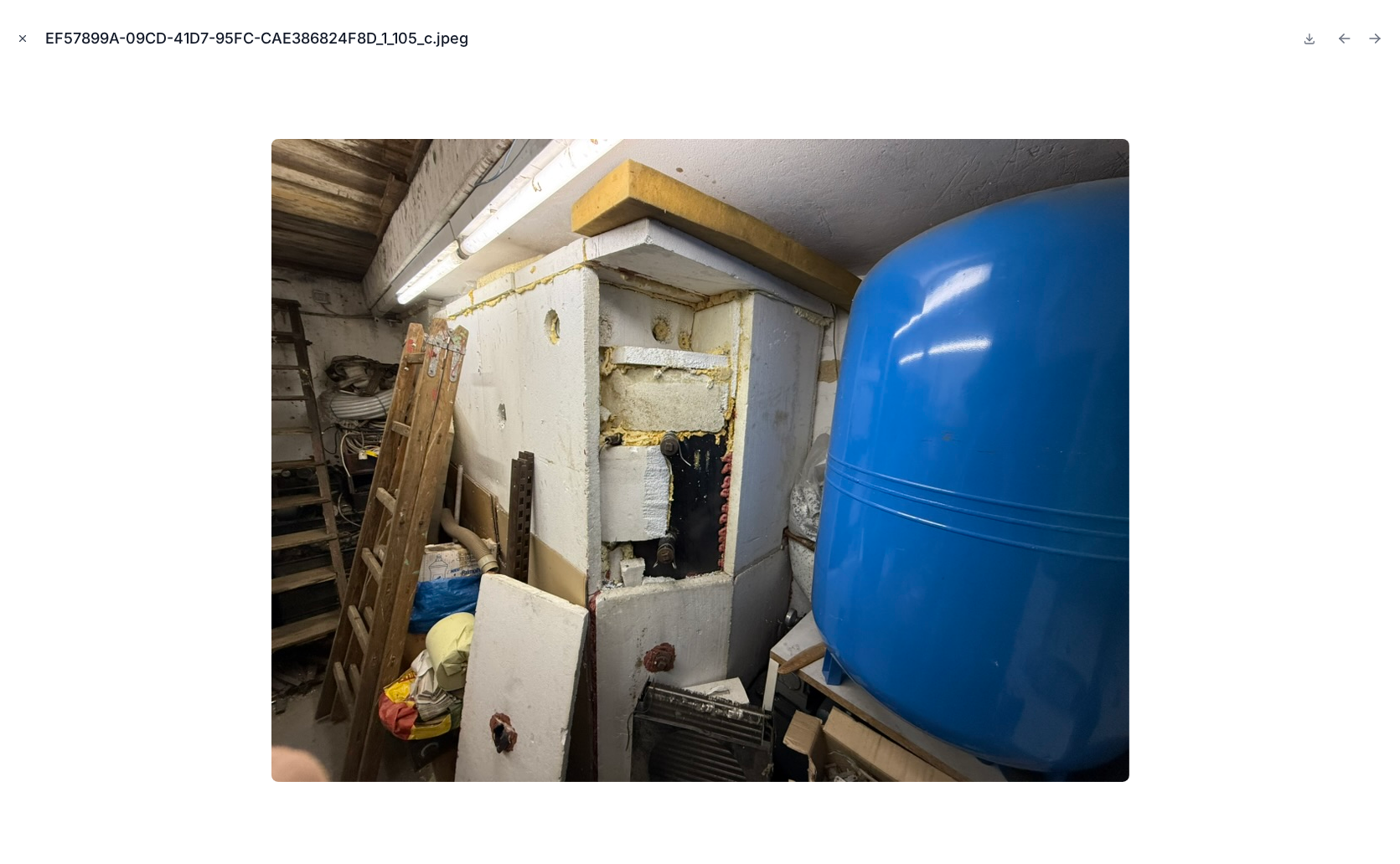
click at [25, 37] on icon "Close modal" at bounding box center [23, 39] width 12 height 12
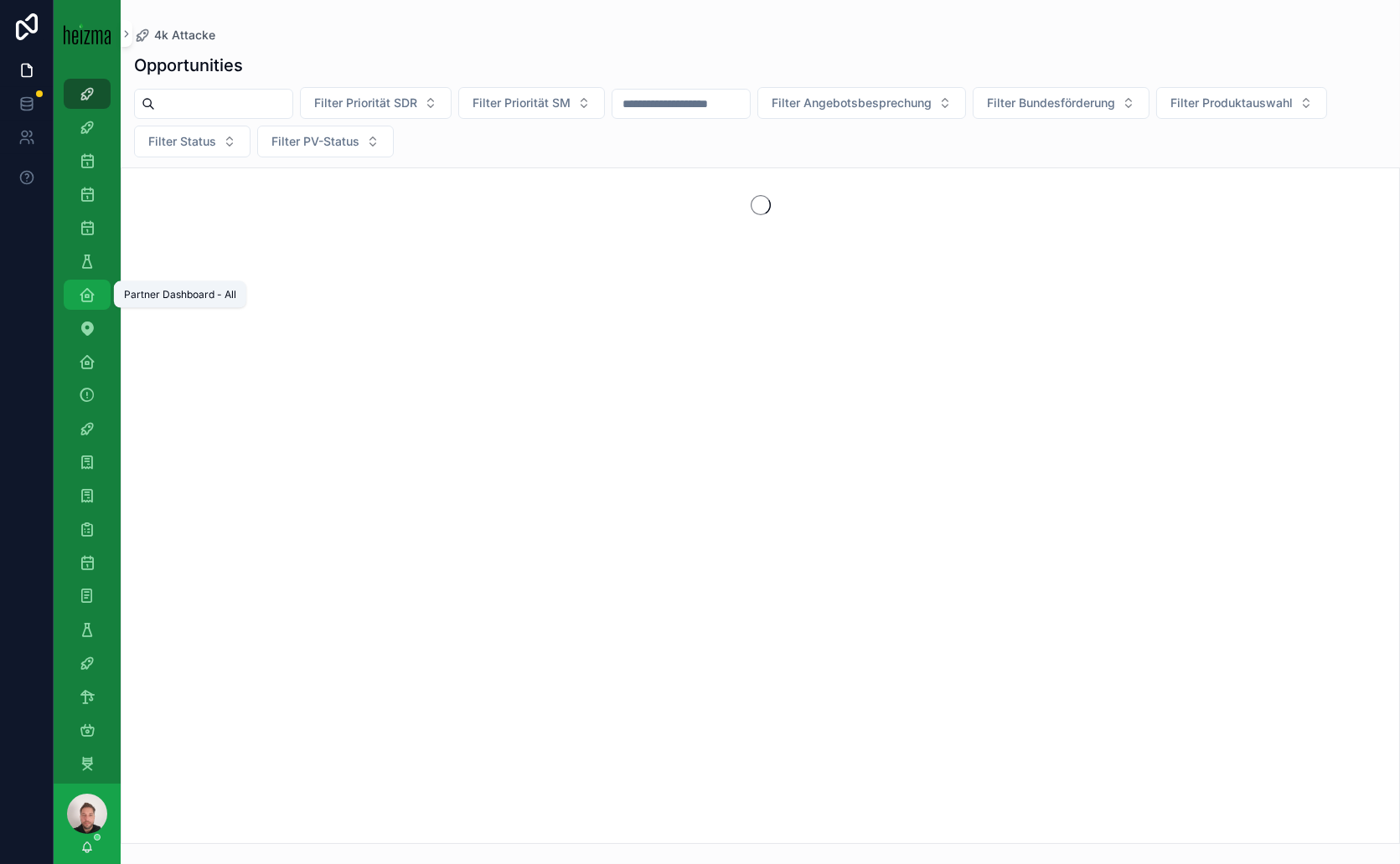
click at [91, 280] on link "Partner Dashboard - All" at bounding box center [87, 294] width 47 height 30
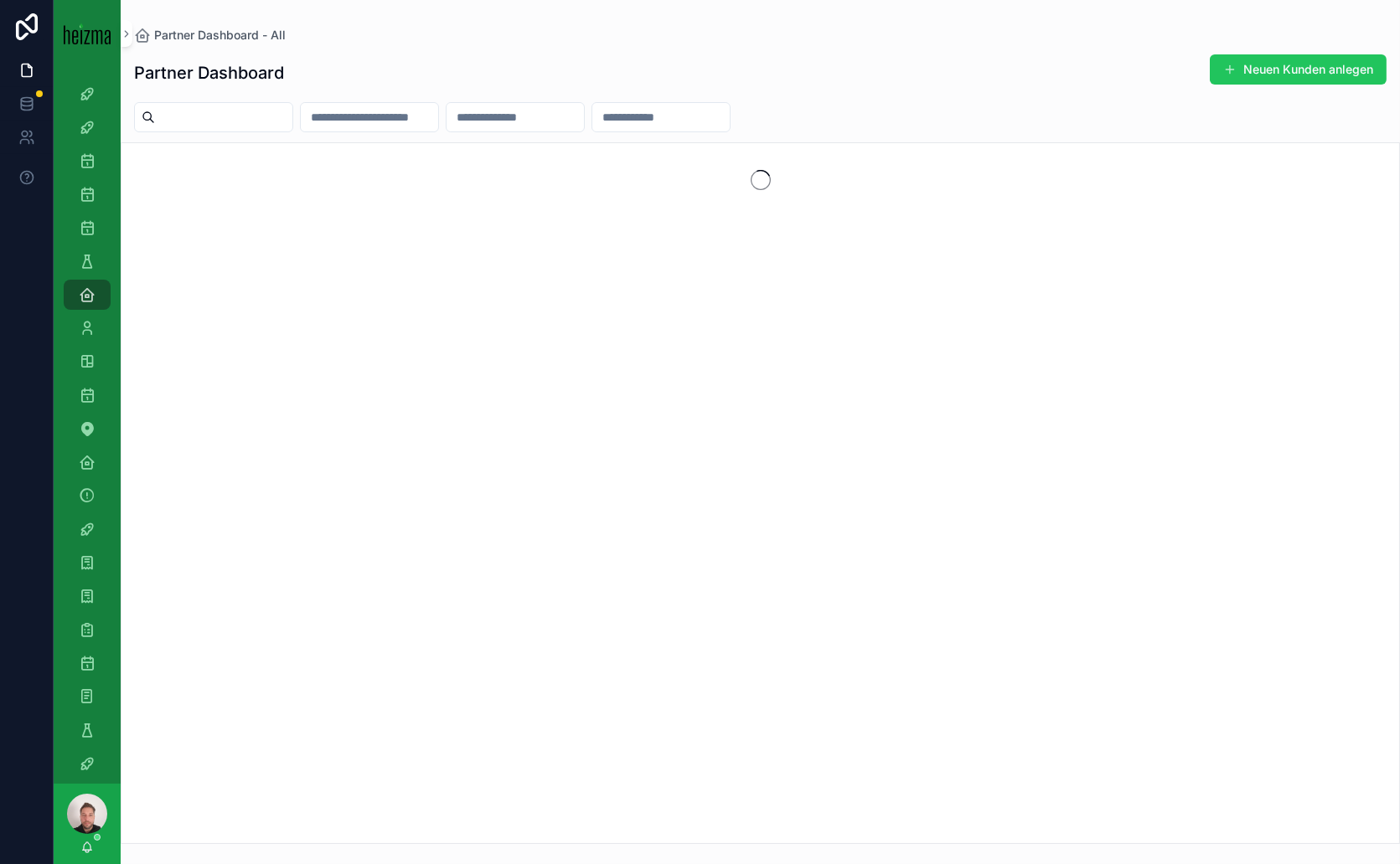
click at [196, 110] on input "scrollable content" at bounding box center [223, 117] width 137 height 23
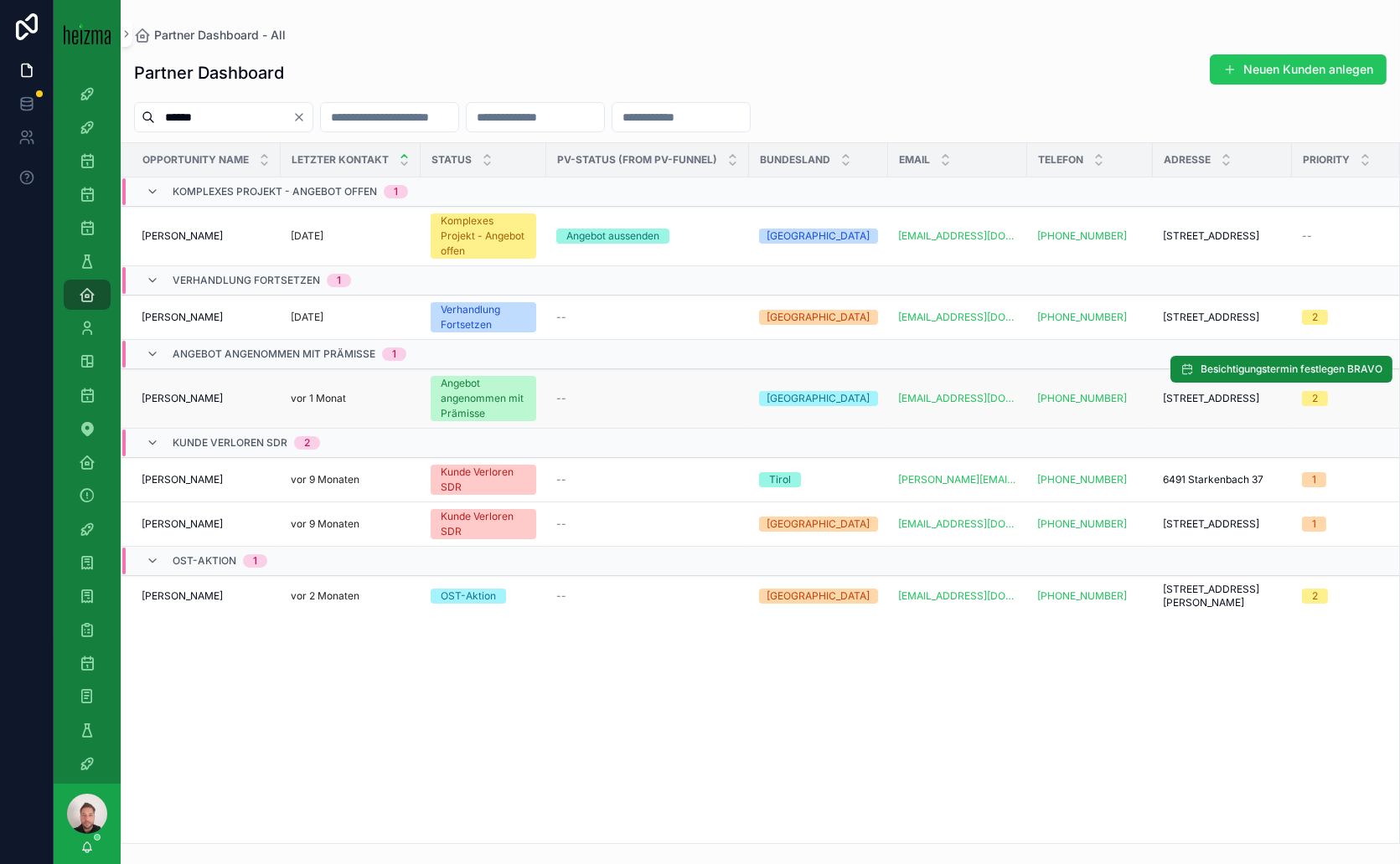
type input "******"
click at [187, 398] on span "[PERSON_NAME]" at bounding box center [182, 398] width 82 height 13
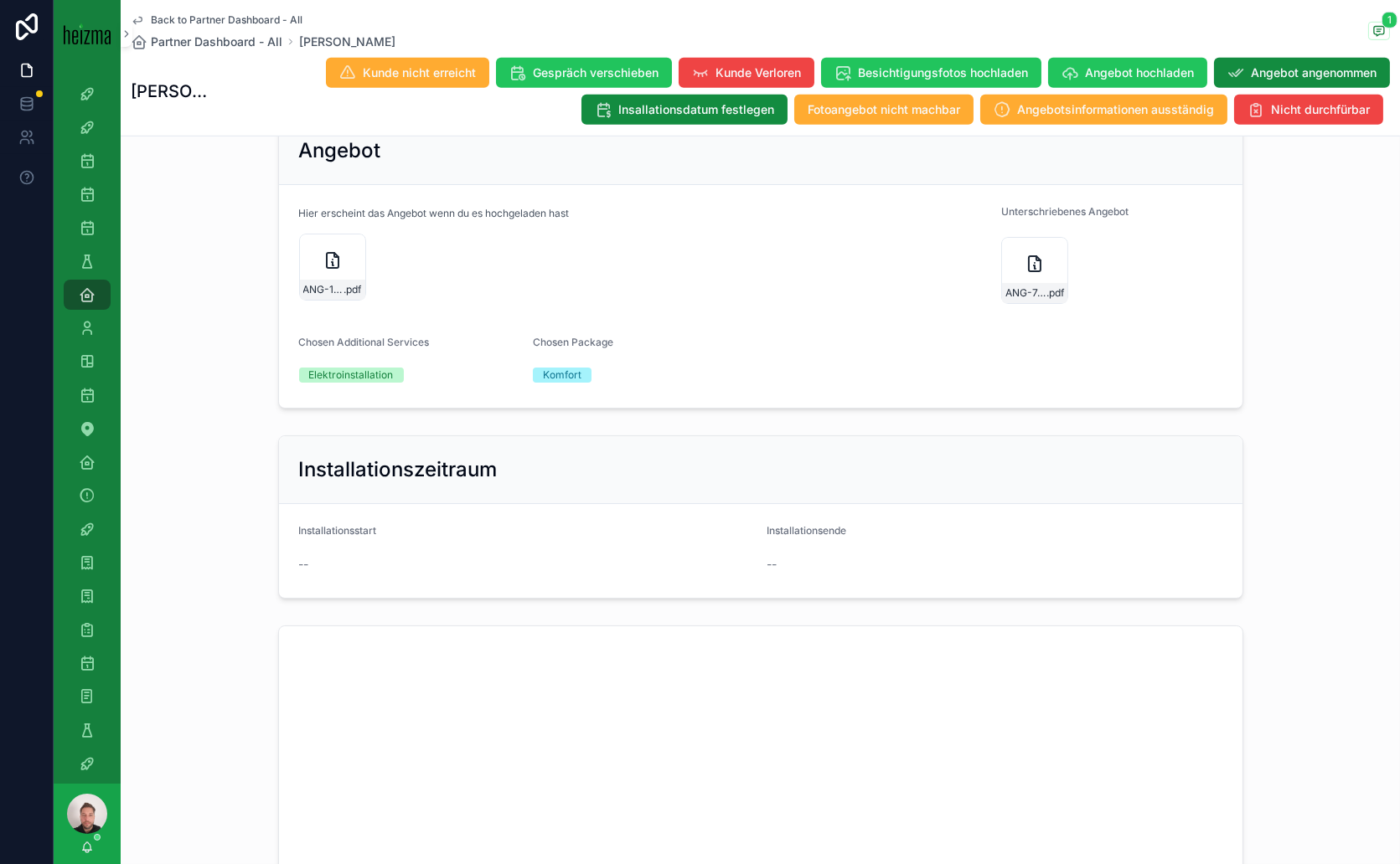
scroll to position [2140, 0]
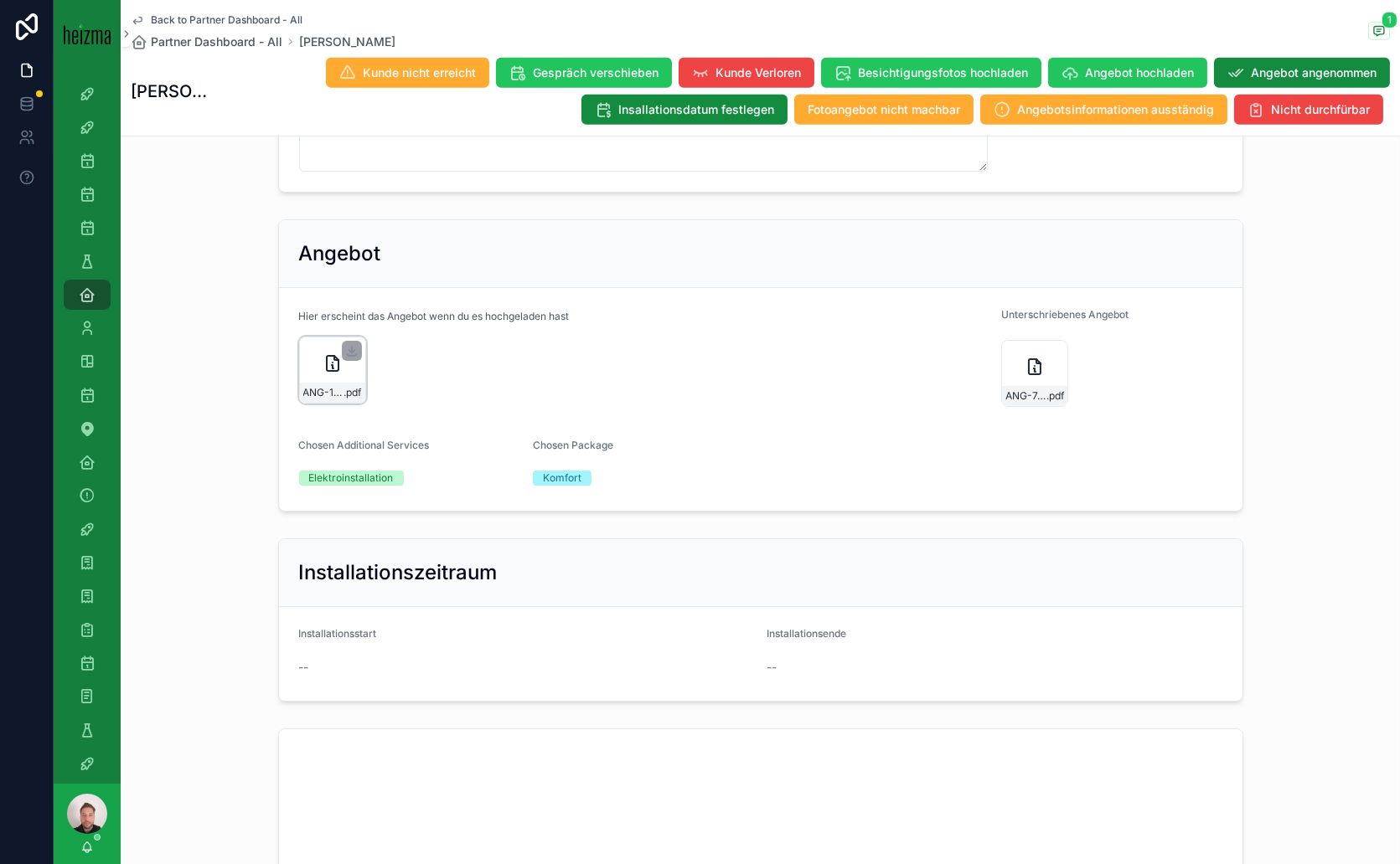
click at [327, 371] on icon "scrollable content" at bounding box center [333, 363] width 12 height 15
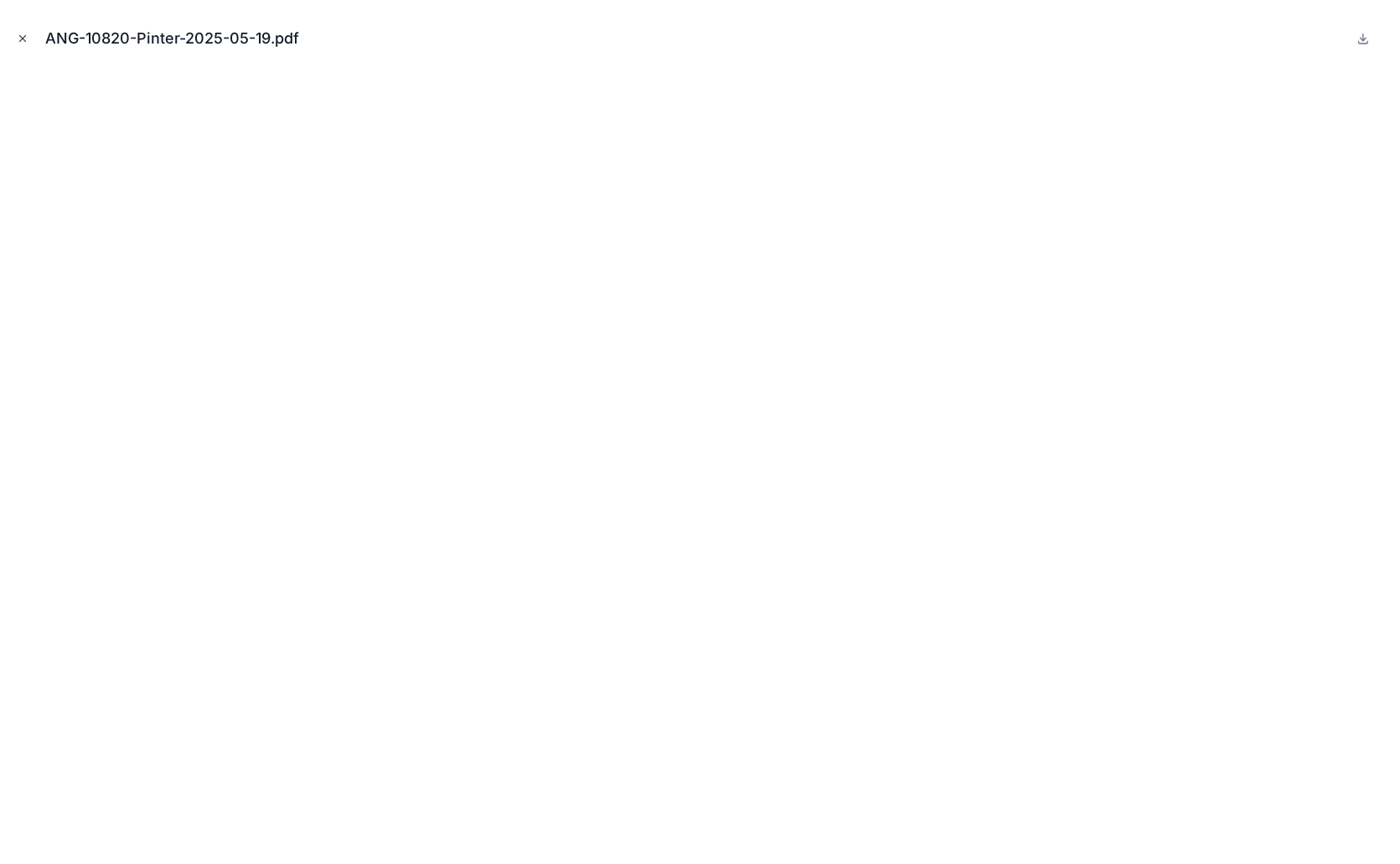
click at [24, 40] on icon "Close modal" at bounding box center [23, 38] width 6 height 6
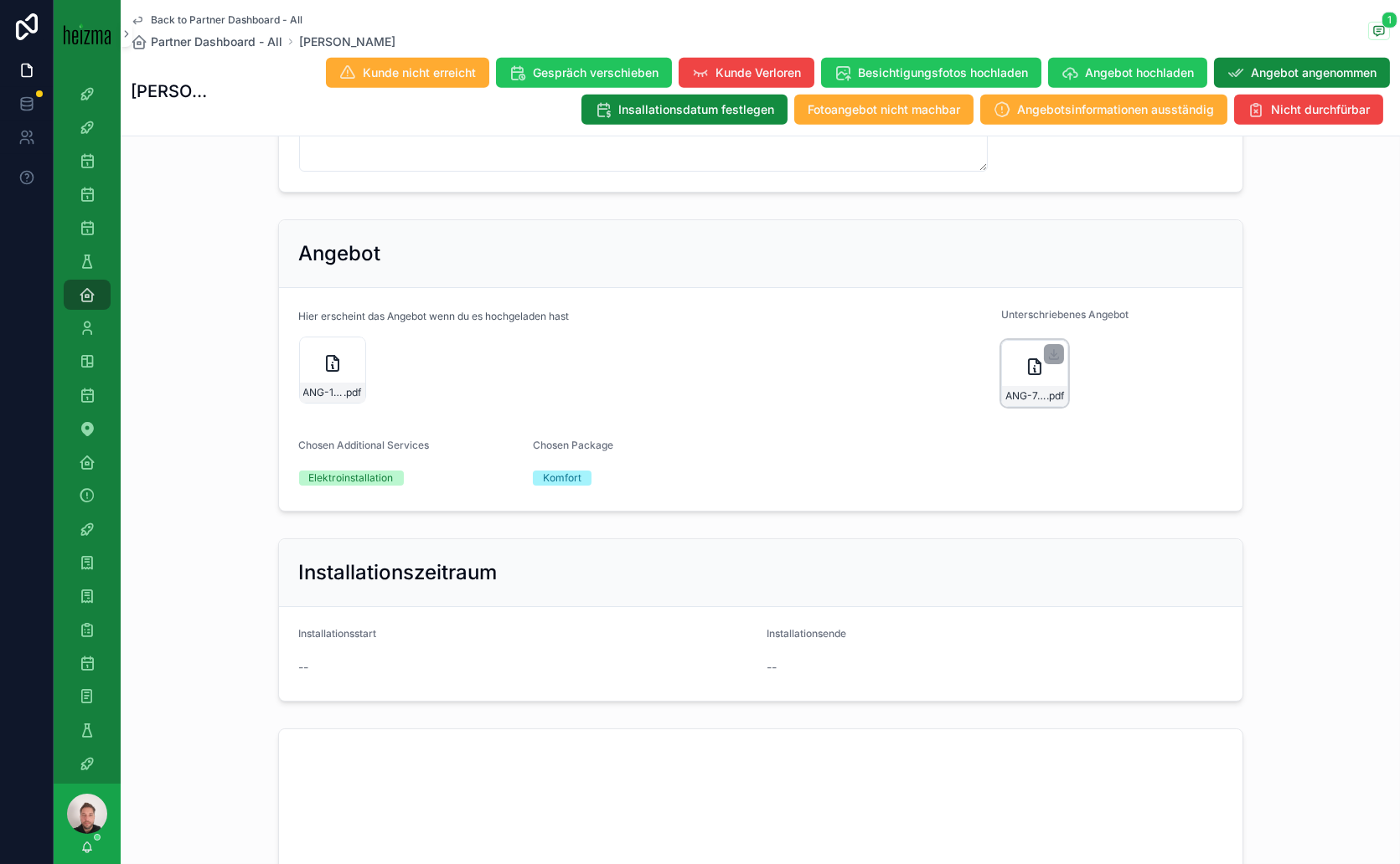
click at [1025, 375] on icon "scrollable content" at bounding box center [1034, 366] width 20 height 20
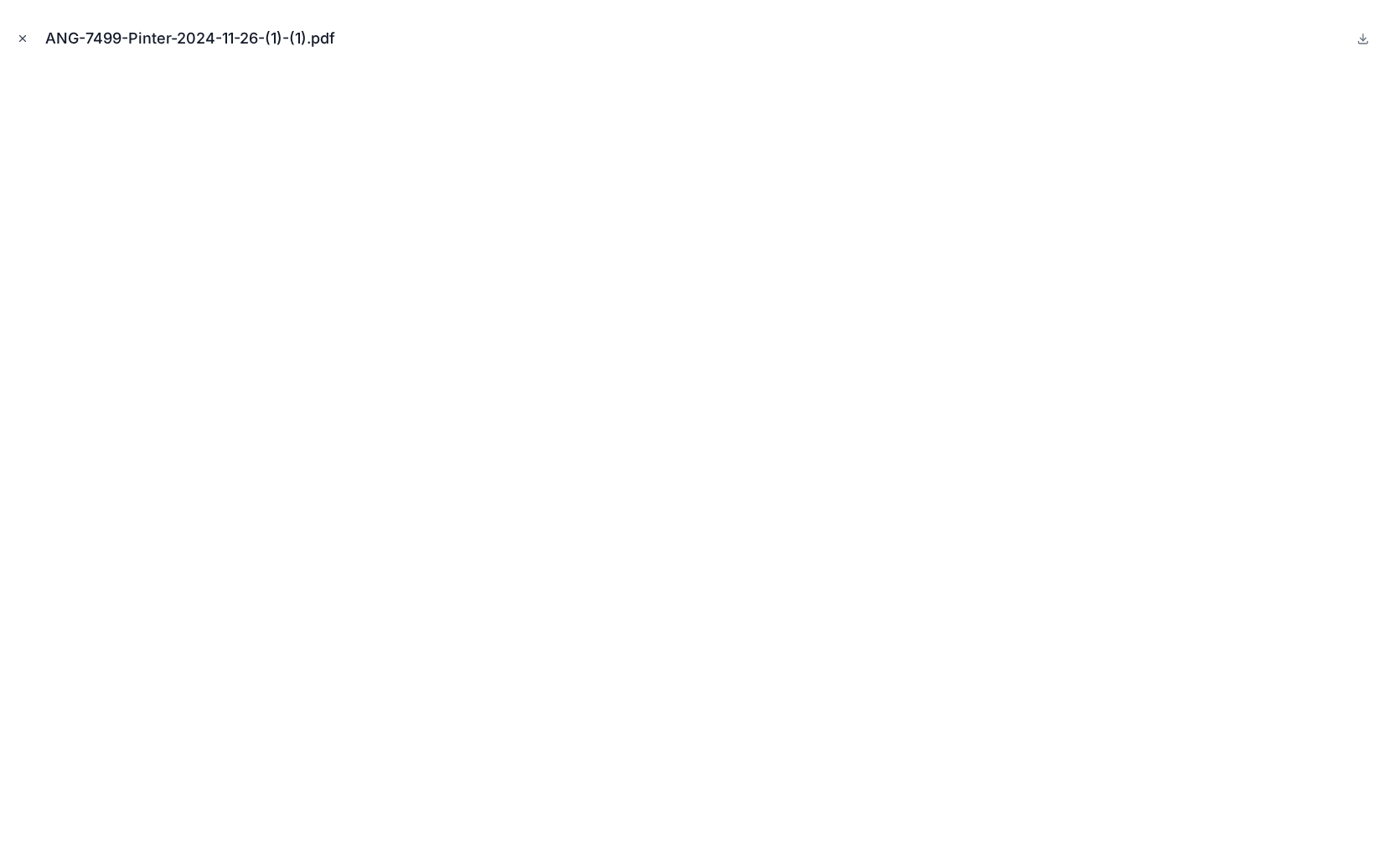
click at [24, 43] on icon "Close modal" at bounding box center [23, 39] width 12 height 12
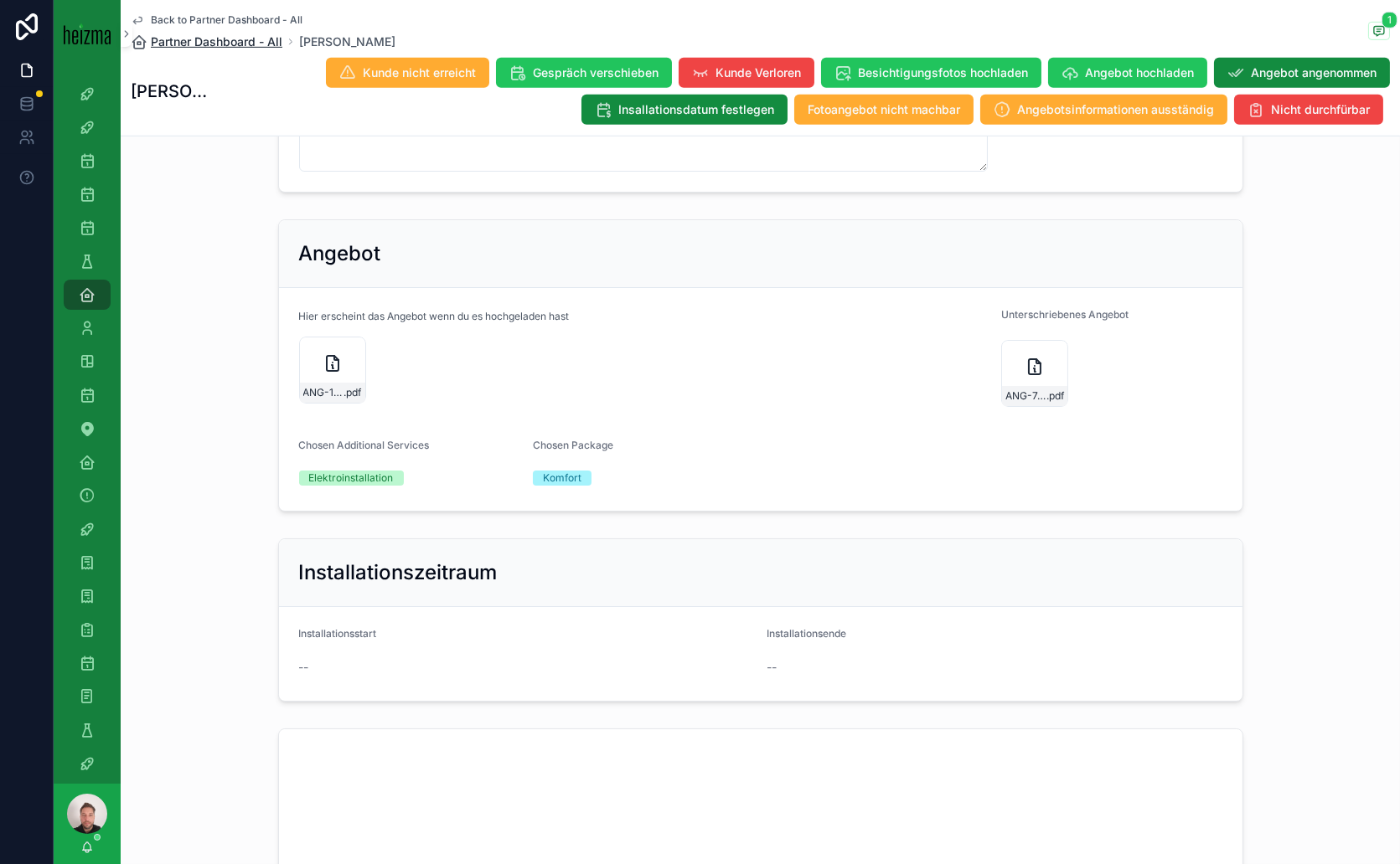
click at [227, 42] on span "Partner Dashboard - All" at bounding box center [216, 42] width 131 height 16
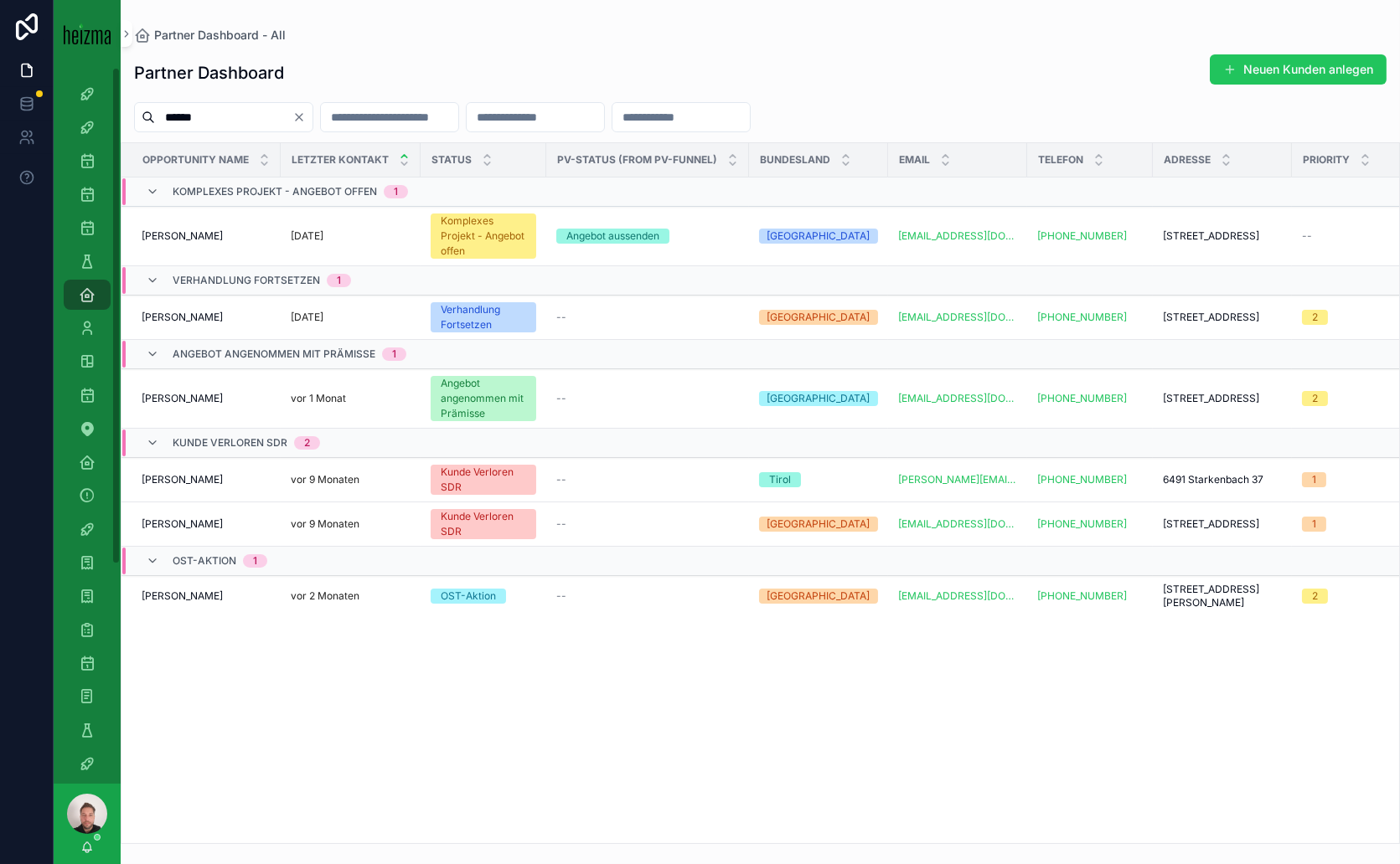
drag, startPoint x: 212, startPoint y: 109, endPoint x: 115, endPoint y: 113, distance: 97.1
click at [115, 113] on div "4k Attacke Old-Lost Attacke Opportunities SDR Opportunities (Admin Opportunitie…" at bounding box center [727, 432] width 1346 height 864
paste input "********"
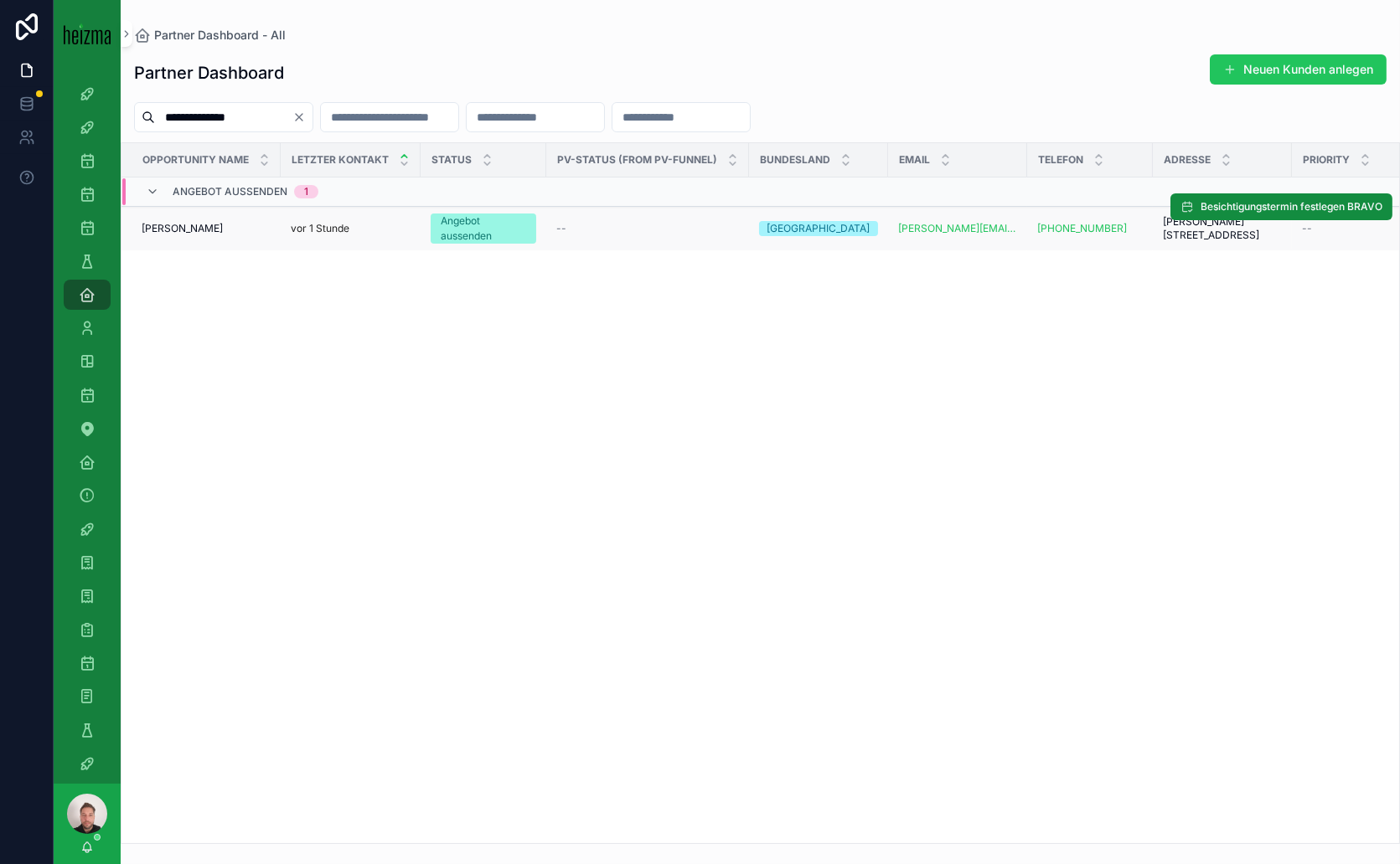
type input "**********"
click at [215, 235] on div "Martin Dobiach Martin Dobiach" at bounding box center [206, 228] width 129 height 13
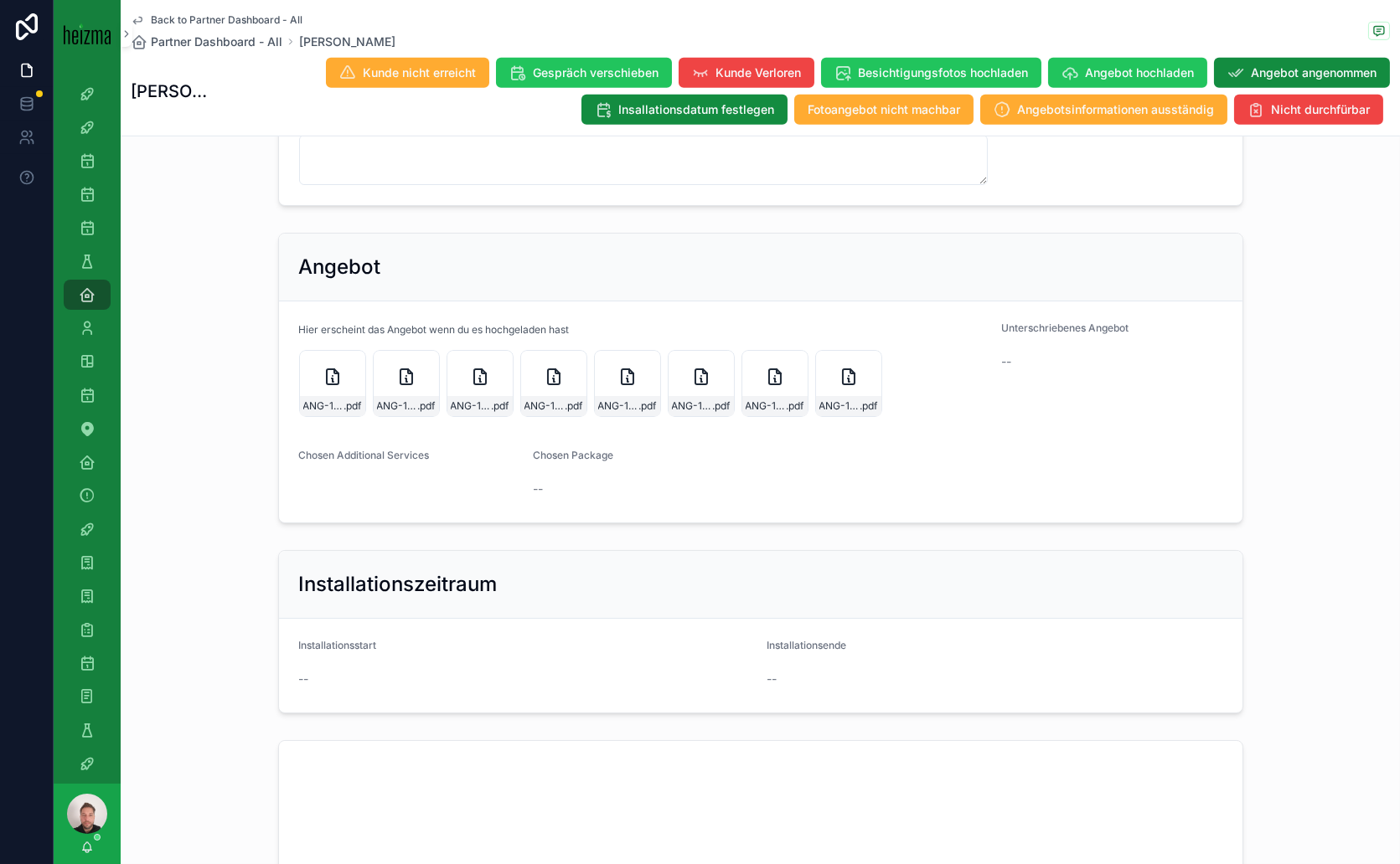
scroll to position [2047, 0]
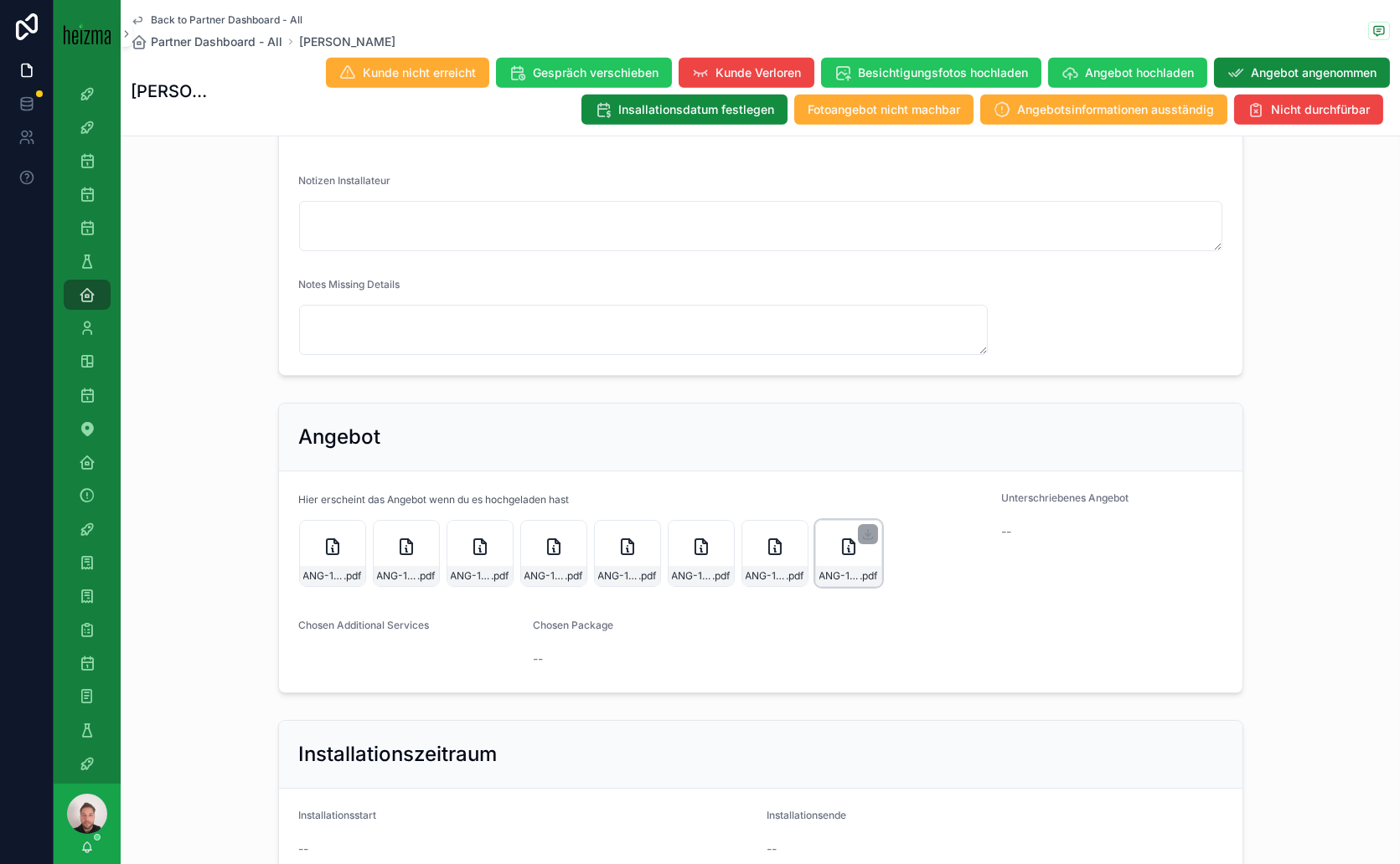
click at [842, 555] on icon "scrollable content" at bounding box center [849, 546] width 12 height 15
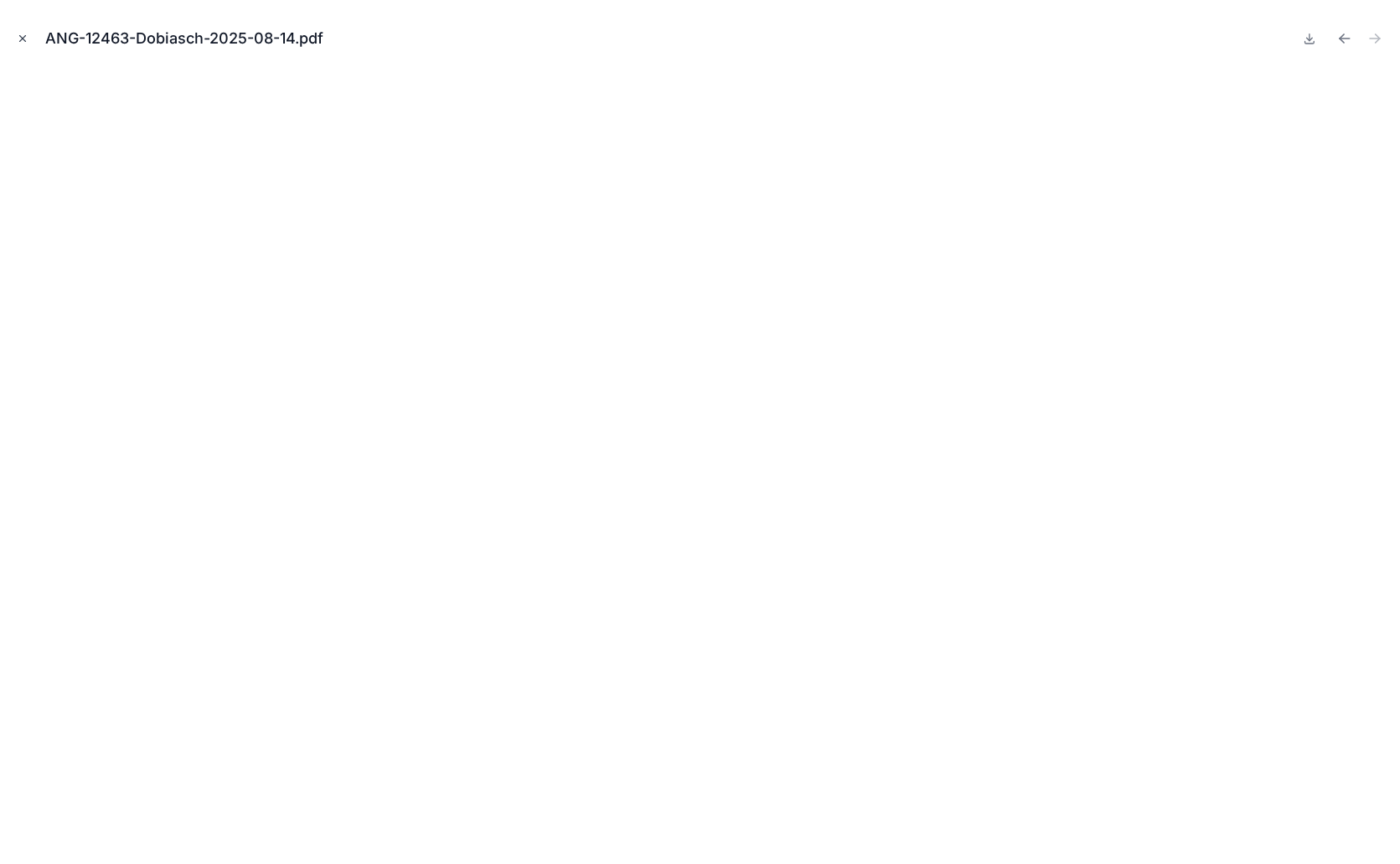
click at [27, 43] on icon "Close modal" at bounding box center [23, 39] width 12 height 12
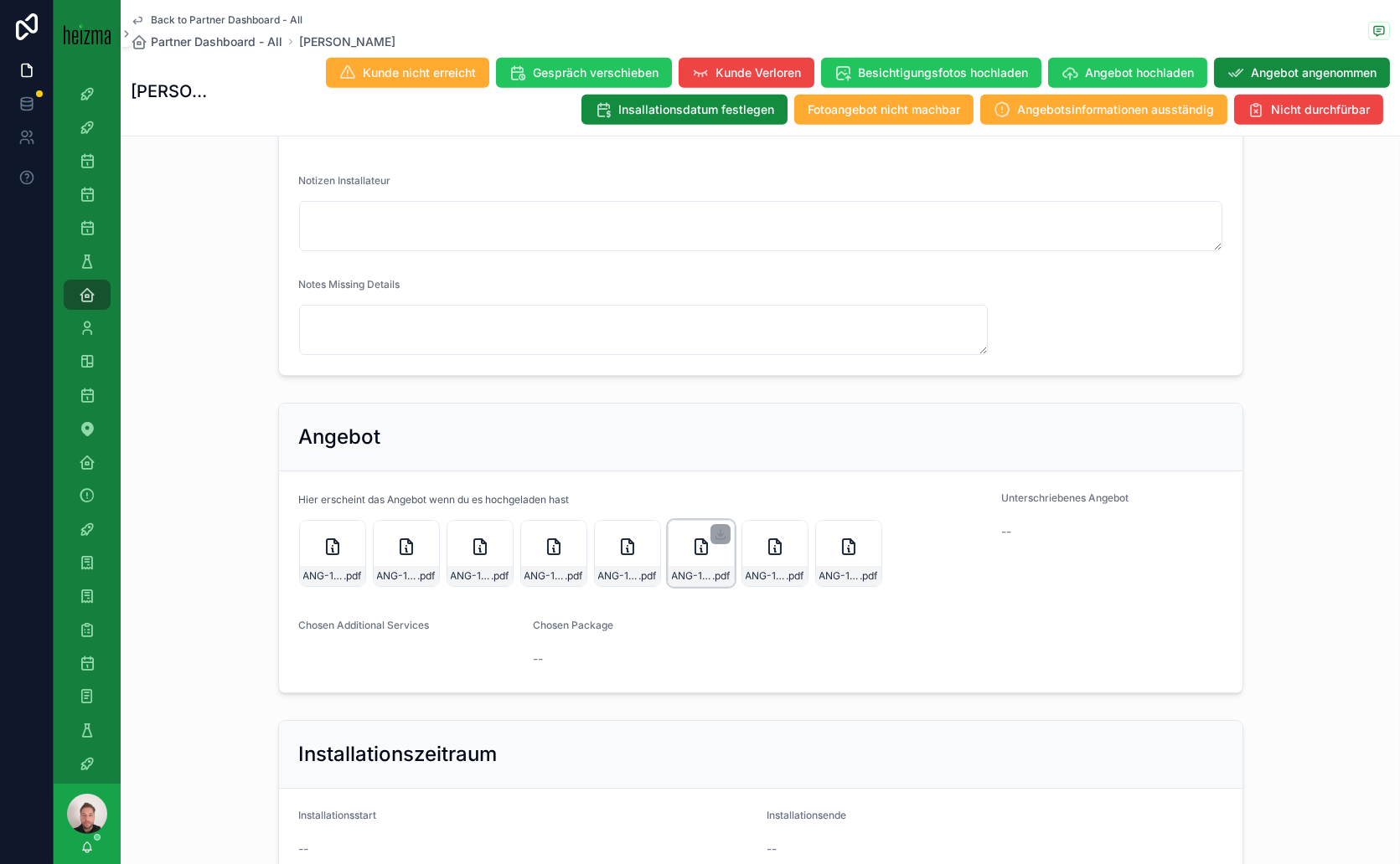
click at [690, 587] on div "ANG-12463-Dobiasch-2025-08-14 .pdf" at bounding box center [701, 553] width 67 height 67
